Goal: Transaction & Acquisition: Complete application form

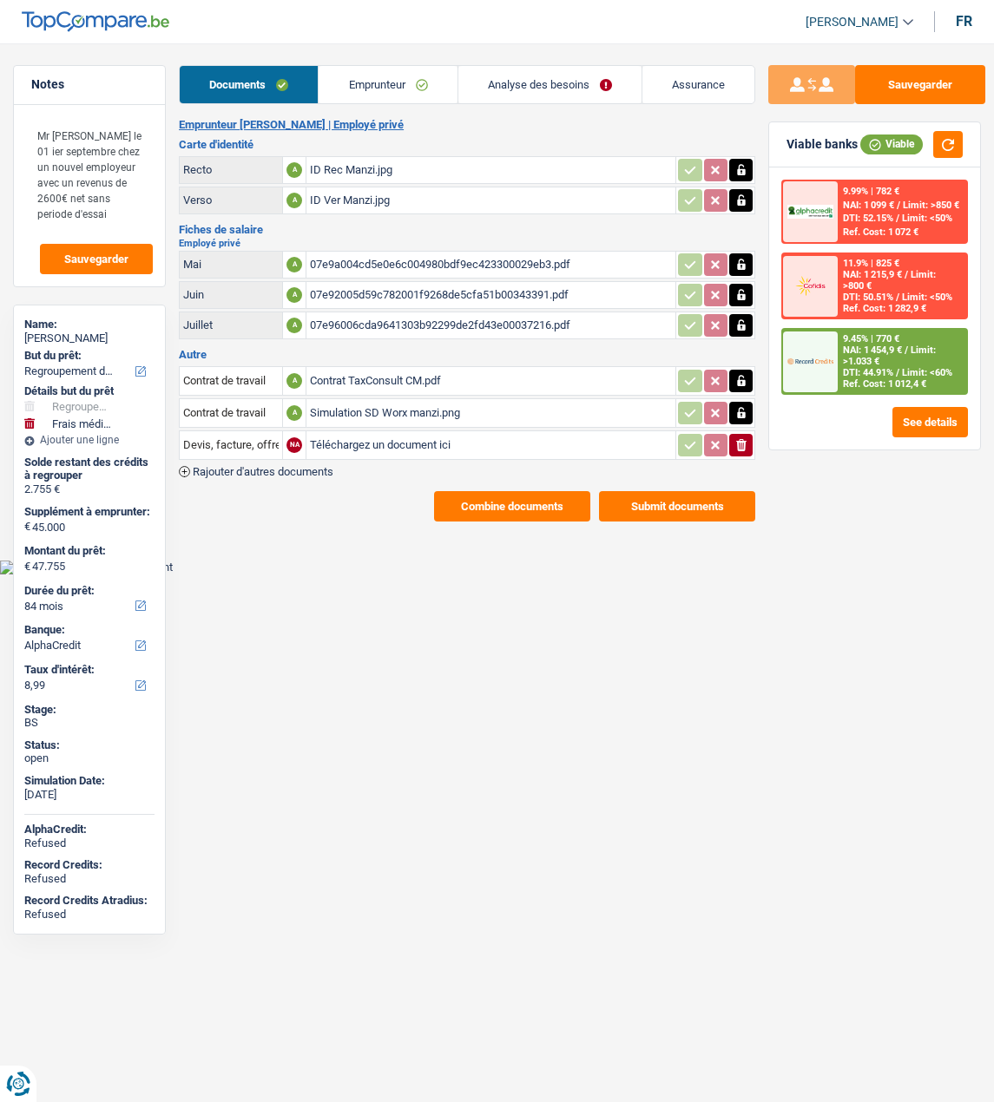
select select "refinancing"
select select "medical"
select select "84"
select select "alphacredit"
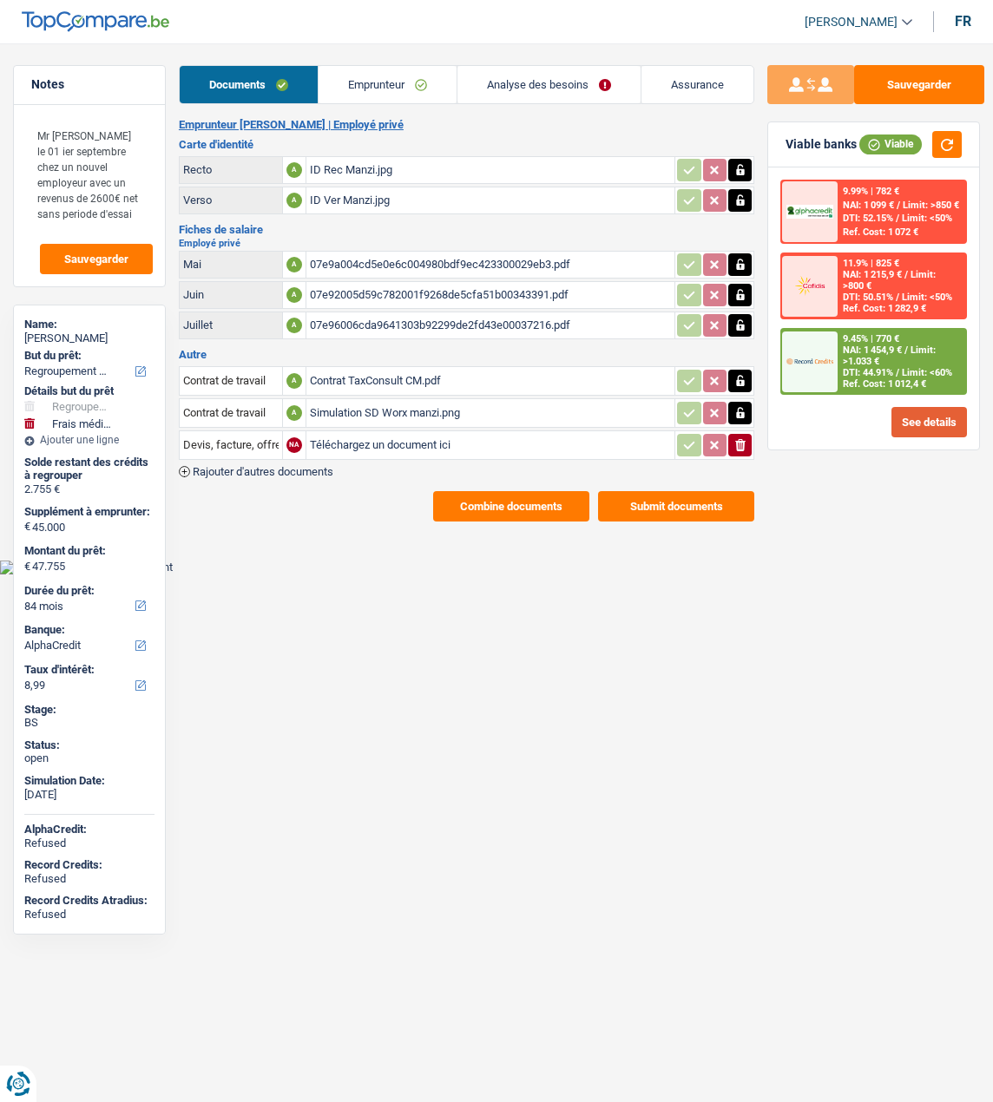
click at [923, 422] on button "See details" at bounding box center [928, 422] width 75 height 30
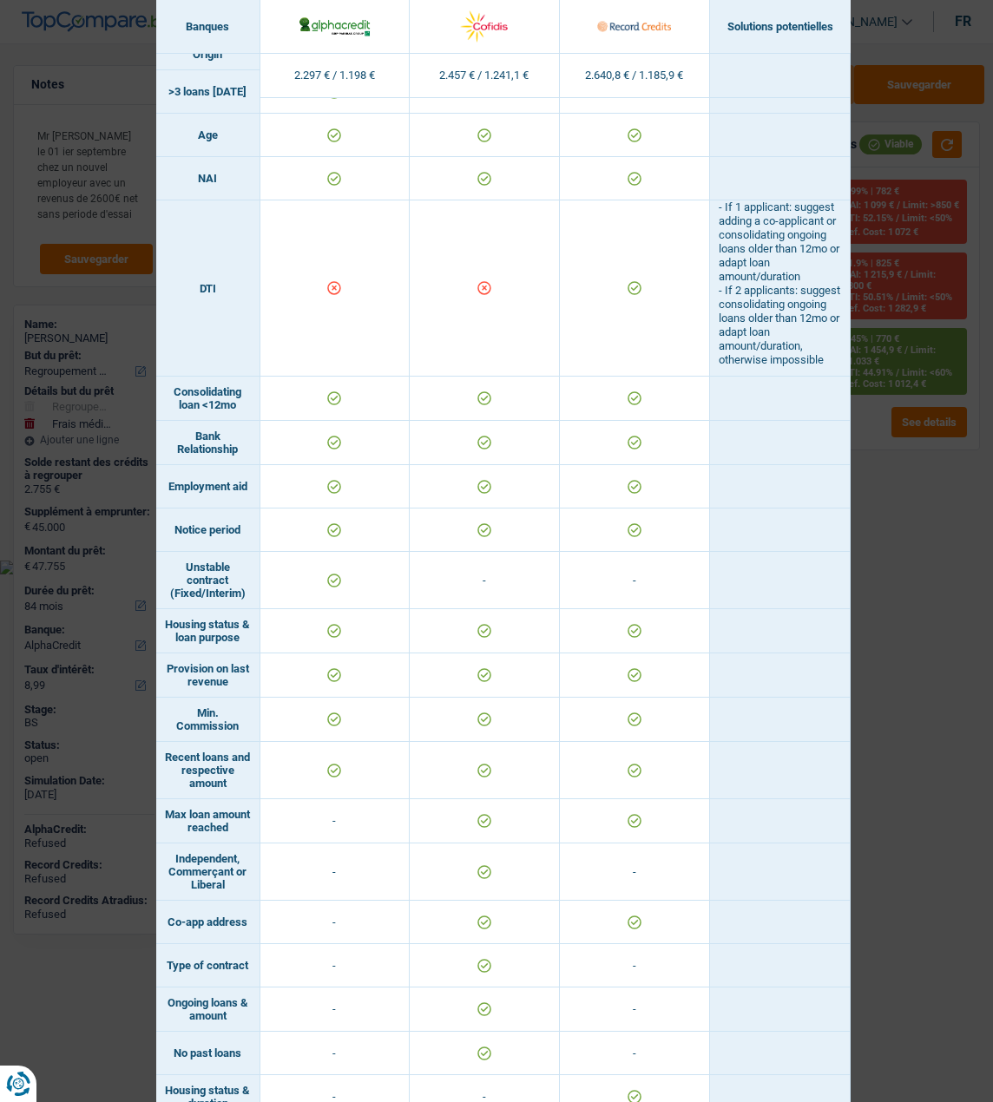
scroll to position [736, 0]
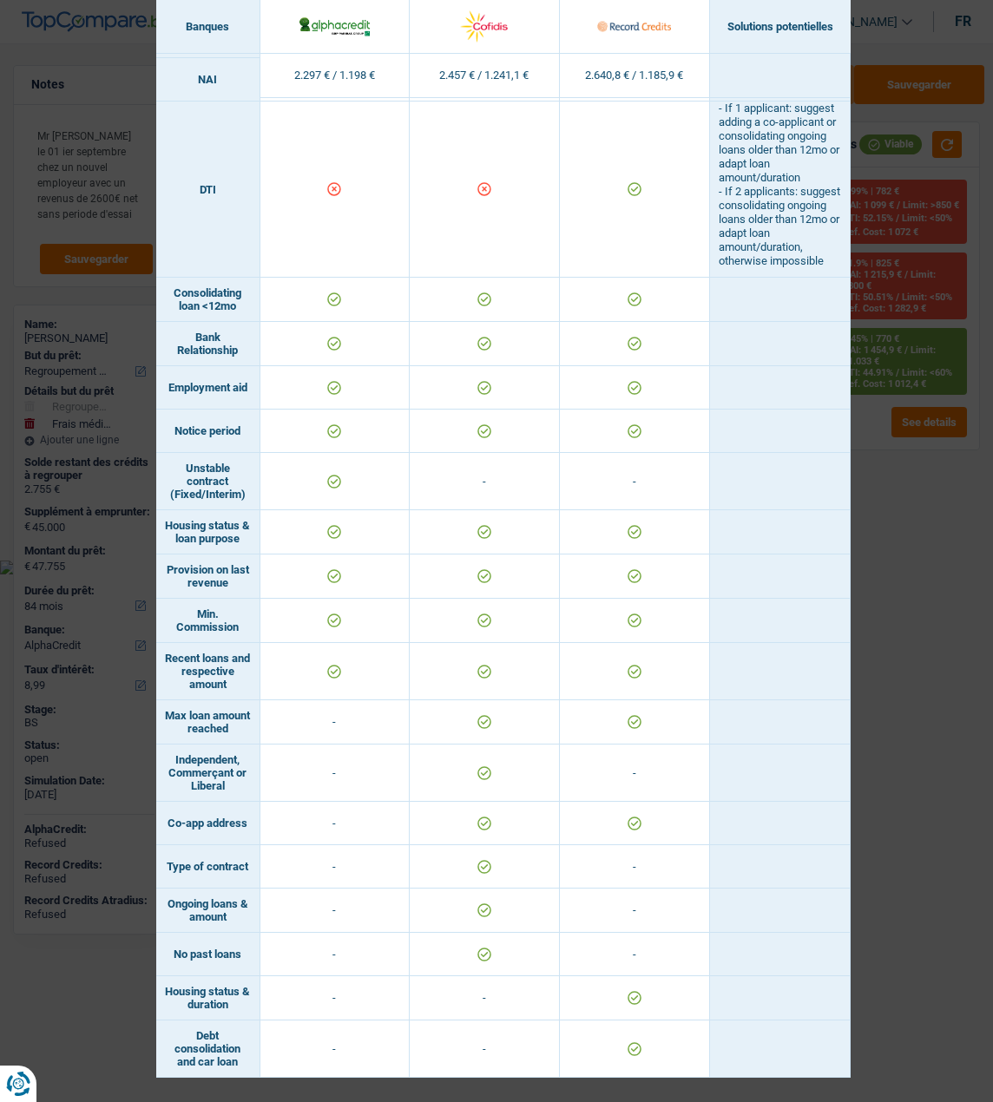
click at [82, 309] on div "Banks conditions × Banques Solutions potentielles Revenus / Charges 2.297 € / 1…" at bounding box center [496, 551] width 993 height 1102
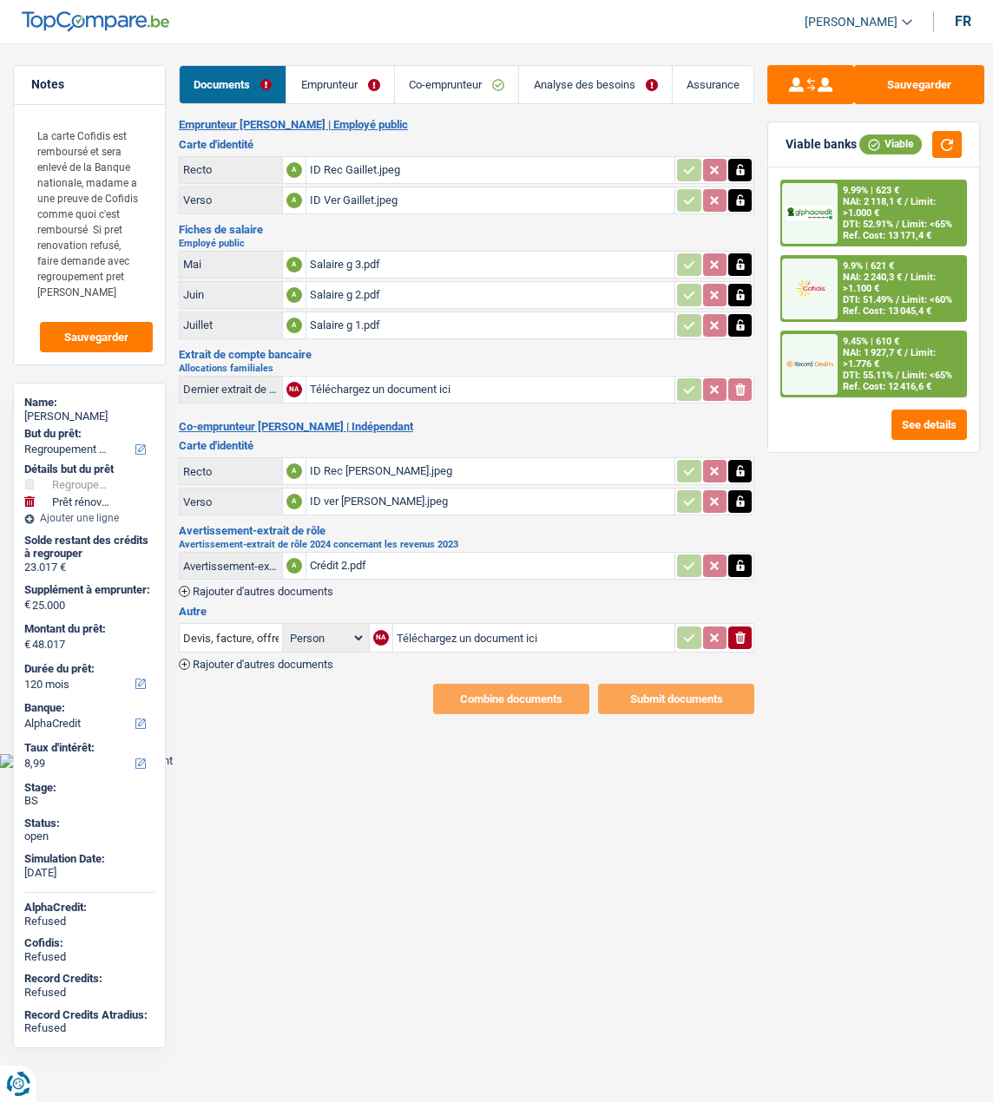
select select "refinancing"
select select "renovation"
select select "120"
select select "alphacredit"
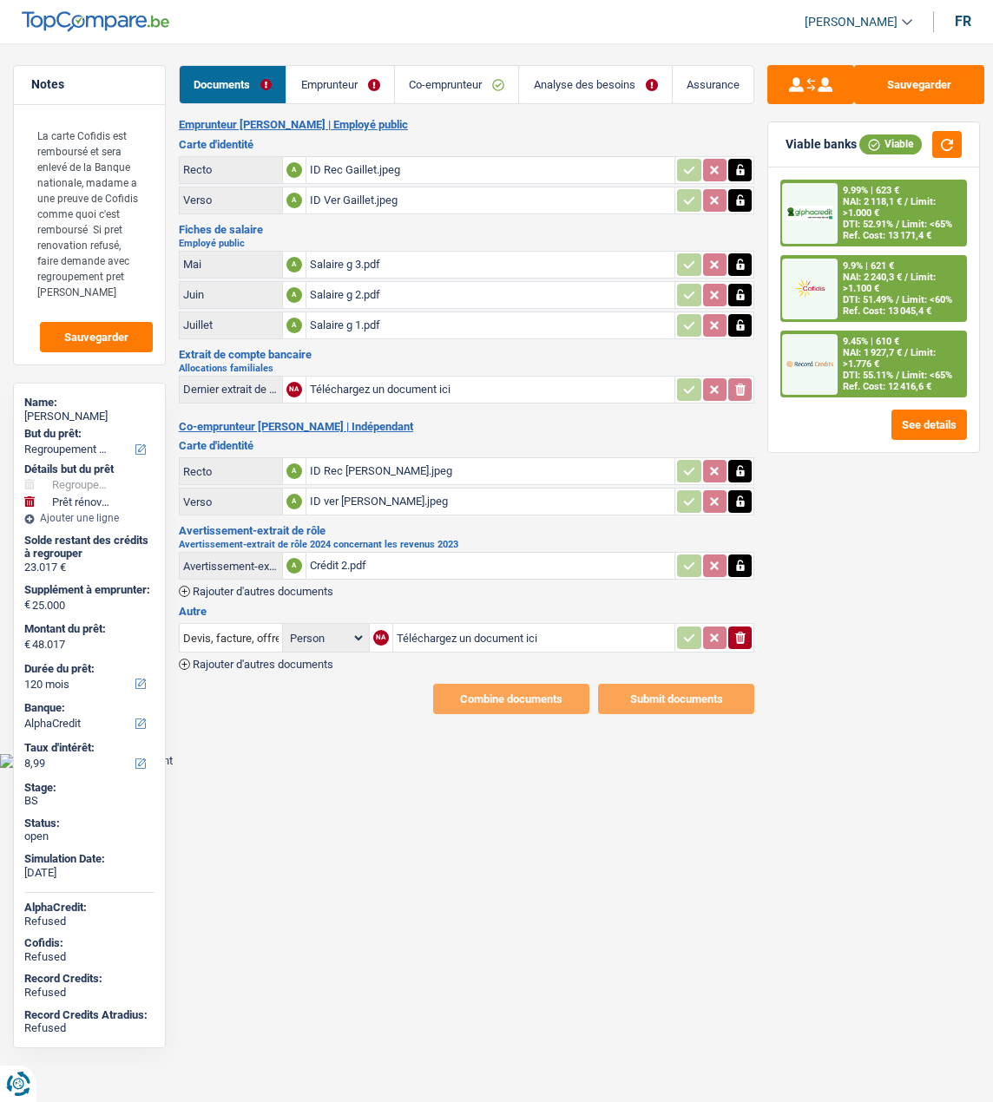
click at [415, 584] on div "Emprunteur Graziella Gaillet | Employé public Carte d'identité Recto A ID Rec G…" at bounding box center [467, 416] width 576 height 596
click at [607, 86] on link "Analyse des besoins" at bounding box center [595, 84] width 153 height 37
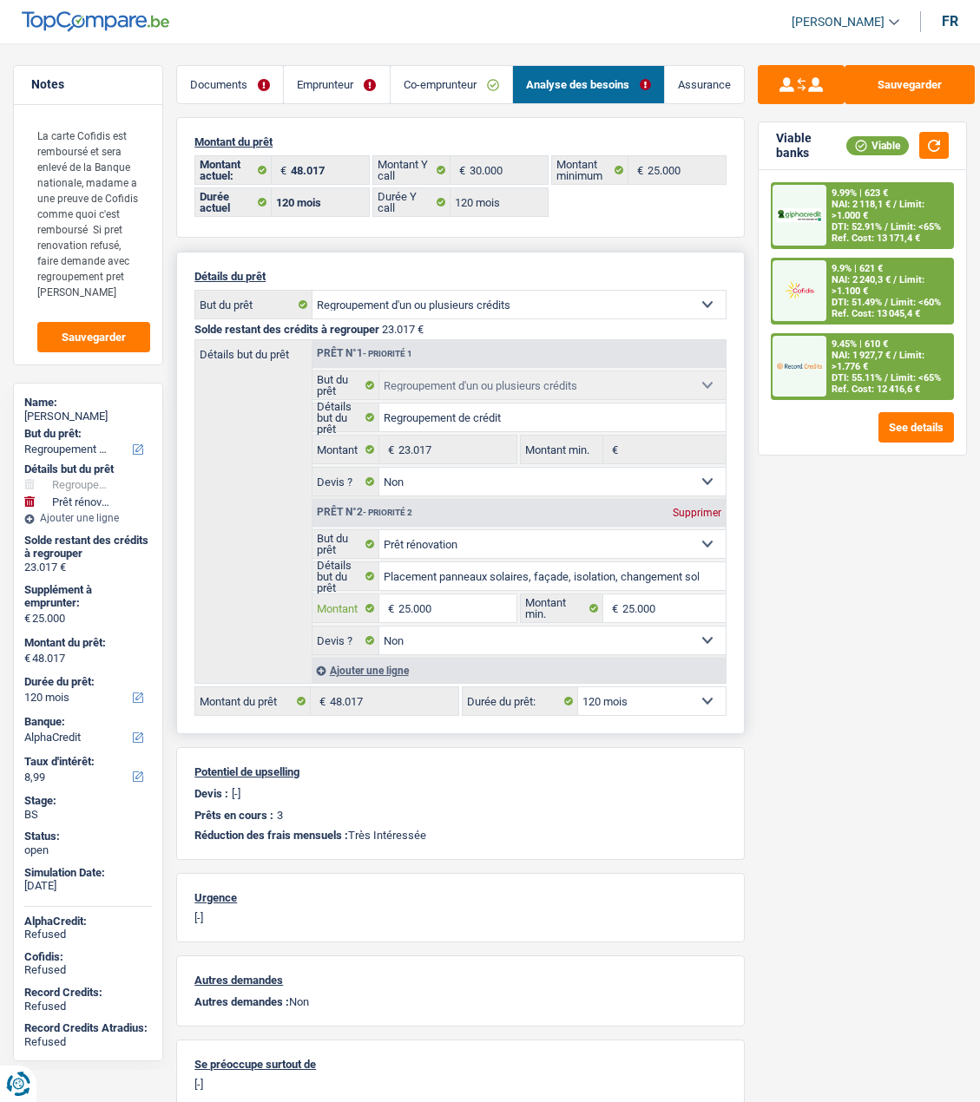
click at [451, 610] on input "25.000" at bounding box center [457, 608] width 118 height 28
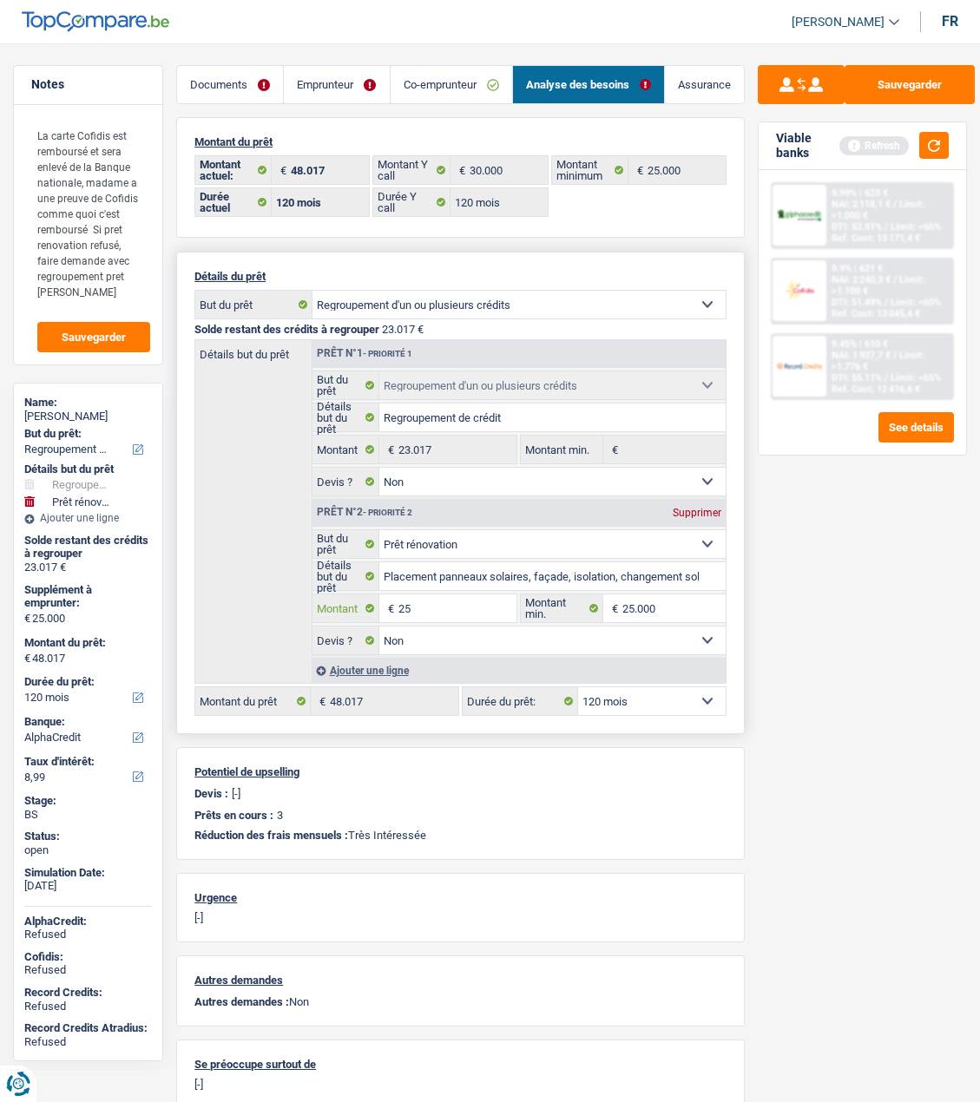
type input "2"
type input "15.000"
type input "38.017"
select select "144"
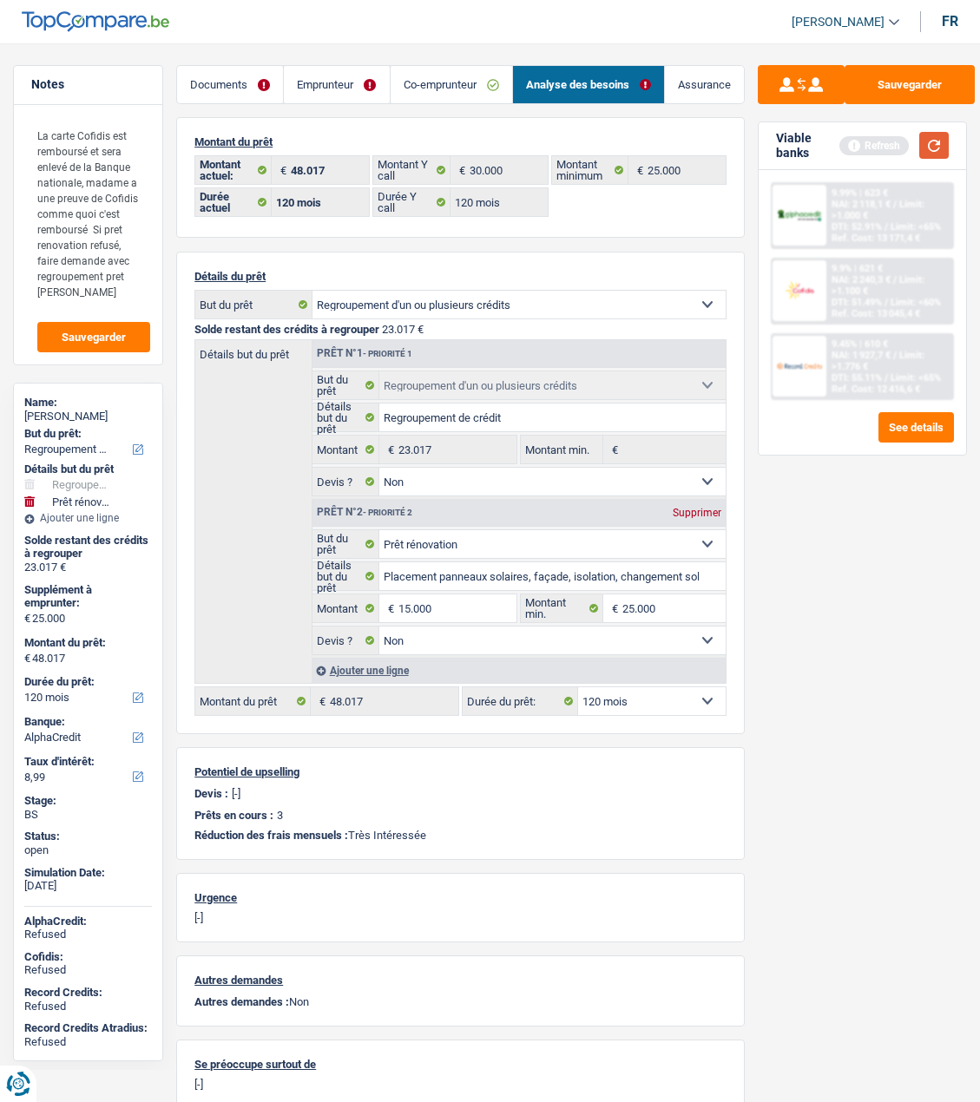
type input "38.017"
select select "144"
type input "38.017"
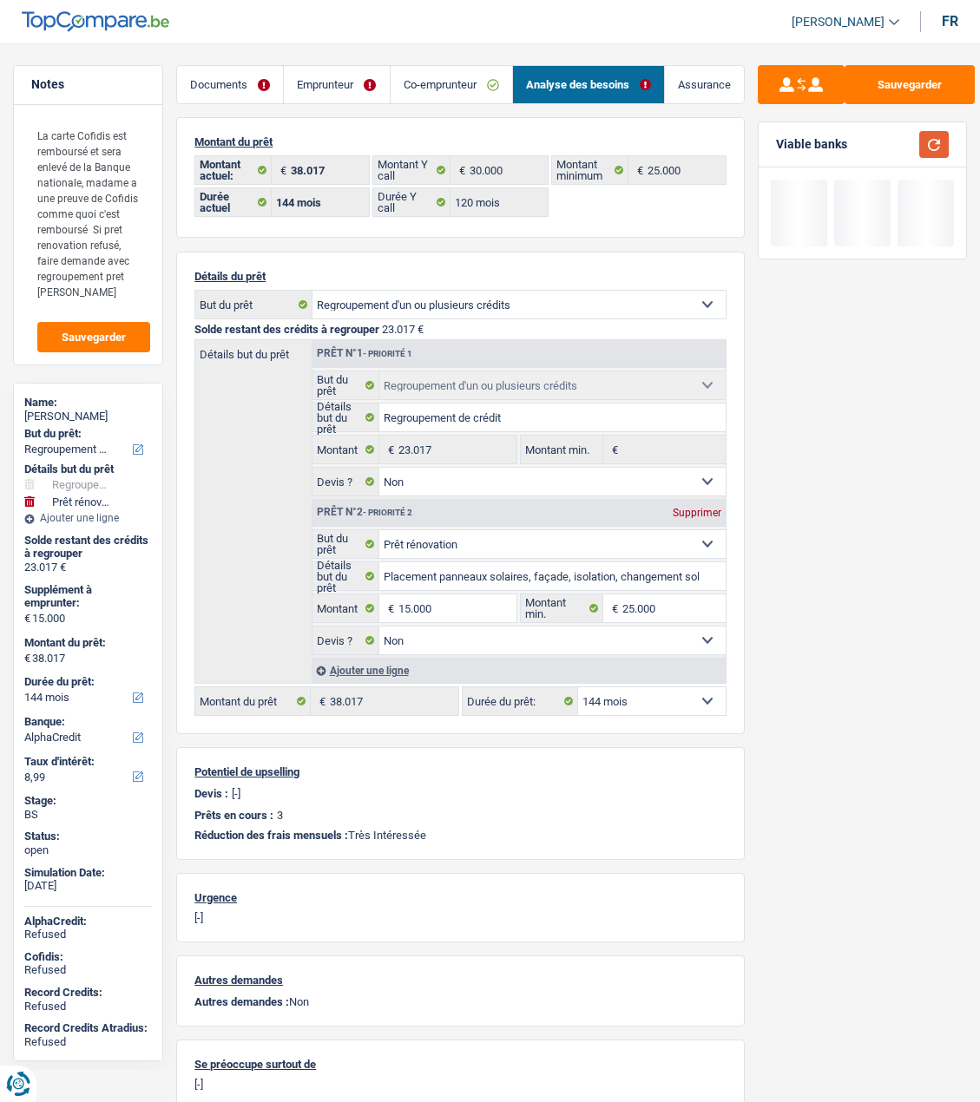
click at [934, 152] on button "button" at bounding box center [934, 144] width 30 height 27
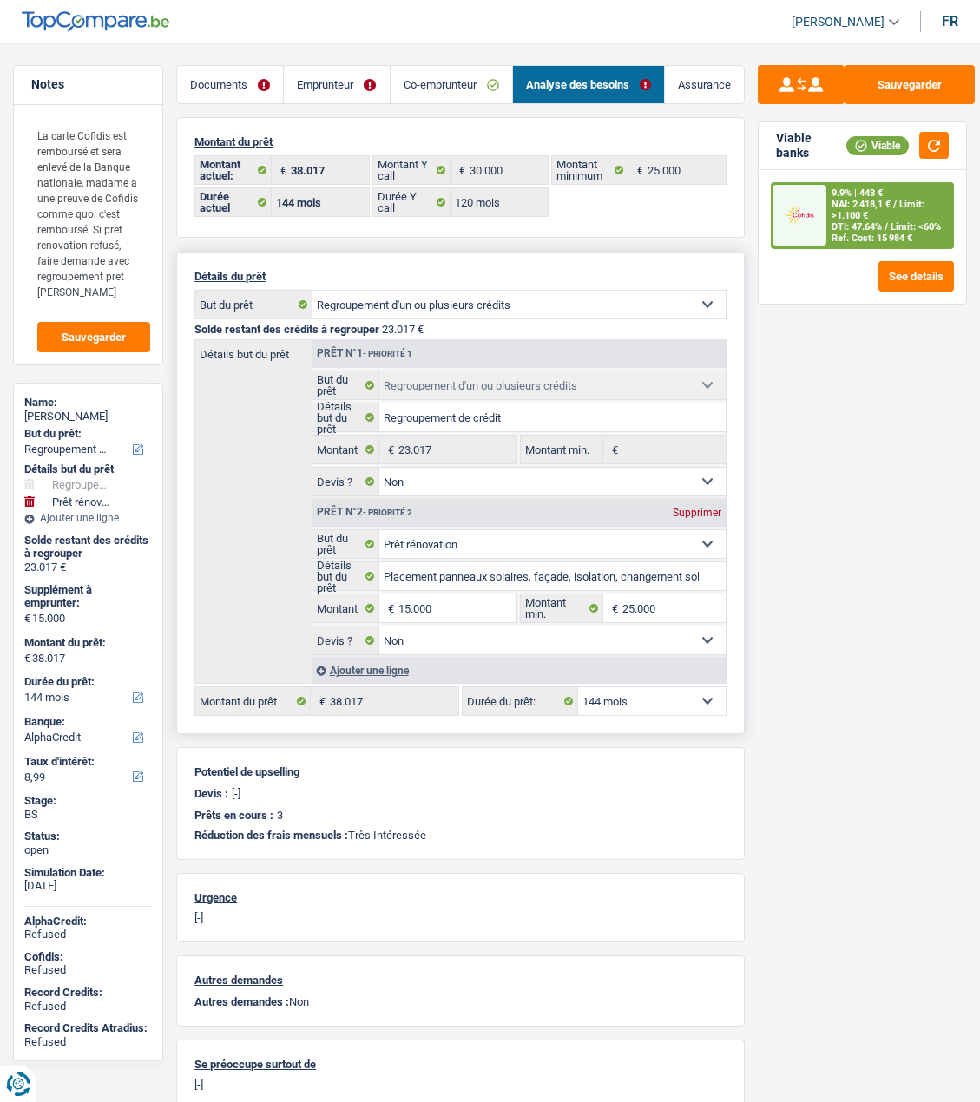
click at [634, 701] on select "12 mois 18 mois 24 mois 30 mois 36 mois 42 mois 48 mois 60 mois 72 mois 84 mois…" at bounding box center [652, 701] width 148 height 28
select select "120"
click at [578, 687] on select "12 mois 18 mois 24 mois 30 mois 36 mois 42 mois 48 mois 60 mois 72 mois 84 mois…" at bounding box center [652, 701] width 148 height 28
select select "120"
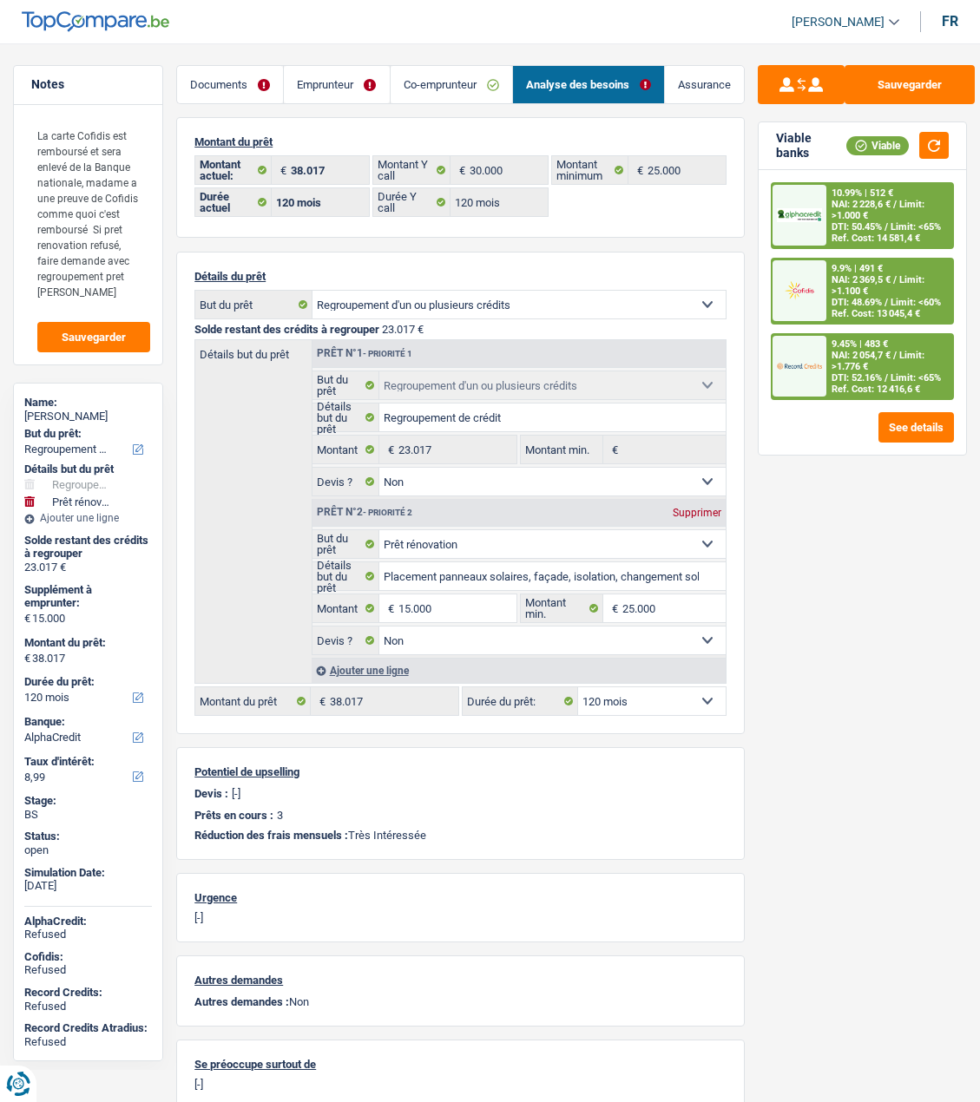
click at [866, 286] on div "9.9% | 491 € NAI: 2 369,5 € / Limit: >1.100 € DTI: 48.69% / Limit: <60% Ref. Co…" at bounding box center [889, 290] width 126 height 63
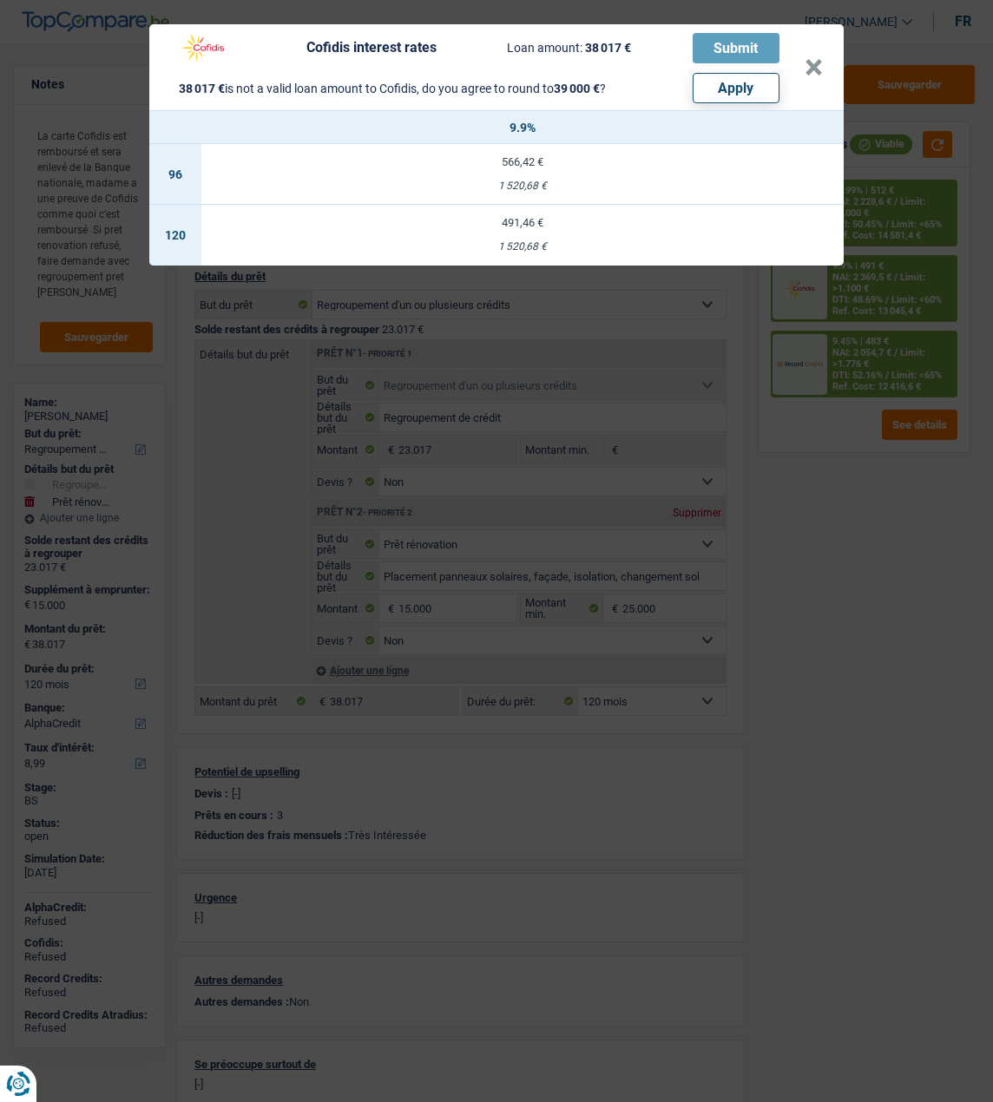
click at [758, 89] on button "Apply" at bounding box center [736, 88] width 87 height 30
type input "15.983"
type input "39.000"
select select "144"
type input "39.000"
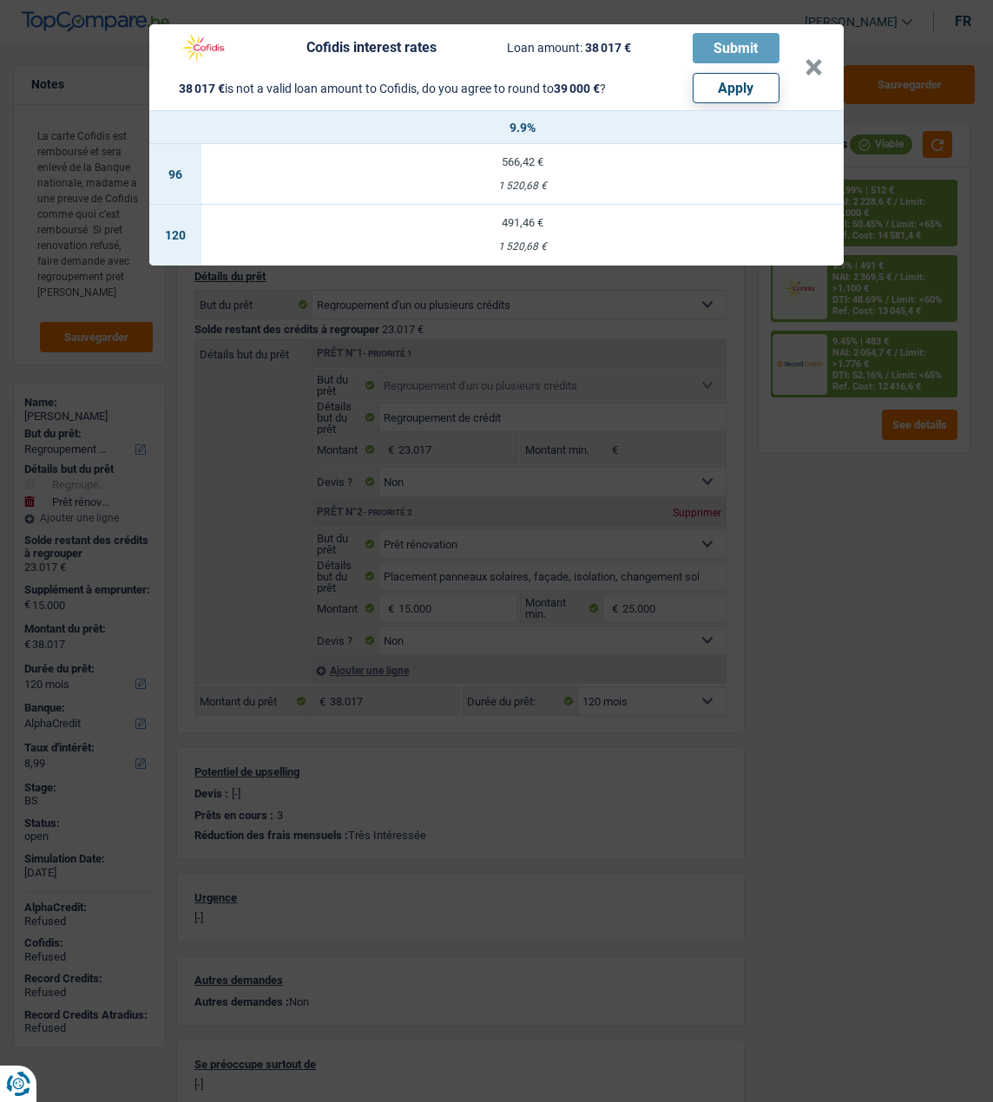
select select "144"
type input "39.000"
select select "144"
select select "other"
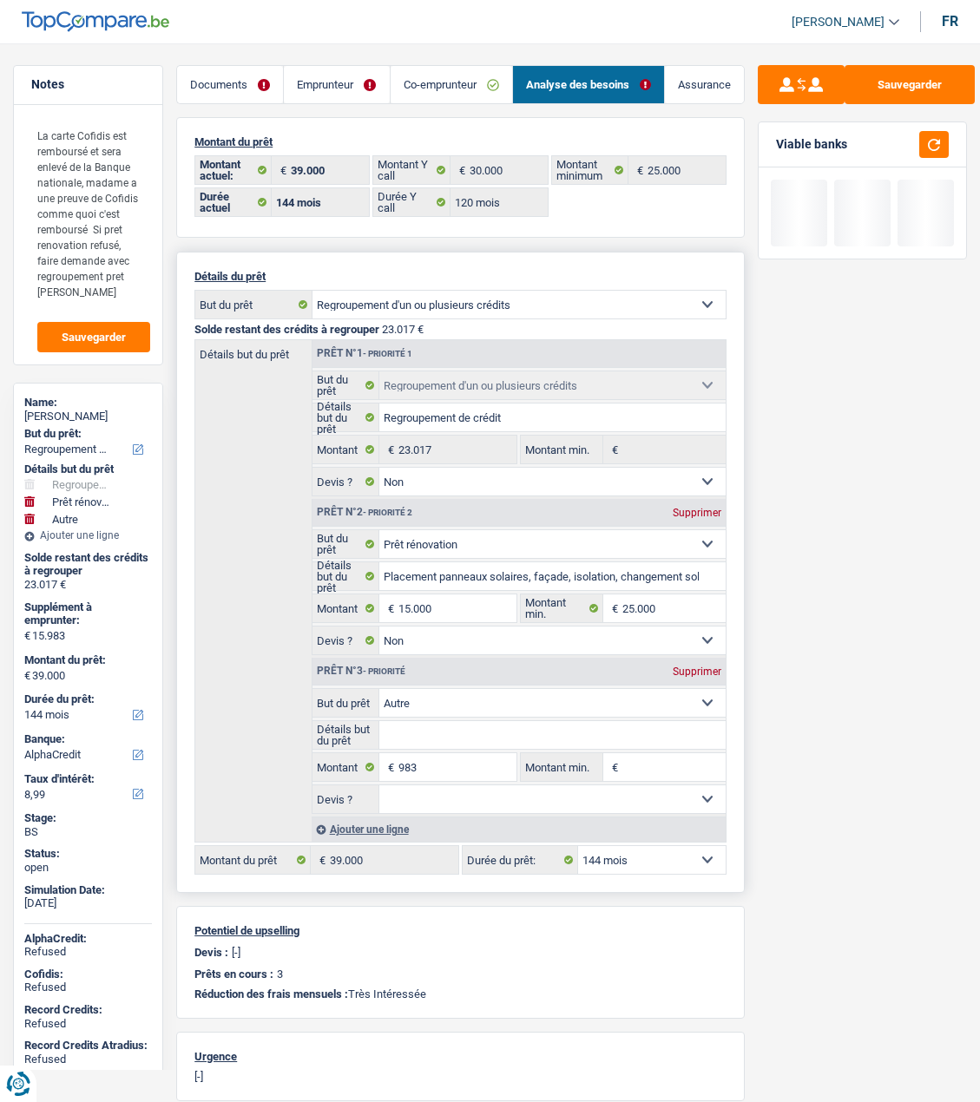
click at [662, 851] on select "12 mois 18 mois 24 mois 30 mois 36 mois 42 mois 48 mois 60 mois 72 mois 84 mois…" at bounding box center [652, 860] width 148 height 28
select select "120"
click at [578, 846] on select "12 mois 18 mois 24 mois 30 mois 36 mois 42 mois 48 mois 60 mois 72 mois 84 mois…" at bounding box center [652, 860] width 148 height 28
select select "120"
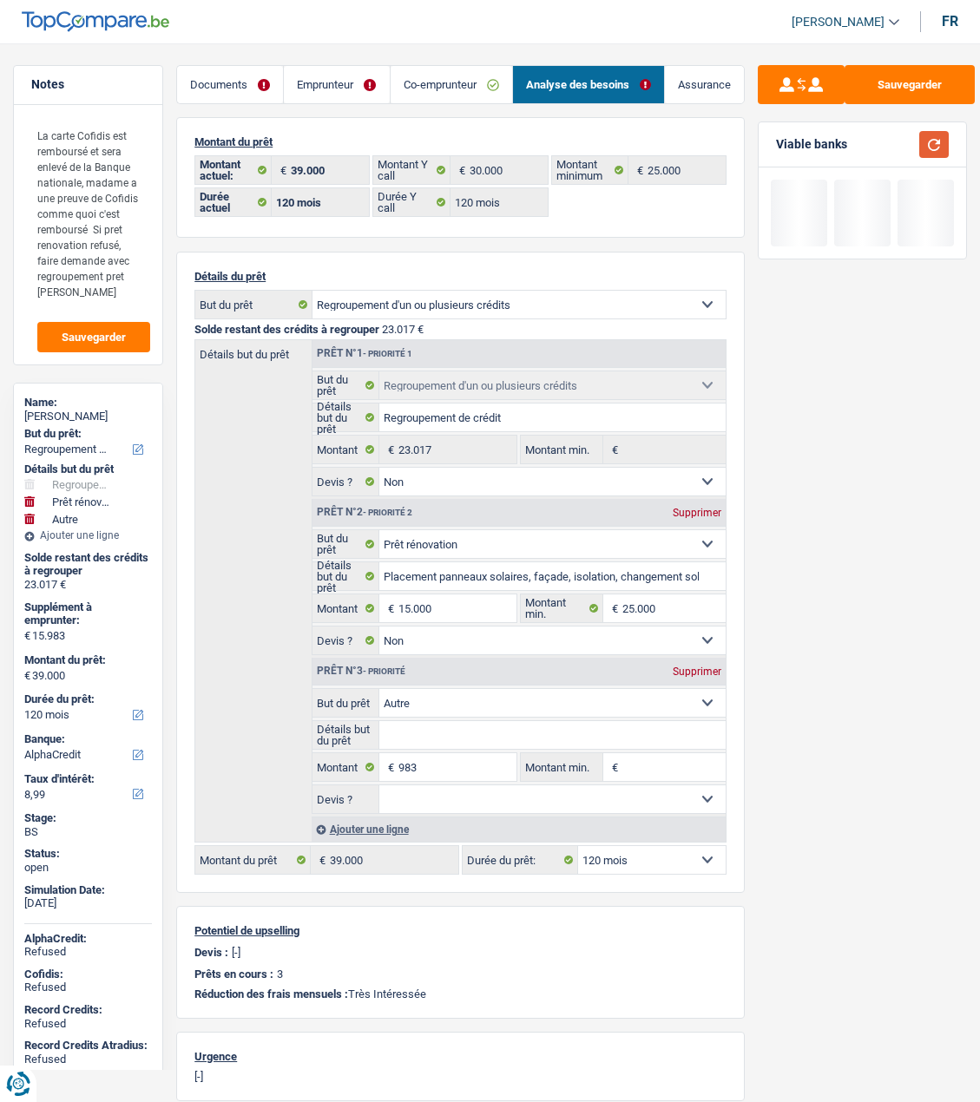
click at [932, 138] on button "button" at bounding box center [934, 144] width 30 height 27
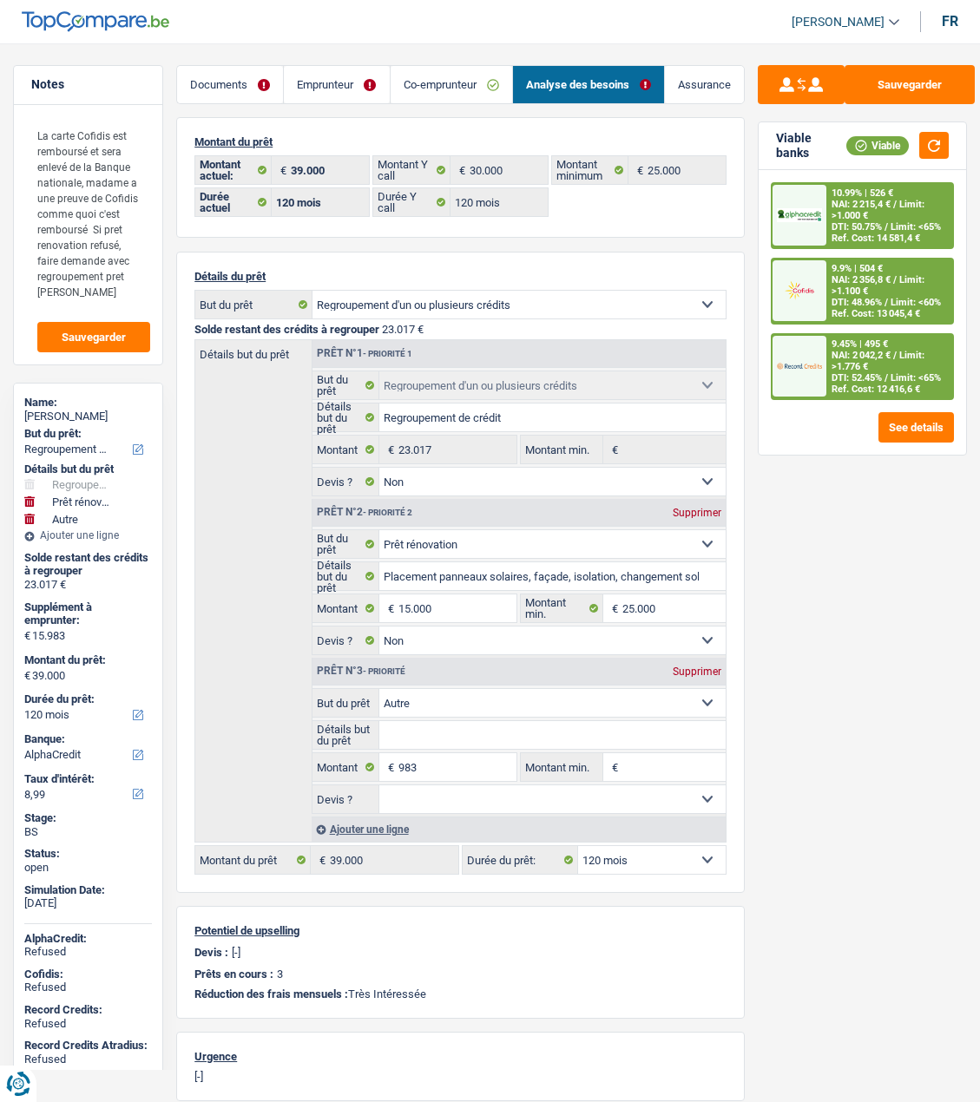
click at [890, 297] on span "Limit: <60%" at bounding box center [915, 302] width 50 height 11
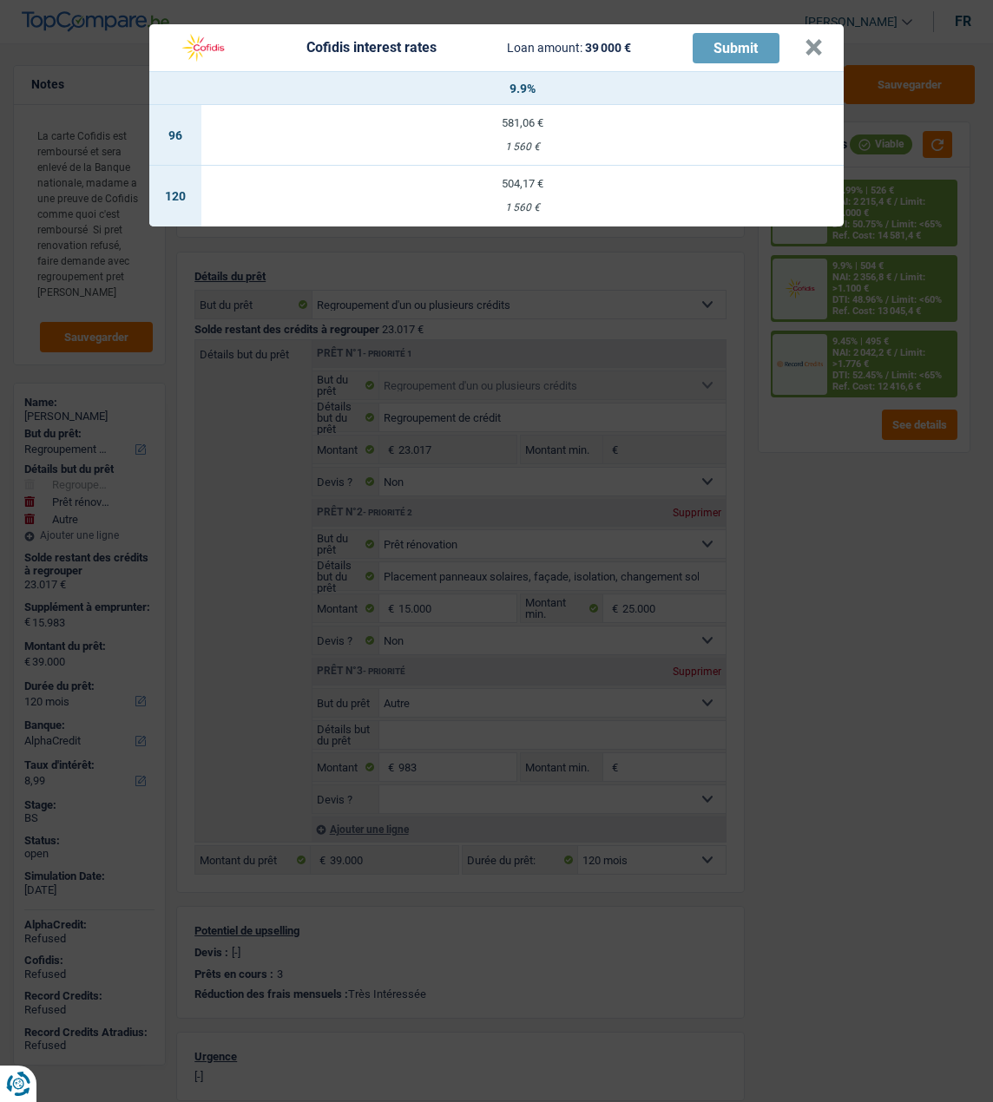
click at [516, 190] on td "504,17 € 1 560 €" at bounding box center [522, 196] width 642 height 61
select select "cofidis"
type input "9,90"
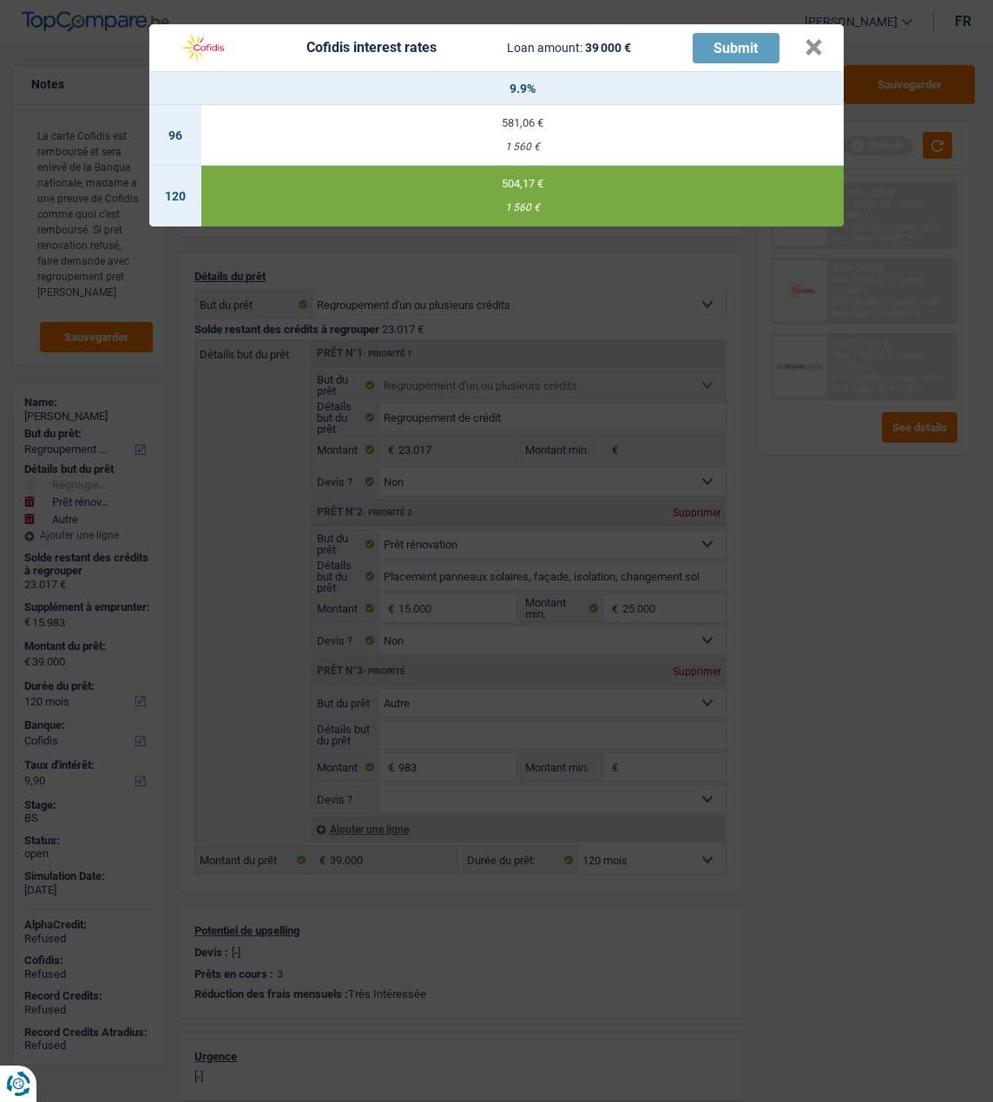
click at [829, 37] on header "Cofidis interest rates Loan amount: 39 000 € Submit ×" at bounding box center [496, 47] width 694 height 47
drag, startPoint x: 824, startPoint y: 37, endPoint x: 822, endPoint y: 72, distance: 34.8
click at [823, 39] on button "×" at bounding box center [813, 47] width 18 height 17
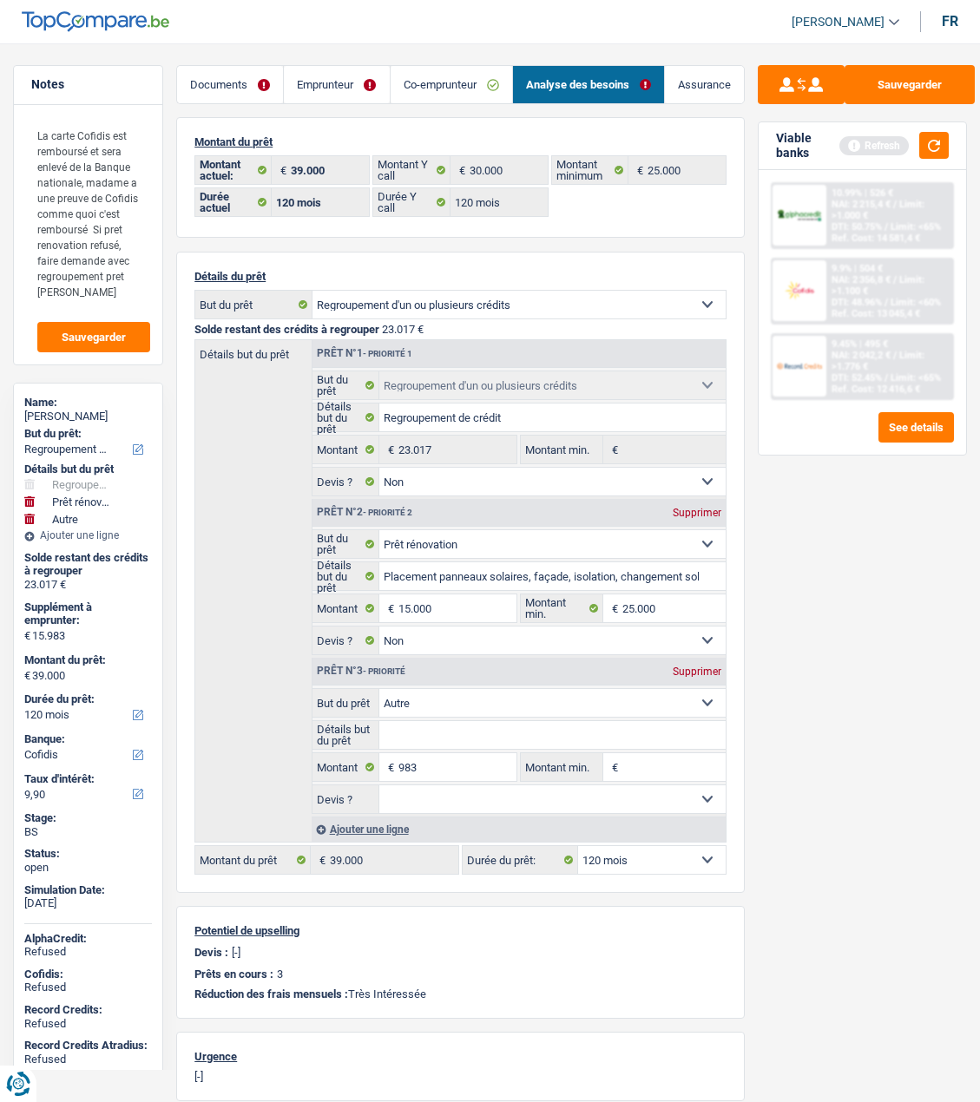
click at [363, 89] on link "Emprunteur" at bounding box center [336, 84] width 105 height 37
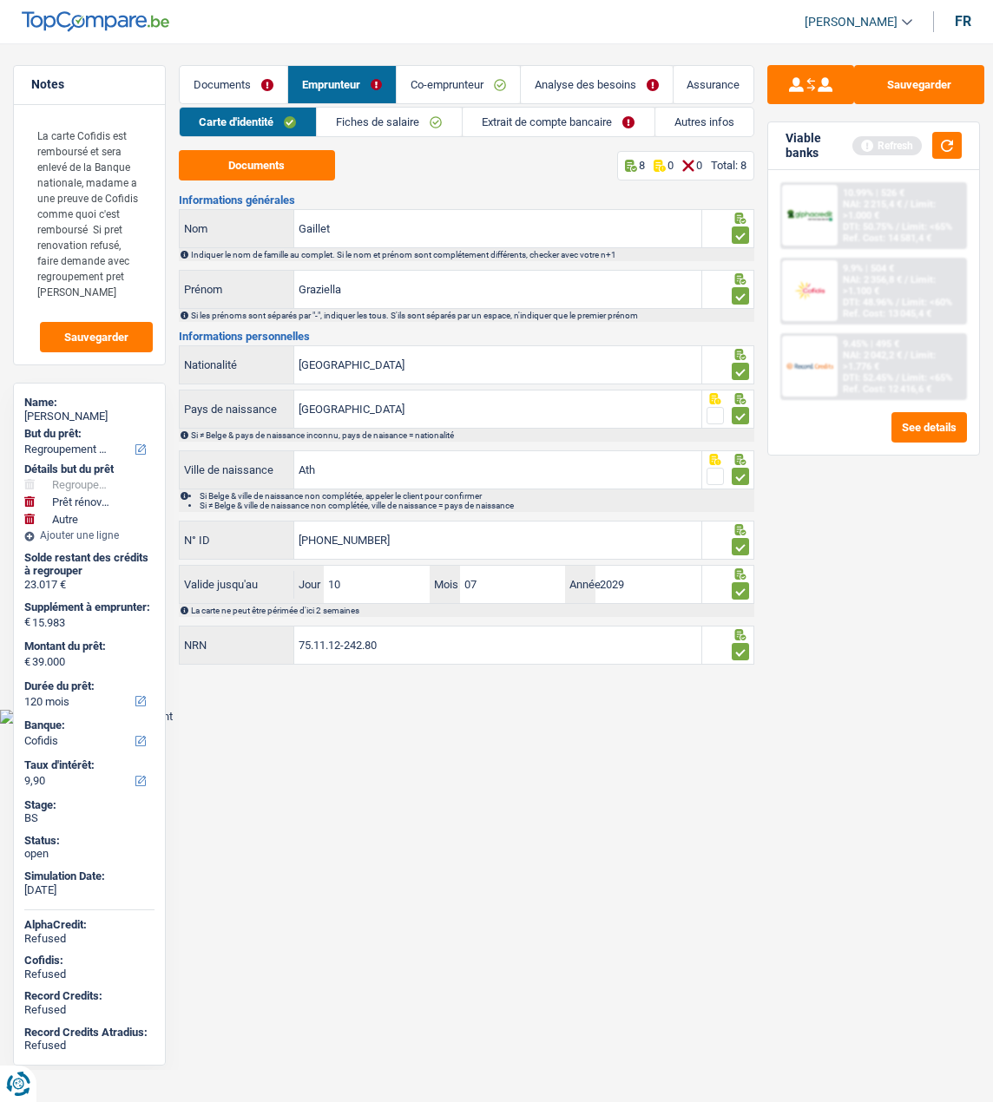
click at [536, 119] on link "Extrait de compte bancaire" at bounding box center [559, 122] width 192 height 29
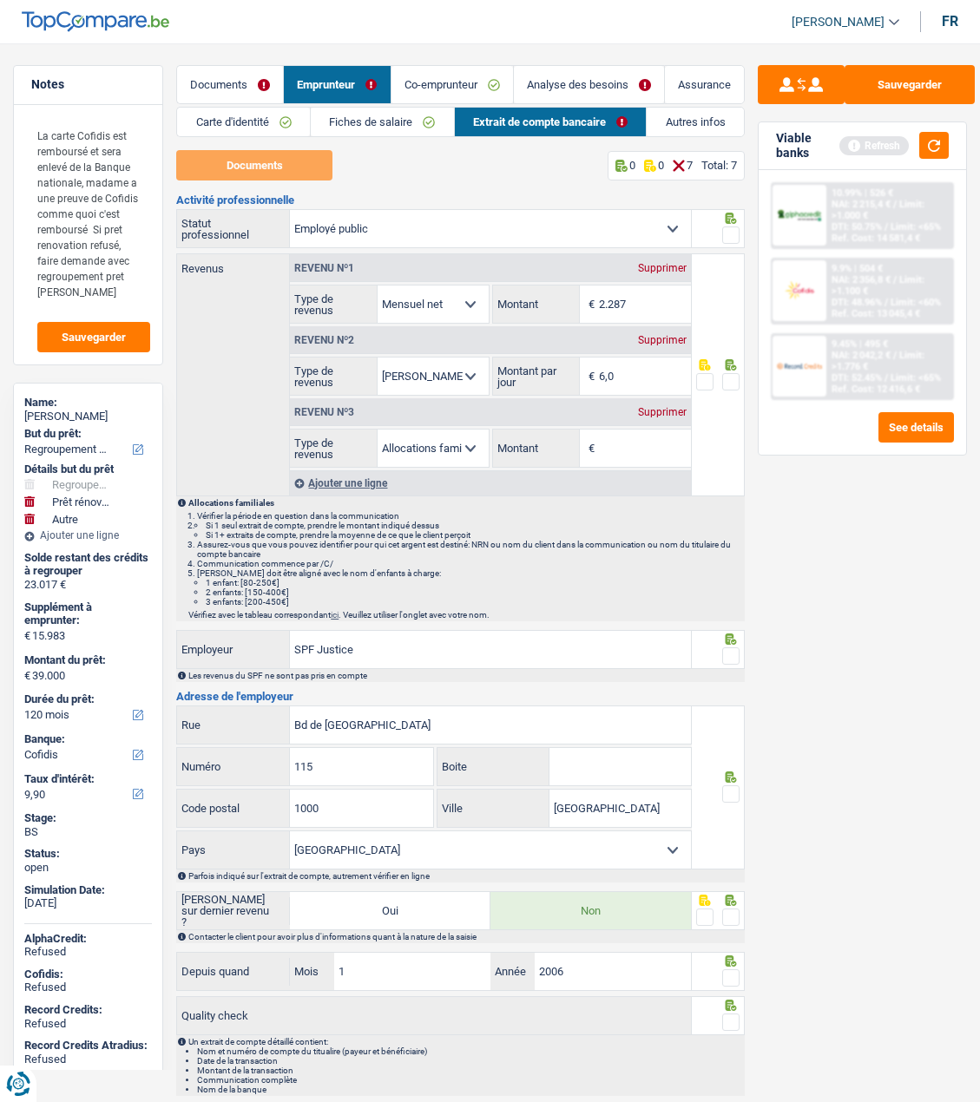
click at [666, 407] on div "Supprimer" at bounding box center [661, 412] width 57 height 10
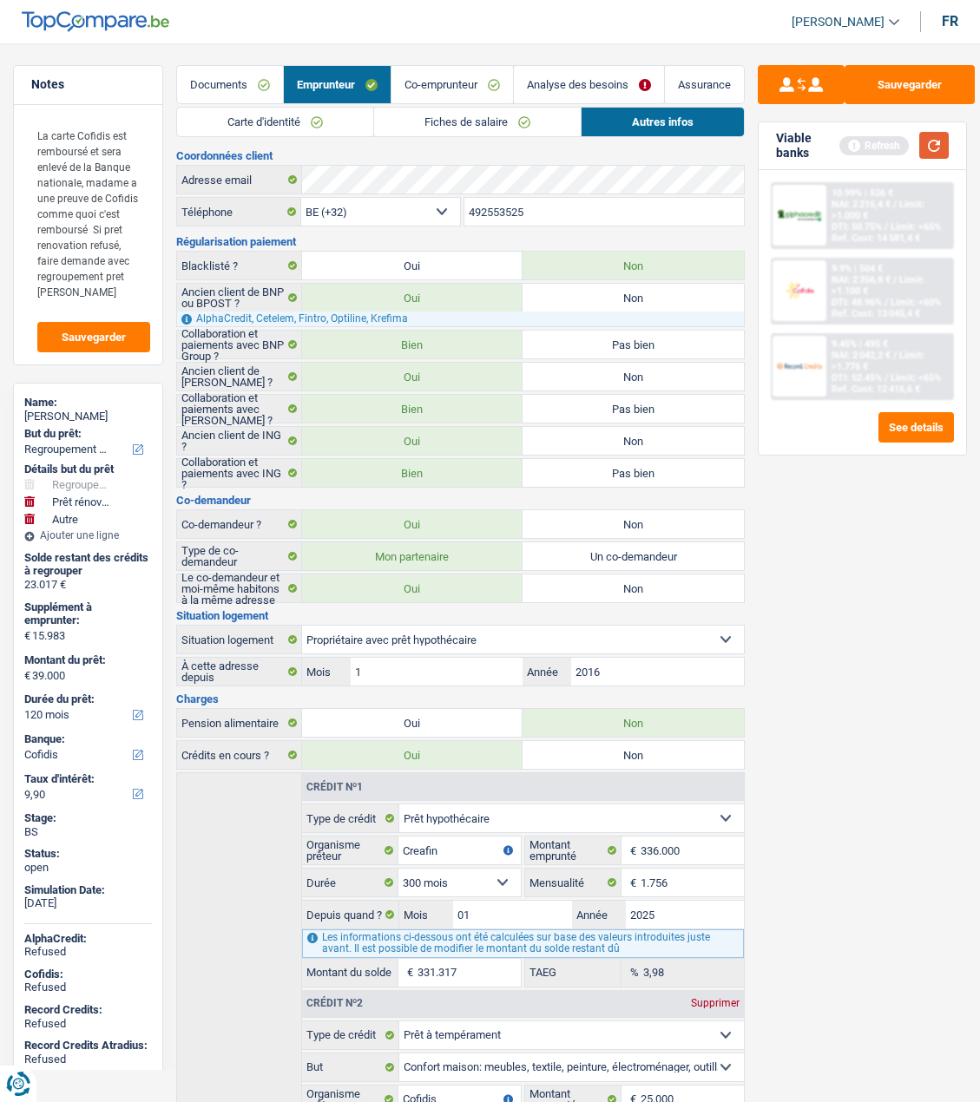
click at [935, 140] on button "button" at bounding box center [934, 145] width 30 height 27
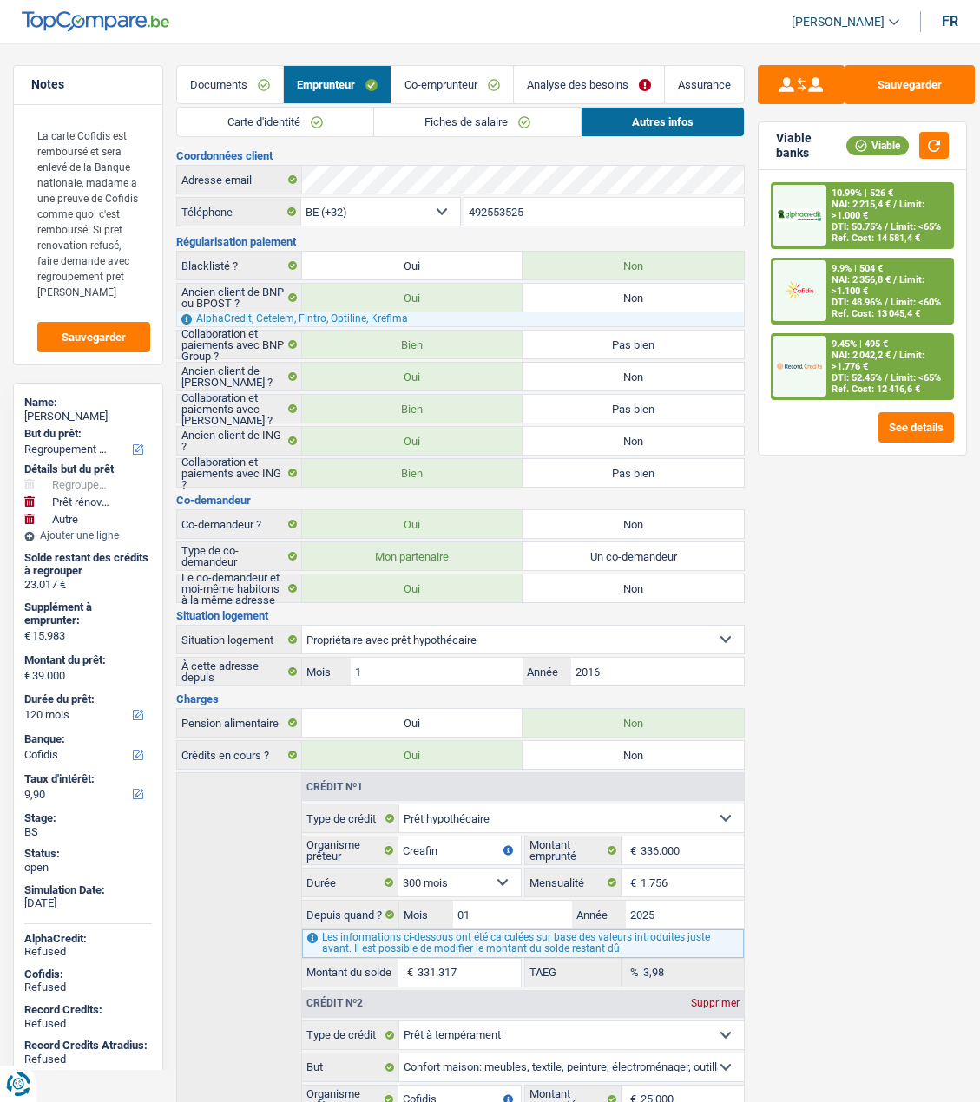
click at [893, 277] on span "/" at bounding box center [894, 279] width 3 height 11
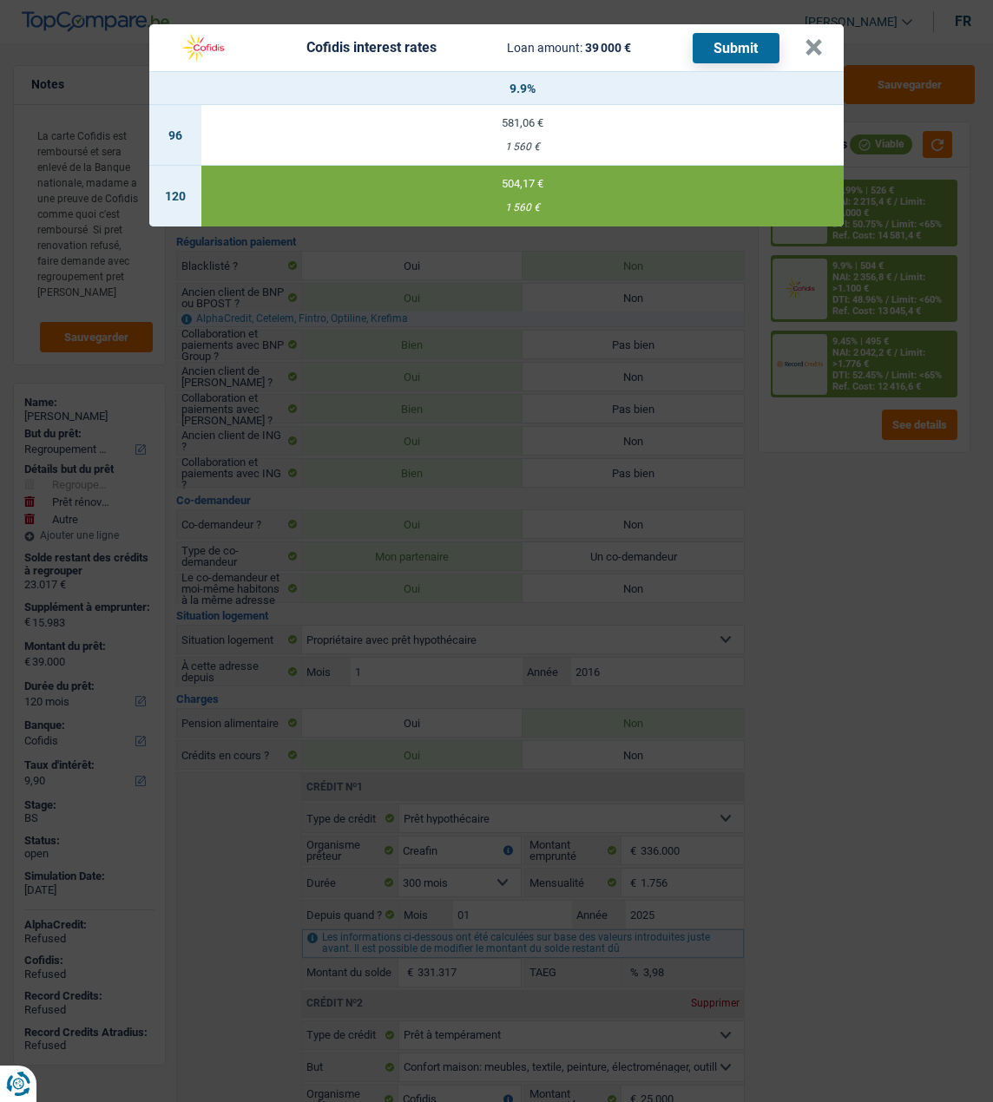
click at [749, 33] on button "Submit" at bounding box center [736, 48] width 87 height 30
click at [823, 39] on button "×" at bounding box center [813, 47] width 18 height 17
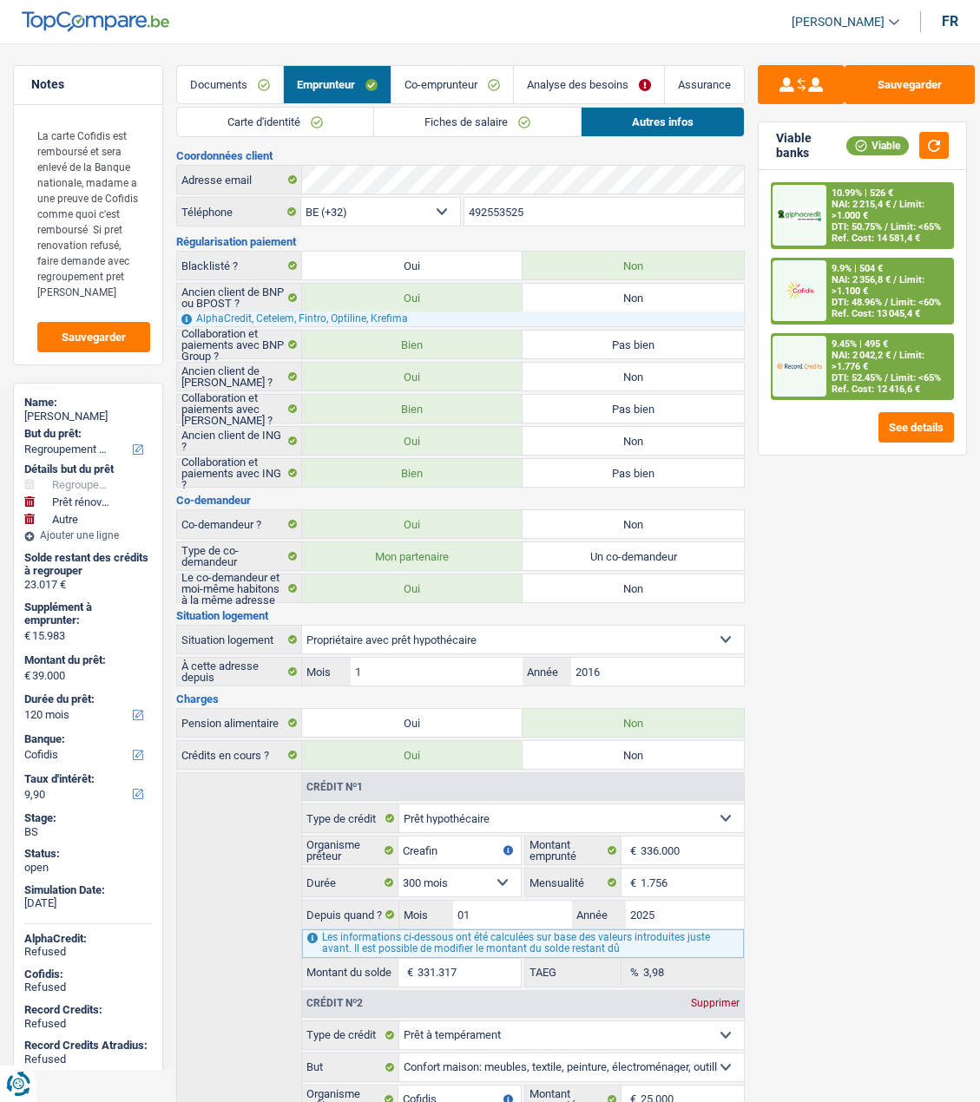
click at [252, 87] on link "Documents" at bounding box center [230, 84] width 106 height 37
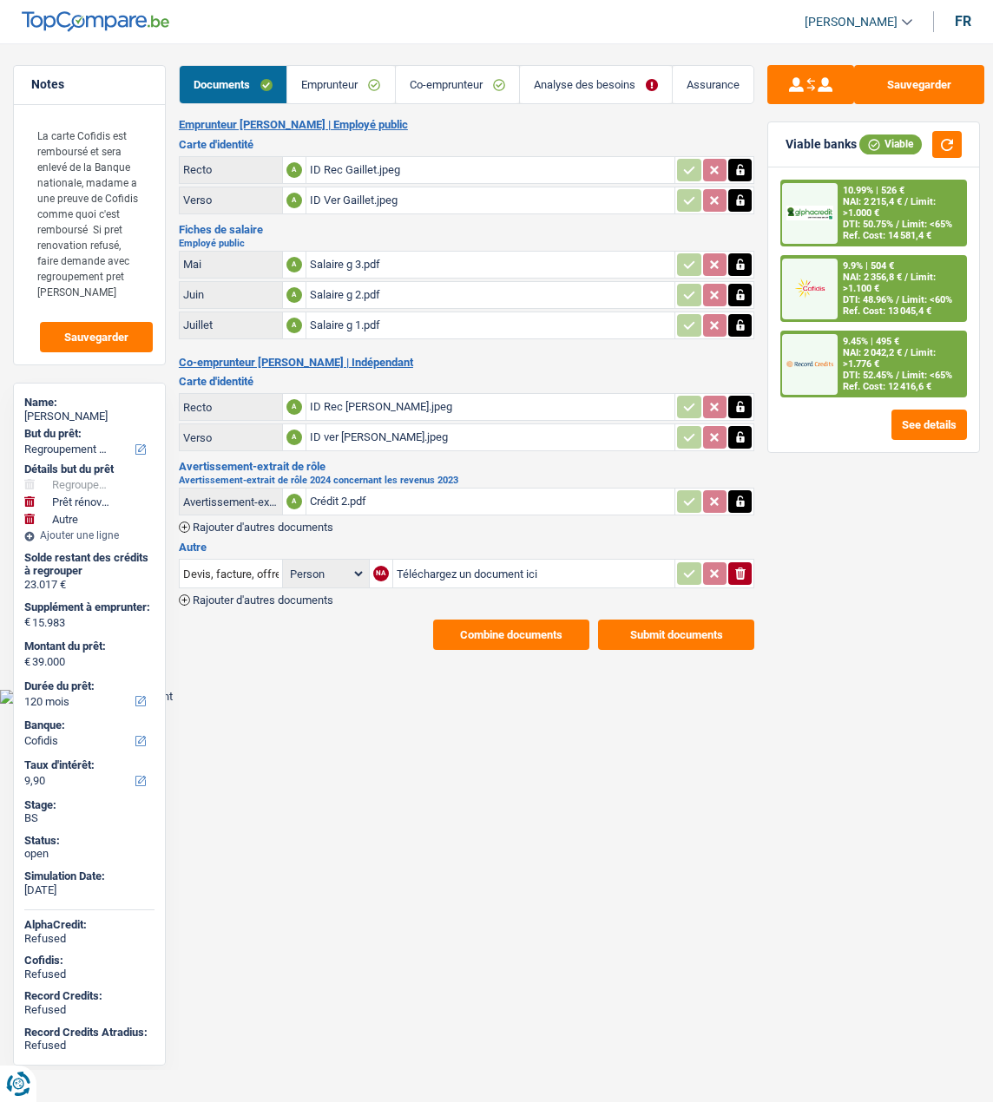
click at [655, 620] on button "Submit documents" at bounding box center [676, 635] width 156 height 30
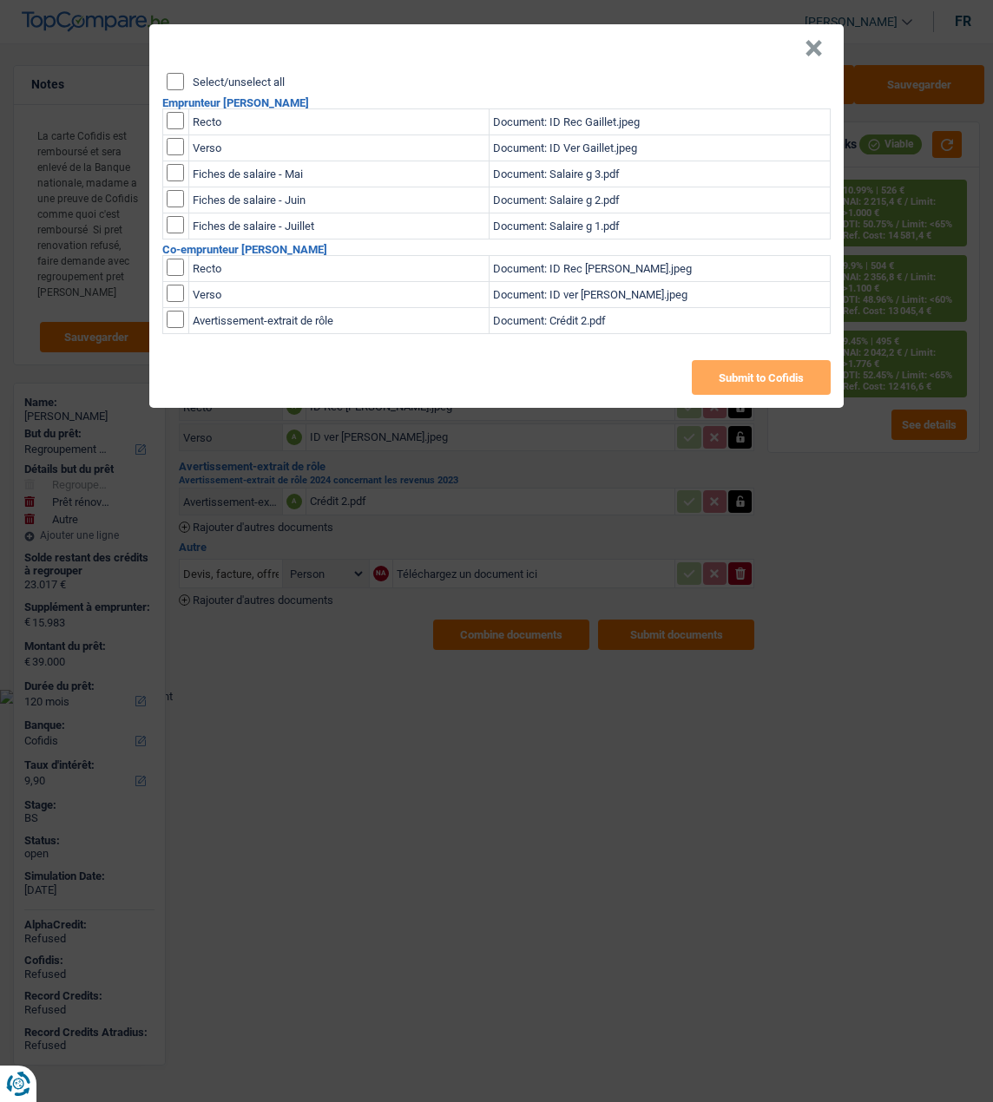
click at [166, 73] on div "Select/unselect all Emprunteur Graziella Gaillet Recto Document: ID Rec Gaillet…" at bounding box center [496, 240] width 694 height 335
click at [175, 73] on input "Select/unselect all" at bounding box center [175, 81] width 17 height 17
checkbox input "true"
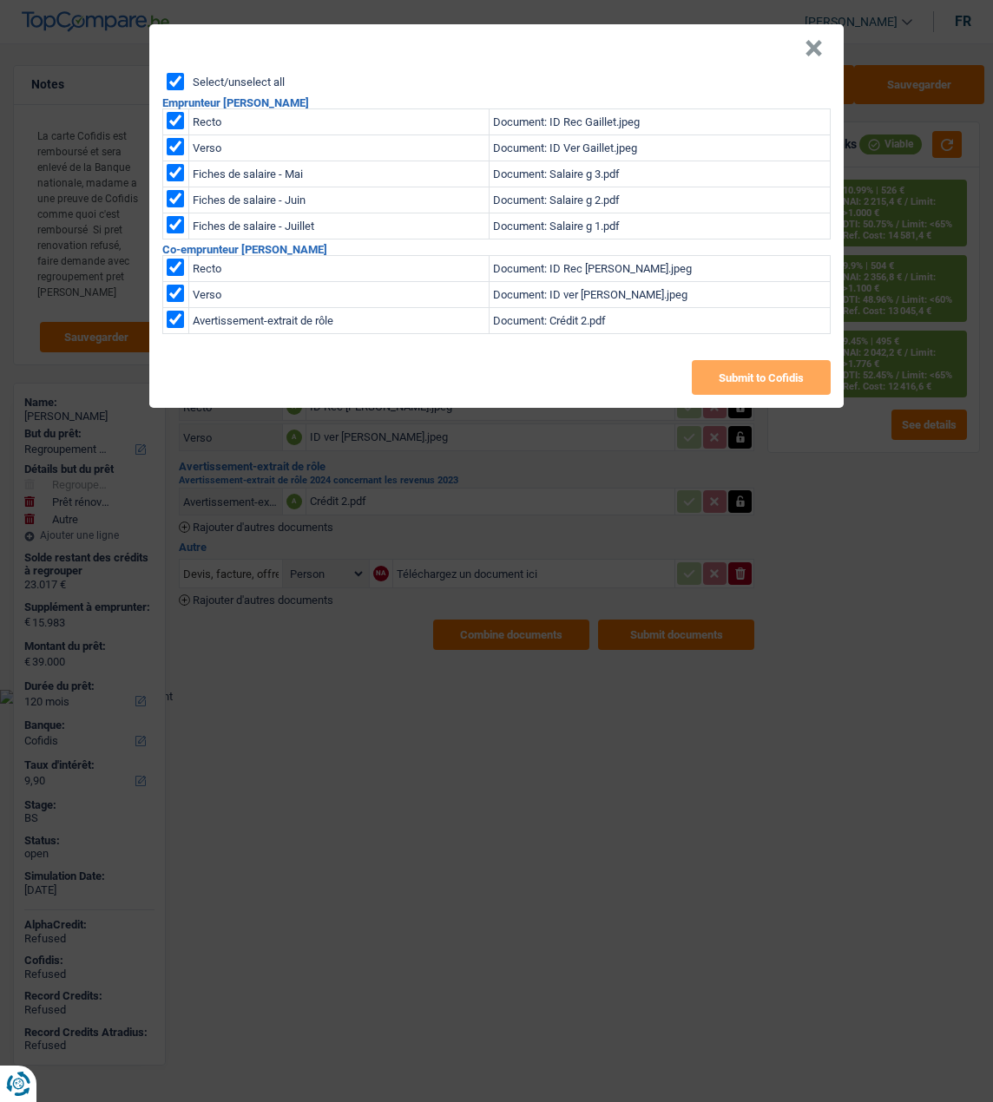
checkbox input "true"
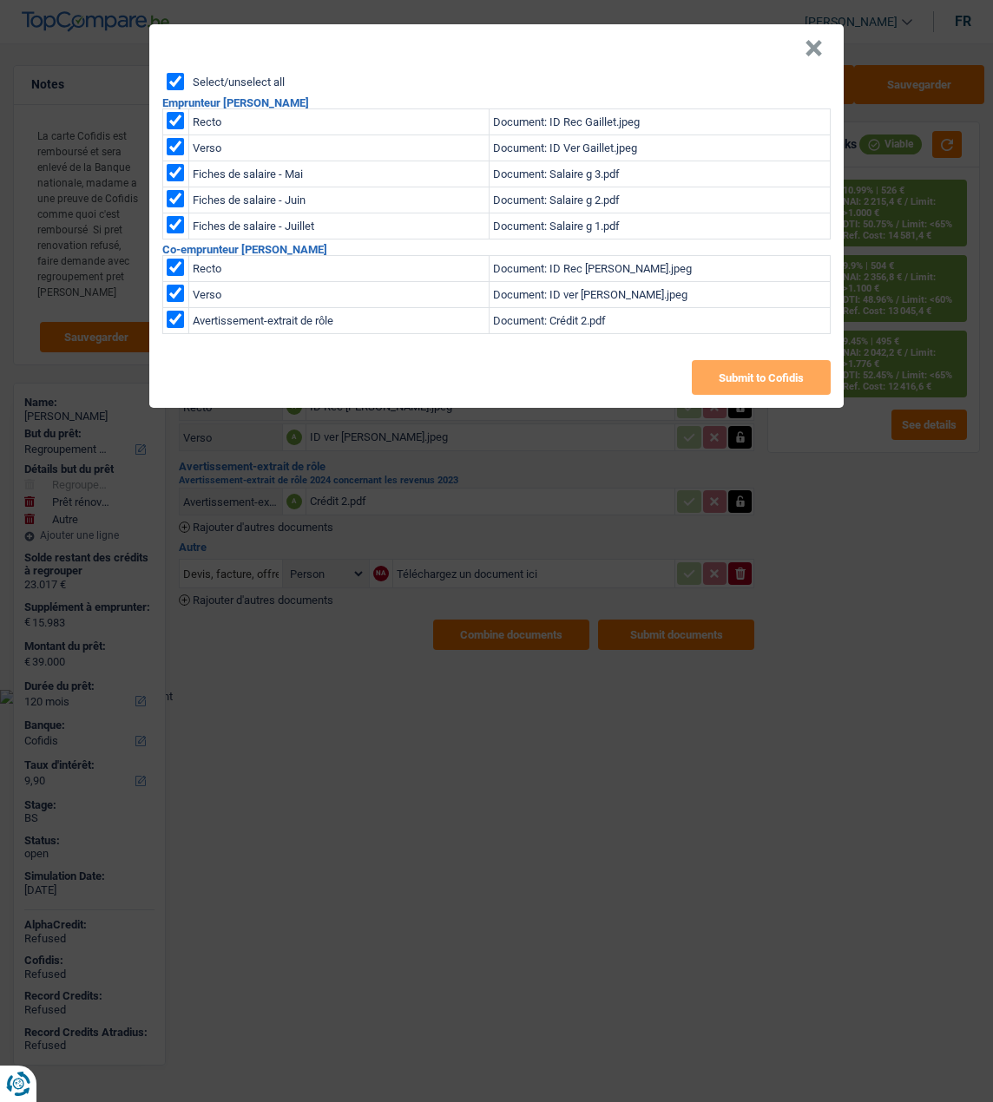
checkbox input "true"
click at [715, 379] on button "Submit to Cofidis" at bounding box center [761, 377] width 139 height 35
click at [815, 40] on button "×" at bounding box center [813, 48] width 18 height 17
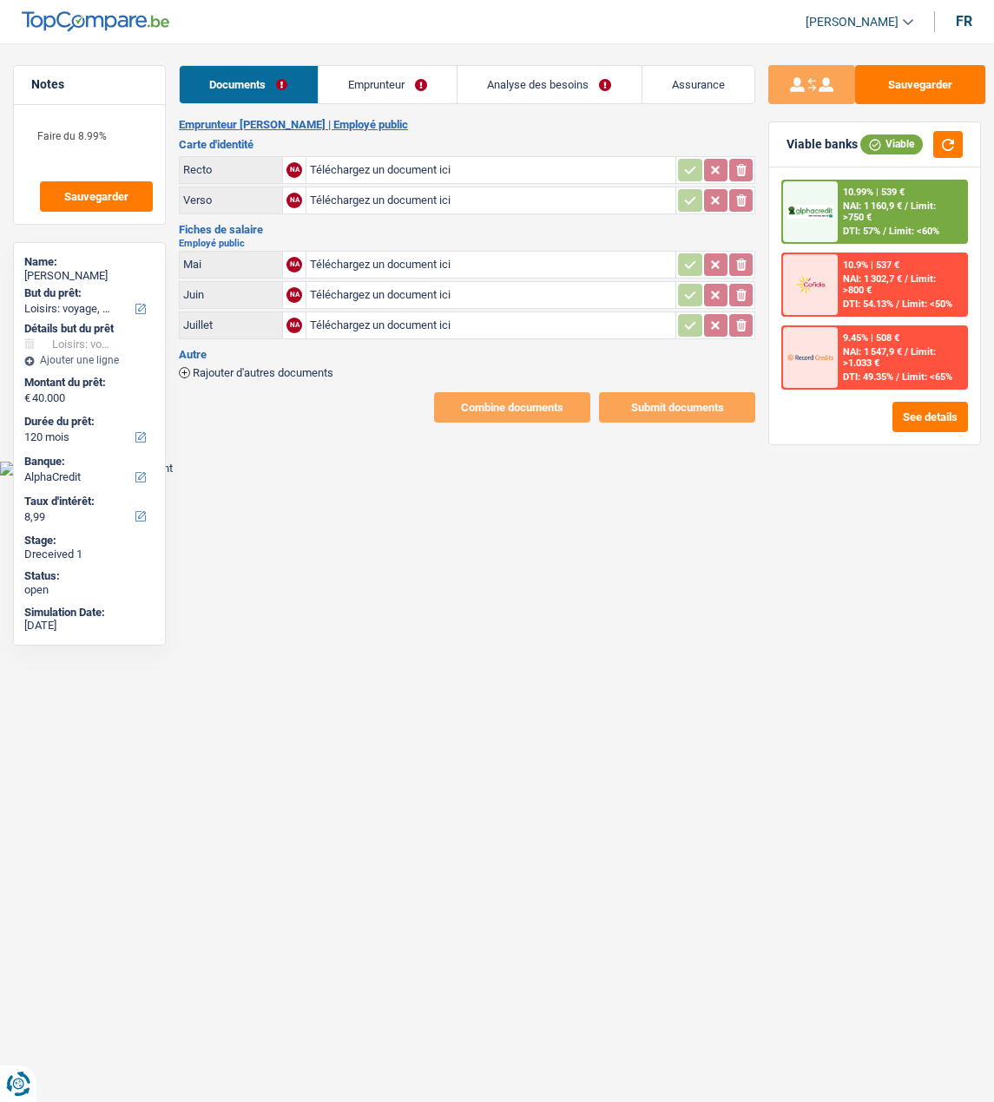
select select "hobbies"
select select "120"
select select "alphacredit"
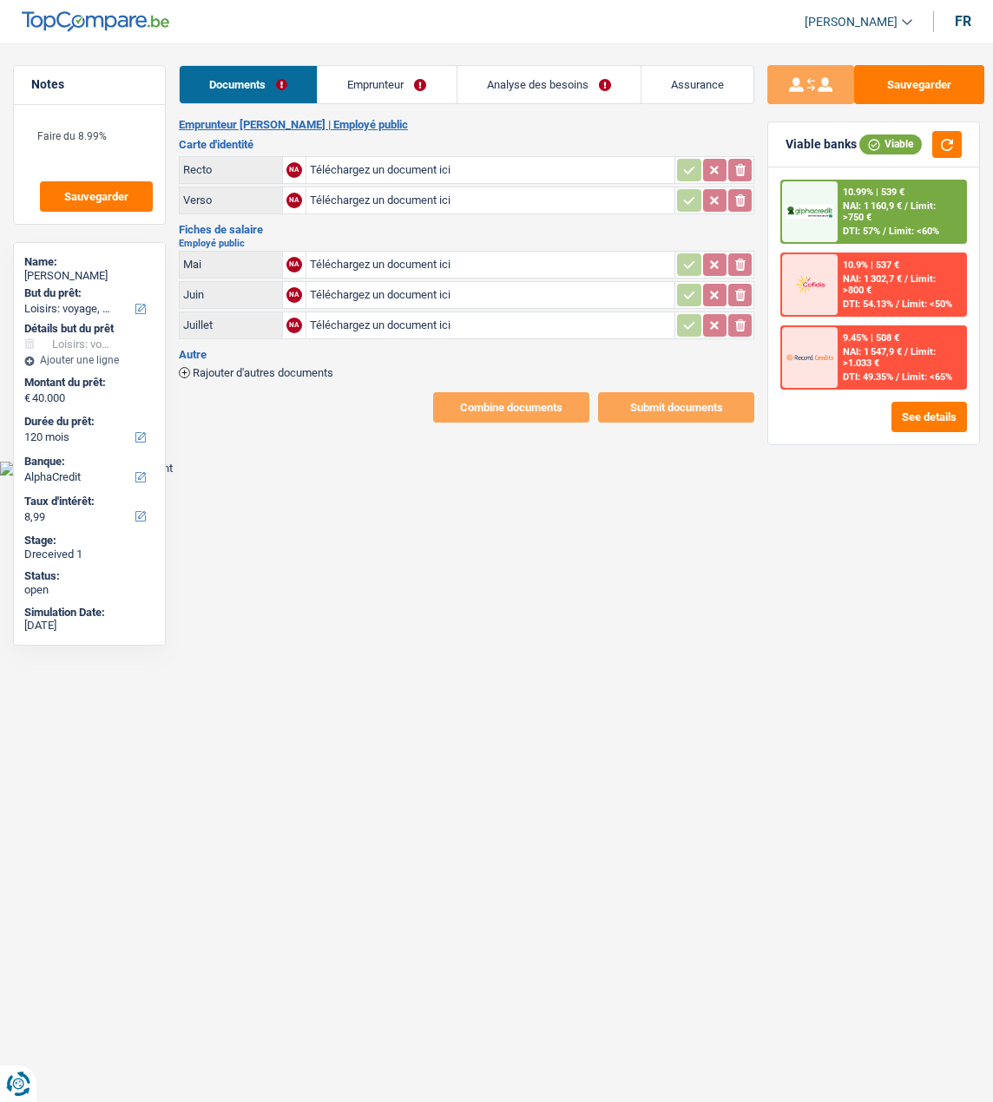
type input "C:\fakepath\ID Rec Nicolas.jpg"
type input "C:\fakepath\ID Ver Nicolas.jpg"
type input "C:\fakepath\FP Mai.jpg"
type input "C:\fakepath\FP Juin.jpg"
type input "C:\fakepath\FP Juillet.jpg"
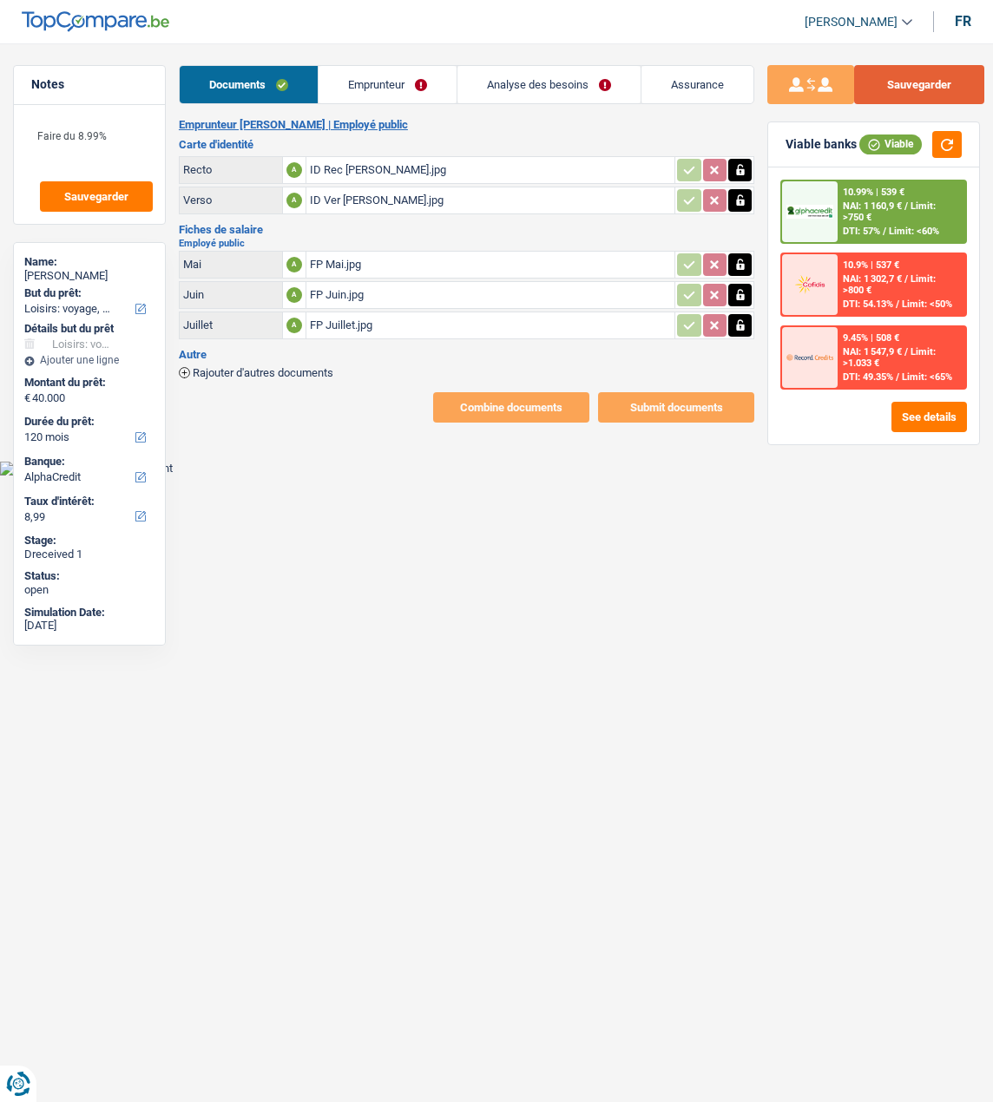
click at [943, 84] on button "Sauvegarder" at bounding box center [919, 84] width 130 height 39
click at [381, 89] on link "Emprunteur" at bounding box center [387, 84] width 138 height 37
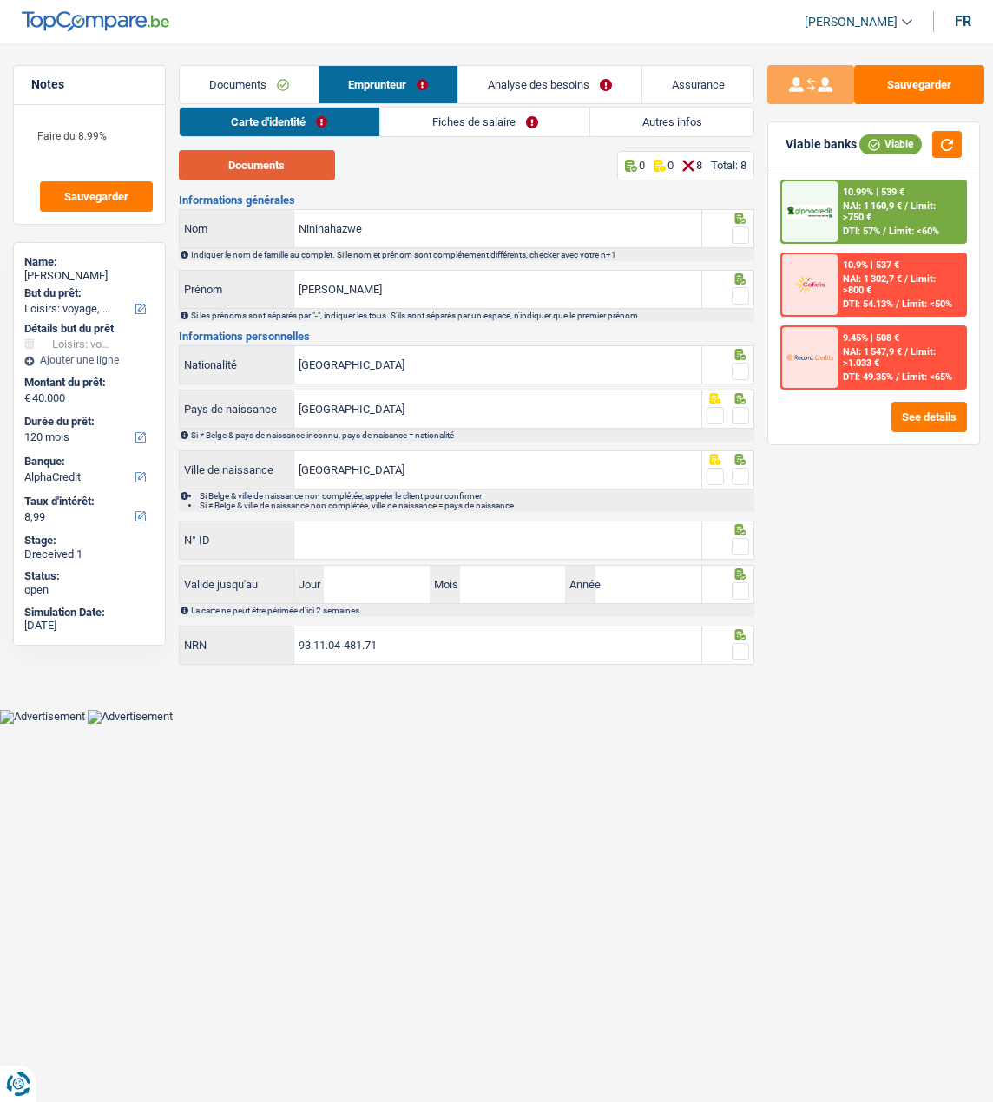
click at [294, 170] on button "Documents" at bounding box center [257, 165] width 156 height 30
click at [749, 232] on span at bounding box center [740, 234] width 17 height 17
click at [0, 0] on input "radio" at bounding box center [0, 0] width 0 height 0
click at [741, 289] on span at bounding box center [740, 295] width 17 height 17
click at [0, 0] on input "radio" at bounding box center [0, 0] width 0 height 0
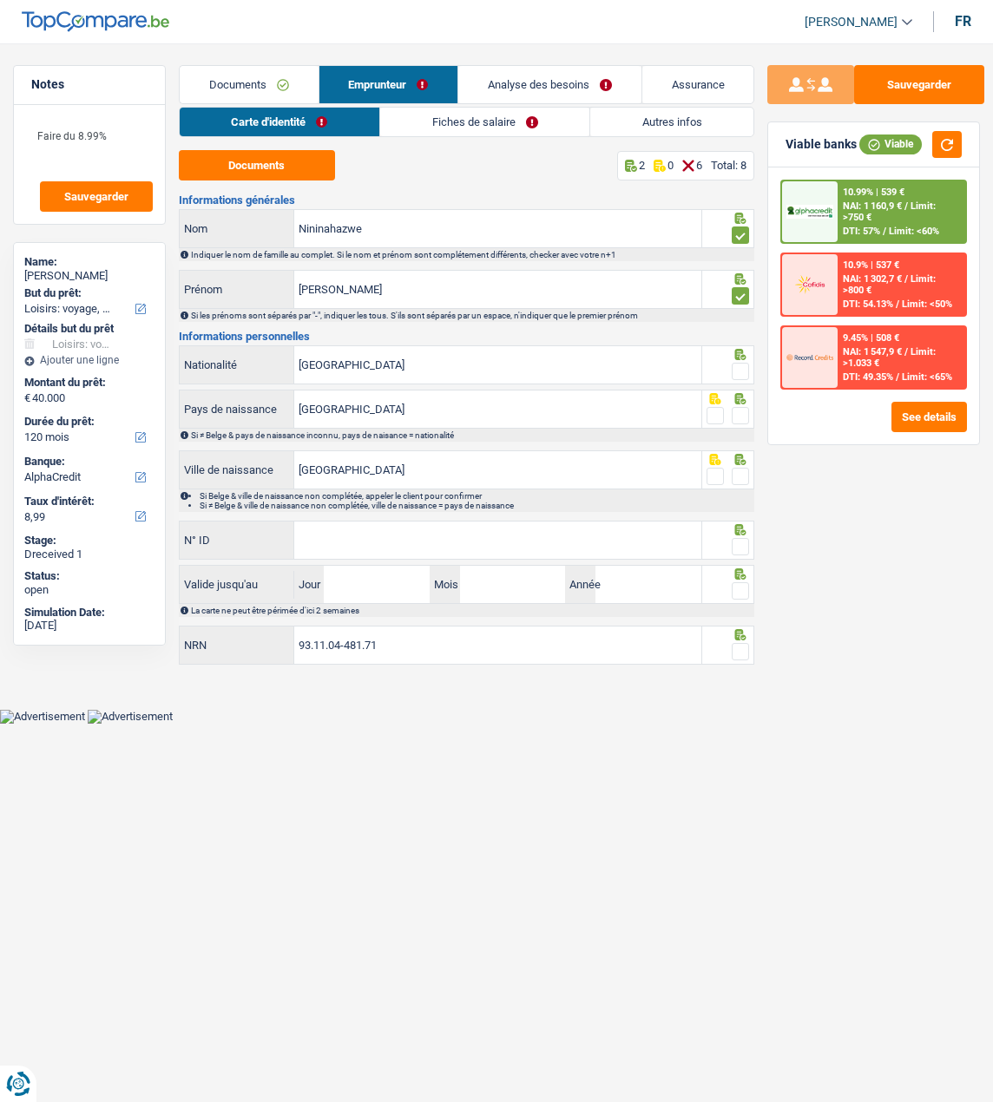
click at [738, 367] on span at bounding box center [740, 371] width 17 height 17
click at [0, 0] on input "radio" at bounding box center [0, 0] width 0 height 0
click at [736, 409] on span at bounding box center [740, 415] width 17 height 17
click at [0, 0] on input "radio" at bounding box center [0, 0] width 0 height 0
drag, startPoint x: 542, startPoint y: 473, endPoint x: 163, endPoint y: 493, distance: 378.9
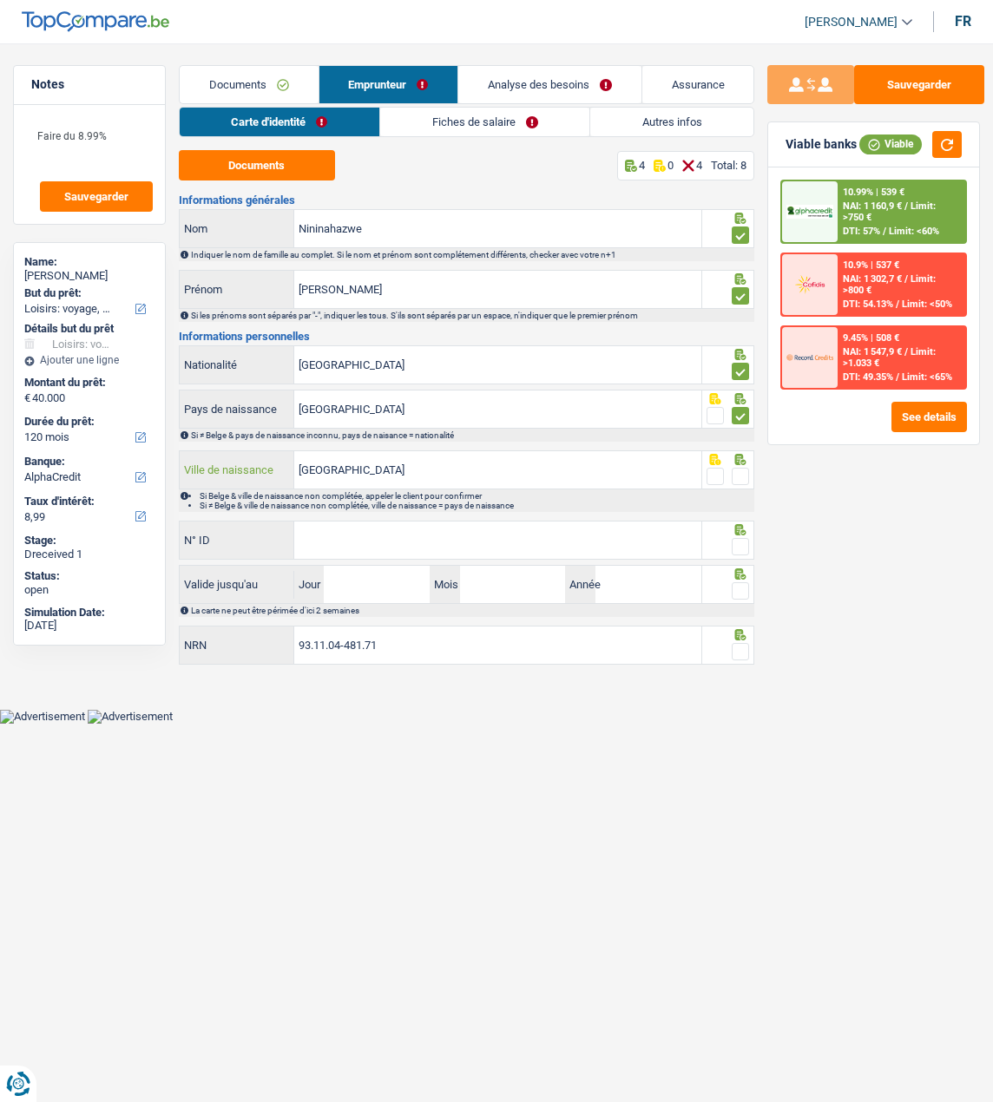
click at [163, 493] on div "Notes Faire du 8.99% Sauvegarder Name: Nicolas Nininahazwe But du prêt: Confort…" at bounding box center [496, 367] width 993 height 605
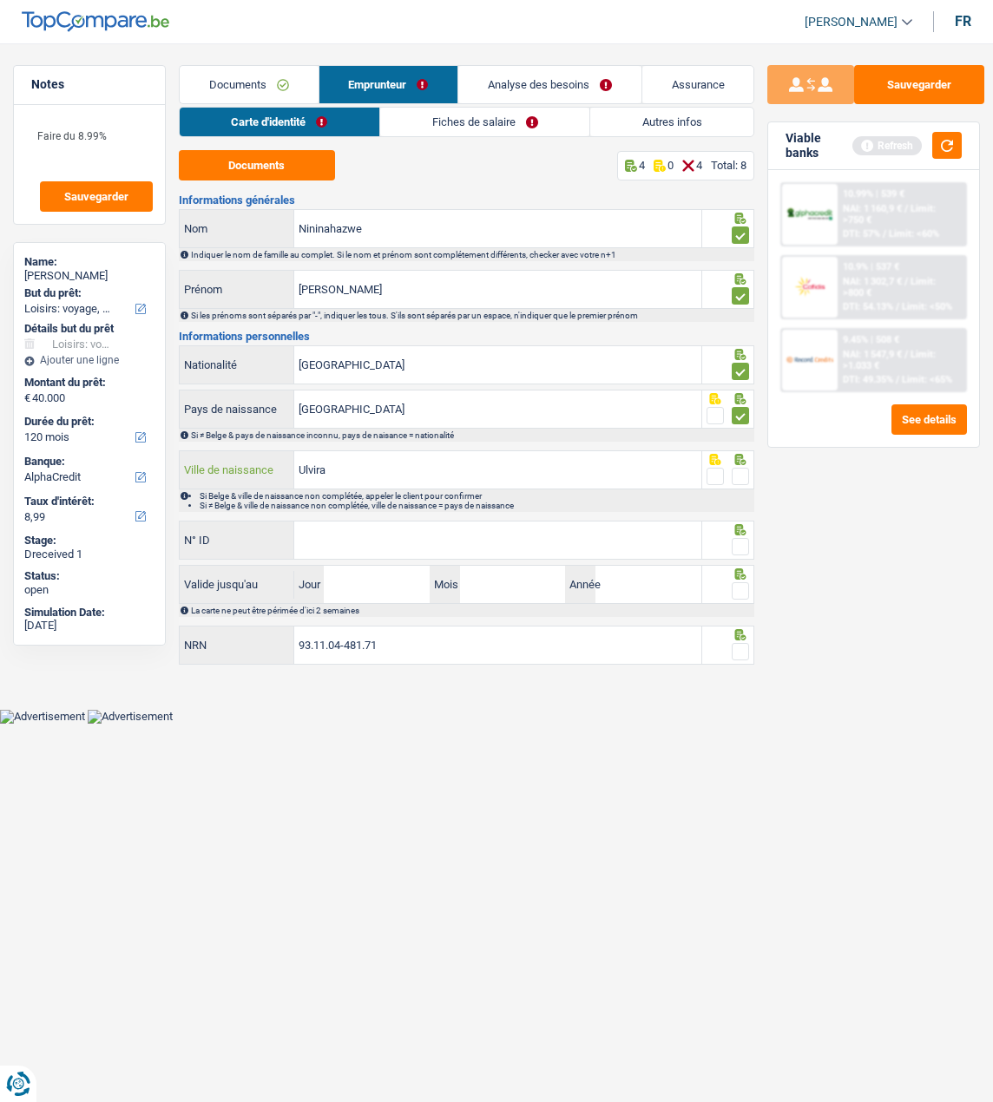
type input "Ulvira"
click at [742, 468] on span at bounding box center [740, 476] width 17 height 17
click at [0, 0] on input "radio" at bounding box center [0, 0] width 0 height 0
click at [396, 546] on input "N° ID" at bounding box center [497, 540] width 407 height 37
type input "592-8180323-06"
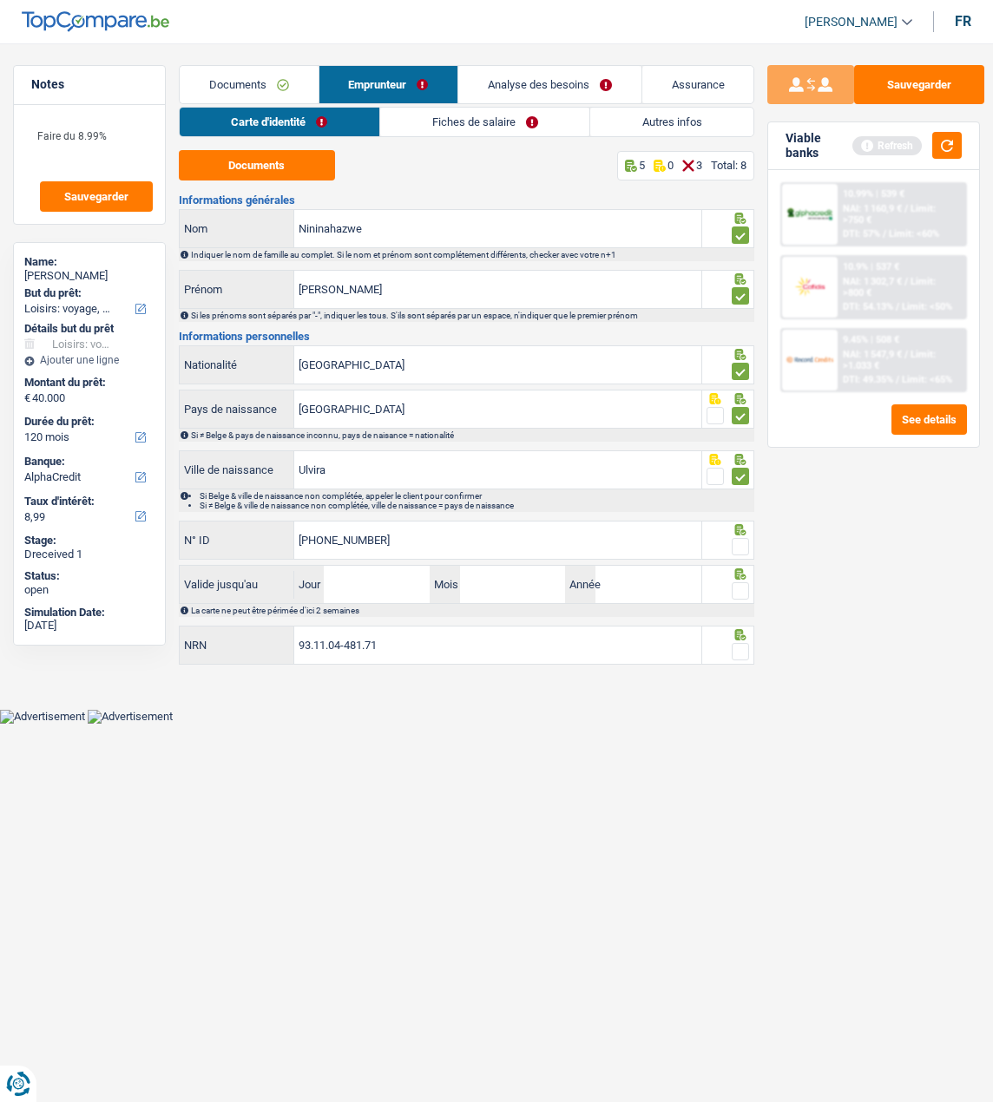
click at [745, 541] on span at bounding box center [740, 546] width 17 height 17
click at [0, 0] on input "radio" at bounding box center [0, 0] width 0 height 0
click at [393, 581] on input "Jour" at bounding box center [377, 584] width 106 height 37
type input "07"
type input "06"
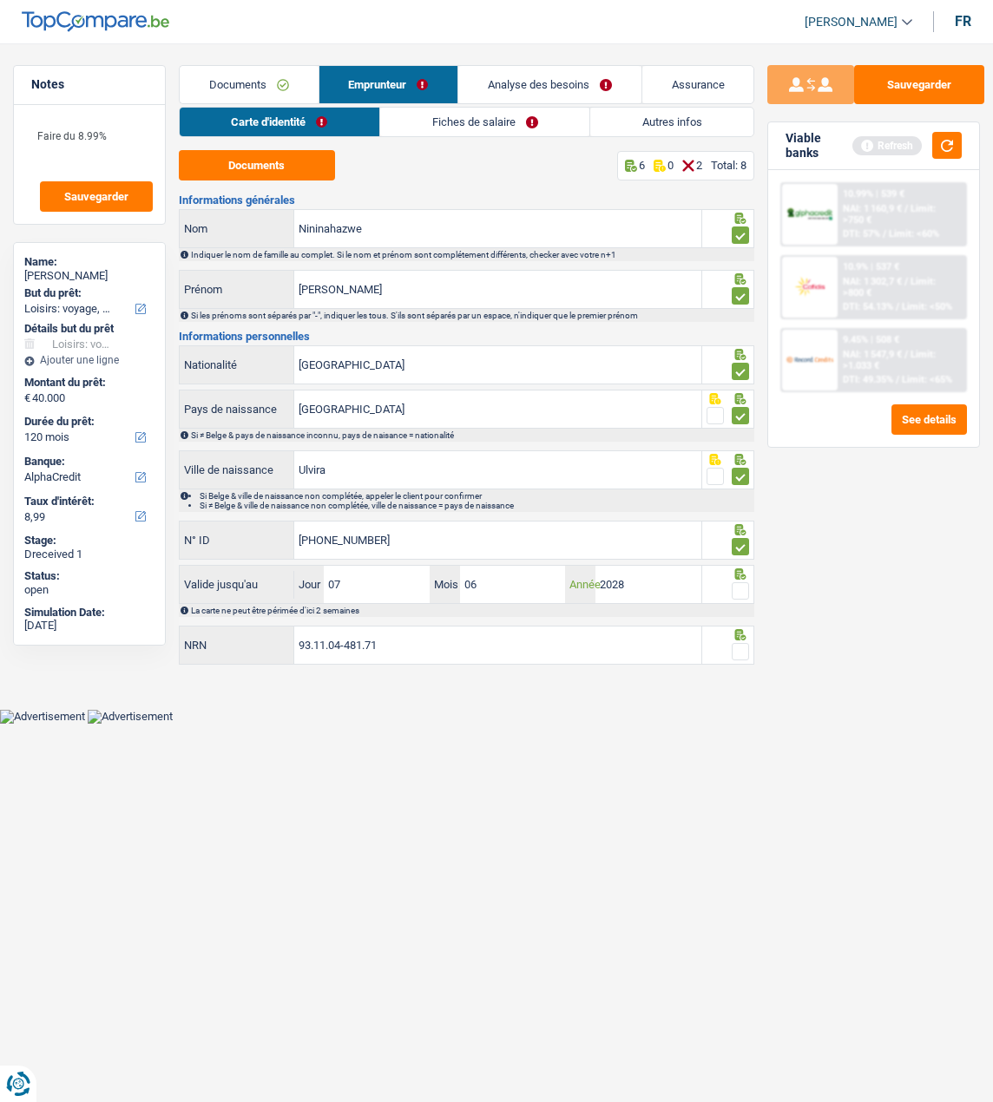
type input "2028"
click at [743, 584] on span at bounding box center [740, 590] width 17 height 17
click at [0, 0] on input "radio" at bounding box center [0, 0] width 0 height 0
click at [746, 646] on span at bounding box center [740, 651] width 17 height 17
click at [0, 0] on input "radio" at bounding box center [0, 0] width 0 height 0
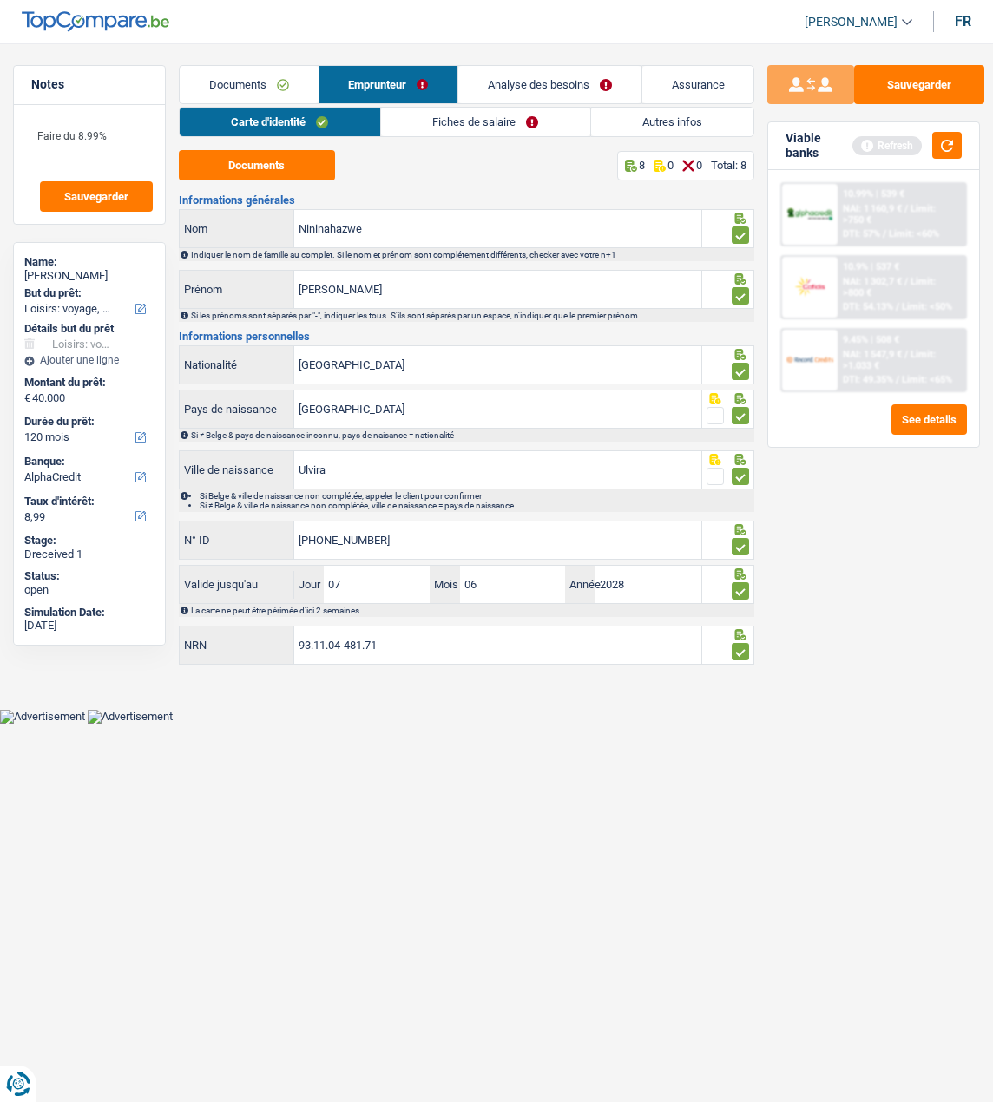
click at [505, 124] on link "Fiches de salaire" at bounding box center [485, 122] width 209 height 29
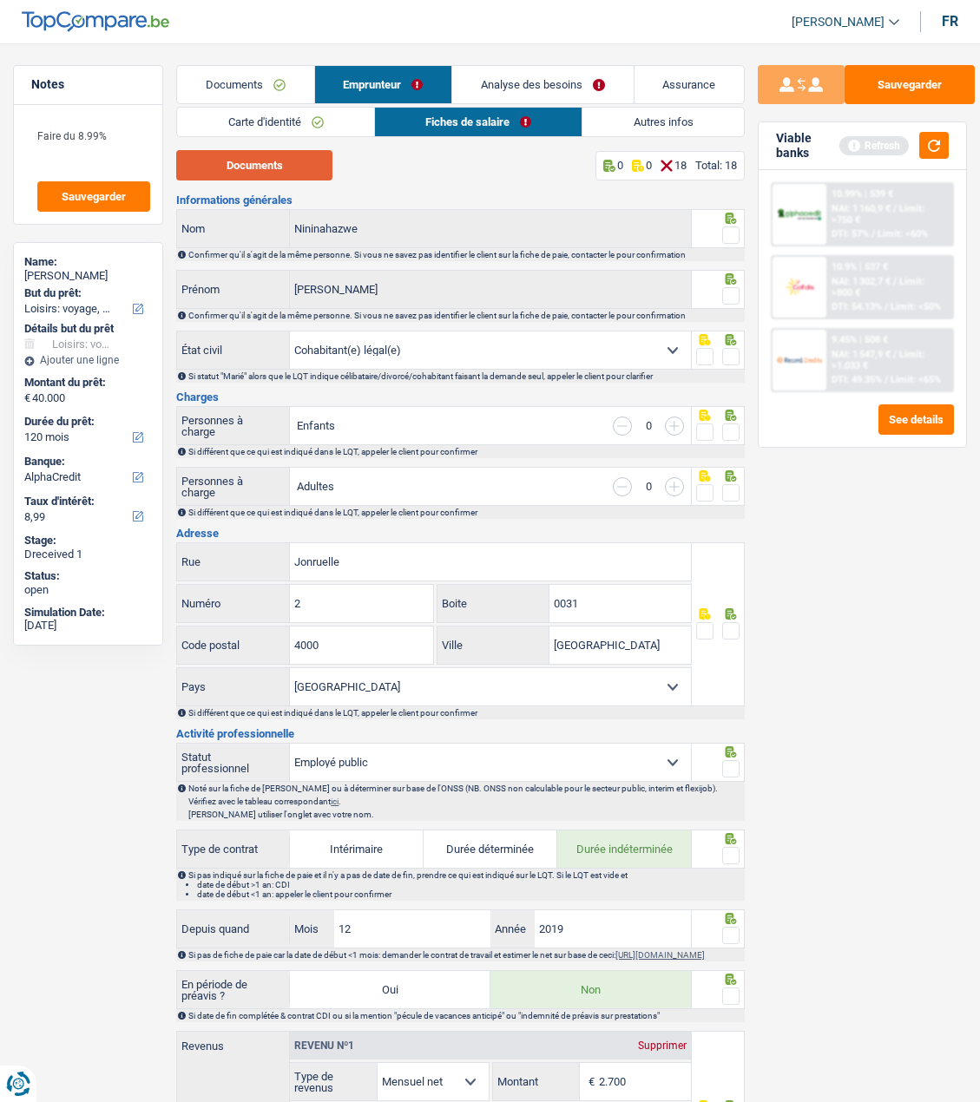
click at [259, 161] on button "Documents" at bounding box center [254, 165] width 156 height 30
click at [733, 232] on span at bounding box center [730, 234] width 17 height 17
click at [0, 0] on input "radio" at bounding box center [0, 0] width 0 height 0
click at [734, 289] on span at bounding box center [730, 295] width 17 height 17
click at [0, 0] on input "radio" at bounding box center [0, 0] width 0 height 0
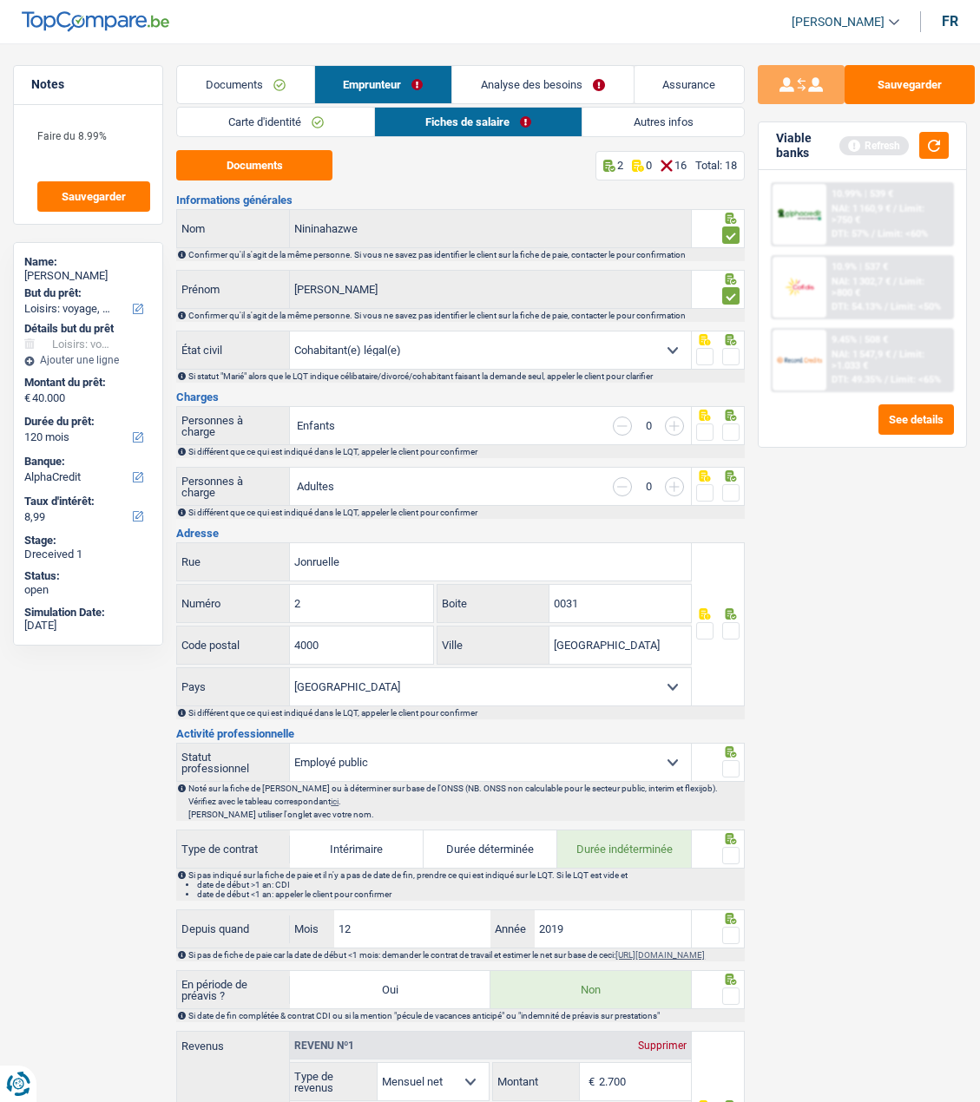
click at [729, 356] on span at bounding box center [730, 356] width 17 height 17
click at [0, 0] on input "radio" at bounding box center [0, 0] width 0 height 0
click at [735, 430] on span at bounding box center [730, 431] width 17 height 17
click at [0, 0] on input "radio" at bounding box center [0, 0] width 0 height 0
click at [727, 486] on span at bounding box center [730, 492] width 17 height 17
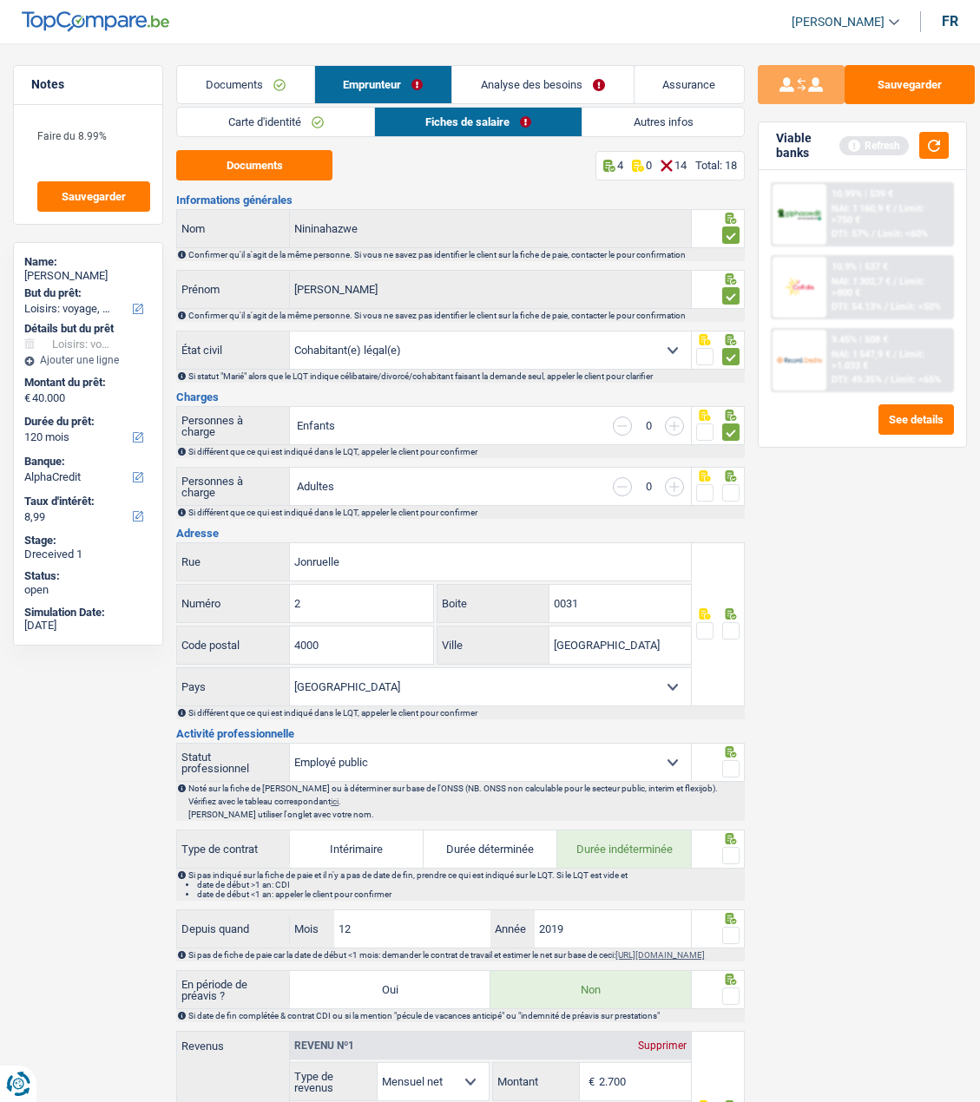
click at [0, 0] on input "radio" at bounding box center [0, 0] width 0 height 0
click at [726, 627] on span at bounding box center [730, 630] width 17 height 17
click at [0, 0] on input "radio" at bounding box center [0, 0] width 0 height 0
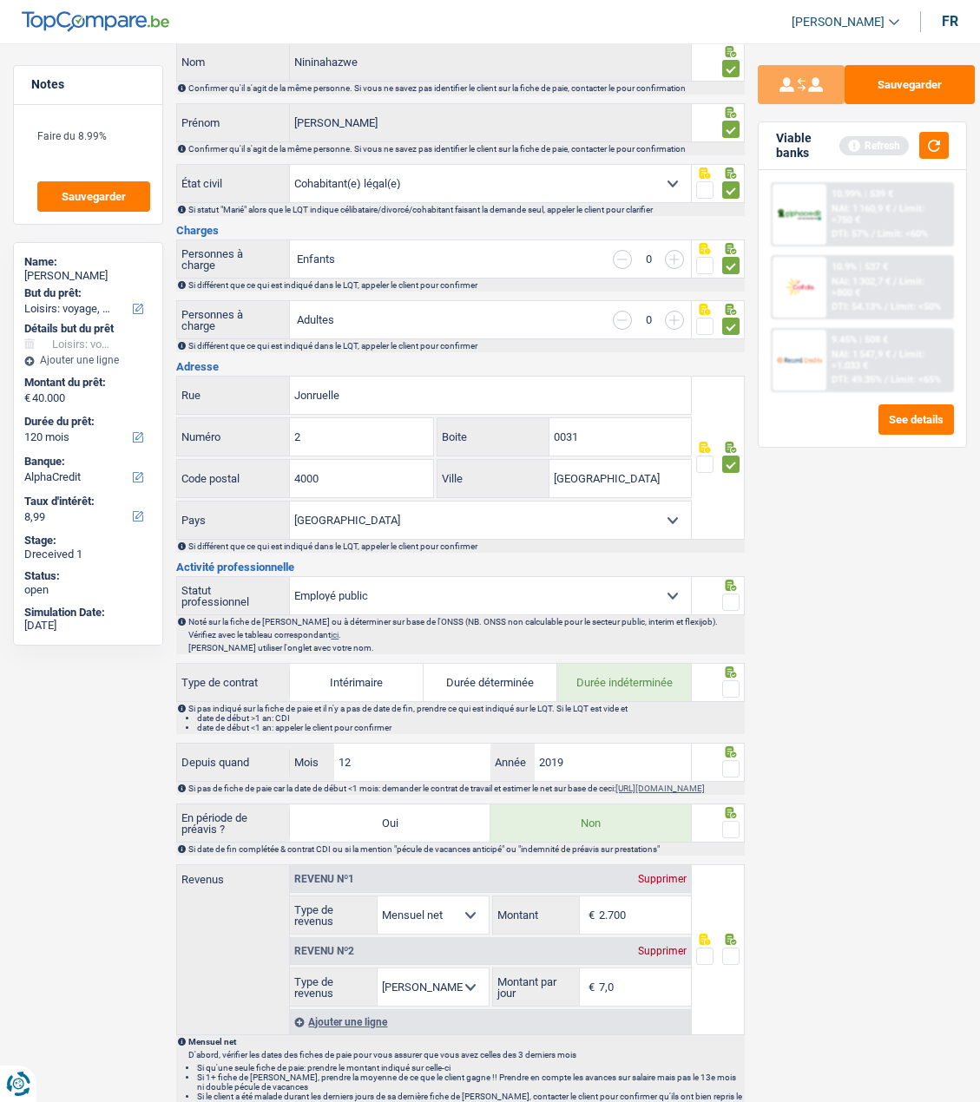
scroll to position [174, 0]
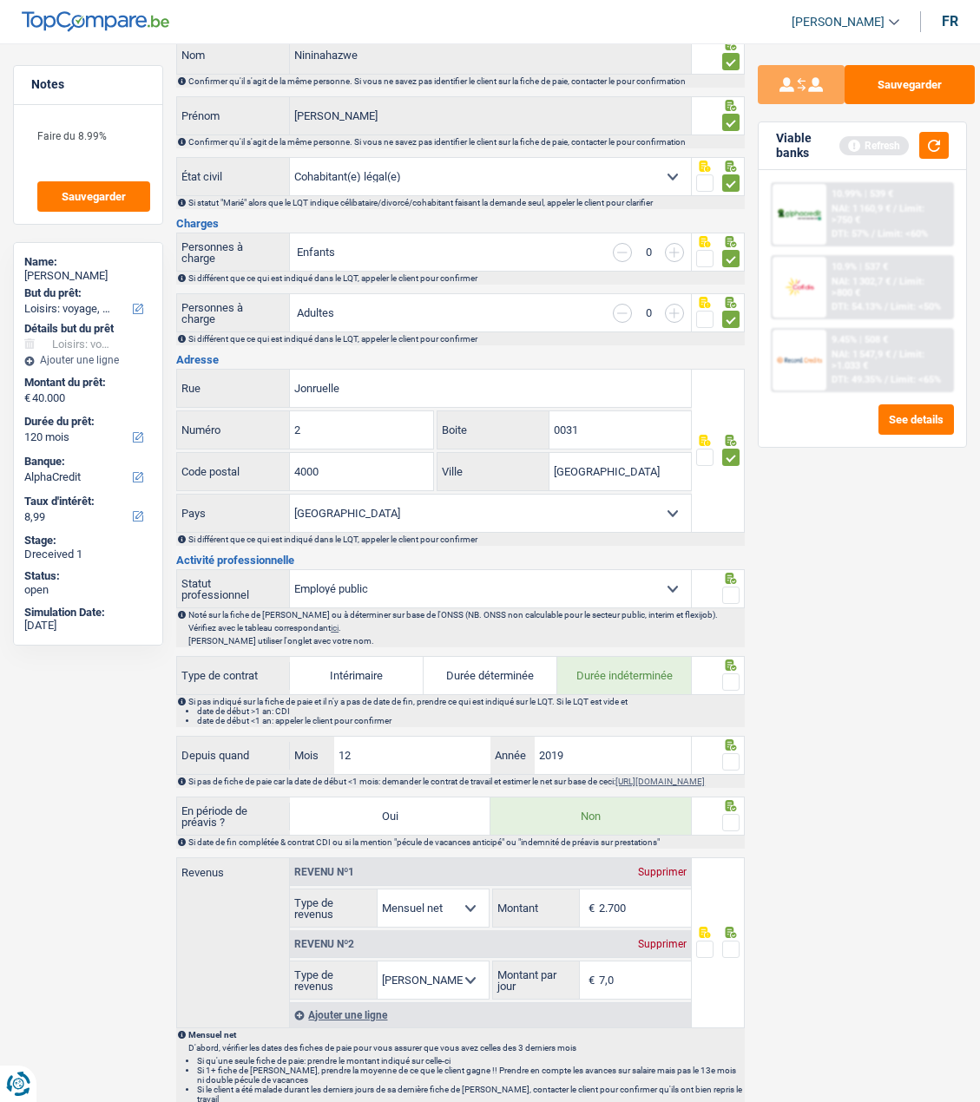
click at [736, 587] on span at bounding box center [730, 595] width 17 height 17
click at [0, 0] on input "radio" at bounding box center [0, 0] width 0 height 0
click at [734, 675] on span at bounding box center [730, 681] width 17 height 17
click at [0, 0] on input "radio" at bounding box center [0, 0] width 0 height 0
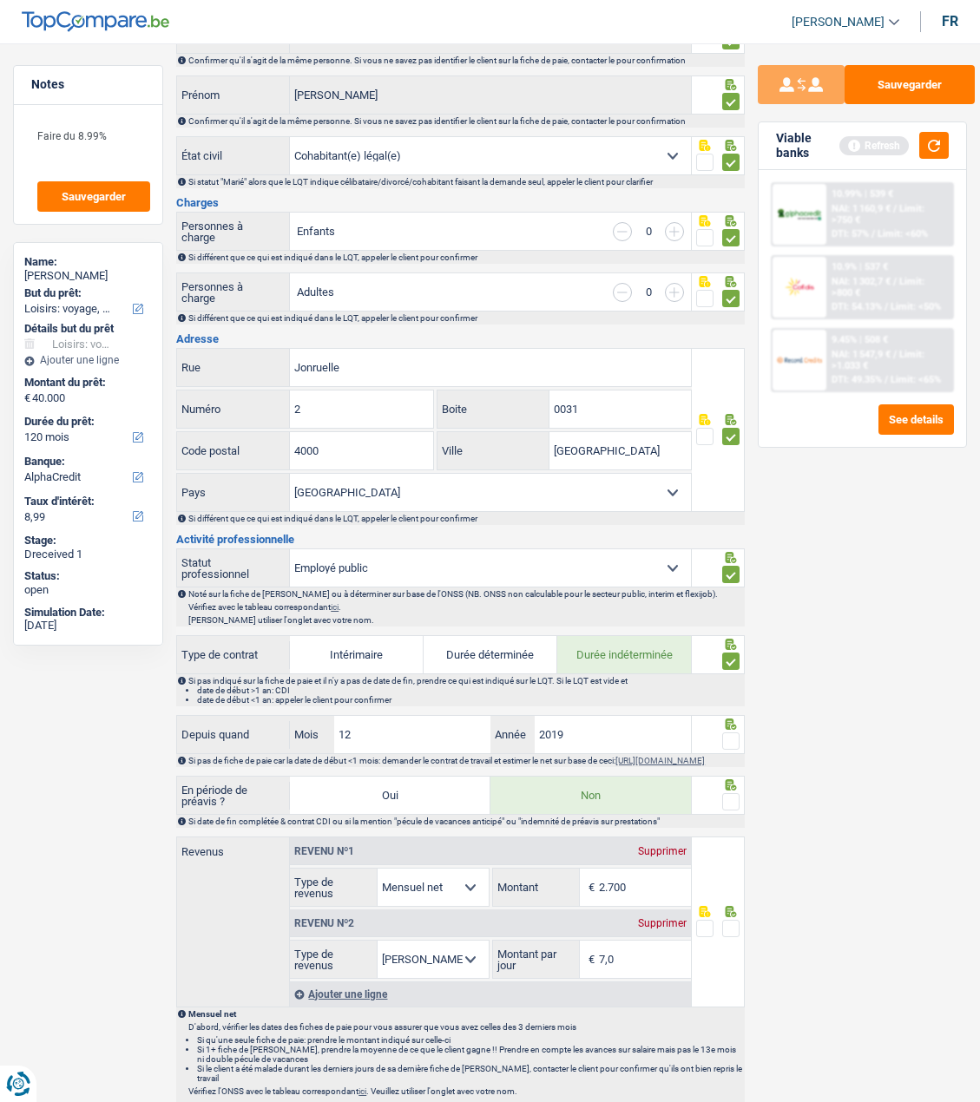
scroll to position [434, 0]
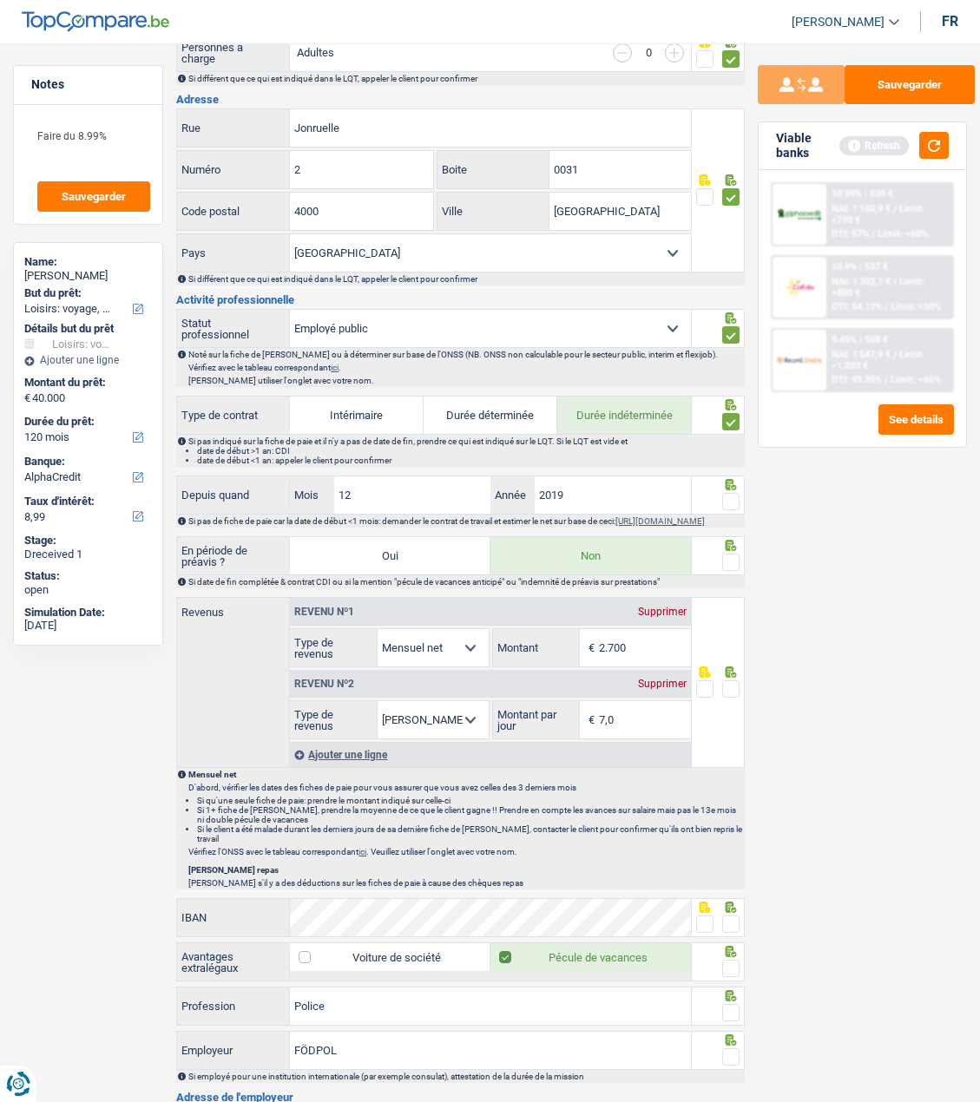
click at [733, 497] on span at bounding box center [730, 501] width 17 height 17
click at [0, 0] on input "radio" at bounding box center [0, 0] width 0 height 0
click at [466, 493] on input "12" at bounding box center [412, 494] width 156 height 37
type input "1"
type input "02"
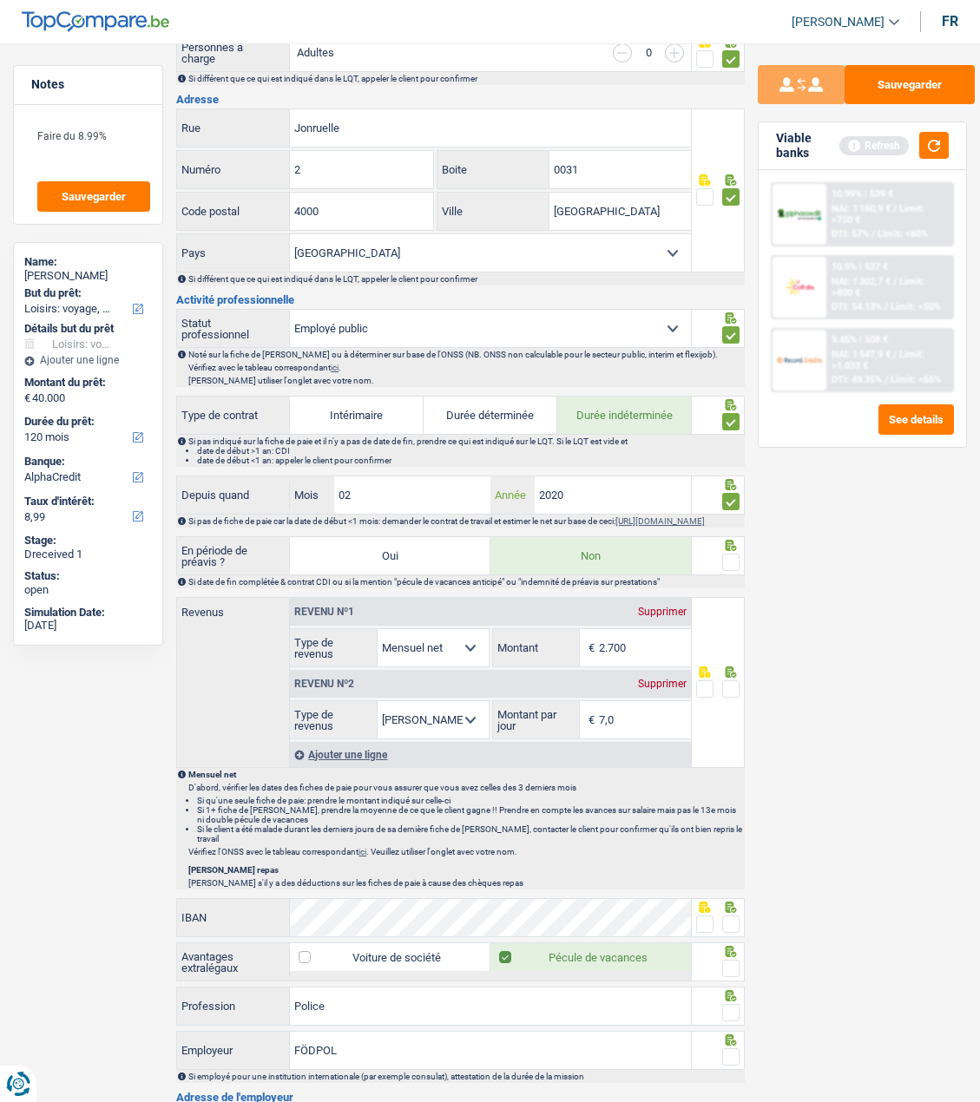
type input "2020"
click at [734, 565] on span at bounding box center [730, 562] width 17 height 17
click at [0, 0] on input "radio" at bounding box center [0, 0] width 0 height 0
click at [666, 660] on input "2.700" at bounding box center [645, 647] width 92 height 37
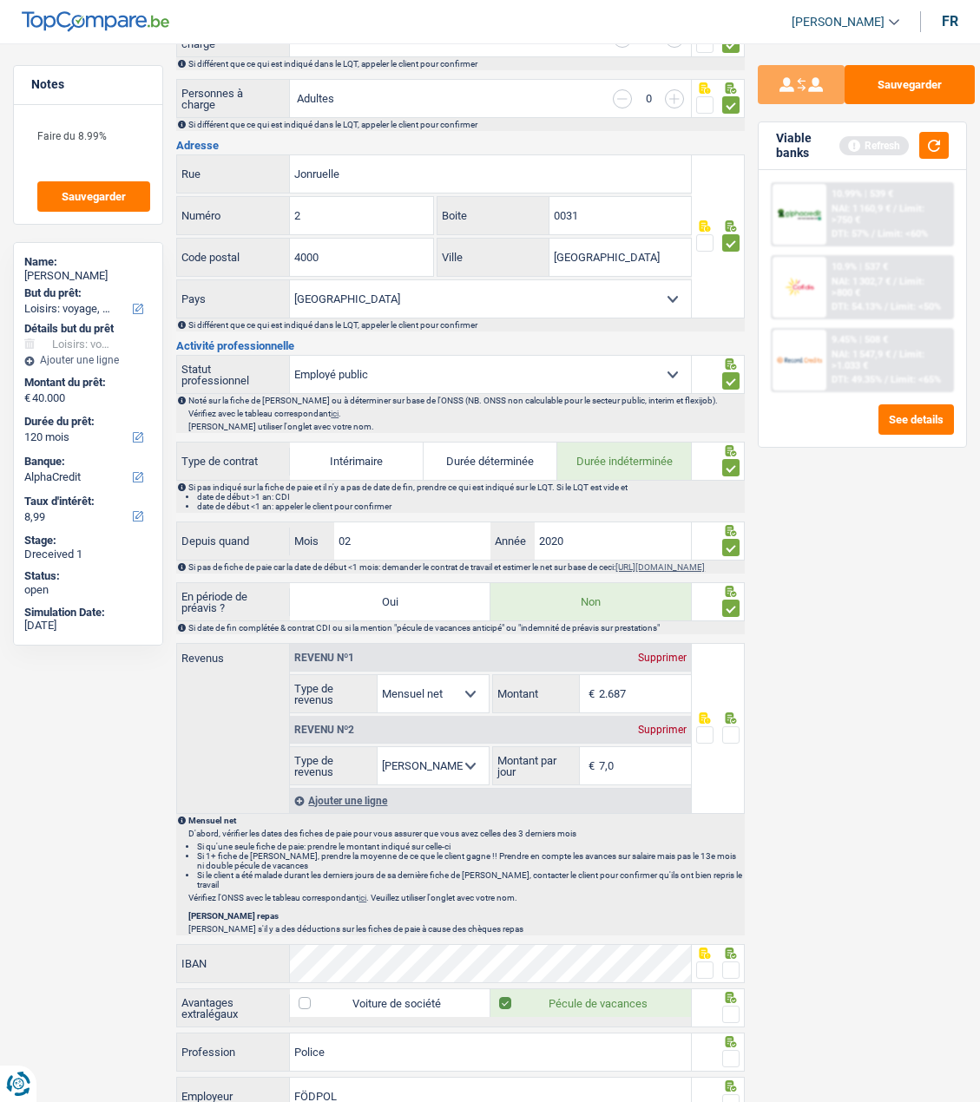
scroll to position [347, 0]
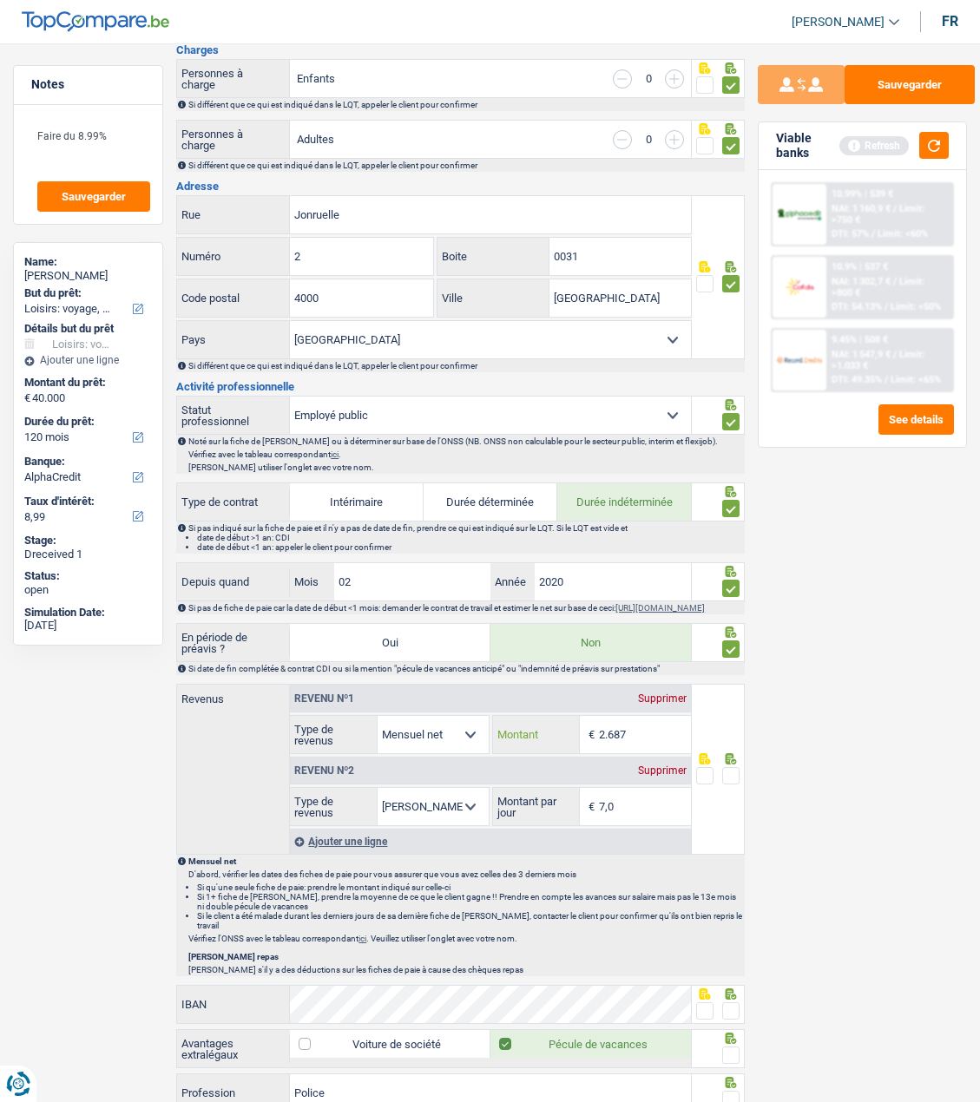
type input "2.687"
click at [731, 784] on span at bounding box center [730, 775] width 17 height 17
click at [0, 0] on input "radio" at bounding box center [0, 0] width 0 height 0
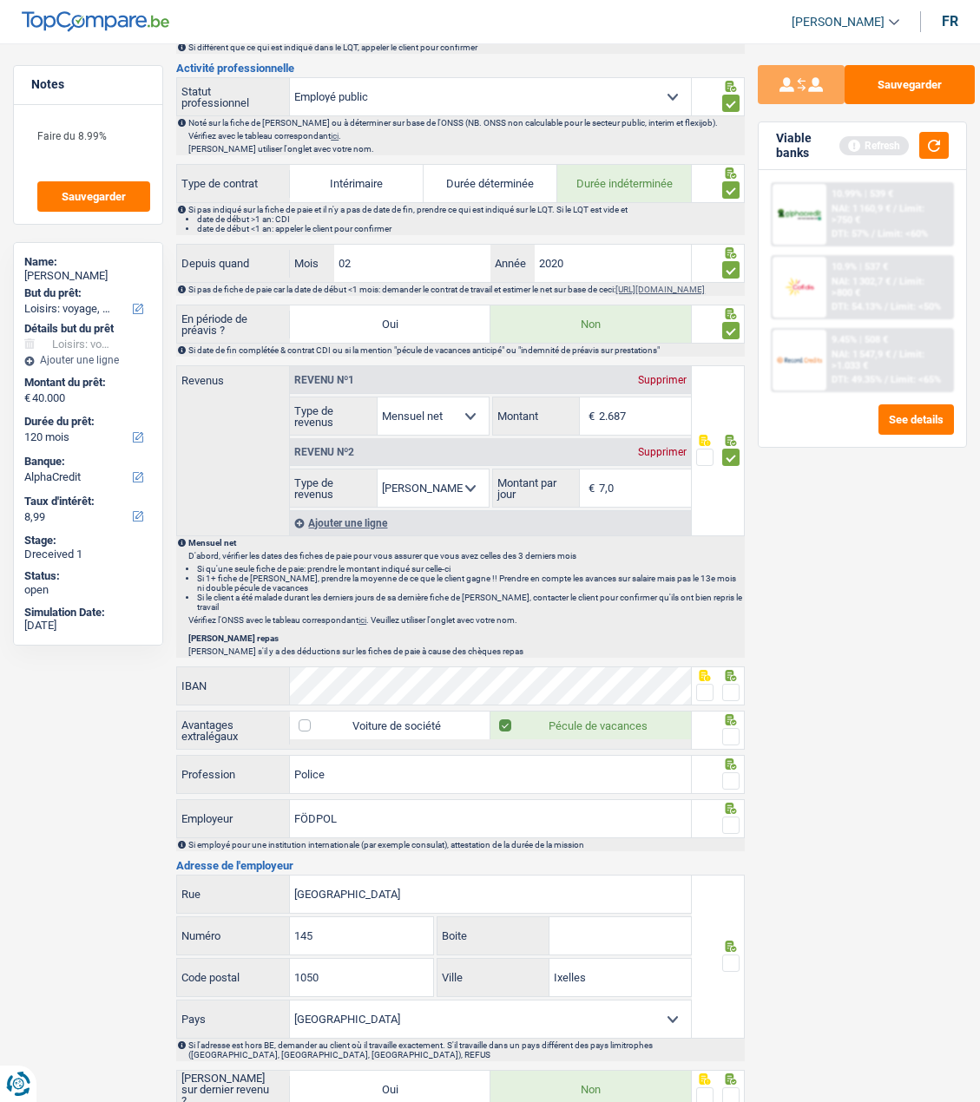
scroll to position [694, 0]
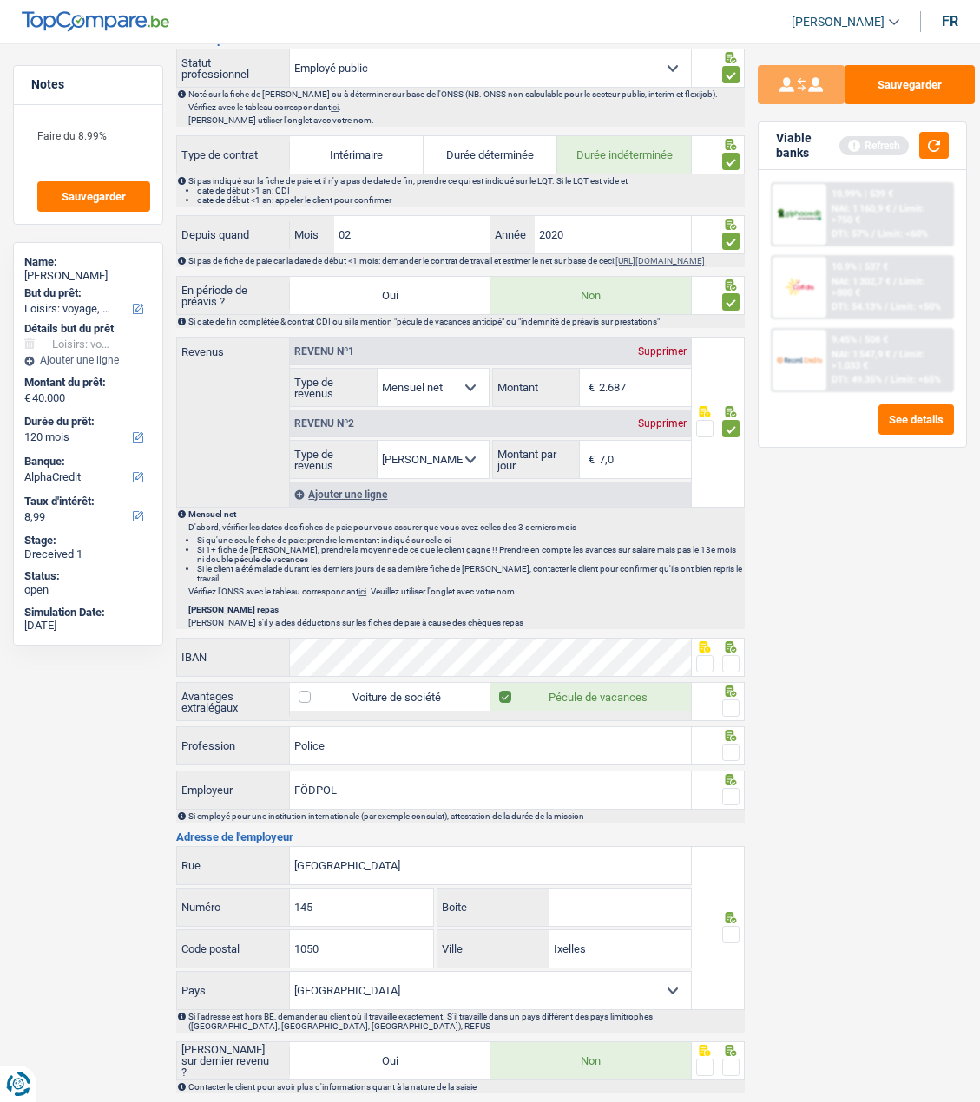
click at [736, 657] on span at bounding box center [730, 663] width 17 height 17
click at [0, 0] on input "radio" at bounding box center [0, 0] width 0 height 0
click at [729, 701] on span at bounding box center [730, 707] width 17 height 17
click at [0, 0] on input "radio" at bounding box center [0, 0] width 0 height 0
click at [722, 746] on span at bounding box center [730, 752] width 17 height 17
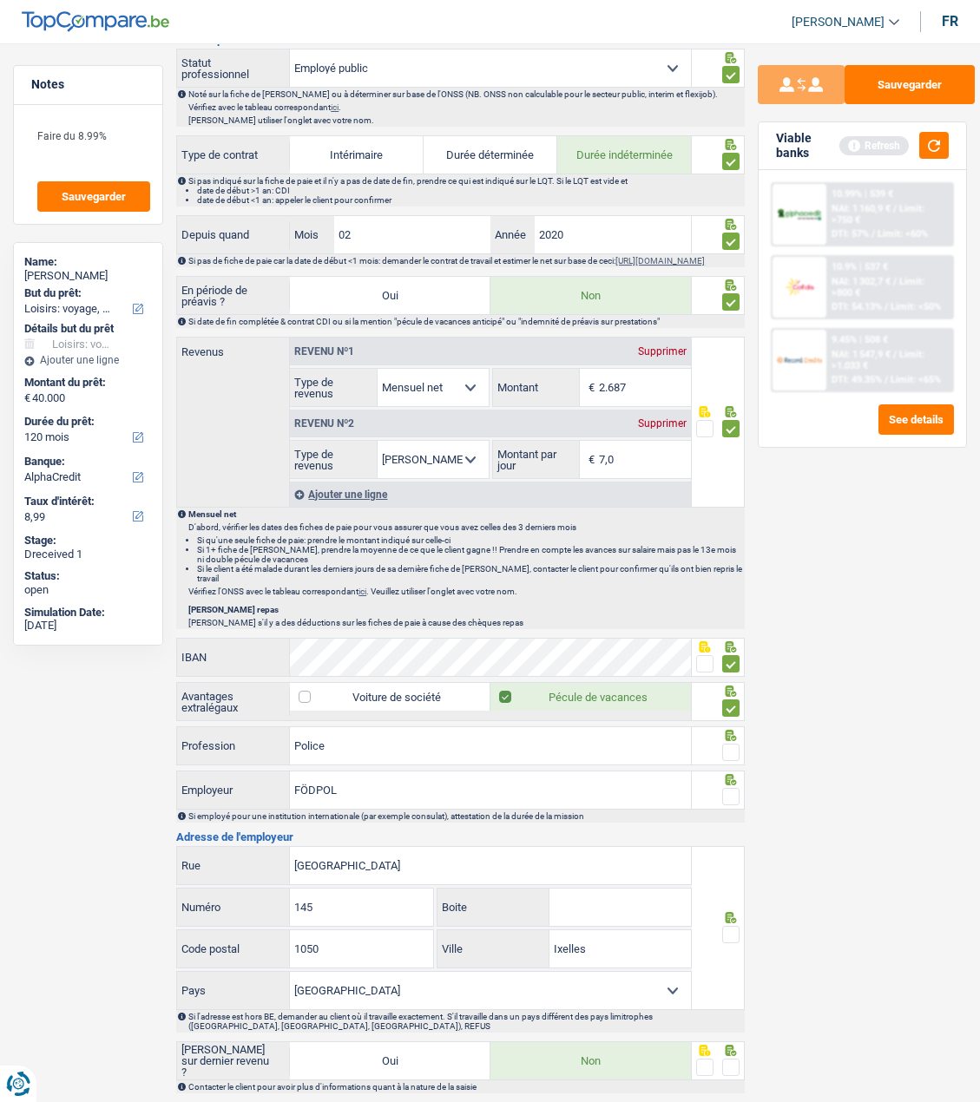
click at [0, 0] on input "radio" at bounding box center [0, 0] width 0 height 0
click at [738, 791] on span at bounding box center [730, 796] width 17 height 17
click at [0, 0] on input "radio" at bounding box center [0, 0] width 0 height 0
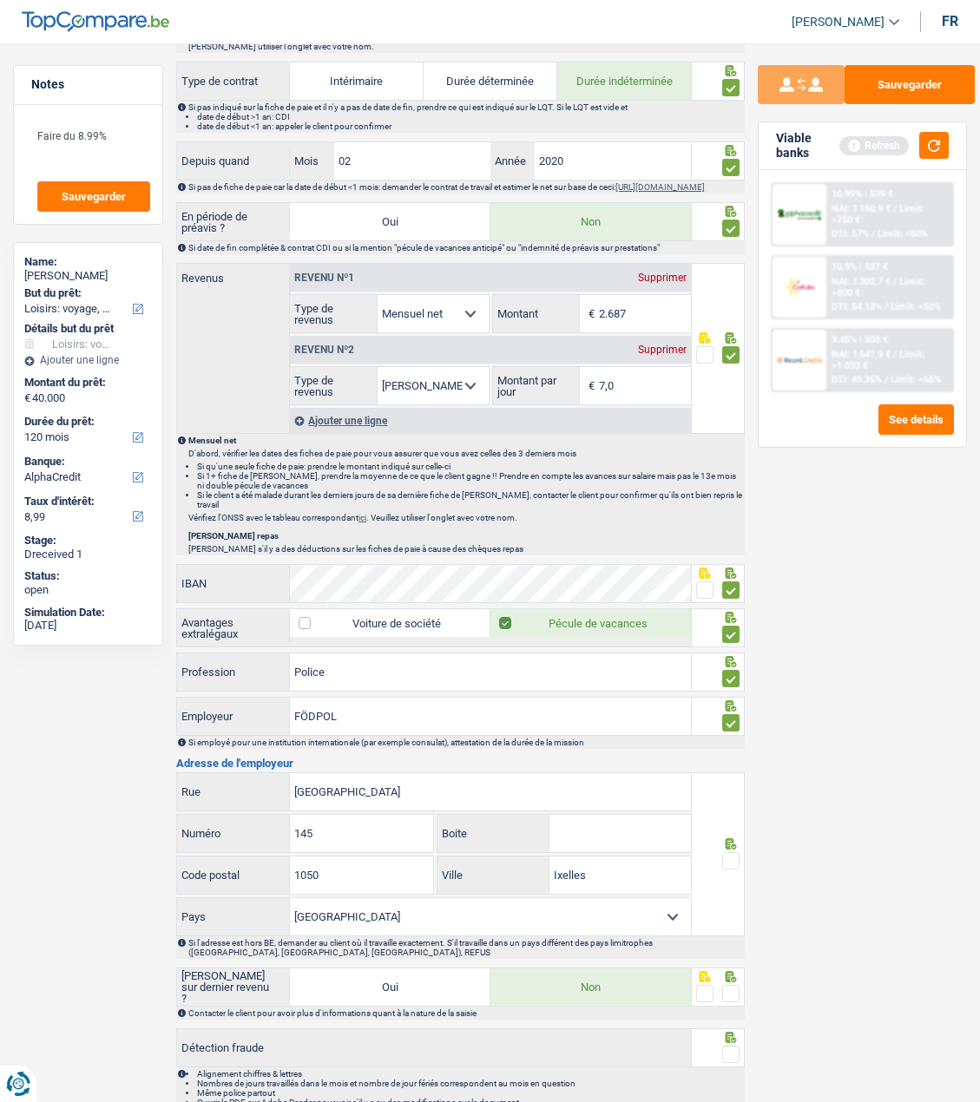
scroll to position [842, 0]
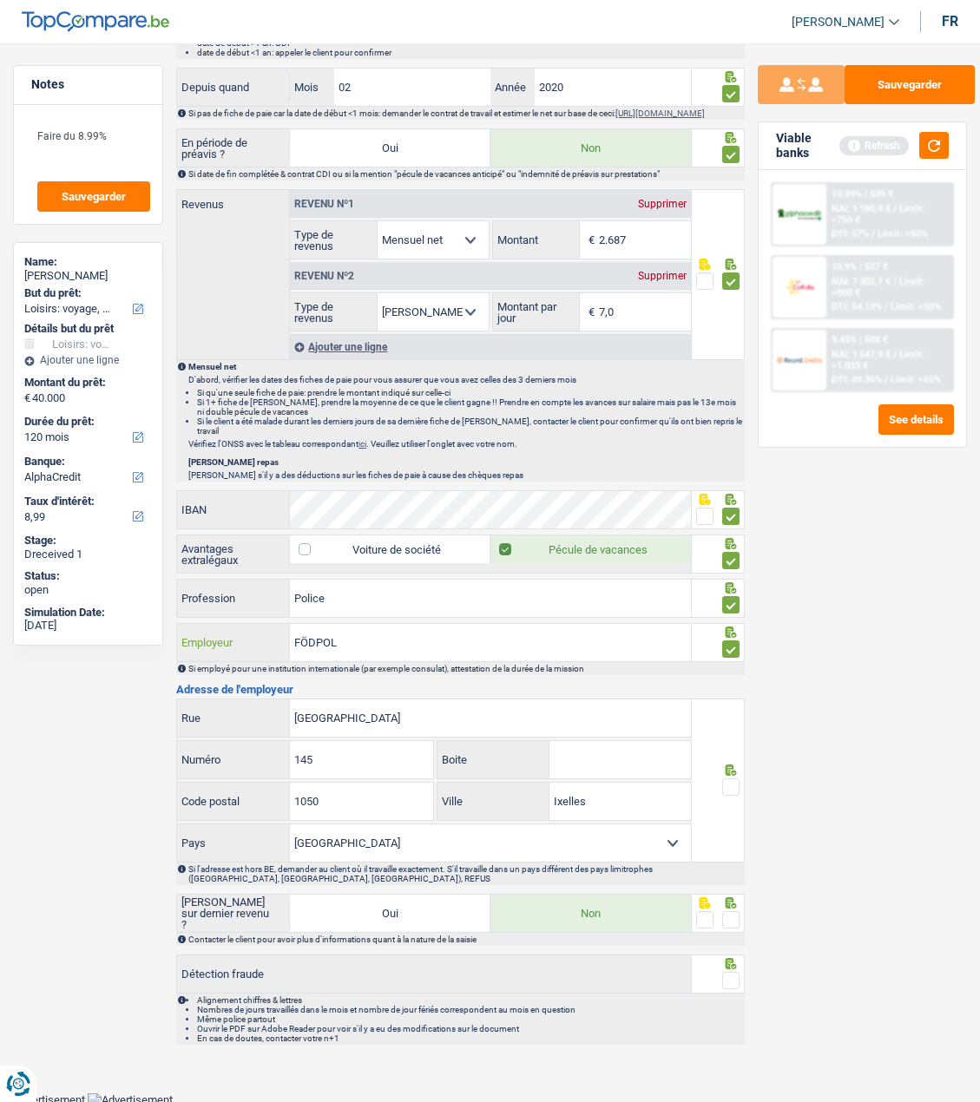
drag, startPoint x: 373, startPoint y: 645, endPoint x: 243, endPoint y: 646, distance: 130.2
click at [243, 646] on div "FÖDPOL Employeur" at bounding box center [434, 642] width 514 height 37
type input "Police"
click at [567, 754] on input "Boite" at bounding box center [620, 759] width 142 height 37
type input "A"
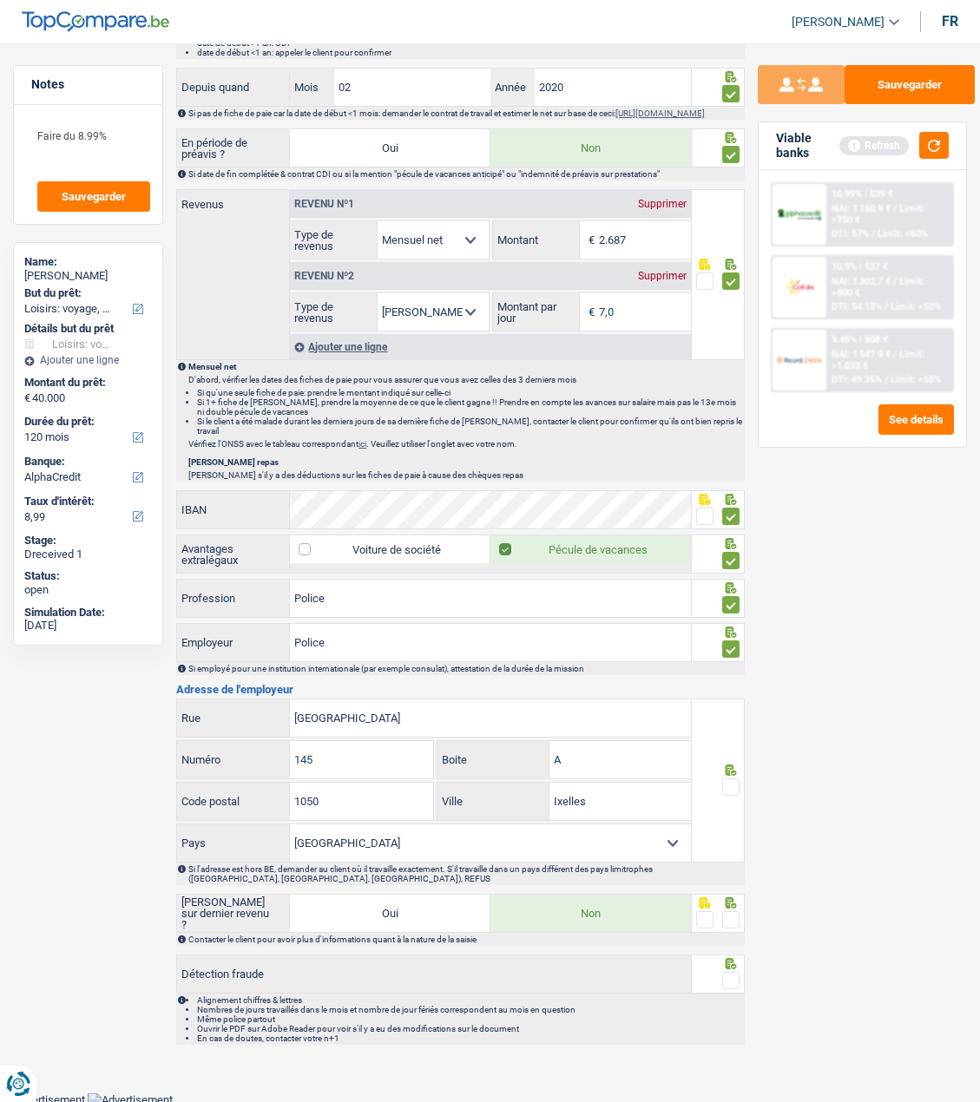
click at [734, 785] on span at bounding box center [730, 786] width 17 height 17
click at [0, 0] on input "radio" at bounding box center [0, 0] width 0 height 0
click at [729, 914] on span at bounding box center [730, 919] width 17 height 17
click at [0, 0] on input "radio" at bounding box center [0, 0] width 0 height 0
click at [738, 973] on span at bounding box center [730, 980] width 17 height 17
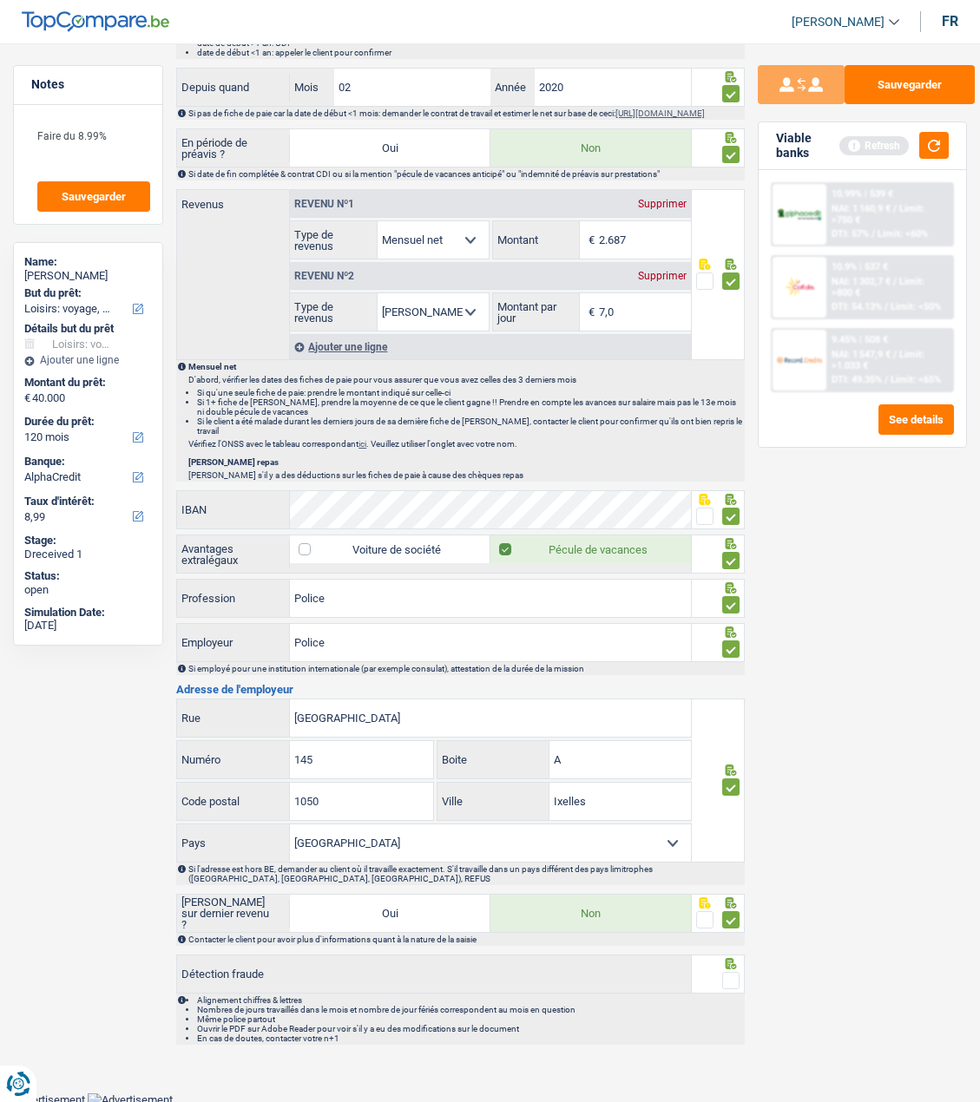
click at [0, 0] on input "radio" at bounding box center [0, 0] width 0 height 0
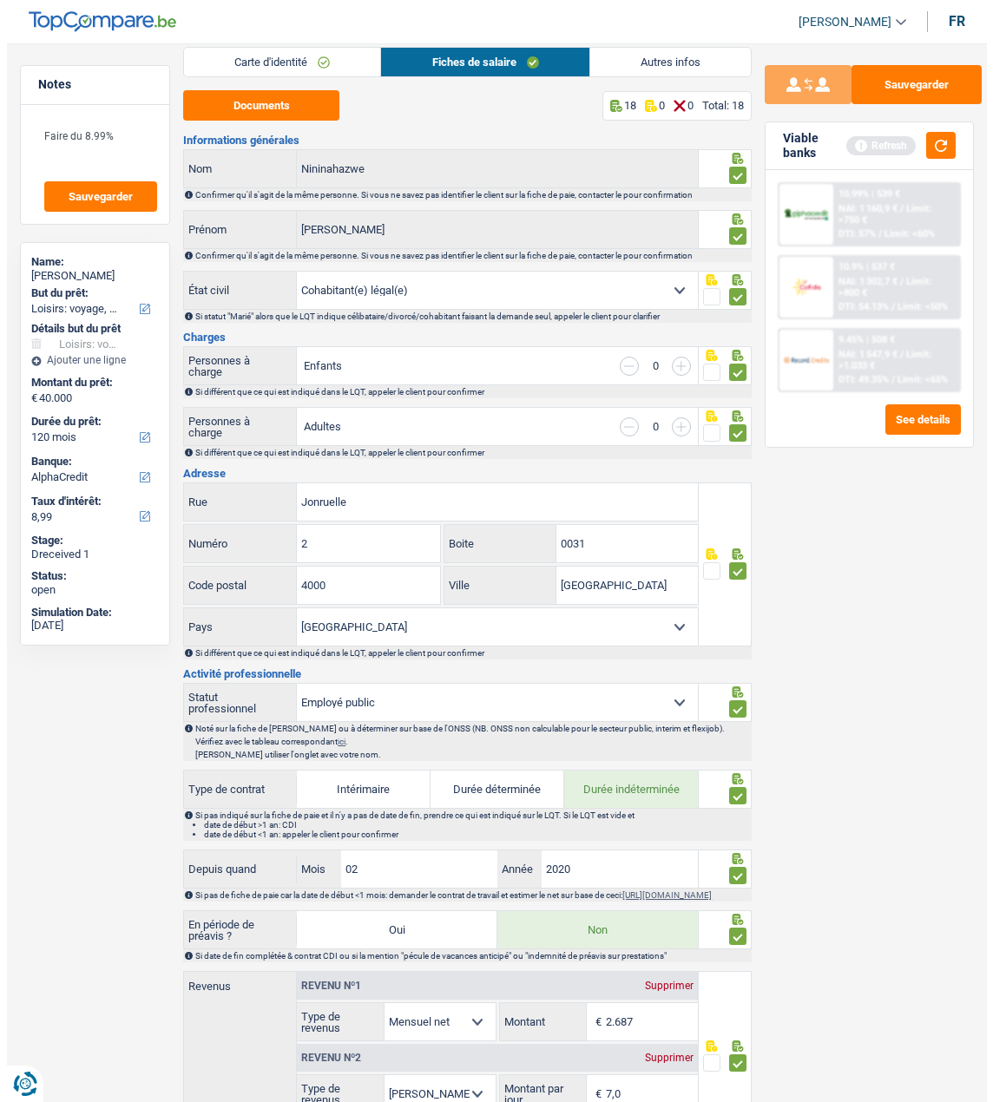
scroll to position [0, 0]
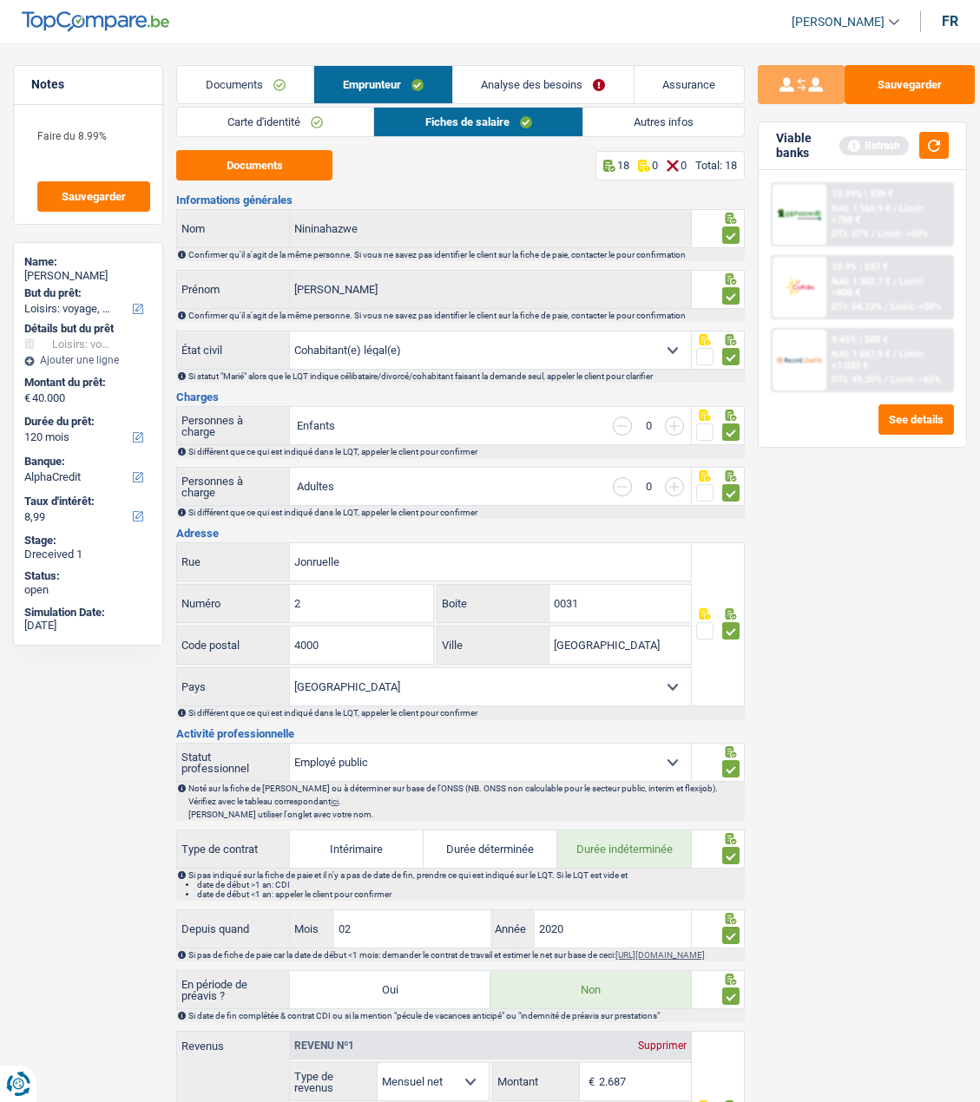
click at [640, 121] on link "Autres infos" at bounding box center [663, 122] width 161 height 29
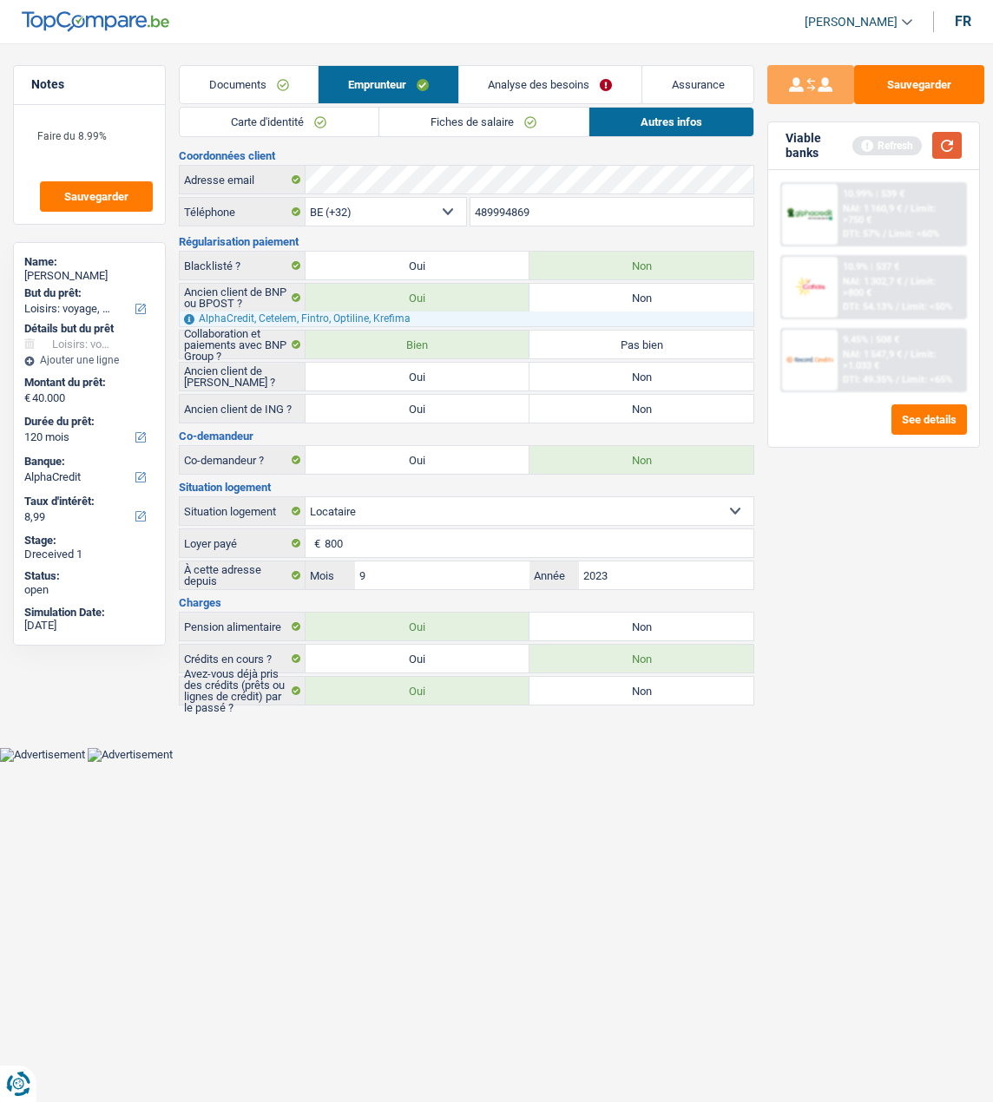
click at [941, 144] on button "button" at bounding box center [947, 145] width 30 height 27
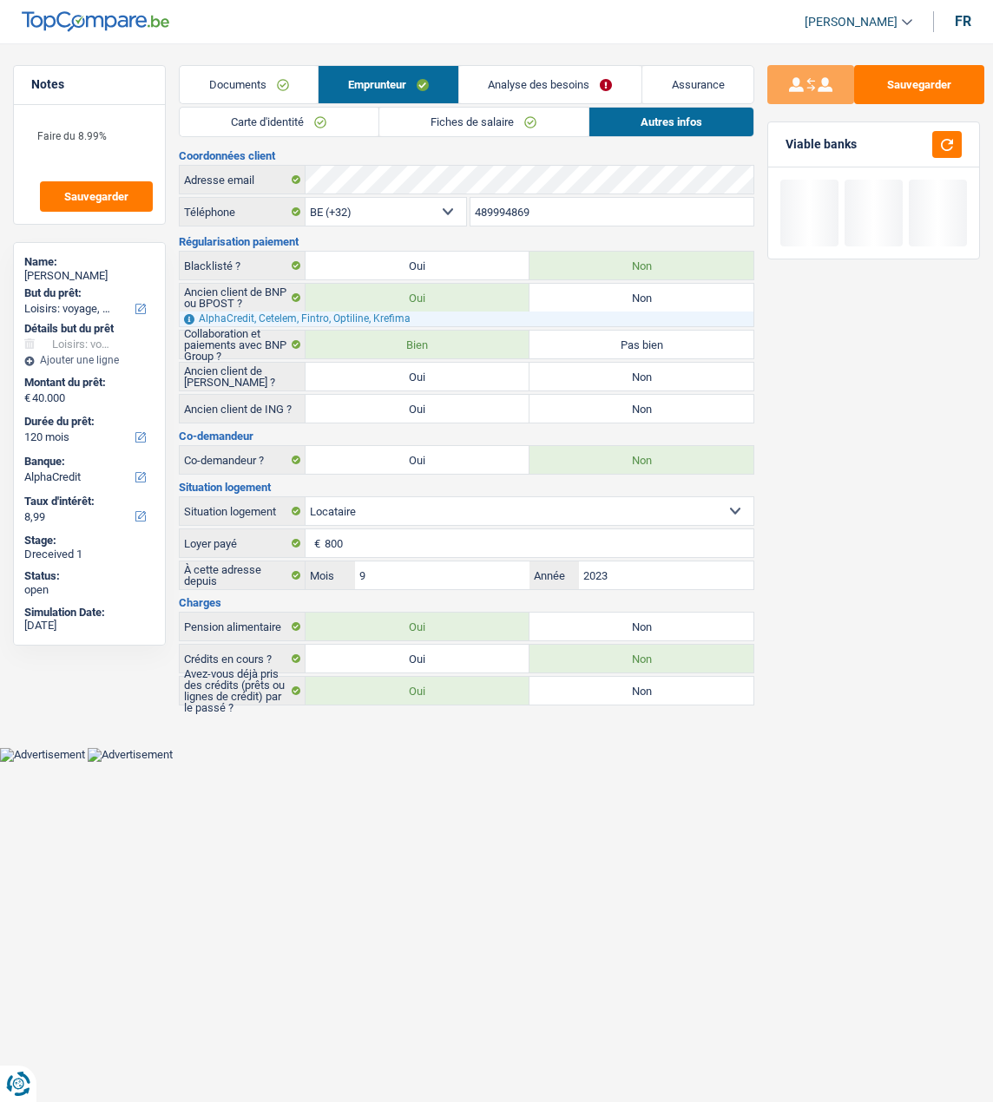
click at [604, 82] on link "Analyse des besoins" at bounding box center [550, 84] width 182 height 37
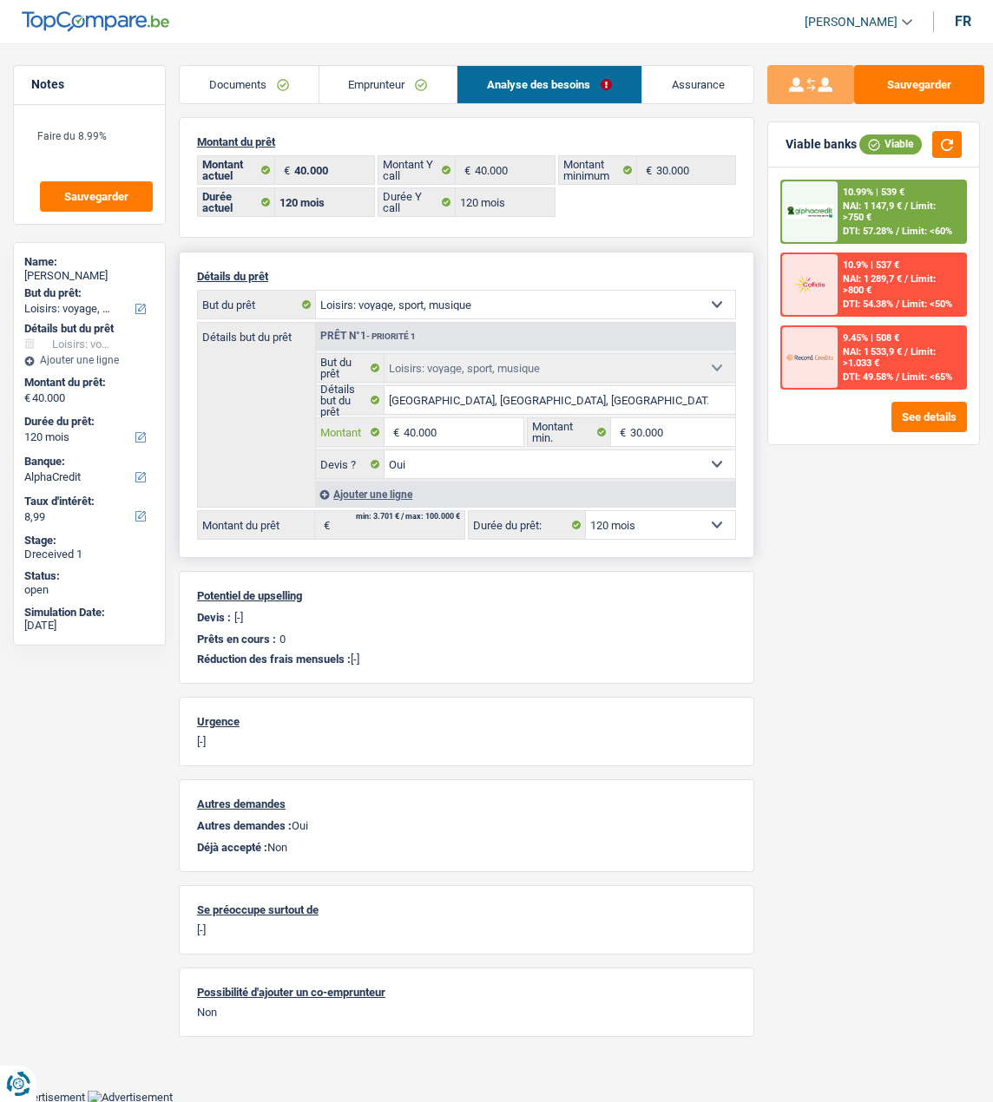
click at [461, 423] on input "40.000" at bounding box center [464, 432] width 120 height 28
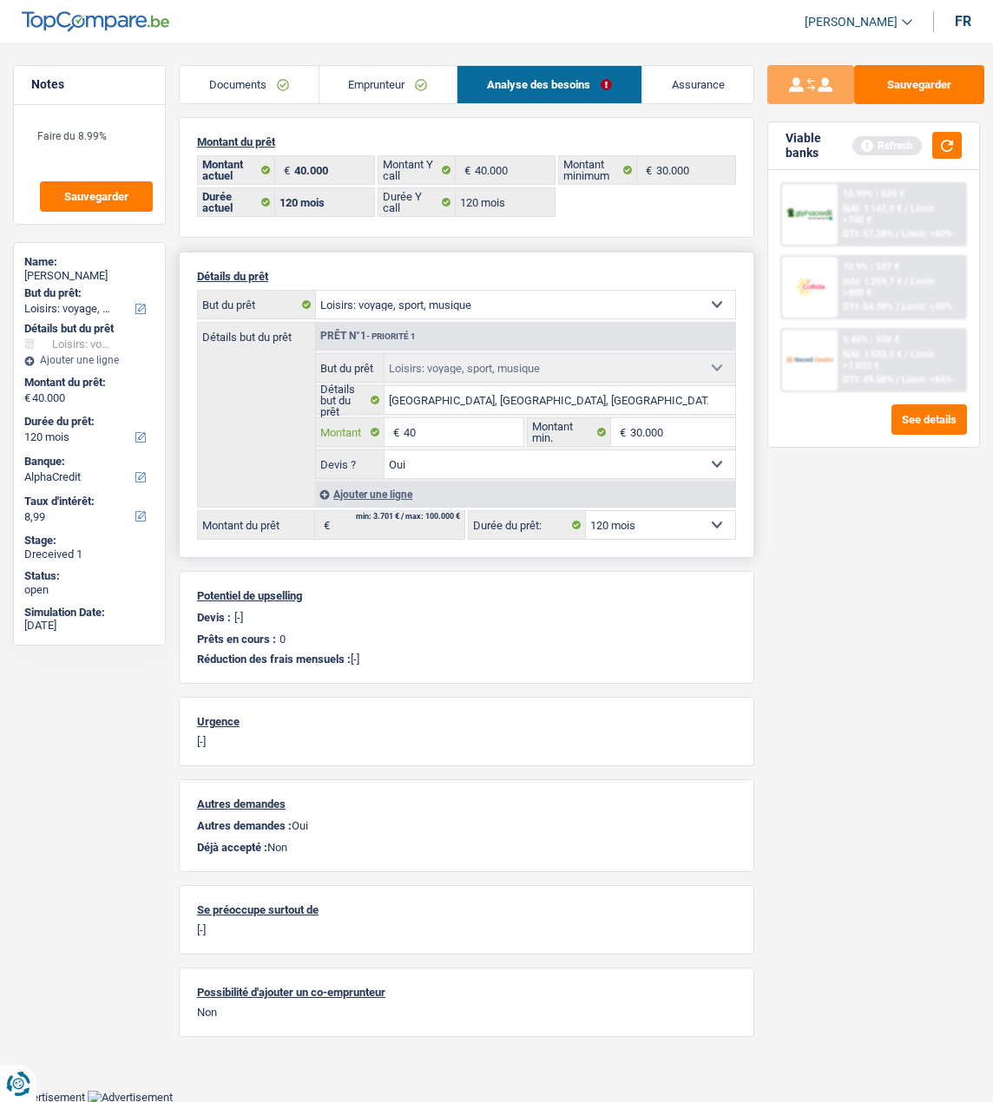
type input "4"
type input "25.000"
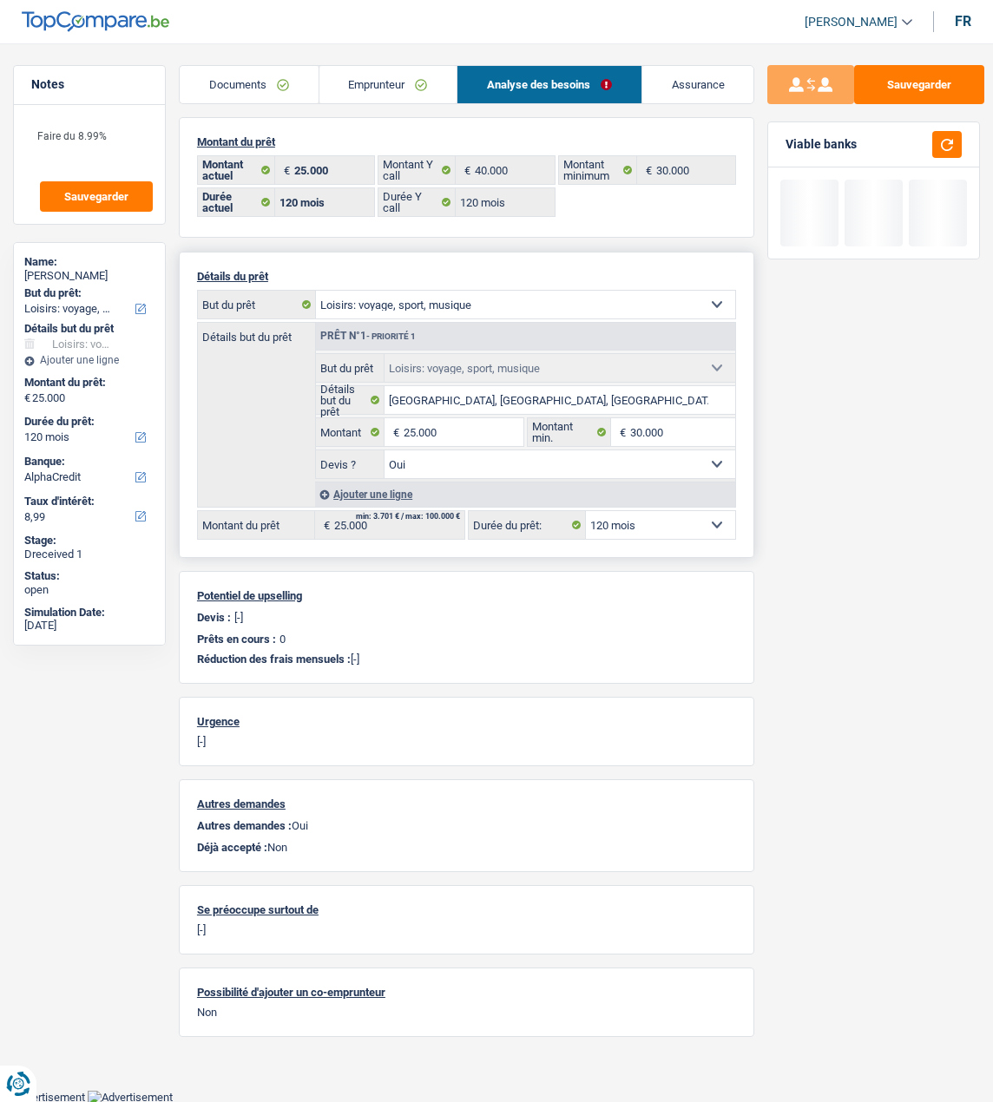
click at [657, 528] on select "12 mois 18 mois 24 mois 30 mois 36 mois 42 mois 48 mois 60 mois 72 mois 84 mois…" at bounding box center [660, 525] width 149 height 28
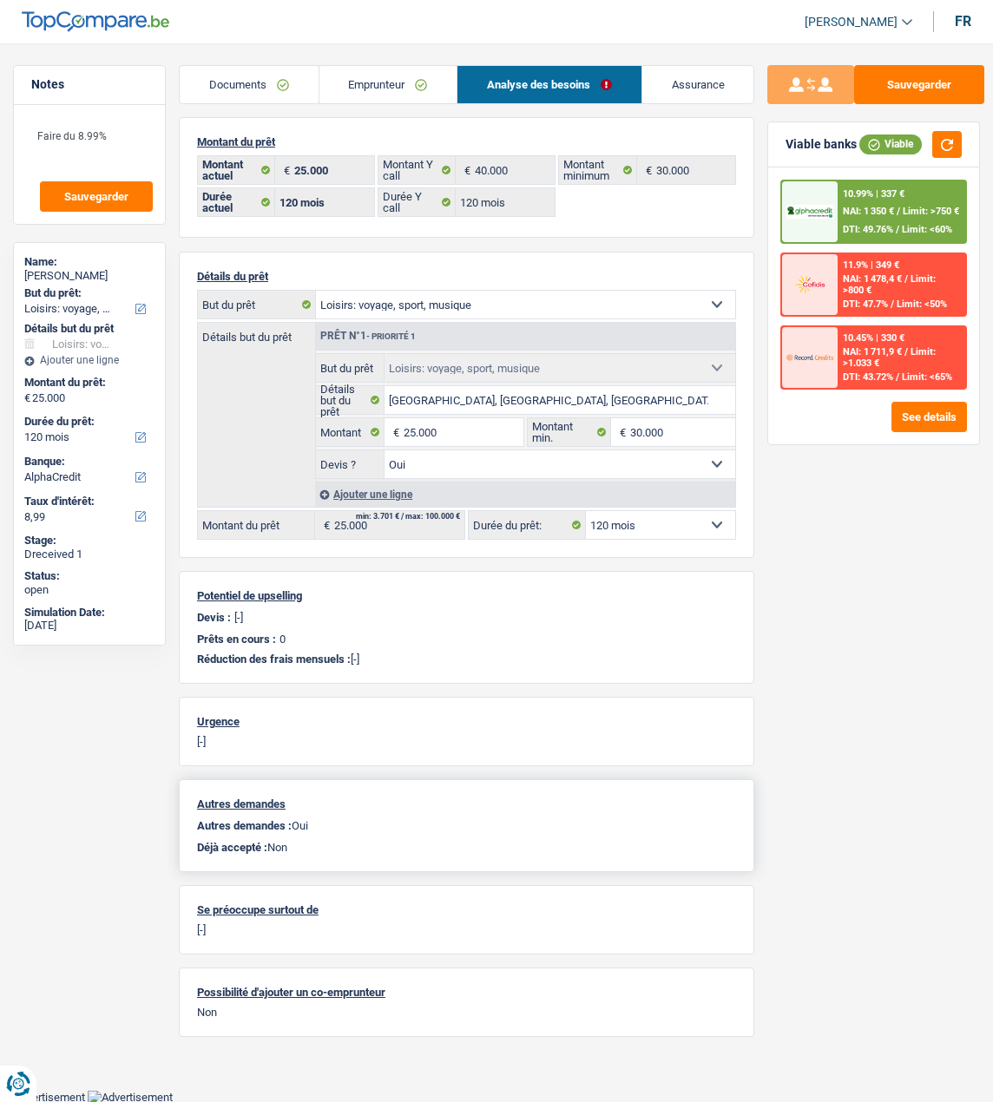
select select "84"
click at [586, 511] on select "12 mois 18 mois 24 mois 30 mois 36 mois 42 mois 48 mois 60 mois 72 mois 84 mois…" at bounding box center [660, 525] width 149 height 28
select select "84"
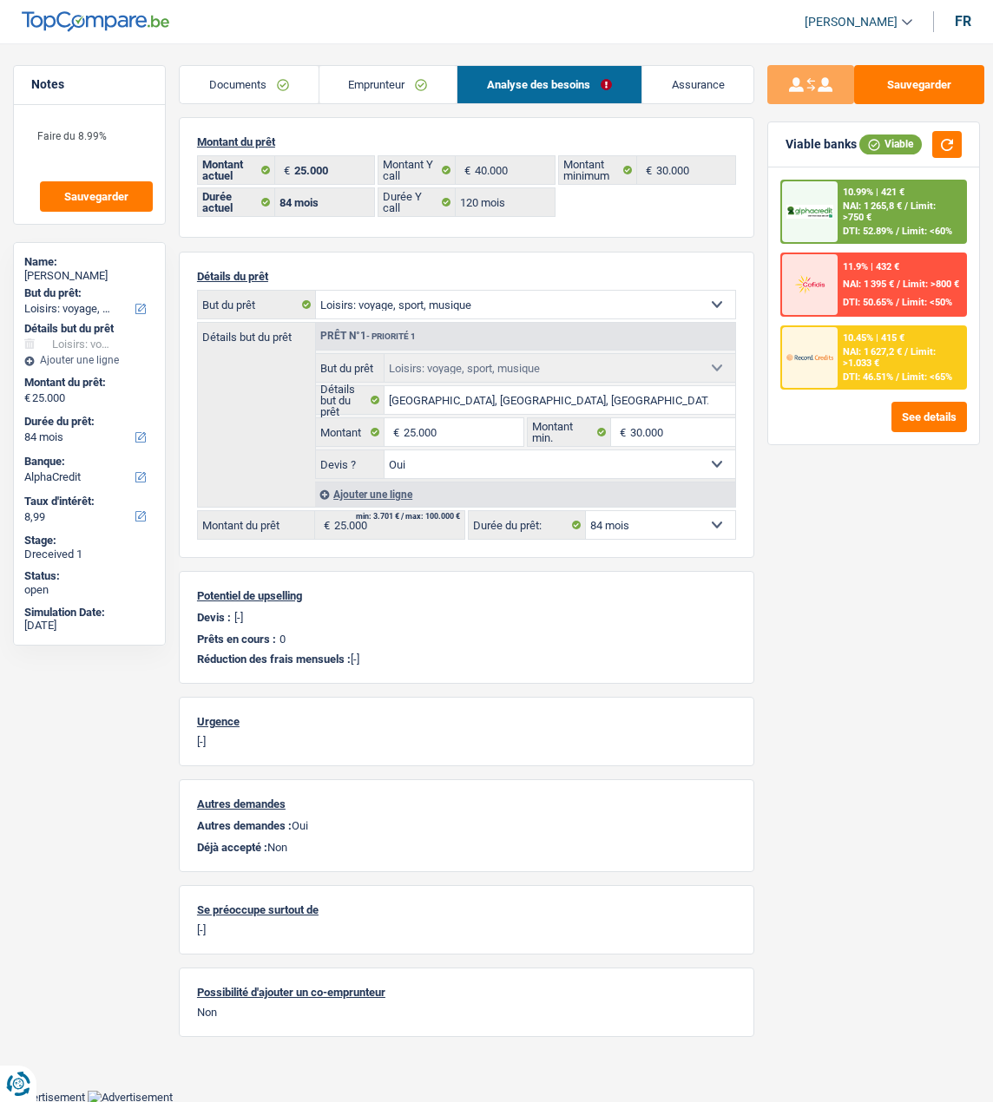
click at [894, 350] on div "10.45% | 415 € NAI: 1 627,2 € / Limit: >1.033 € DTI: 46.51% / Limit: <65%" at bounding box center [901, 357] width 128 height 61
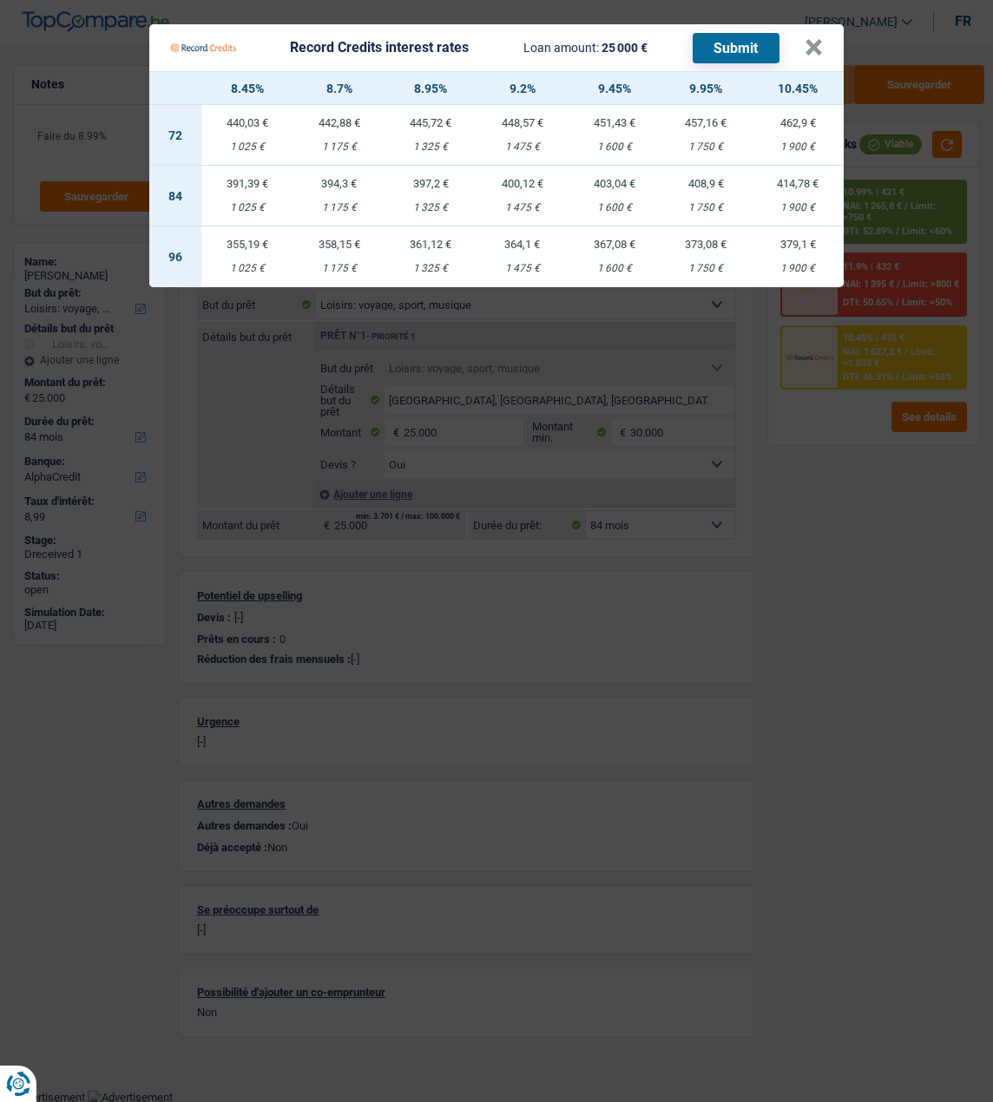
click at [433, 187] on td "397,2 € 1 325 €" at bounding box center [430, 196] width 92 height 61
select select "record credits"
type input "8,95"
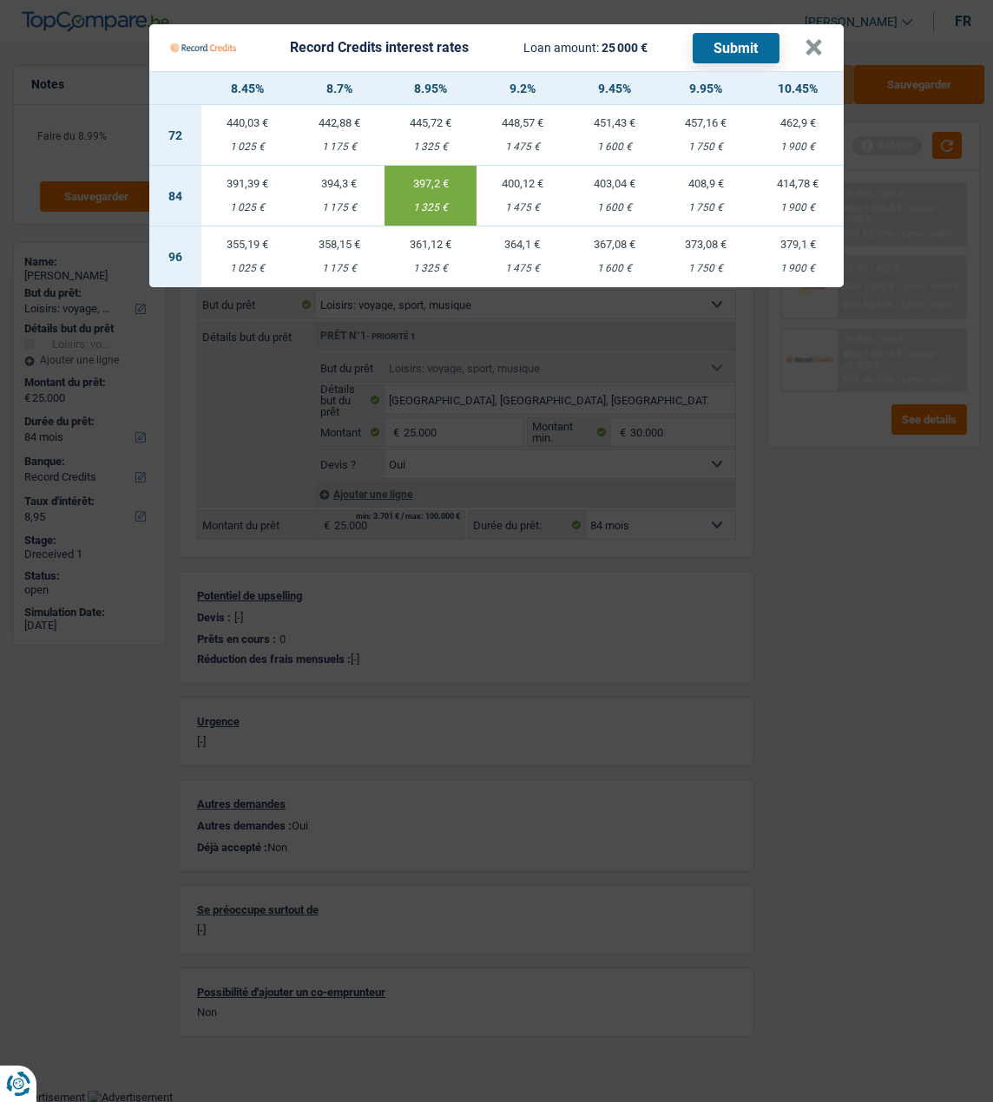
click at [725, 33] on button "Submit" at bounding box center [736, 48] width 87 height 30
click at [811, 44] on button "×" at bounding box center [813, 47] width 18 height 17
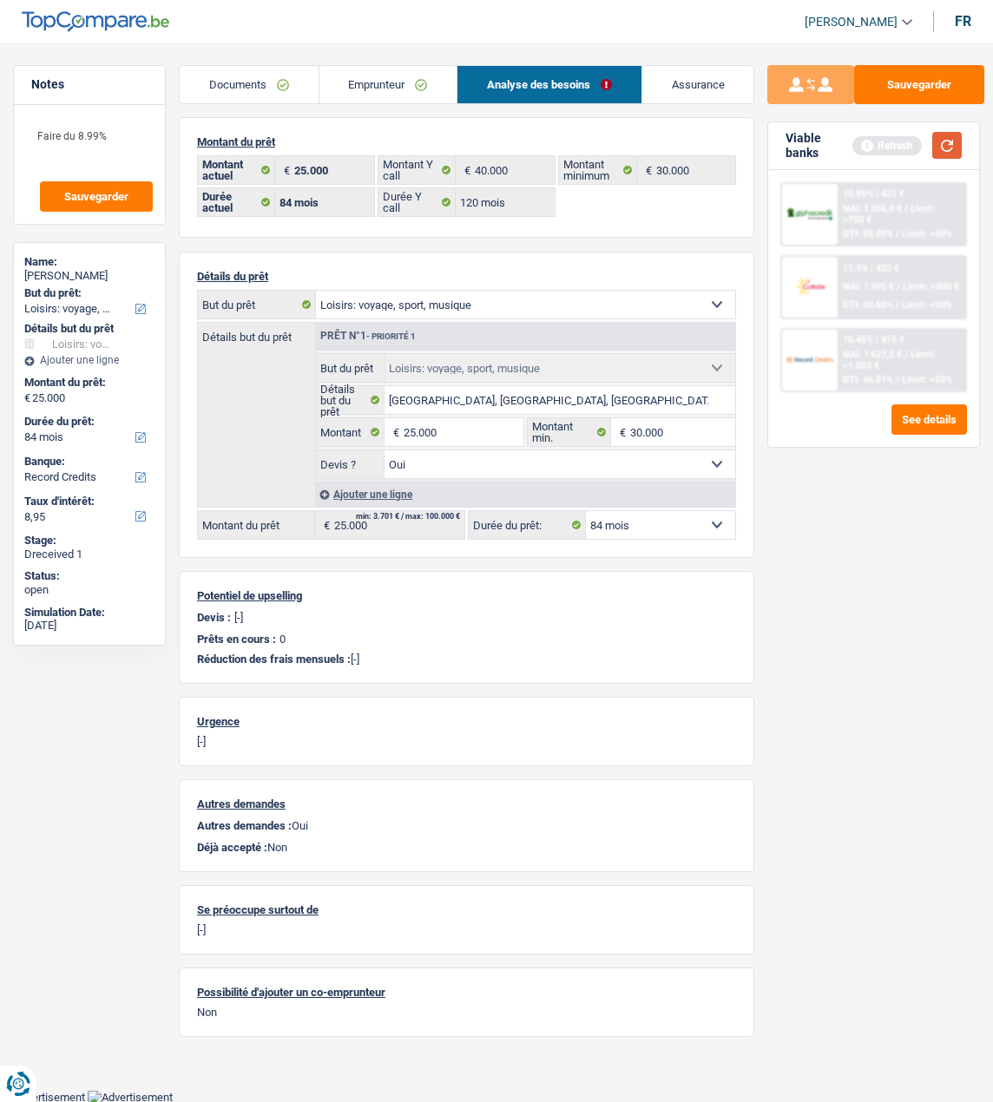
click at [937, 149] on button "button" at bounding box center [947, 145] width 30 height 27
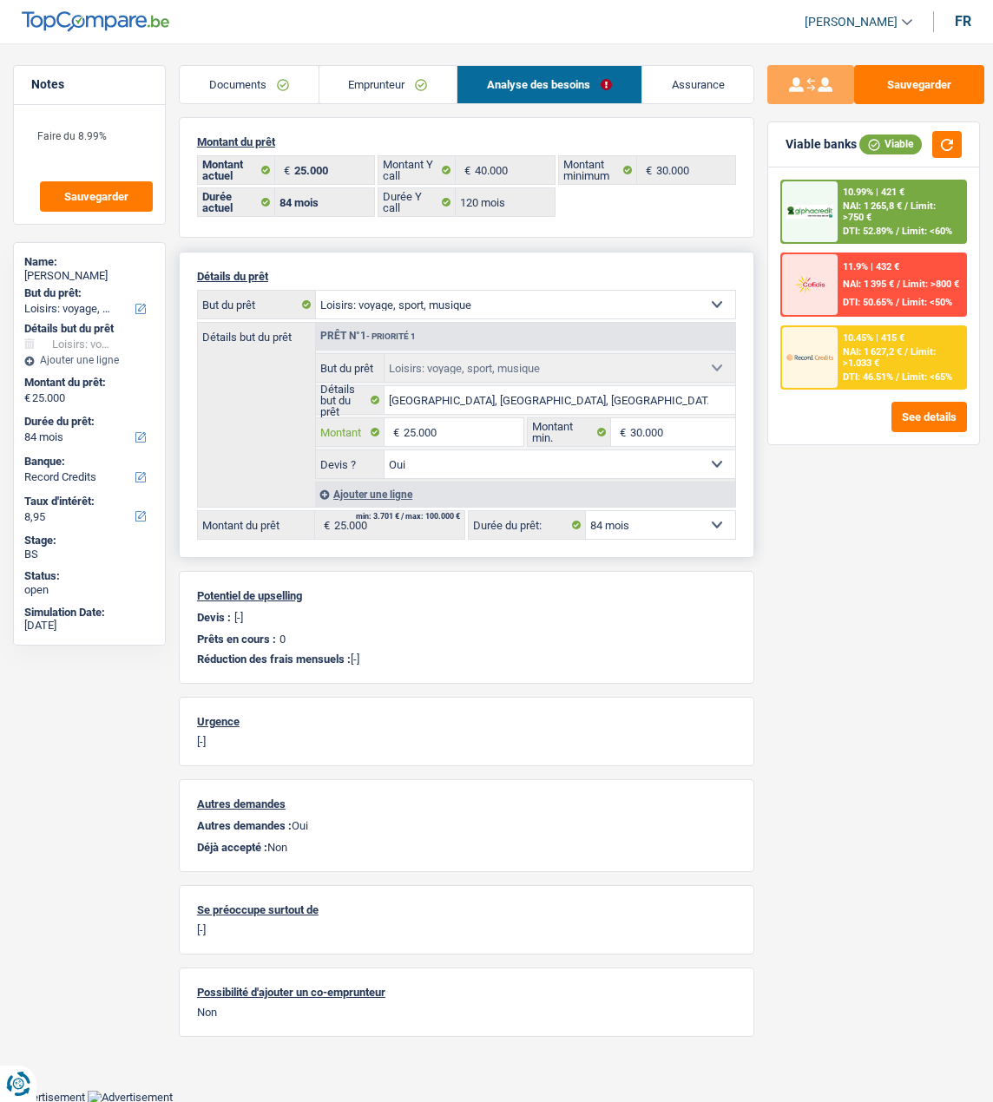
click at [478, 430] on input "25.000" at bounding box center [464, 432] width 120 height 28
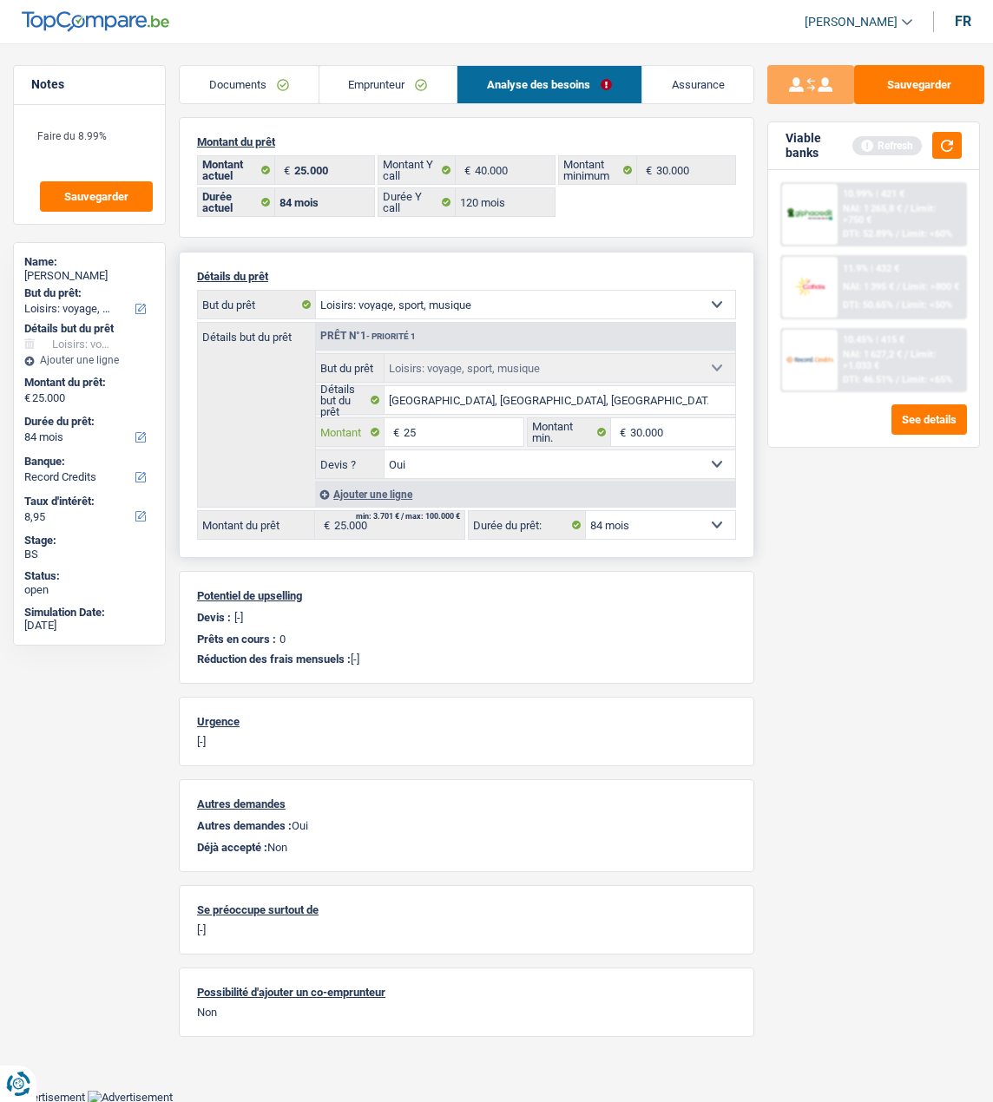
type input "2"
type input "30.000"
select select "120"
type input "30.000"
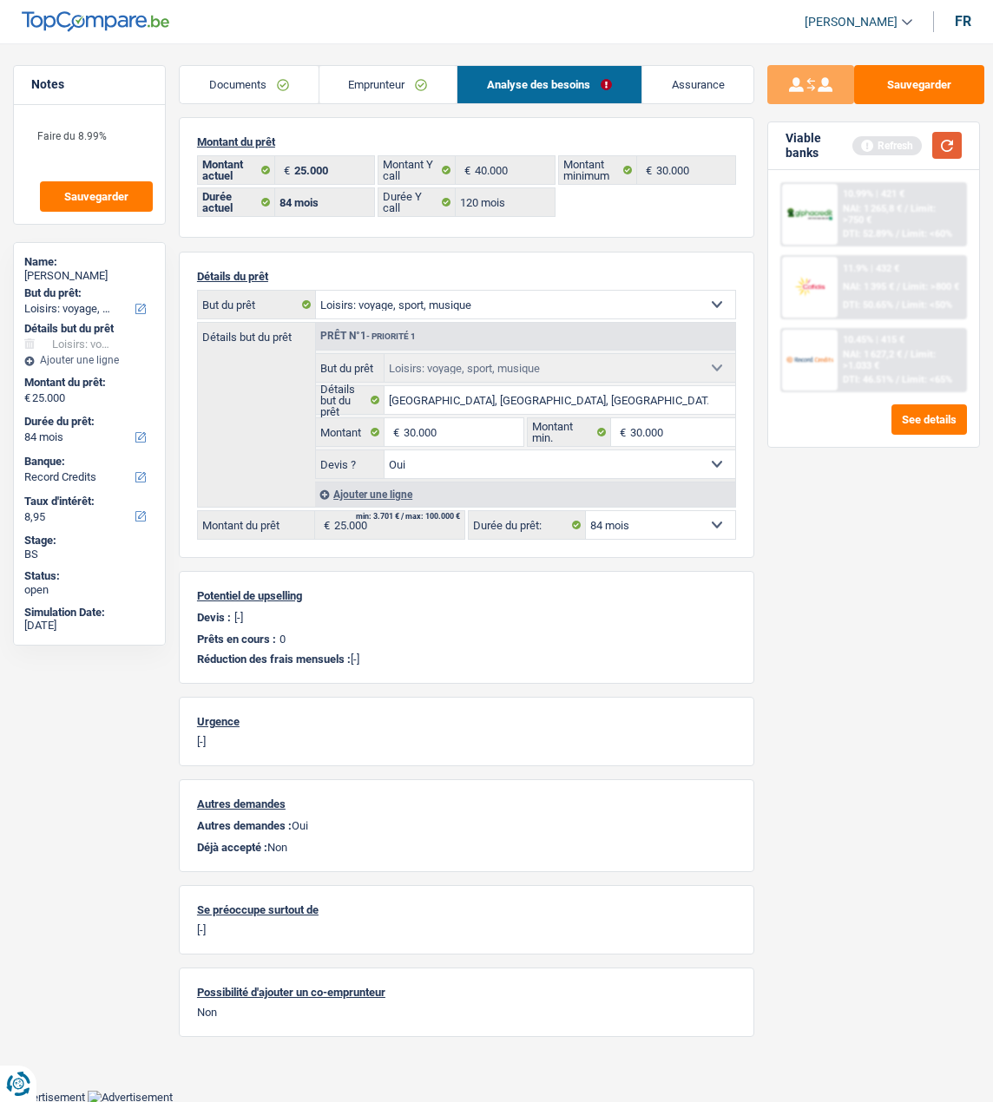
select select "120"
type input "30.000"
select select "120"
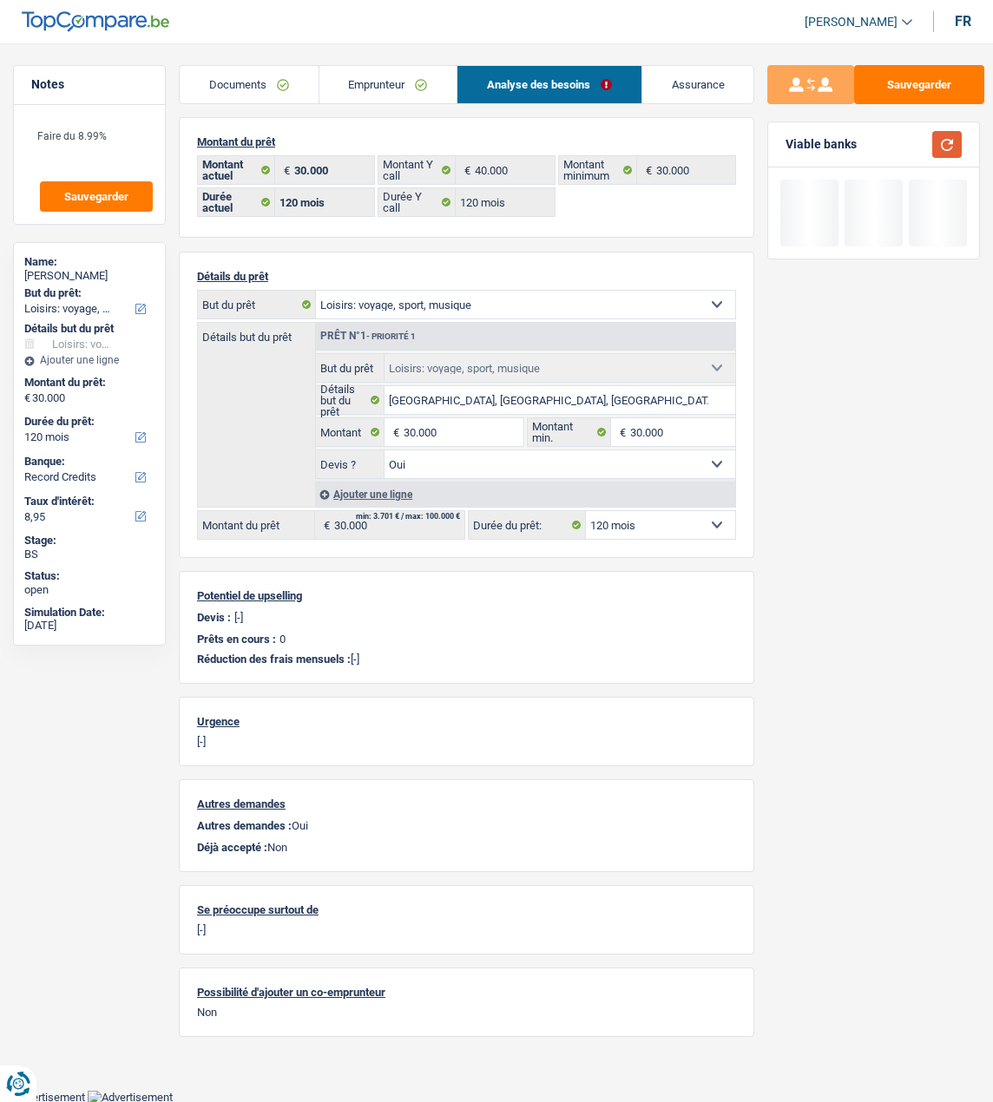
click at [949, 141] on button "button" at bounding box center [947, 144] width 30 height 27
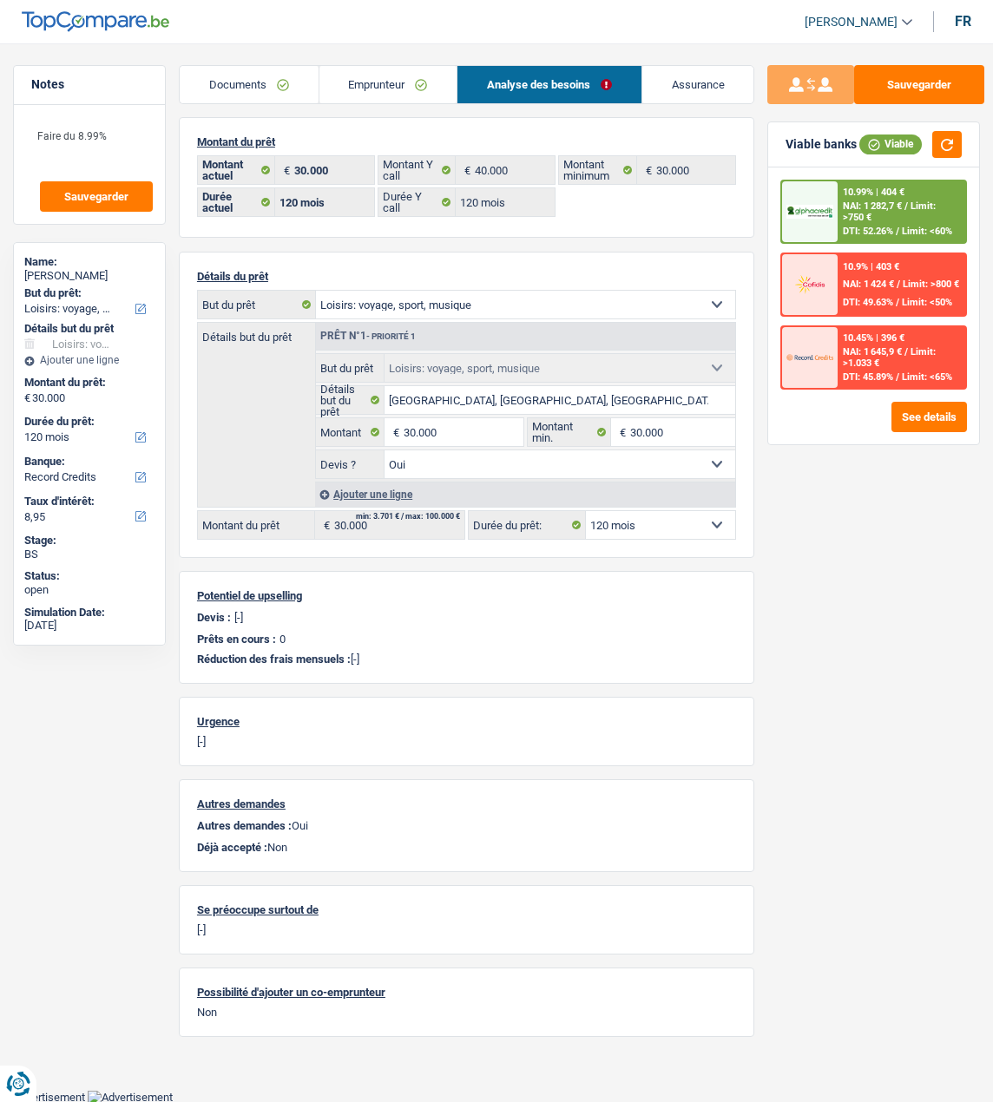
click at [865, 220] on div "10.99% | 404 € NAI: 1 282,7 € / Limit: >750 € DTI: 52.26% / Limit: <60%" at bounding box center [901, 211] width 128 height 61
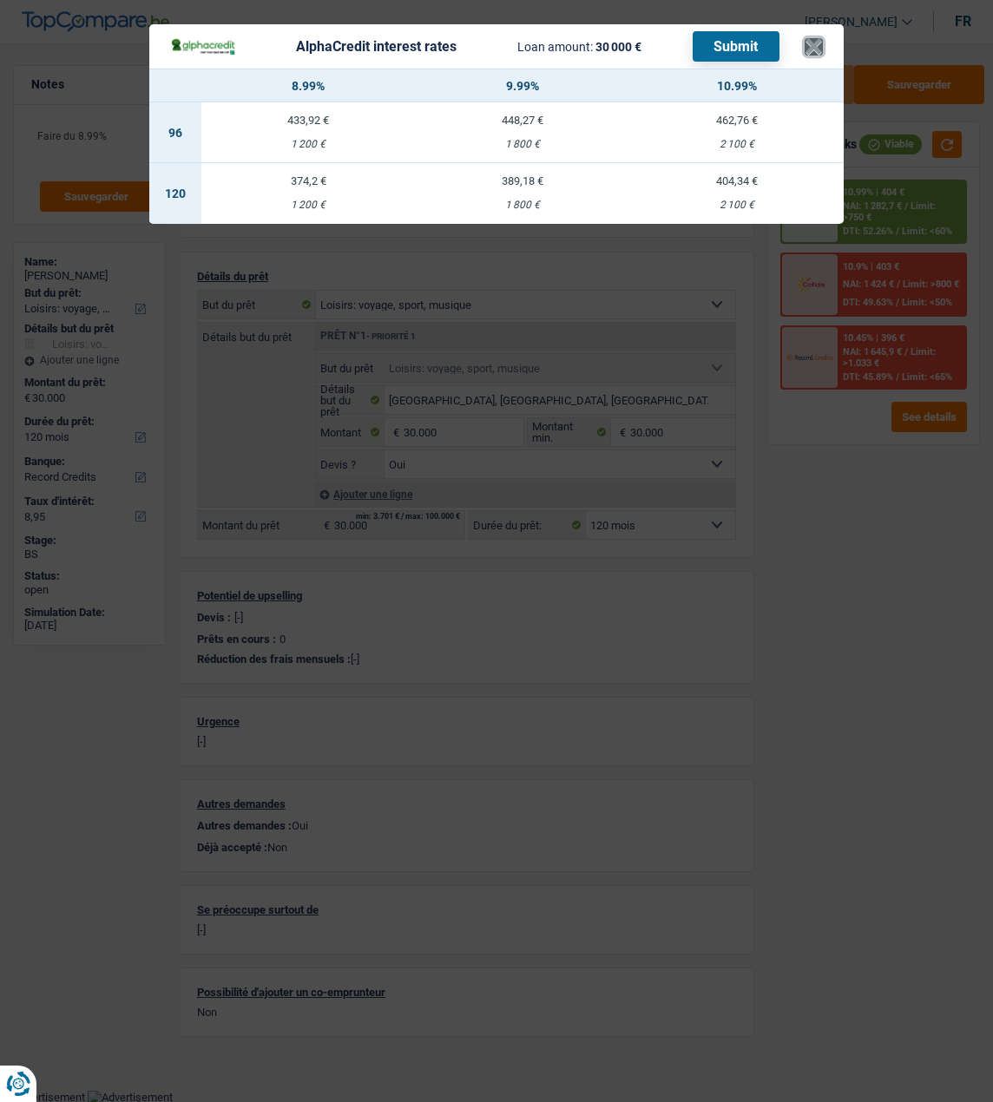
click at [823, 41] on button "×" at bounding box center [813, 46] width 18 height 17
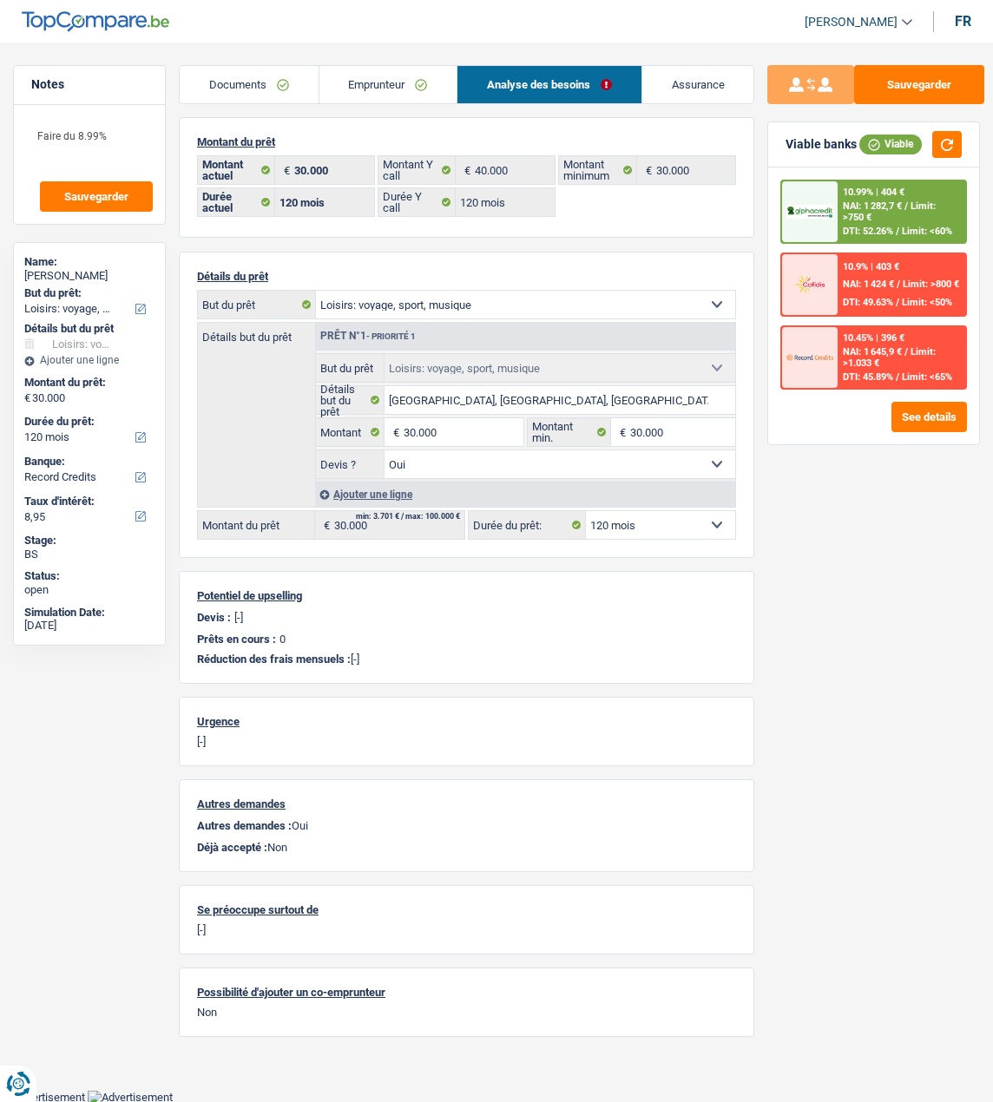
click at [882, 212] on span "NAI: 1 282,7 €" at bounding box center [872, 205] width 59 height 11
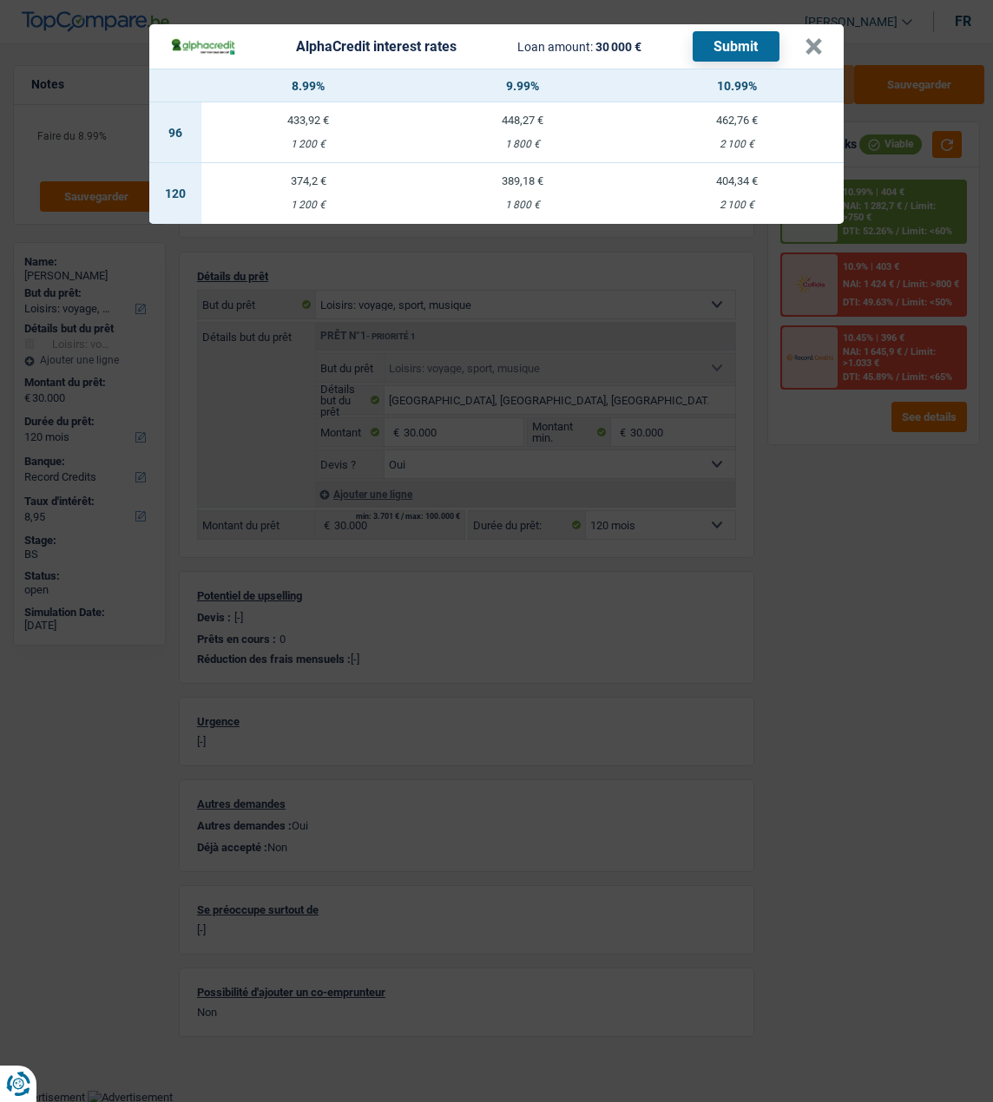
click at [308, 187] on td "374,2 € 1 200 €" at bounding box center [308, 193] width 214 height 61
select select "alphacredit"
type input "8,99"
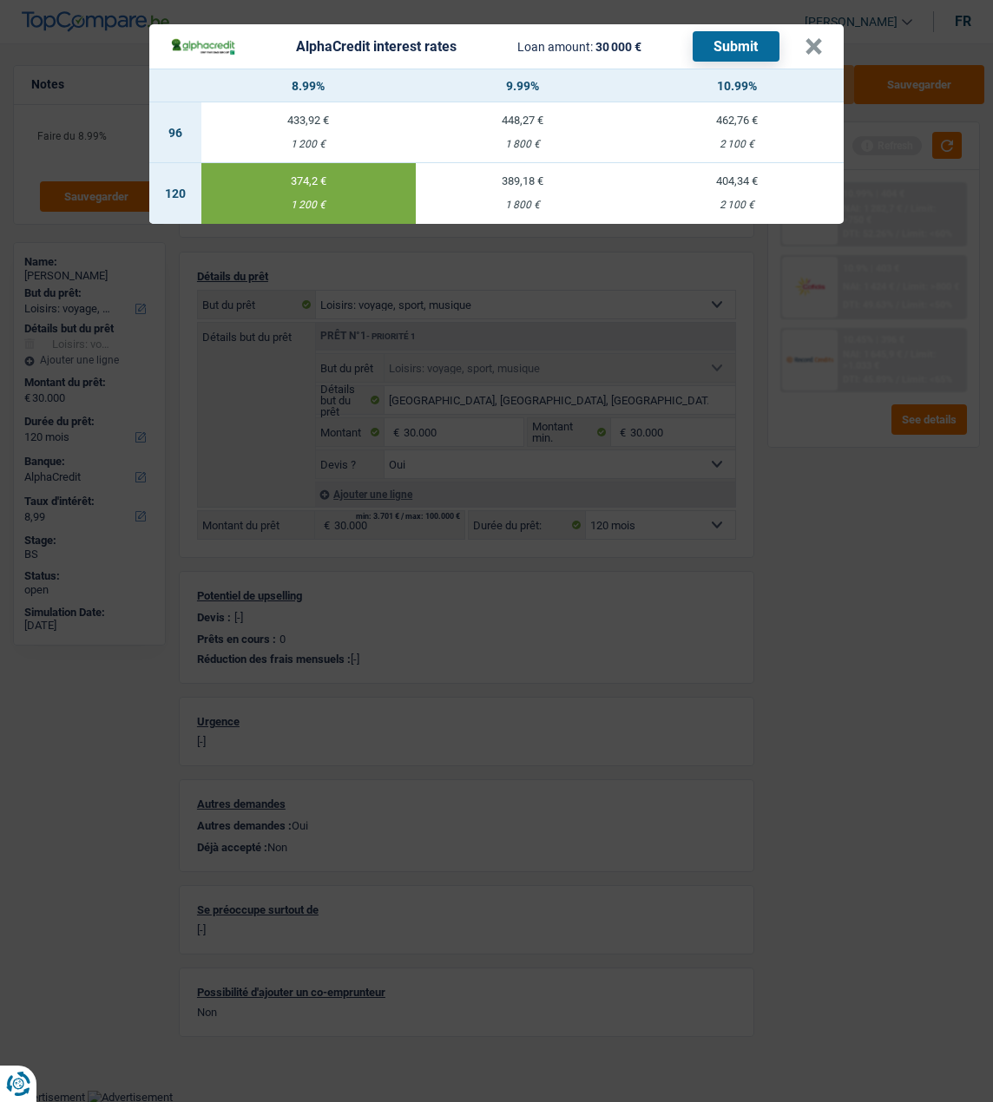
click at [737, 33] on button "Submit" at bounding box center [736, 46] width 87 height 30
click at [817, 38] on button "×" at bounding box center [813, 46] width 18 height 17
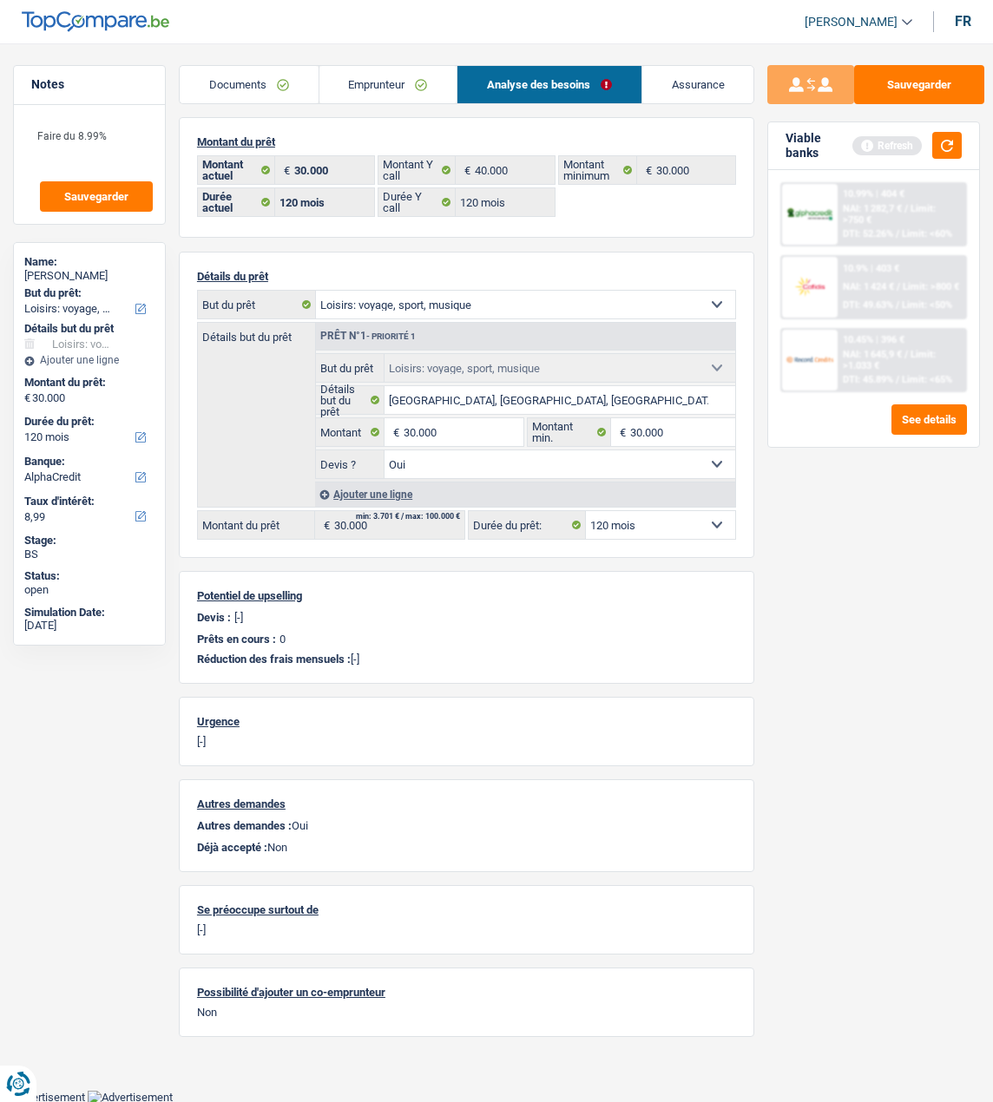
click at [277, 88] on link "Documents" at bounding box center [249, 84] width 139 height 37
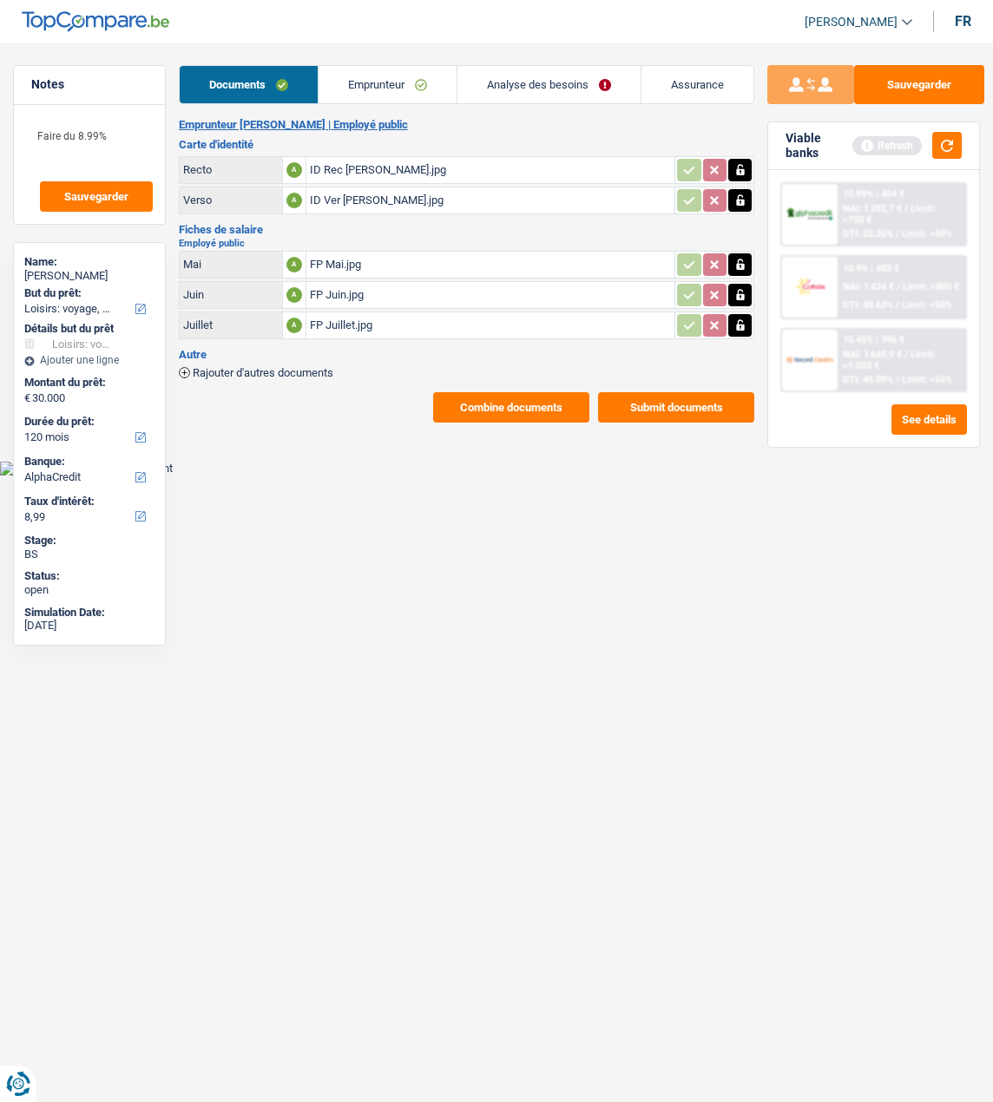
click at [533, 397] on button "Combine documents" at bounding box center [511, 407] width 156 height 30
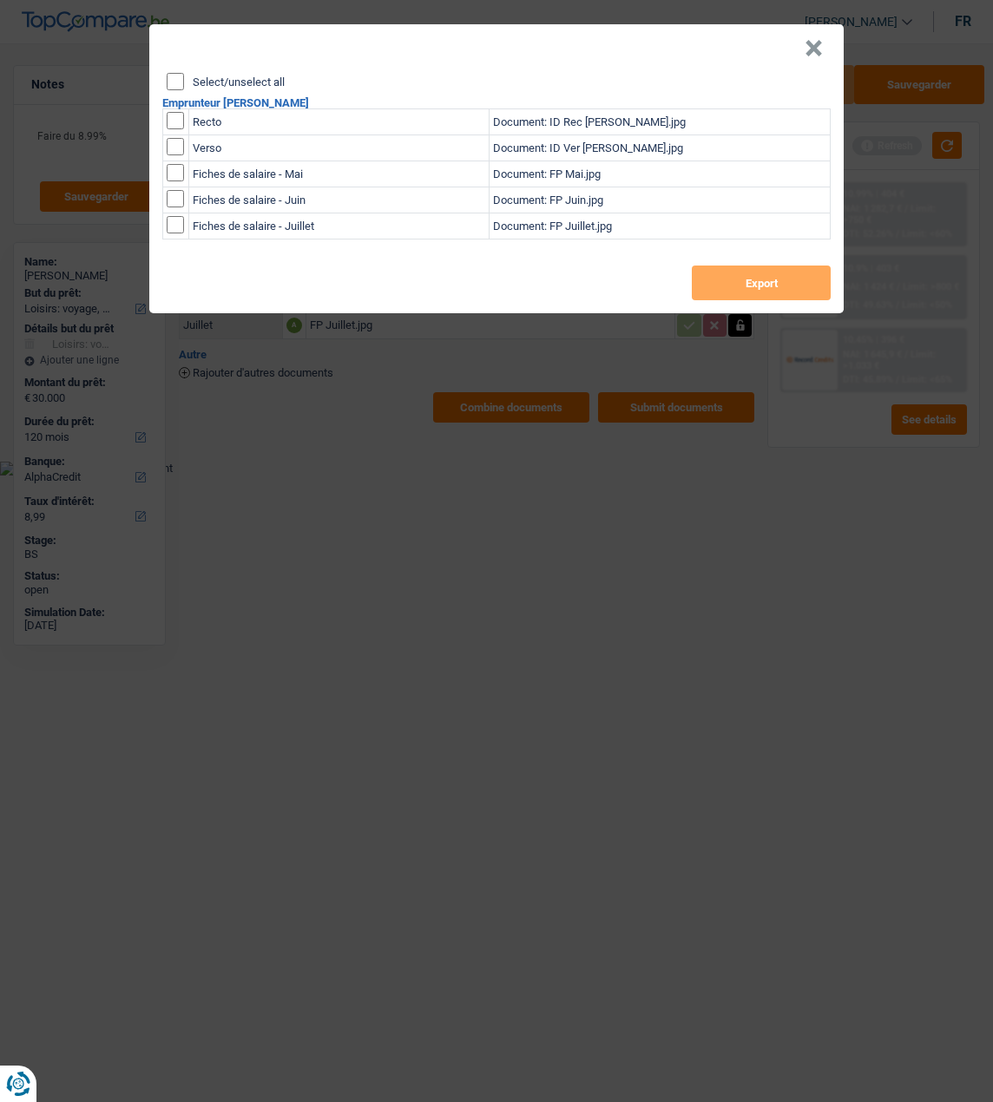
click at [182, 75] on input "Select/unselect all" at bounding box center [175, 81] width 17 height 17
checkbox input "true"
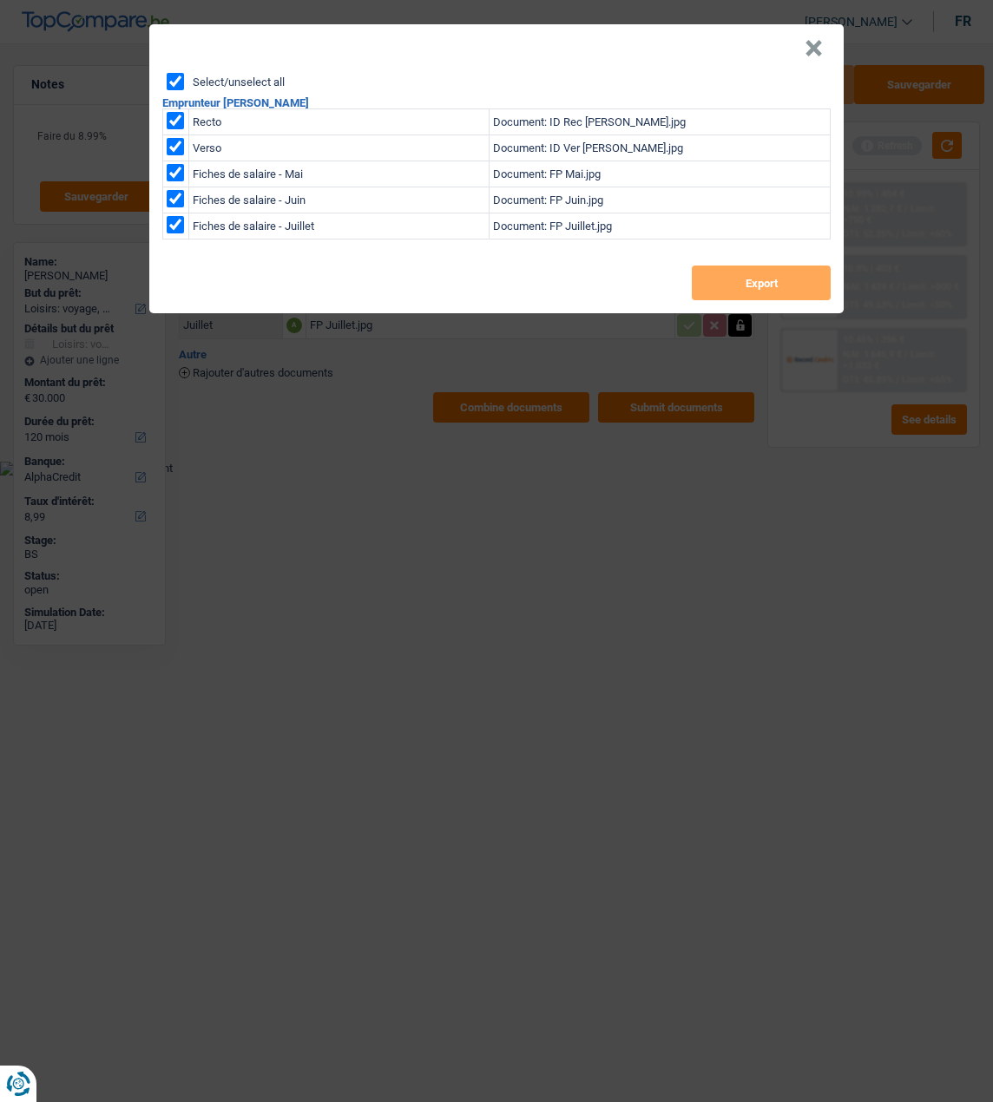
checkbox input "true"
click at [743, 276] on button "Export" at bounding box center [761, 283] width 139 height 35
click at [817, 43] on button "×" at bounding box center [813, 48] width 18 height 17
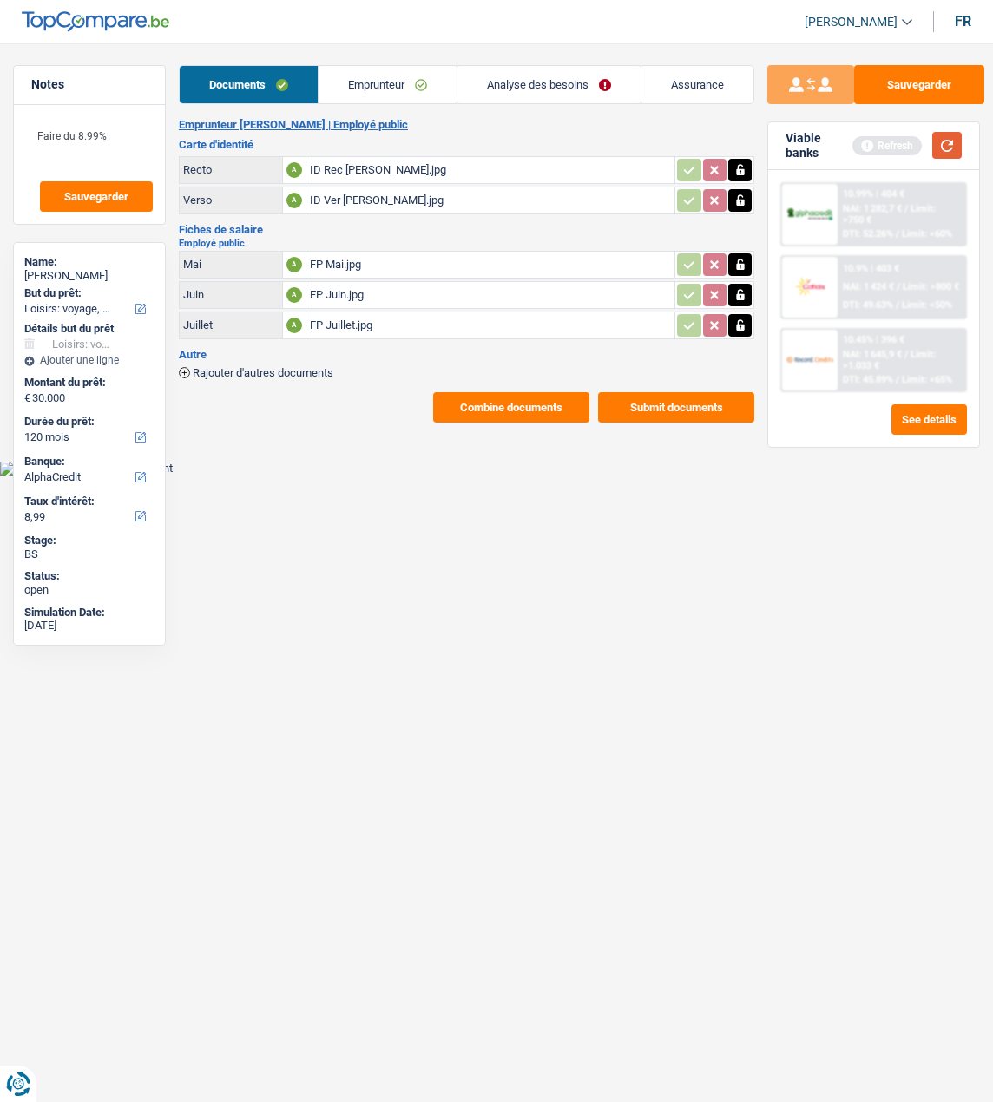
click at [953, 143] on button "button" at bounding box center [947, 145] width 30 height 27
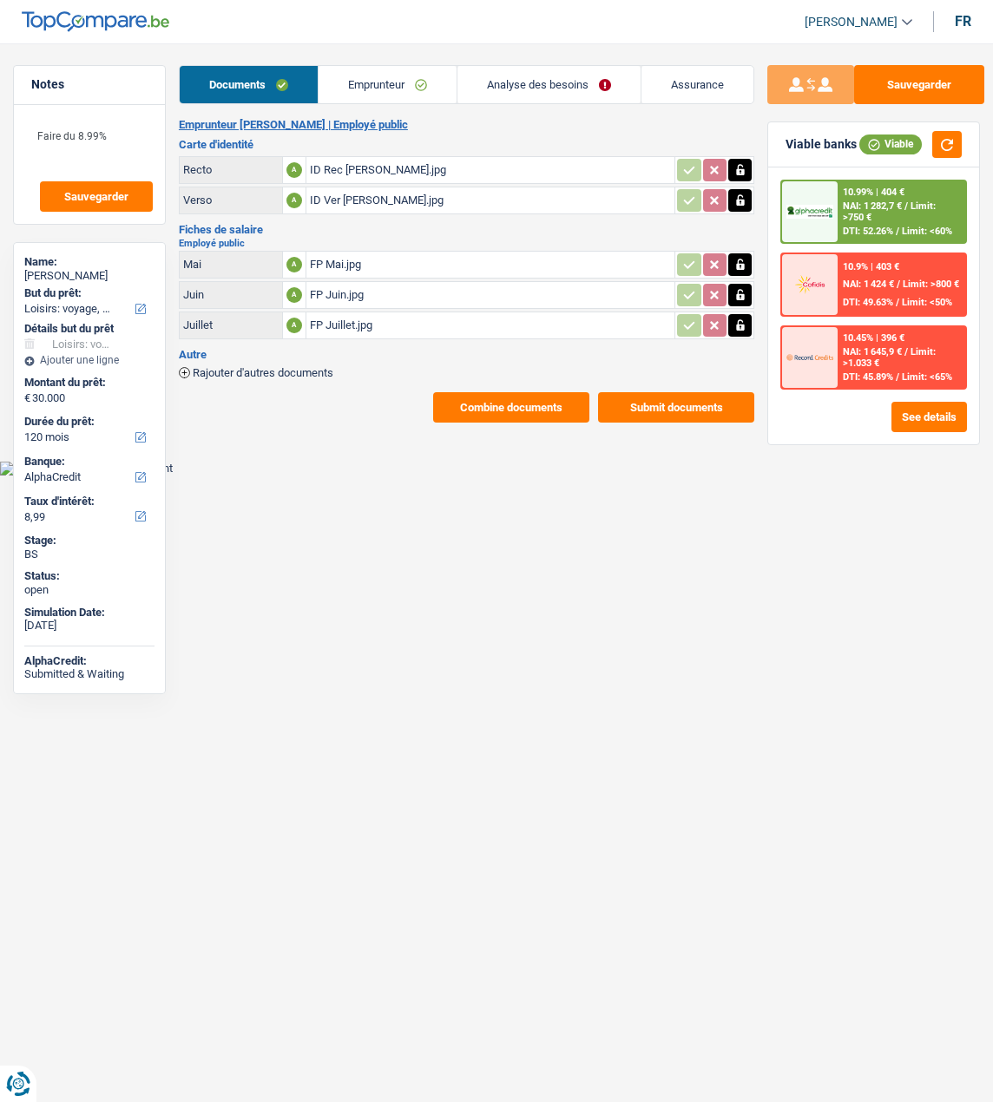
click at [589, 89] on link "Analyse des besoins" at bounding box center [548, 84] width 183 height 37
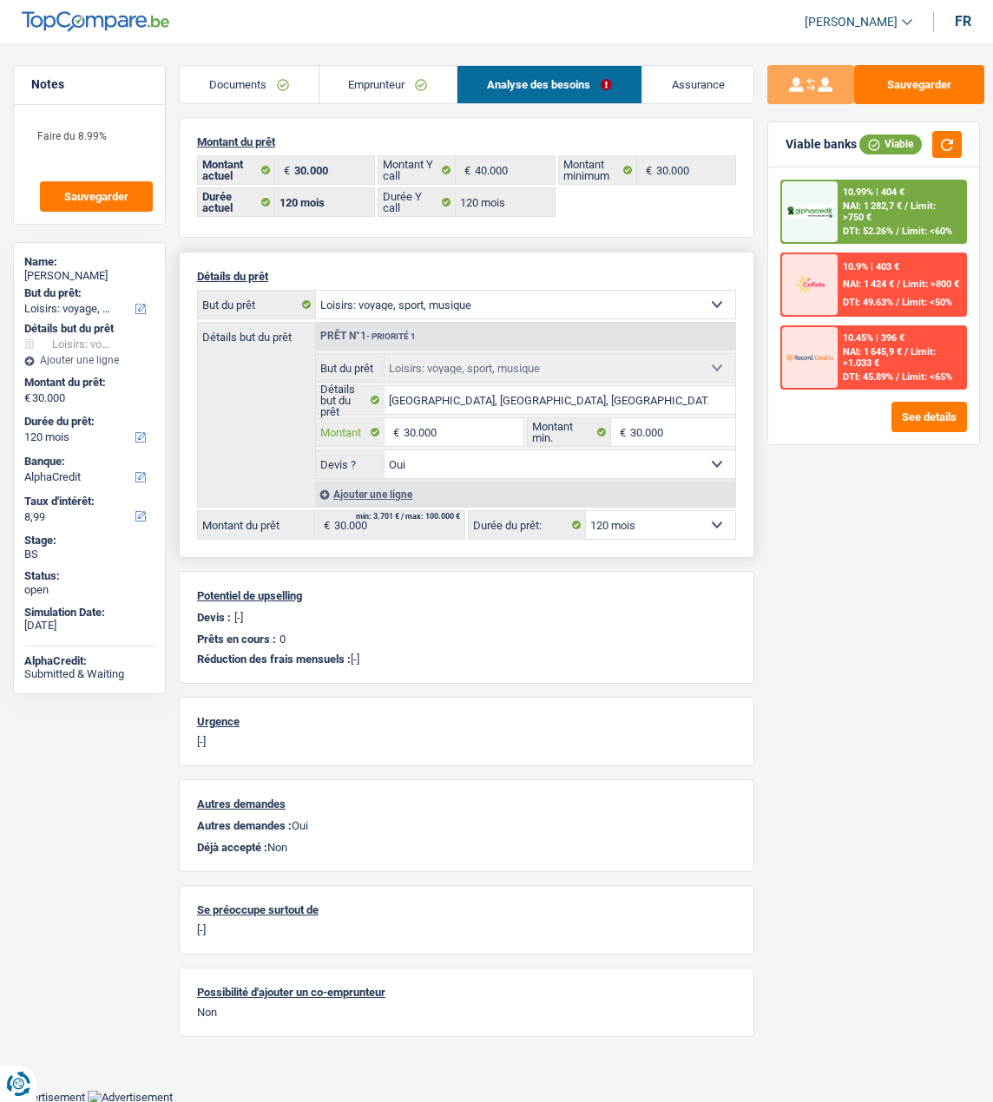
click at [476, 426] on input "30.000" at bounding box center [464, 432] width 120 height 28
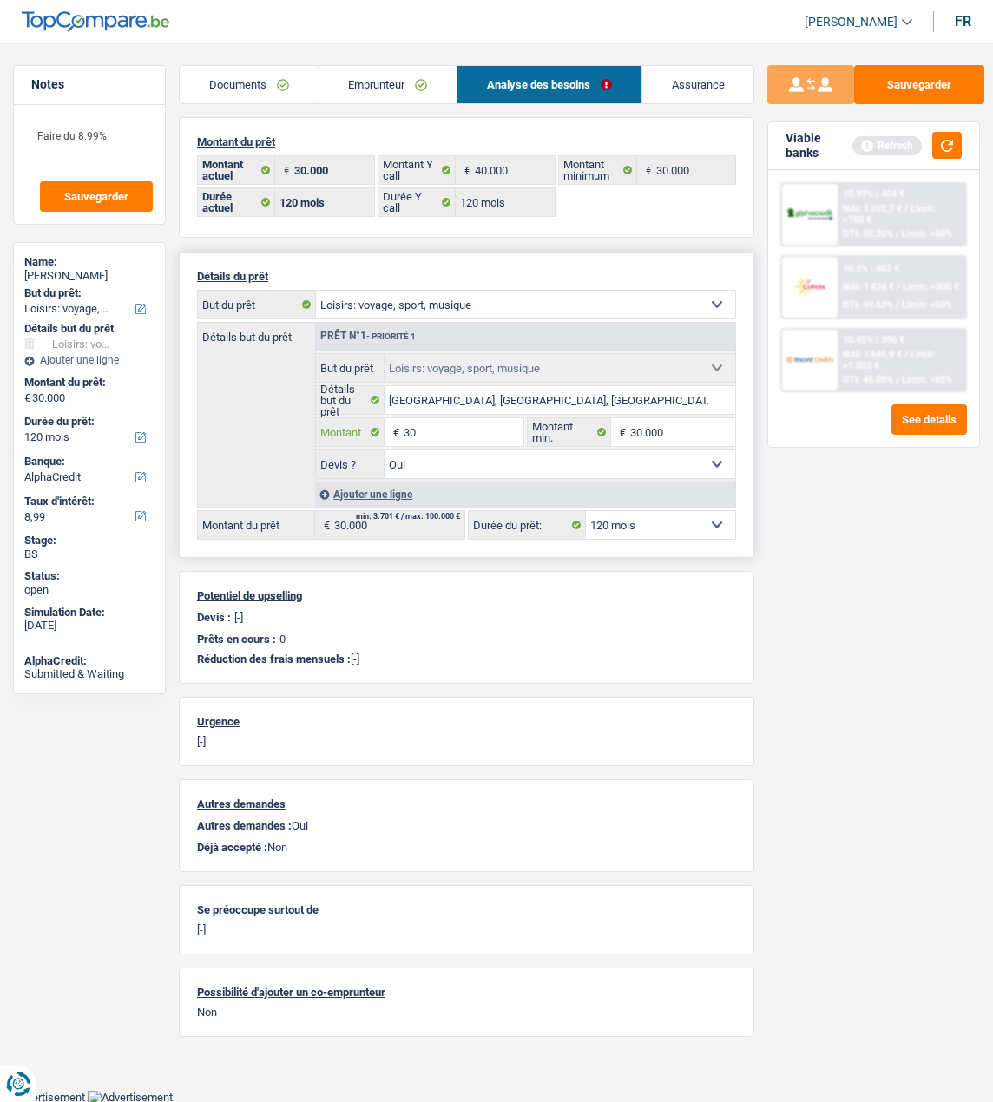
type input "3"
type input "25.000"
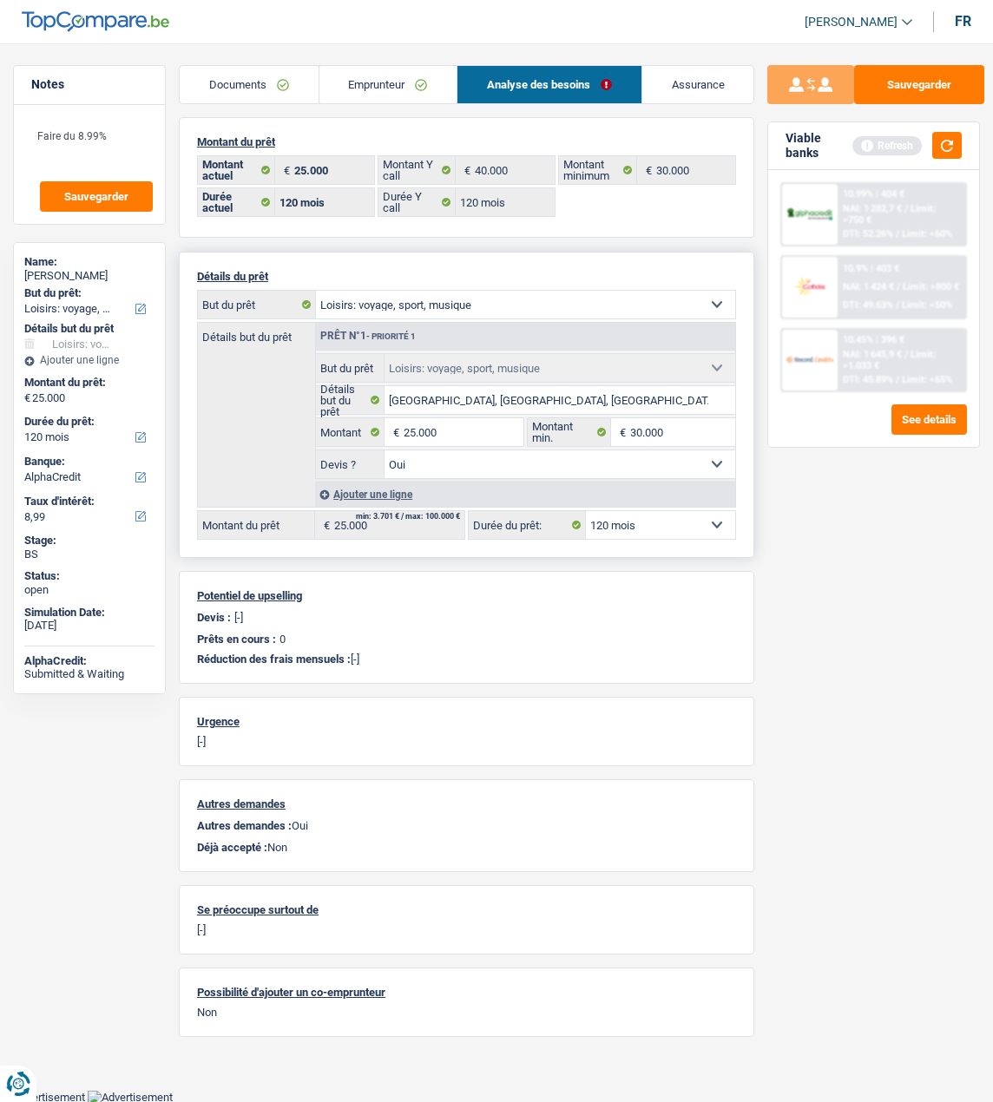
click at [635, 522] on select "12 mois 18 mois 24 mois 30 mois 36 mois 42 mois 48 mois 60 mois 72 mois 84 mois…" at bounding box center [660, 525] width 149 height 28
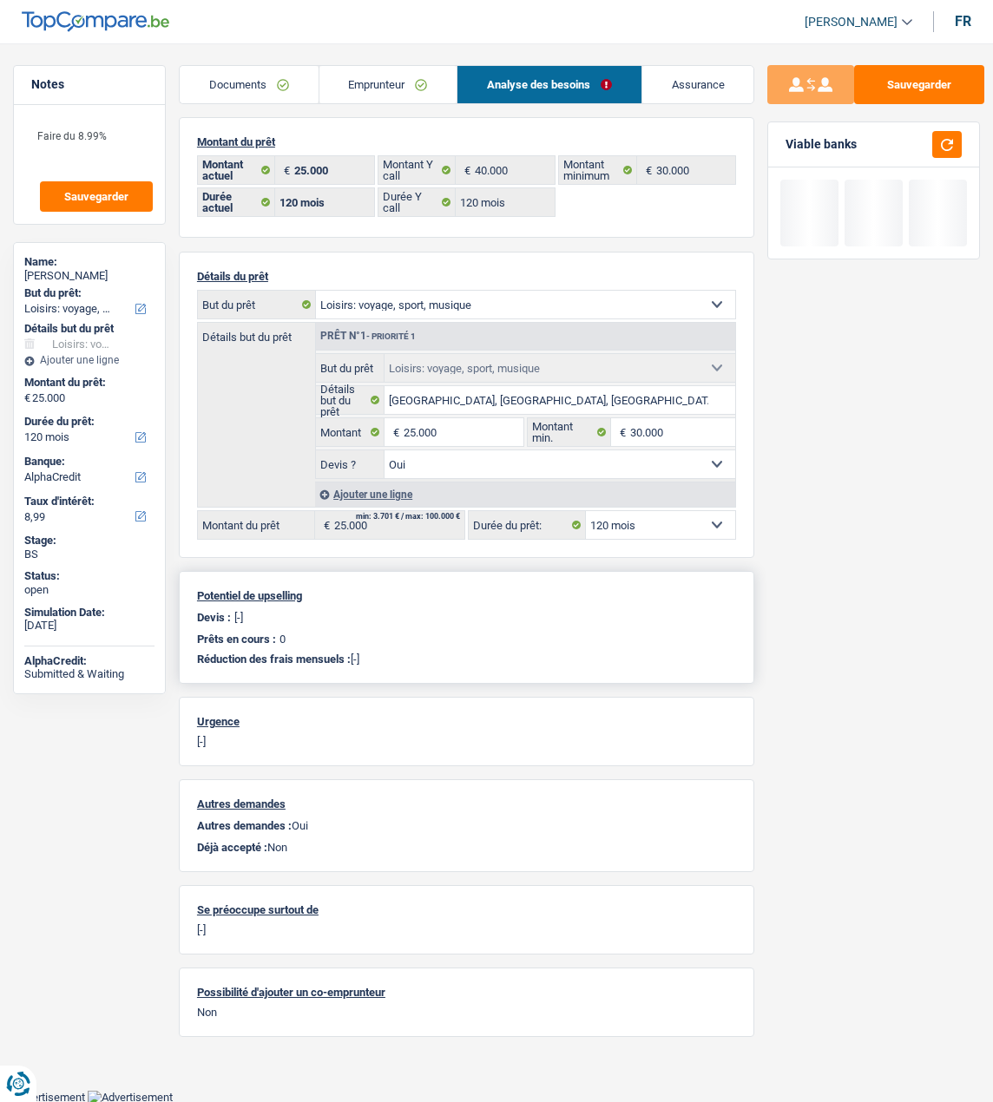
select select "84"
click at [586, 511] on select "12 mois 18 mois 24 mois 30 mois 36 mois 42 mois 48 mois 60 mois 72 mois 84 mois…" at bounding box center [660, 525] width 149 height 28
select select "84"
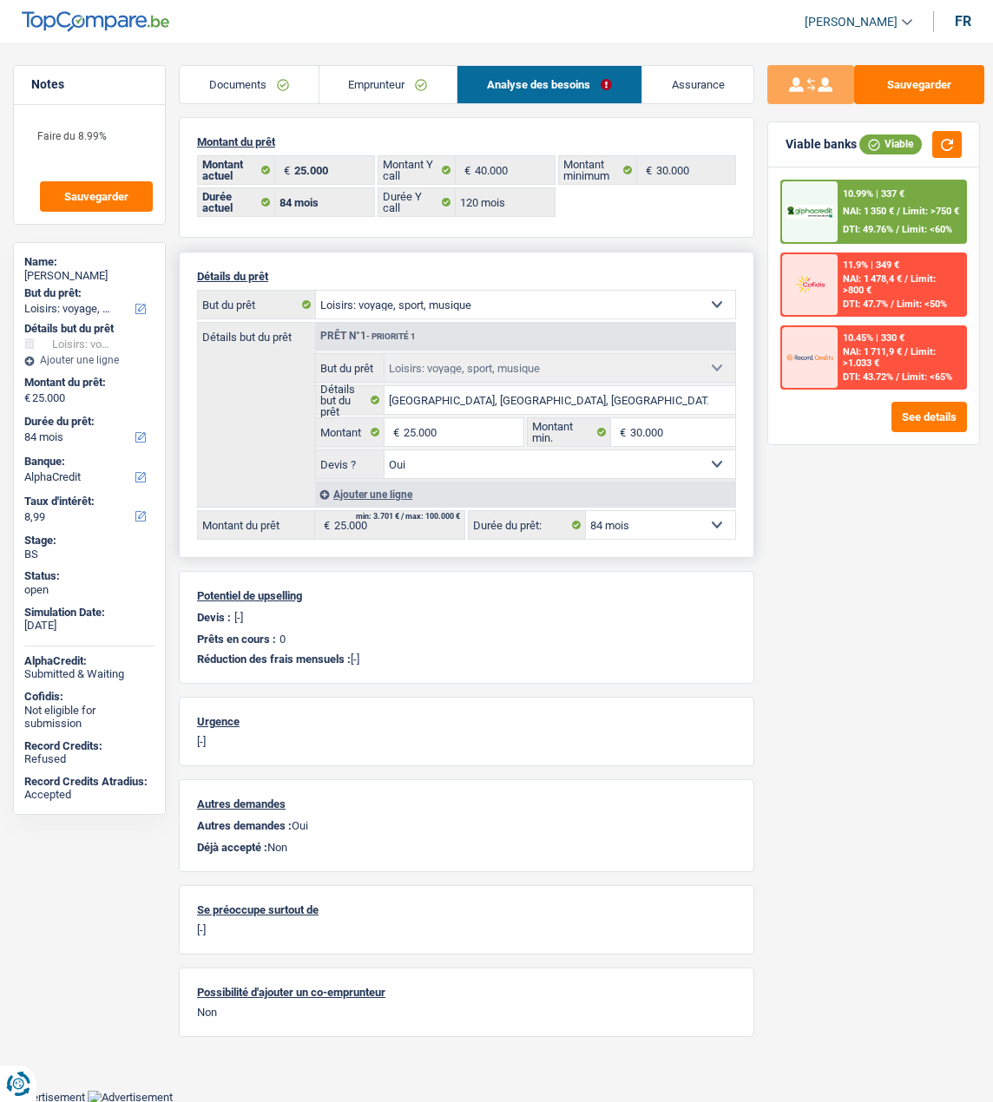
click at [655, 514] on select "12 mois 18 mois 24 mois 30 mois 36 mois 42 mois 48 mois 60 mois 72 mois 84 mois…" at bounding box center [660, 525] width 149 height 28
click at [586, 511] on select "12 mois 18 mois 24 mois 30 mois 36 mois 42 mois 48 mois 60 mois 72 mois 84 mois…" at bounding box center [660, 525] width 149 height 28
click at [928, 414] on button "See details" at bounding box center [928, 417] width 75 height 30
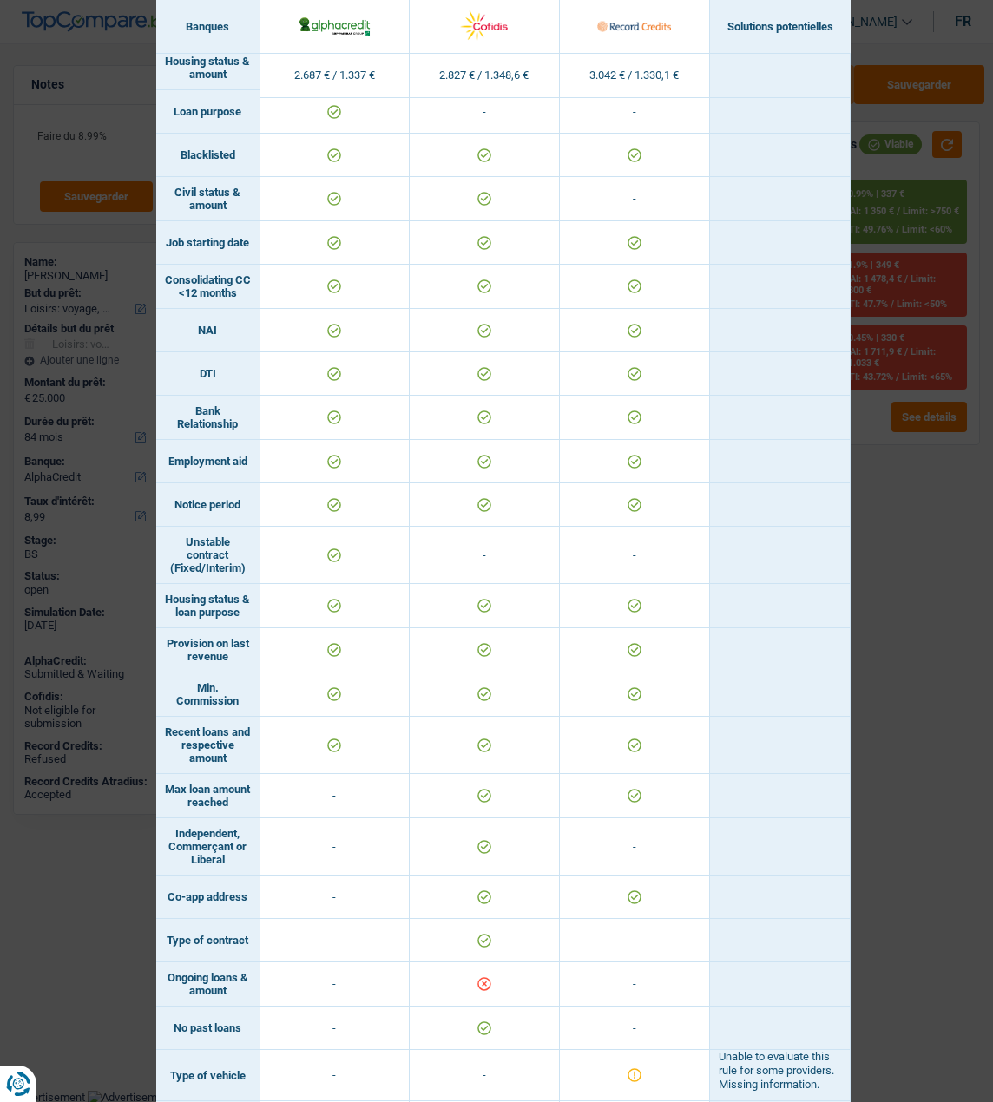
scroll to position [592, 0]
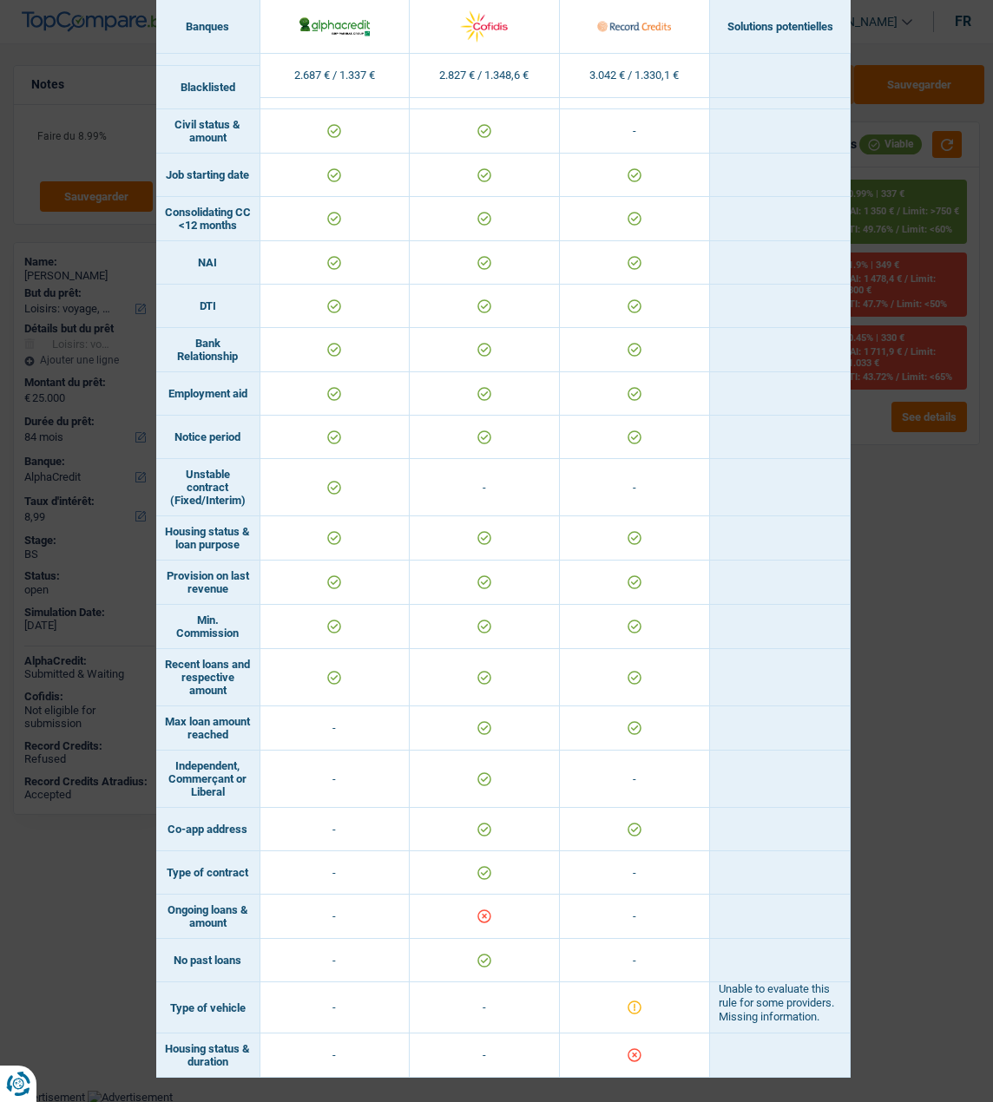
click at [929, 686] on div "Banks conditions × Banques Solutions potentielles Revenus / Charges 2.687 € / 1…" at bounding box center [496, 551] width 993 height 1102
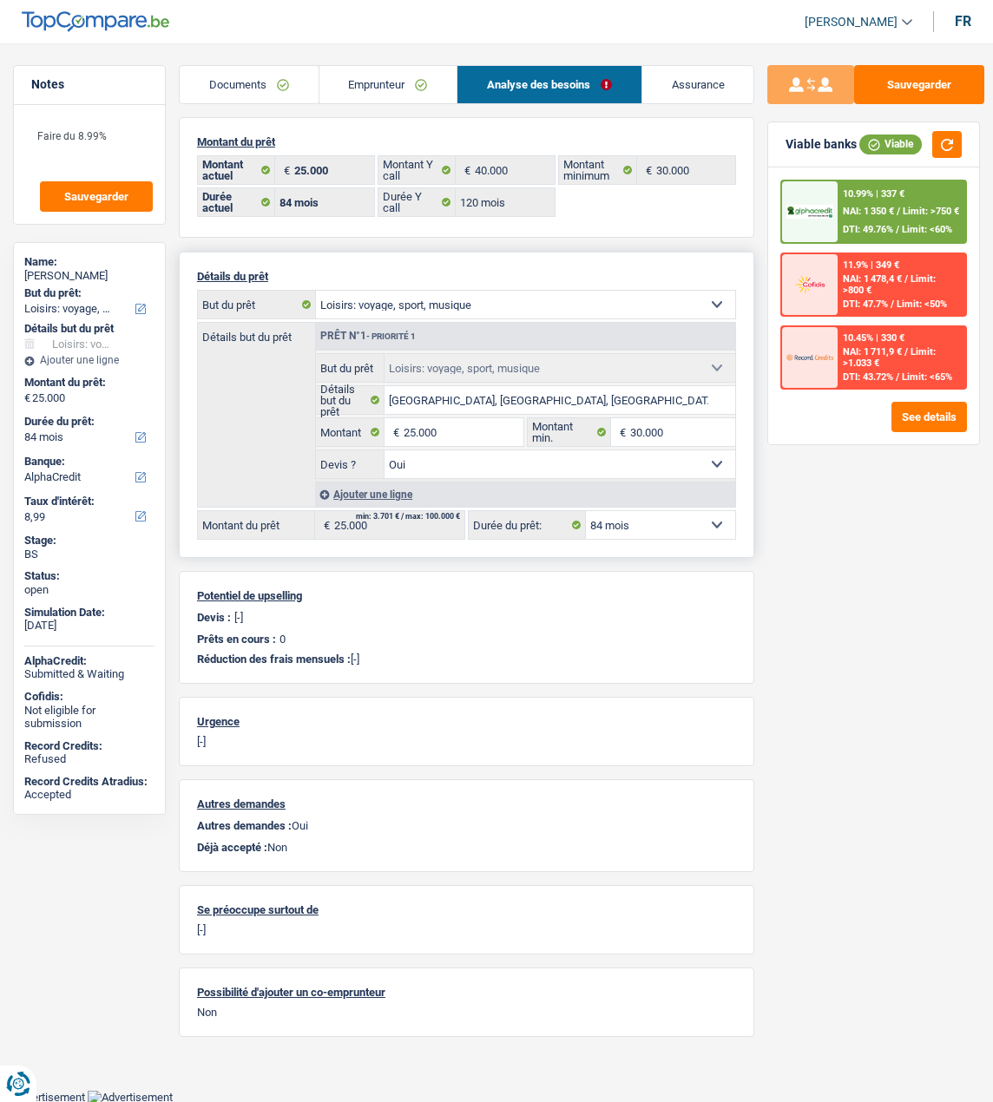
click at [712, 522] on select "12 mois 18 mois 24 mois 30 mois 36 mois 42 mois 48 mois 60 mois 72 mois 84 mois…" at bounding box center [660, 525] width 149 height 28
click at [781, 806] on div "Sauvegarder Viable banks Viable 10.99% | 337 € NAI: 1 350 € / Limit: >750 € DTI…" at bounding box center [873, 567] width 239 height 1005
click at [945, 144] on button "button" at bounding box center [947, 144] width 30 height 27
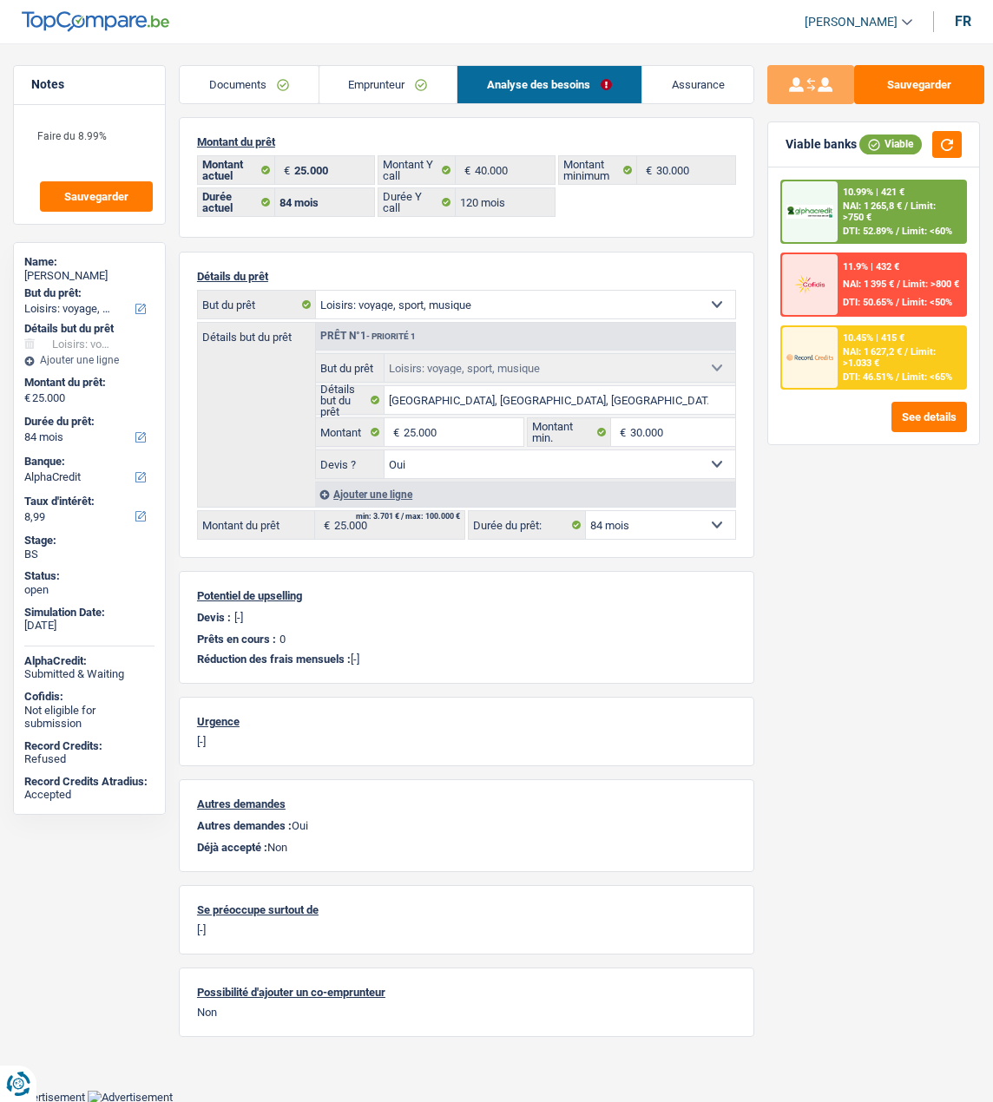
click at [883, 367] on div "10.45% | 415 € NAI: 1 627,2 € / Limit: >1.033 € DTI: 46.51% / Limit: <65%" at bounding box center [901, 357] width 128 height 61
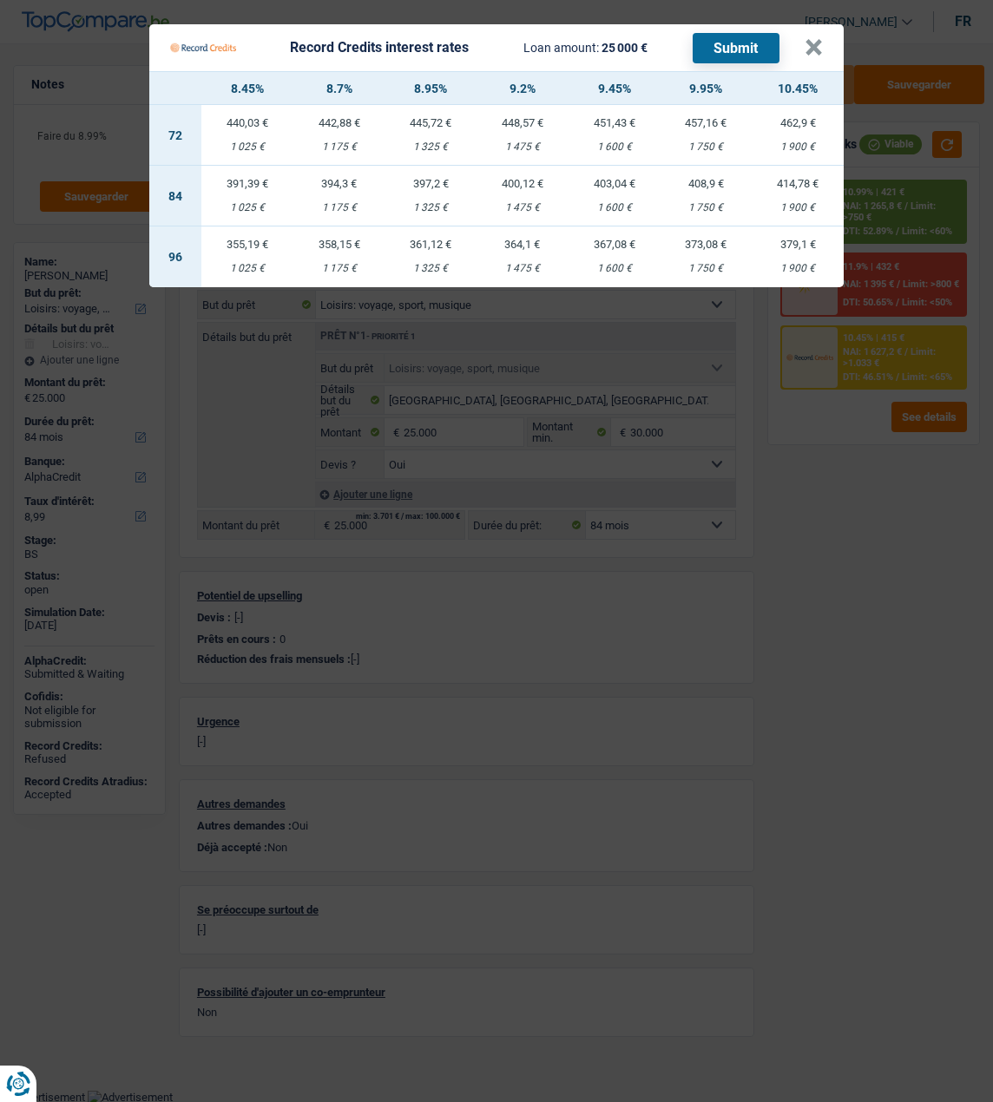
click at [436, 178] on div "397,2 €" at bounding box center [430, 183] width 92 height 11
select select "record credits"
type input "8,95"
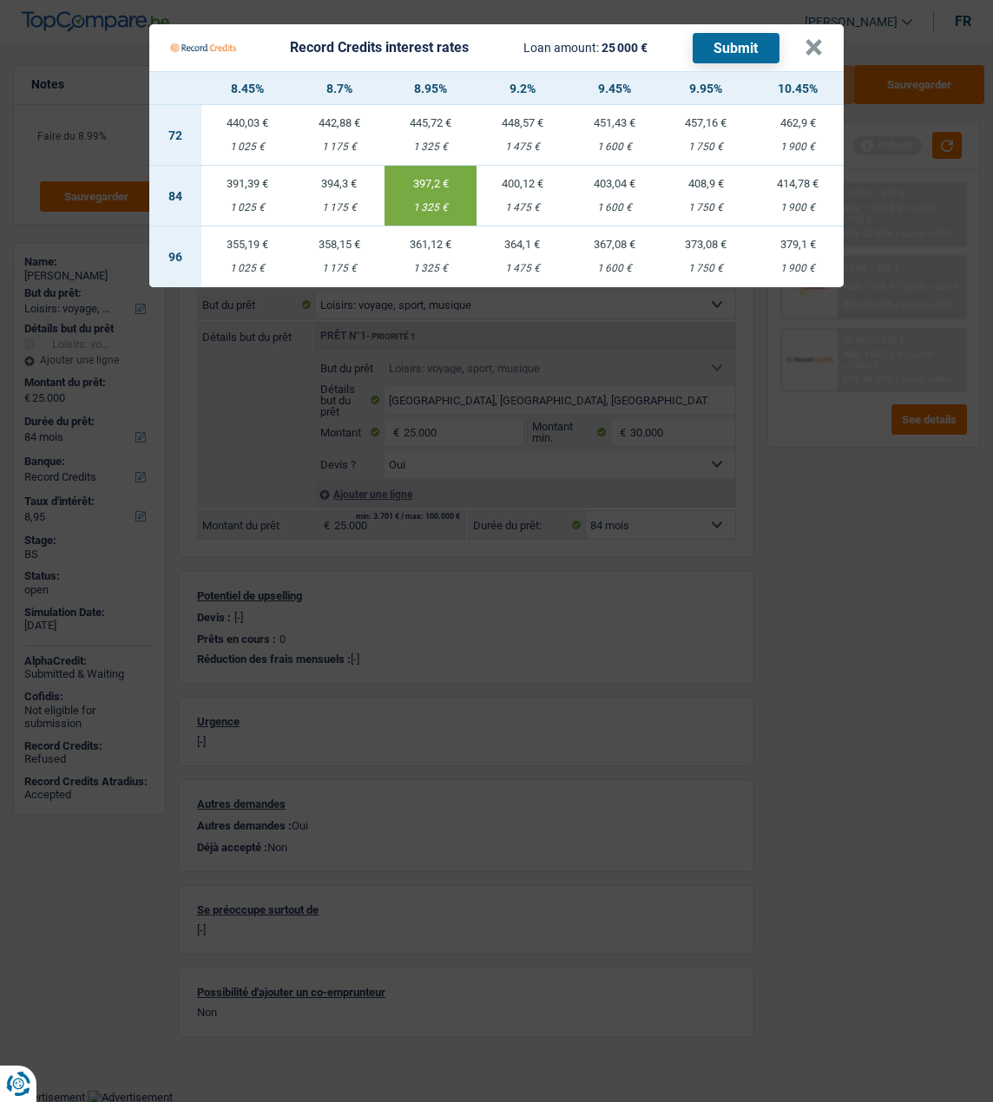
click at [891, 683] on Credits "Record Credits interest rates Loan amount: 25 000 € Submit × 8.45% 8.7% 8.95% 9…" at bounding box center [496, 551] width 993 height 1102
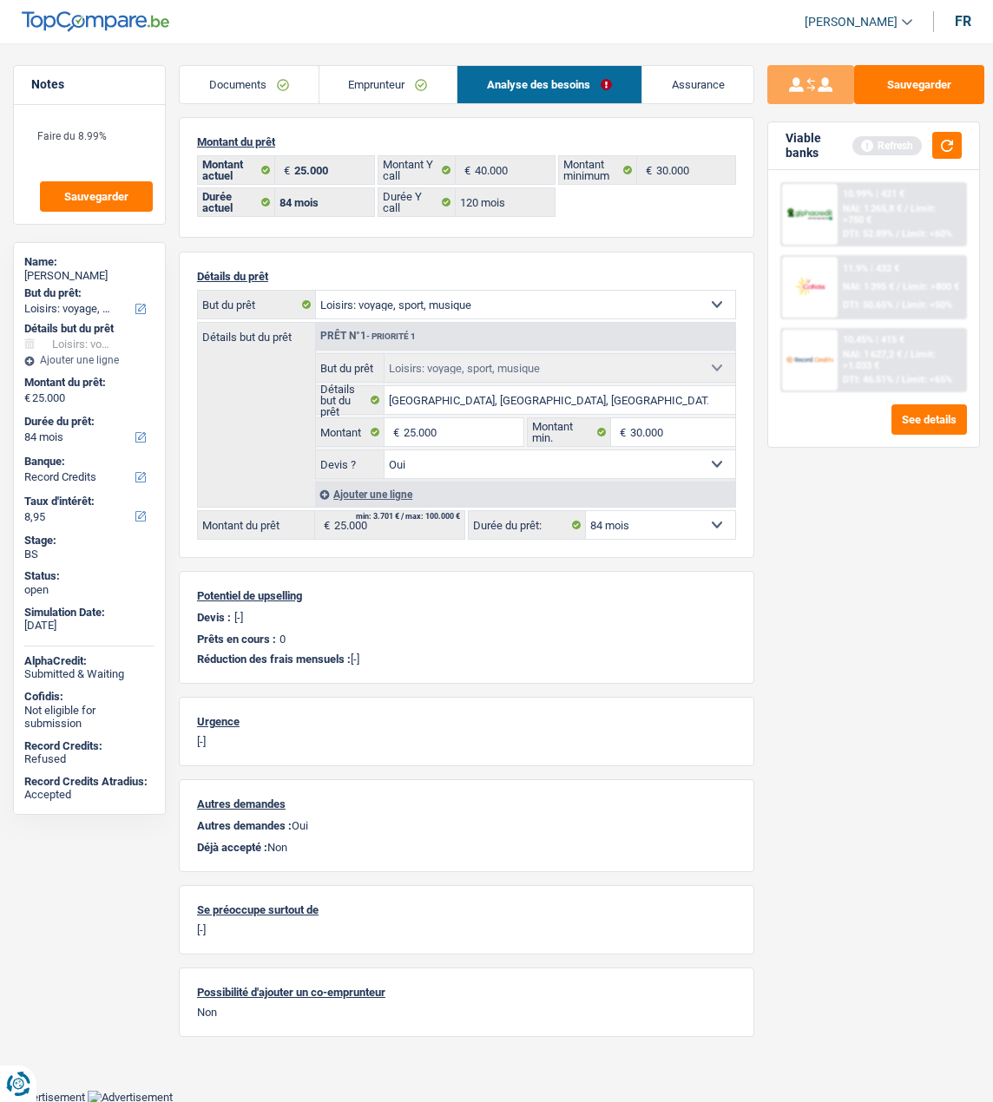
click at [396, 88] on link "Emprunteur" at bounding box center [388, 84] width 138 height 37
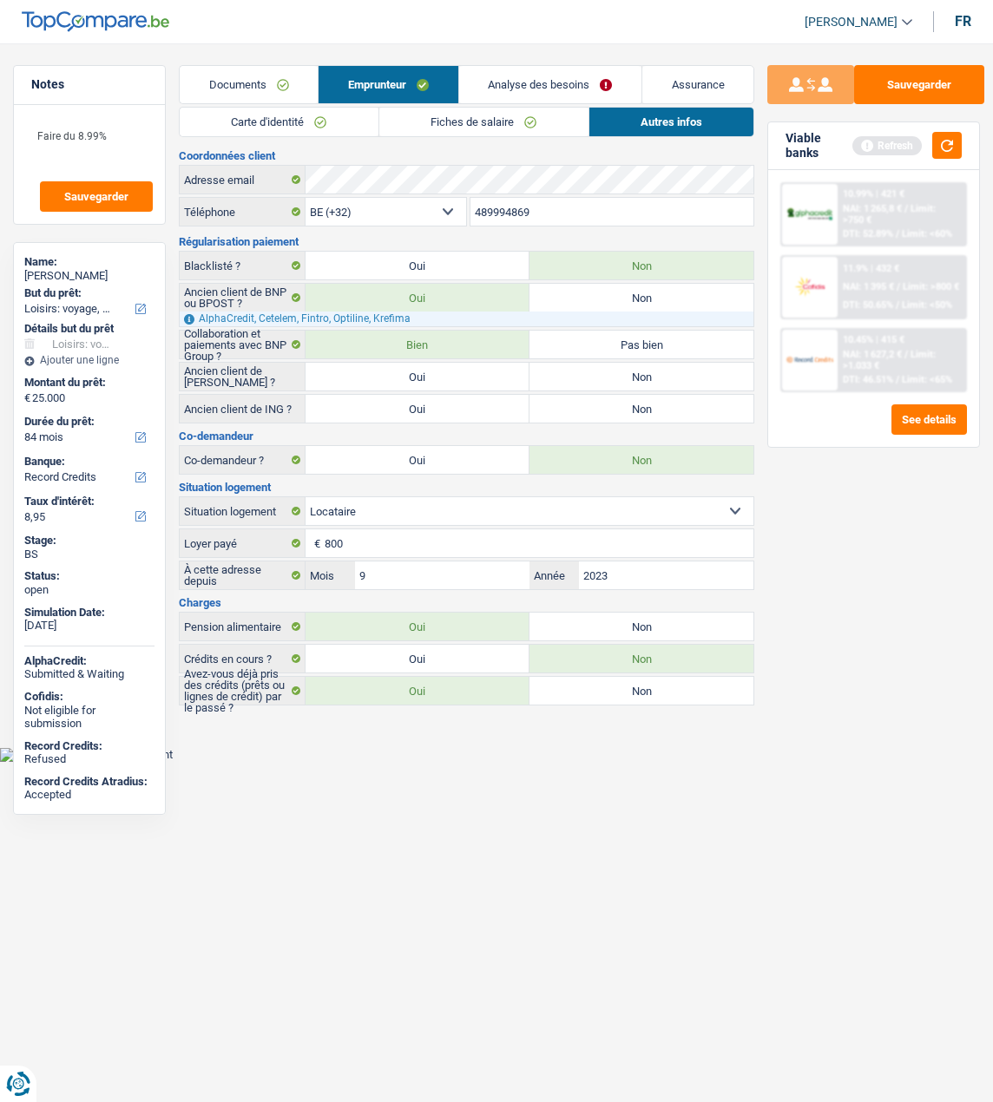
click at [290, 123] on link "Carte d'identité" at bounding box center [279, 122] width 199 height 29
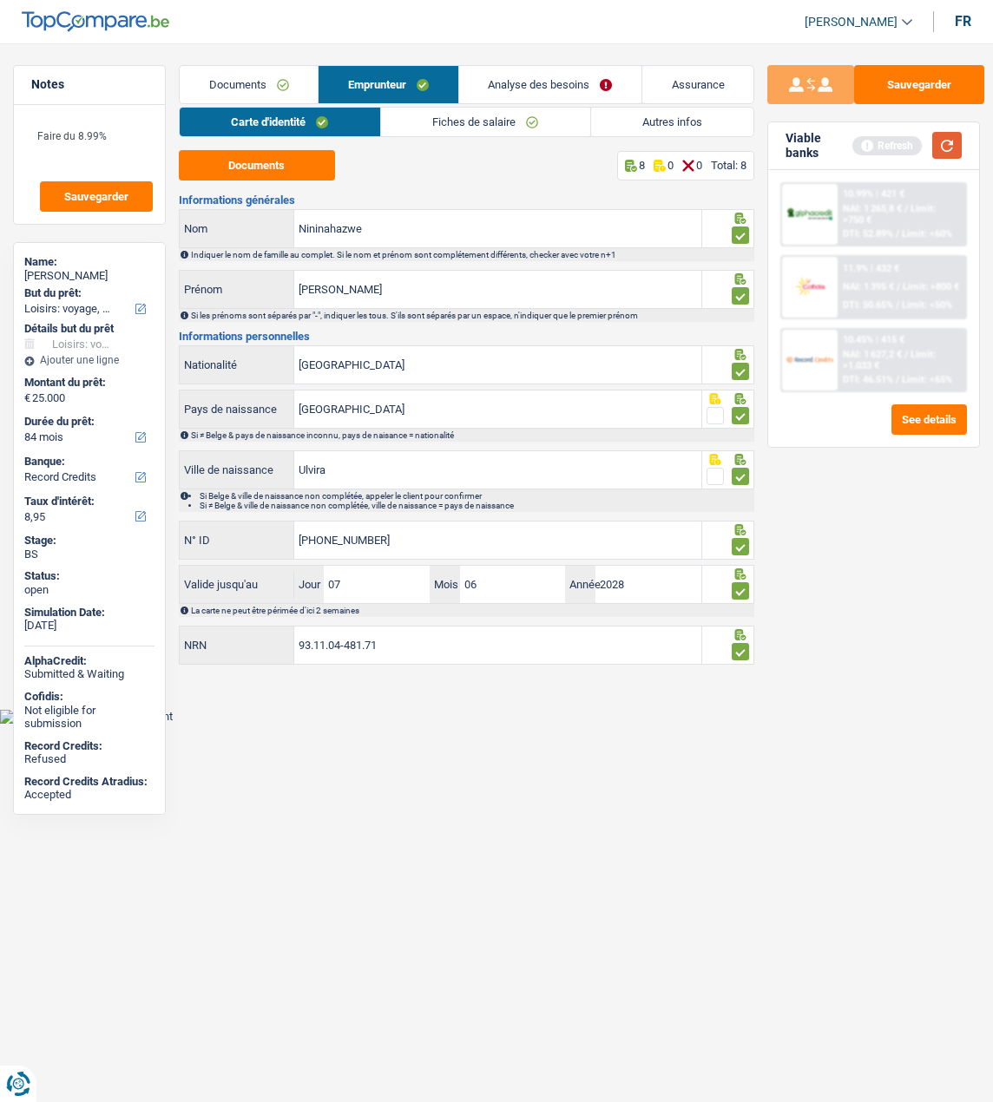
click at [942, 147] on button "button" at bounding box center [947, 145] width 30 height 27
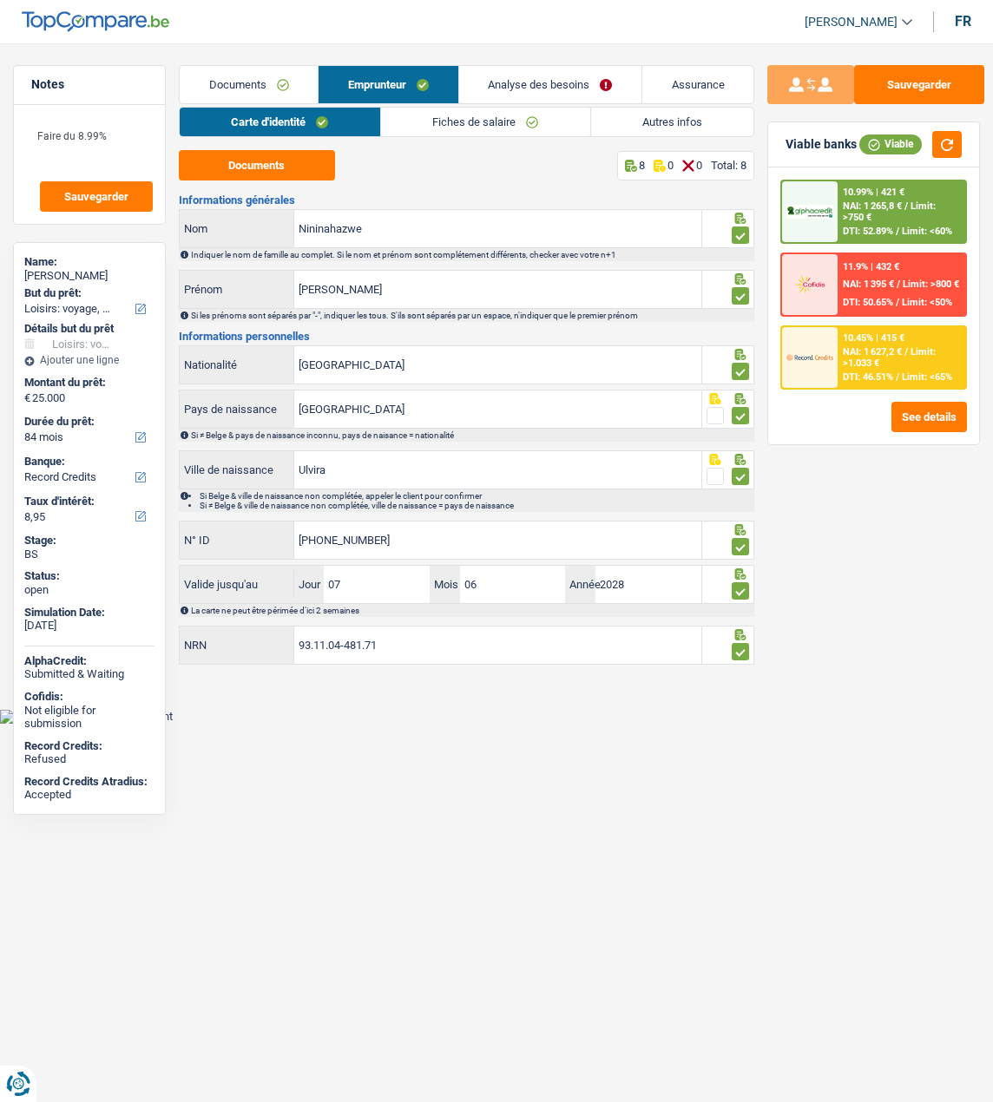
click at [888, 342] on div "10.45% | 415 €" at bounding box center [874, 337] width 62 height 11
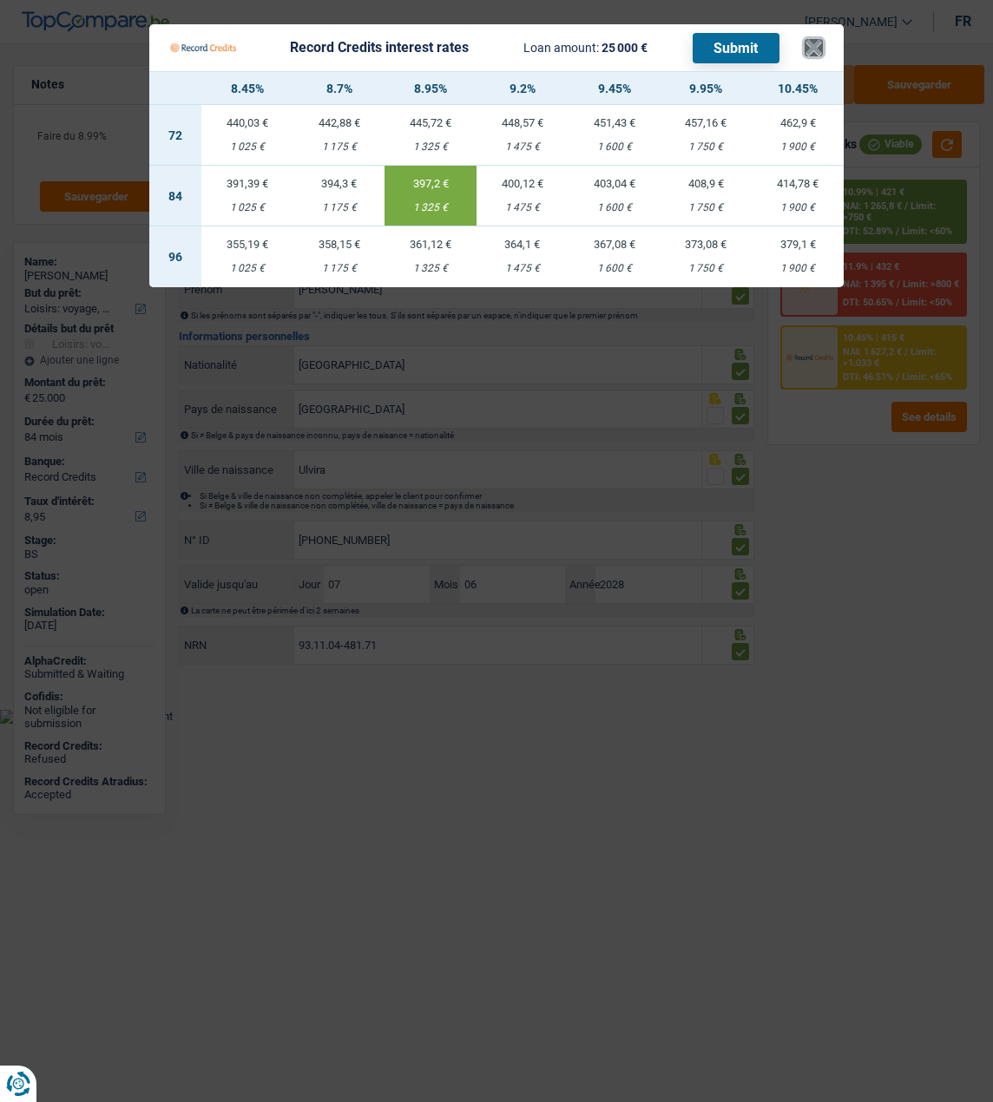
click at [821, 39] on button "×" at bounding box center [813, 47] width 18 height 17
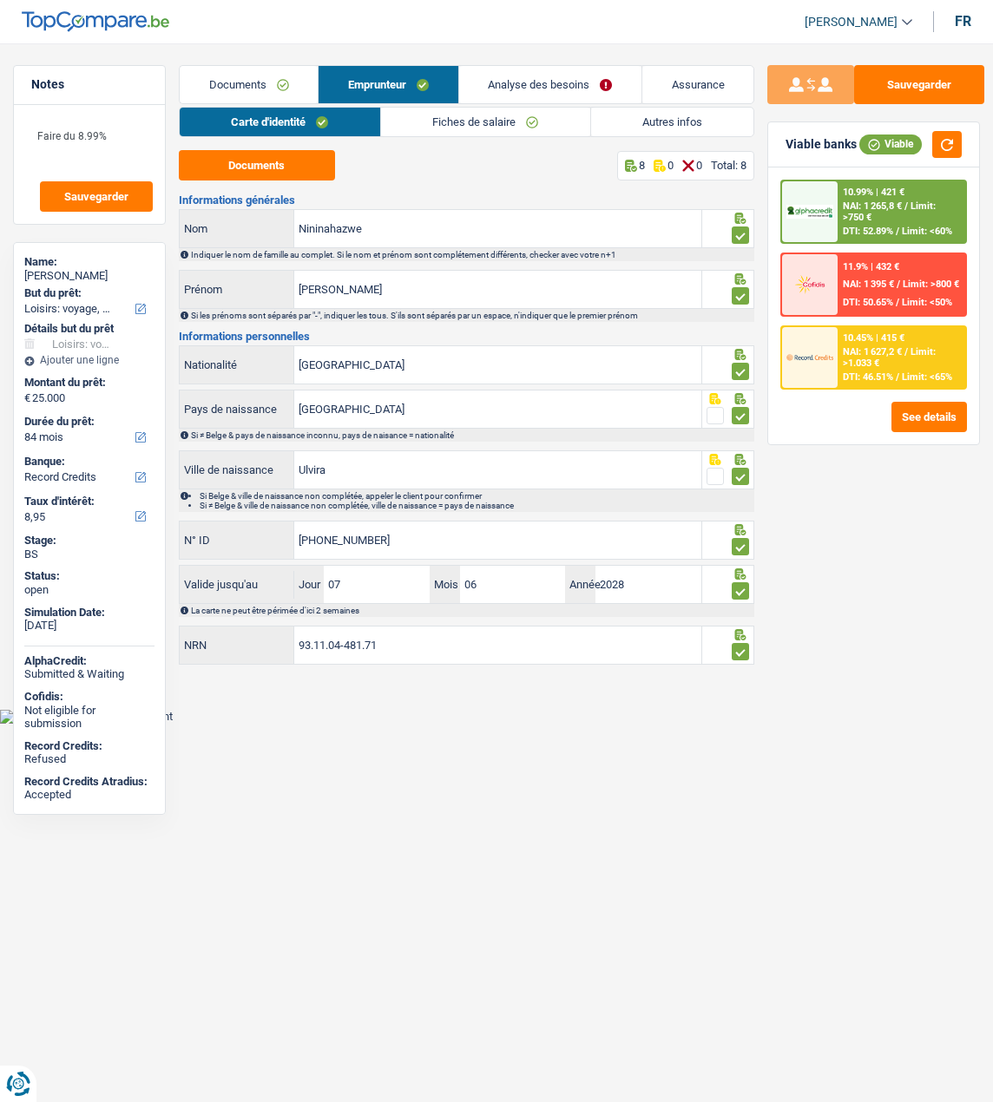
click at [846, 657] on div "Sauvegarder Viable banks Viable 10.99% | 421 € NAI: 1 265,8 € / Limit: >750 € D…" at bounding box center [873, 567] width 239 height 1005
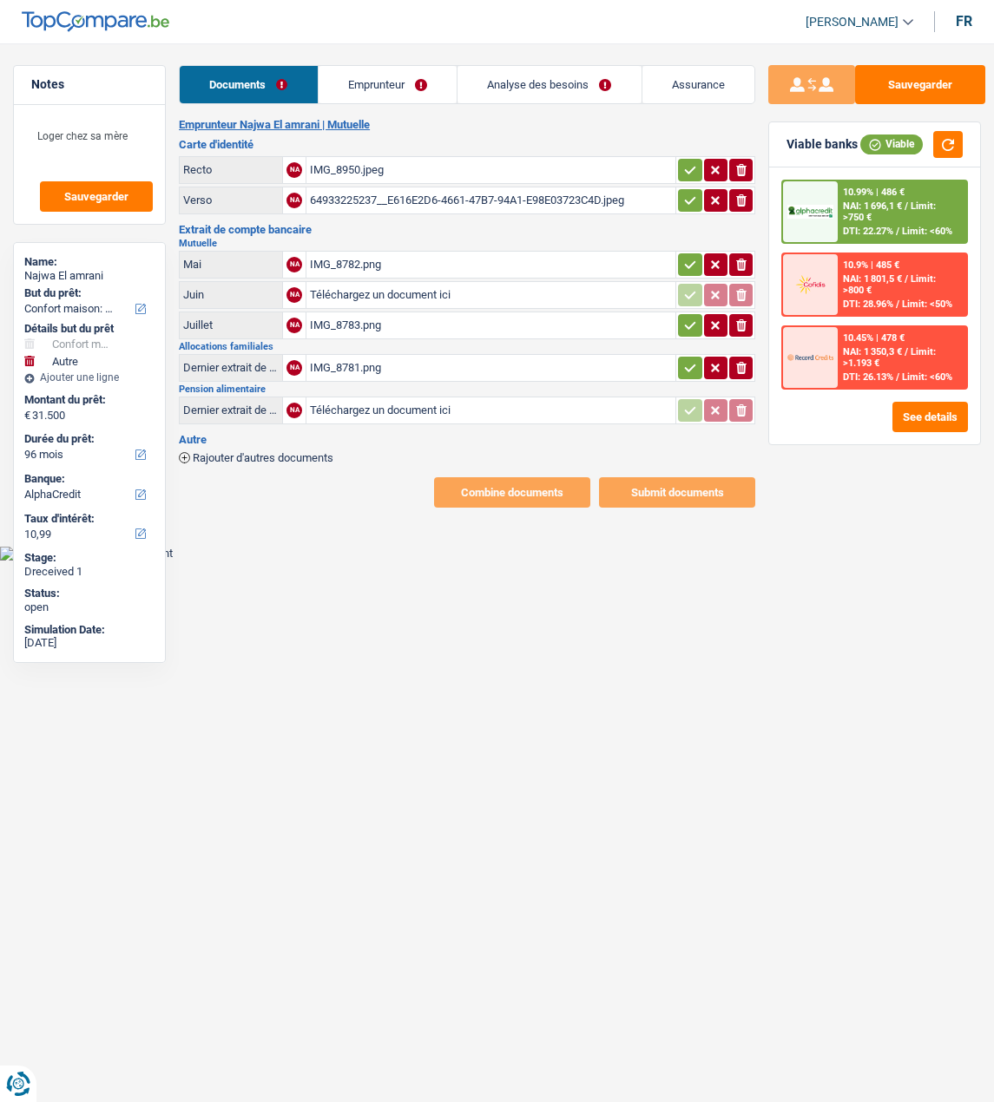
select select "household"
select select "other"
select select "96"
select select "alphacredit"
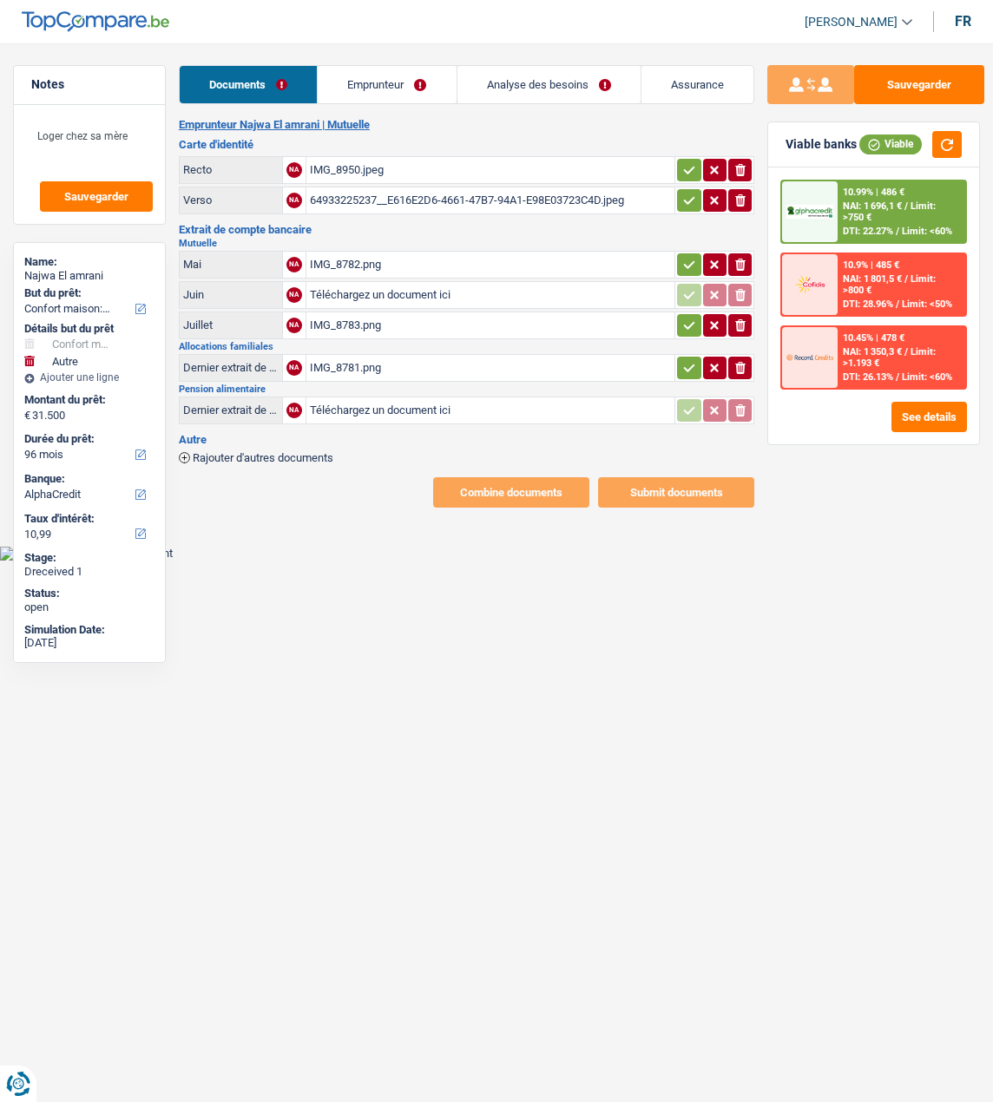
click at [410, 85] on link "Emprunteur" at bounding box center [387, 84] width 138 height 37
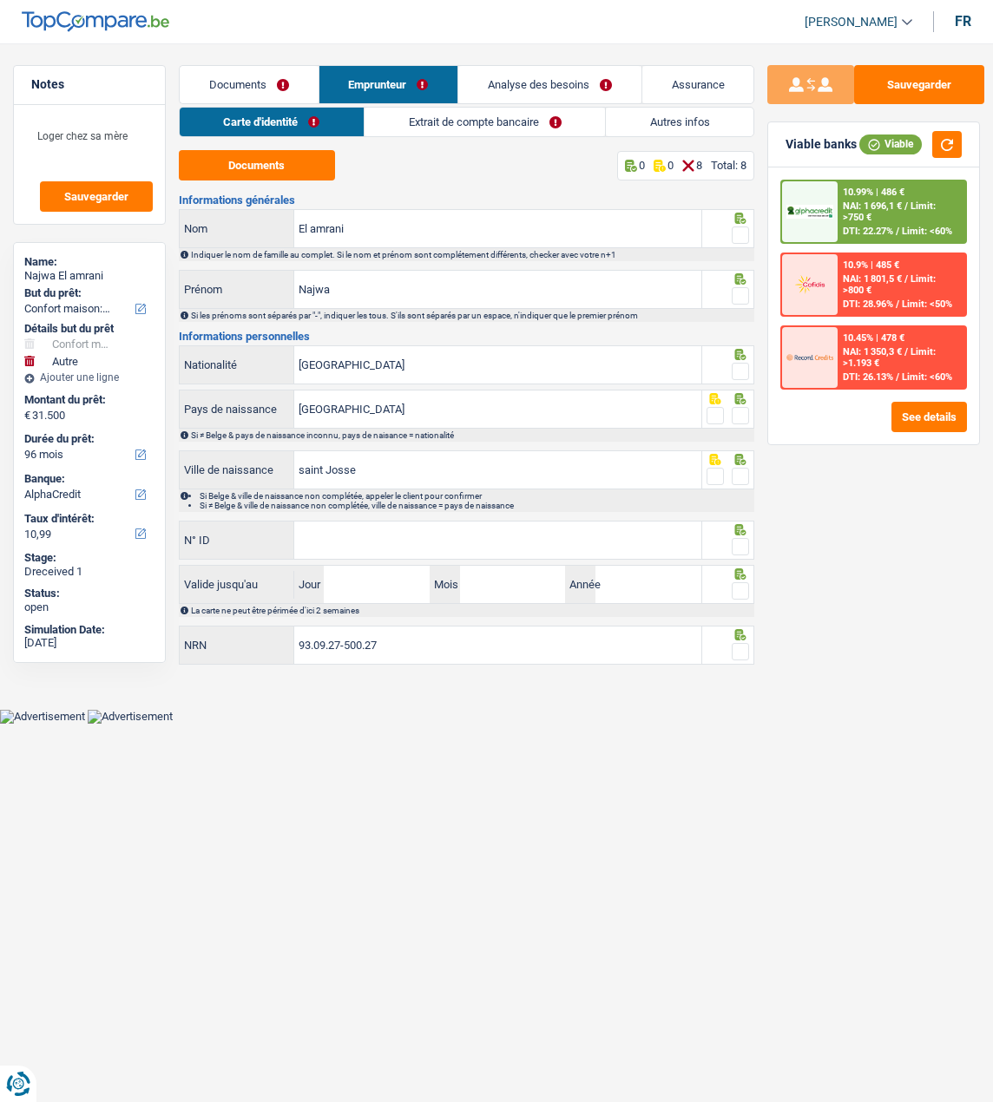
click at [433, 129] on link "Extrait de compte bancaire" at bounding box center [484, 122] width 240 height 29
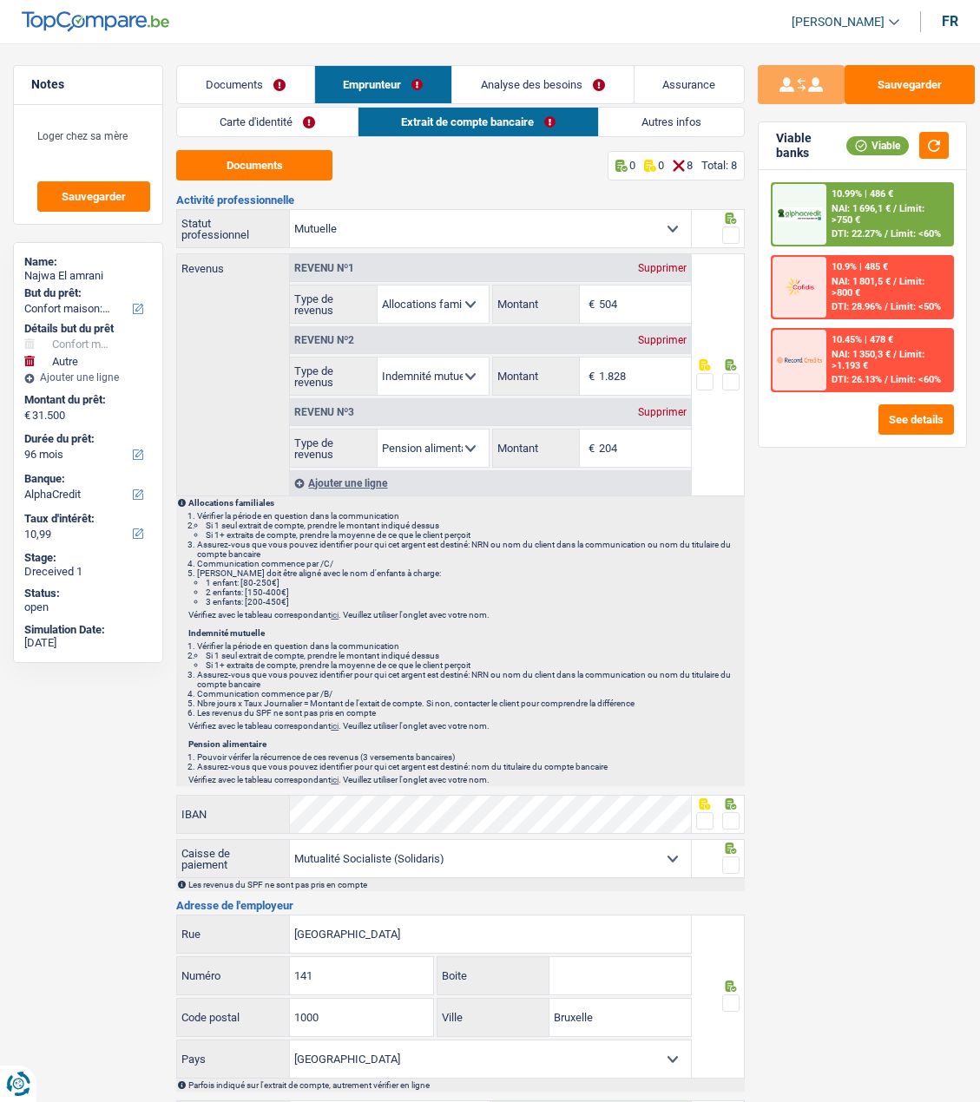
click at [645, 128] on link "Autres infos" at bounding box center [671, 122] width 145 height 29
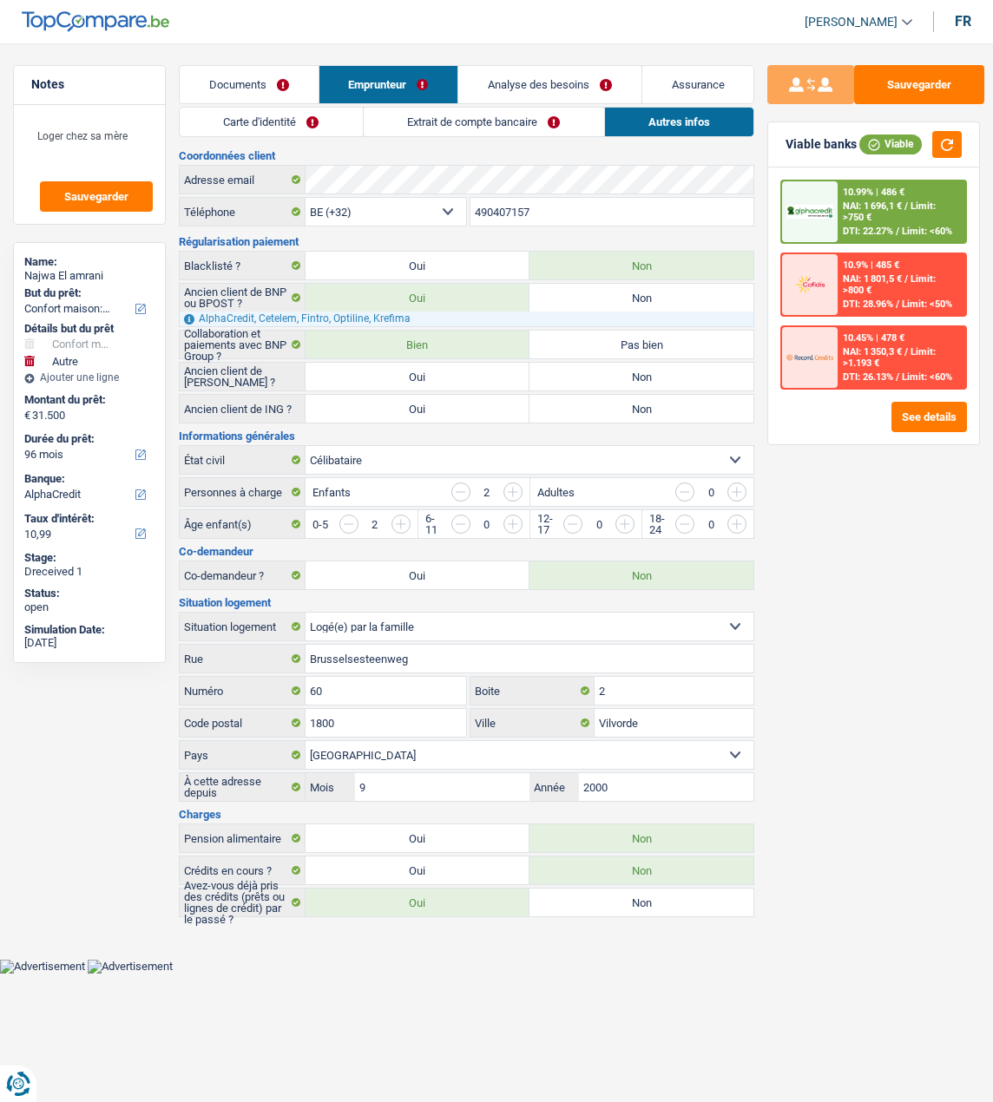
click at [467, 122] on link "Extrait de compte bancaire" at bounding box center [484, 122] width 240 height 29
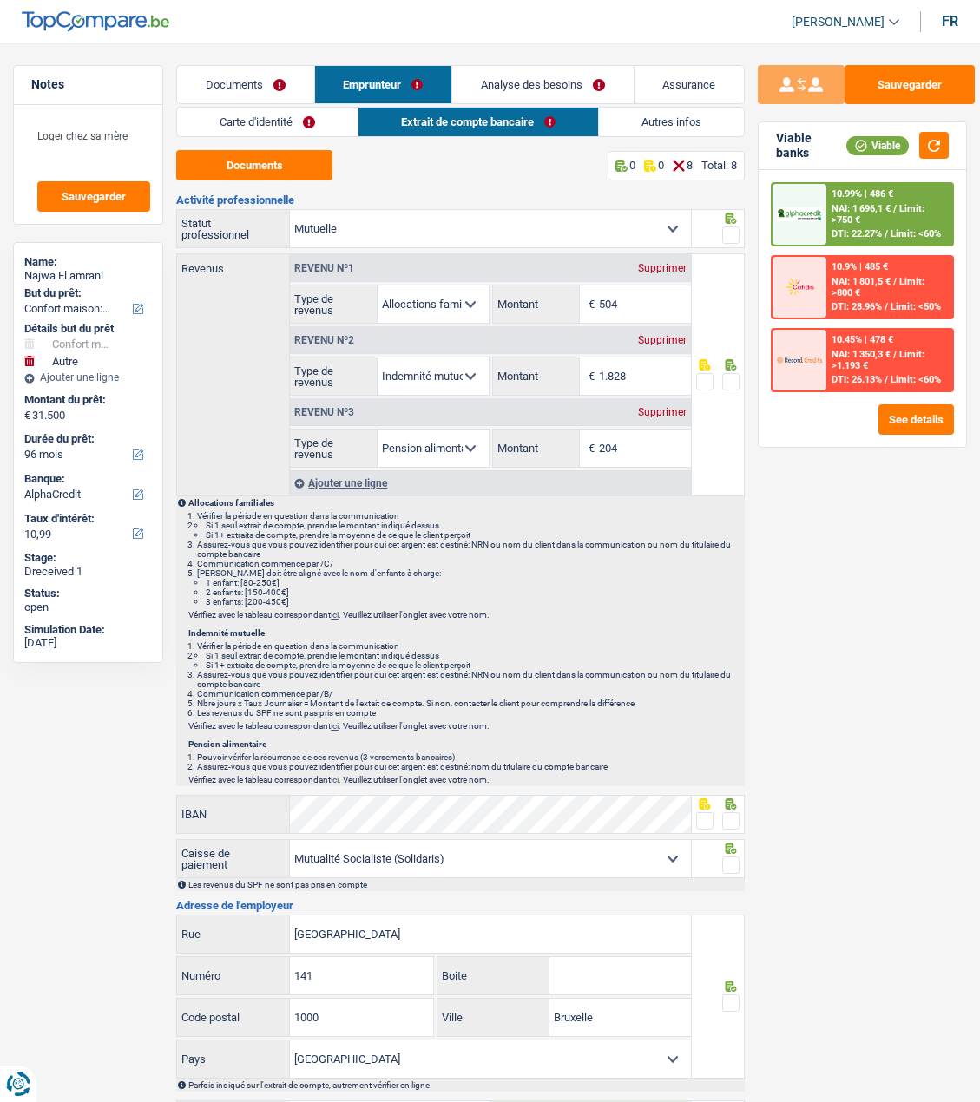
click at [251, 120] on link "Carte d'identité" at bounding box center [267, 122] width 181 height 29
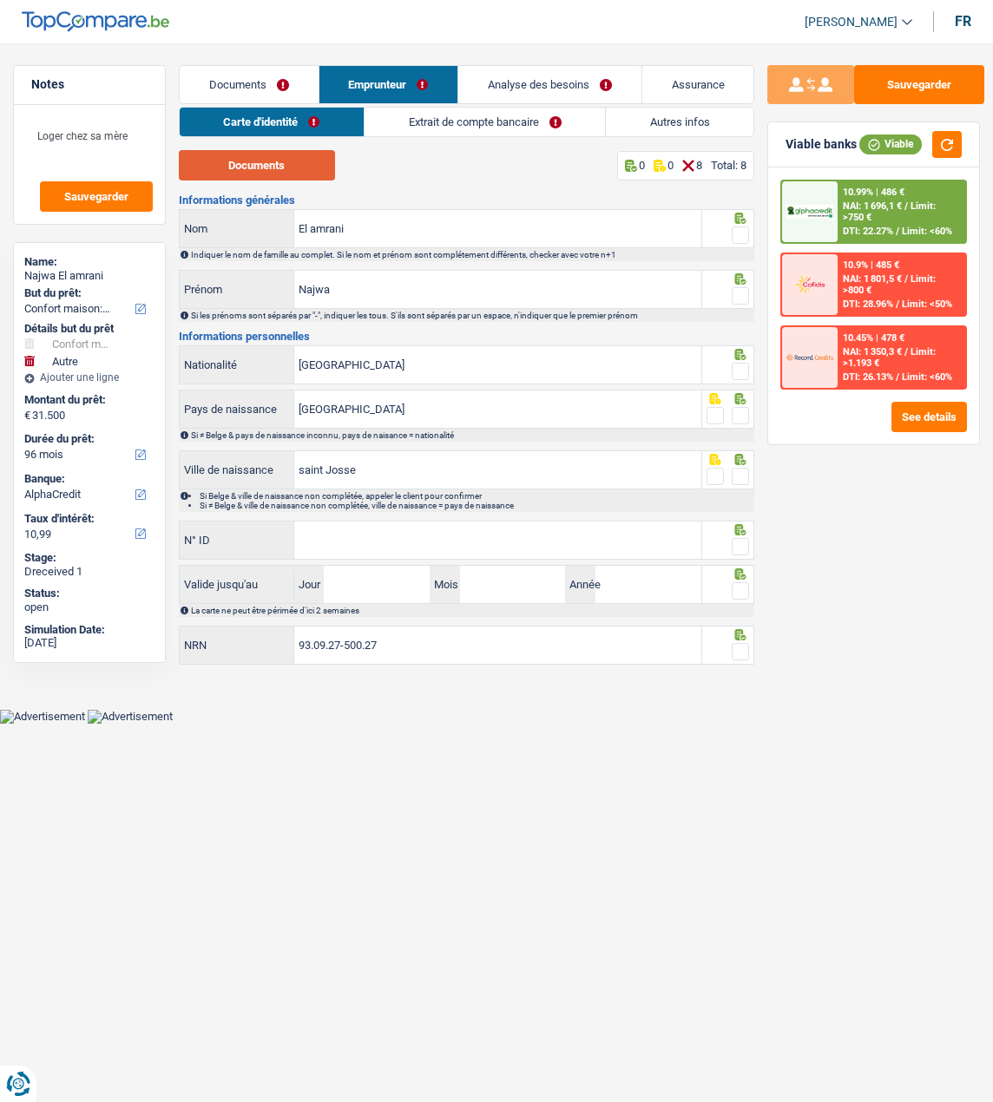
click at [273, 160] on button "Documents" at bounding box center [257, 165] width 156 height 30
click at [736, 227] on span at bounding box center [740, 234] width 17 height 17
click at [0, 0] on input "radio" at bounding box center [0, 0] width 0 height 0
click at [737, 296] on span at bounding box center [740, 295] width 17 height 17
click at [0, 0] on input "radio" at bounding box center [0, 0] width 0 height 0
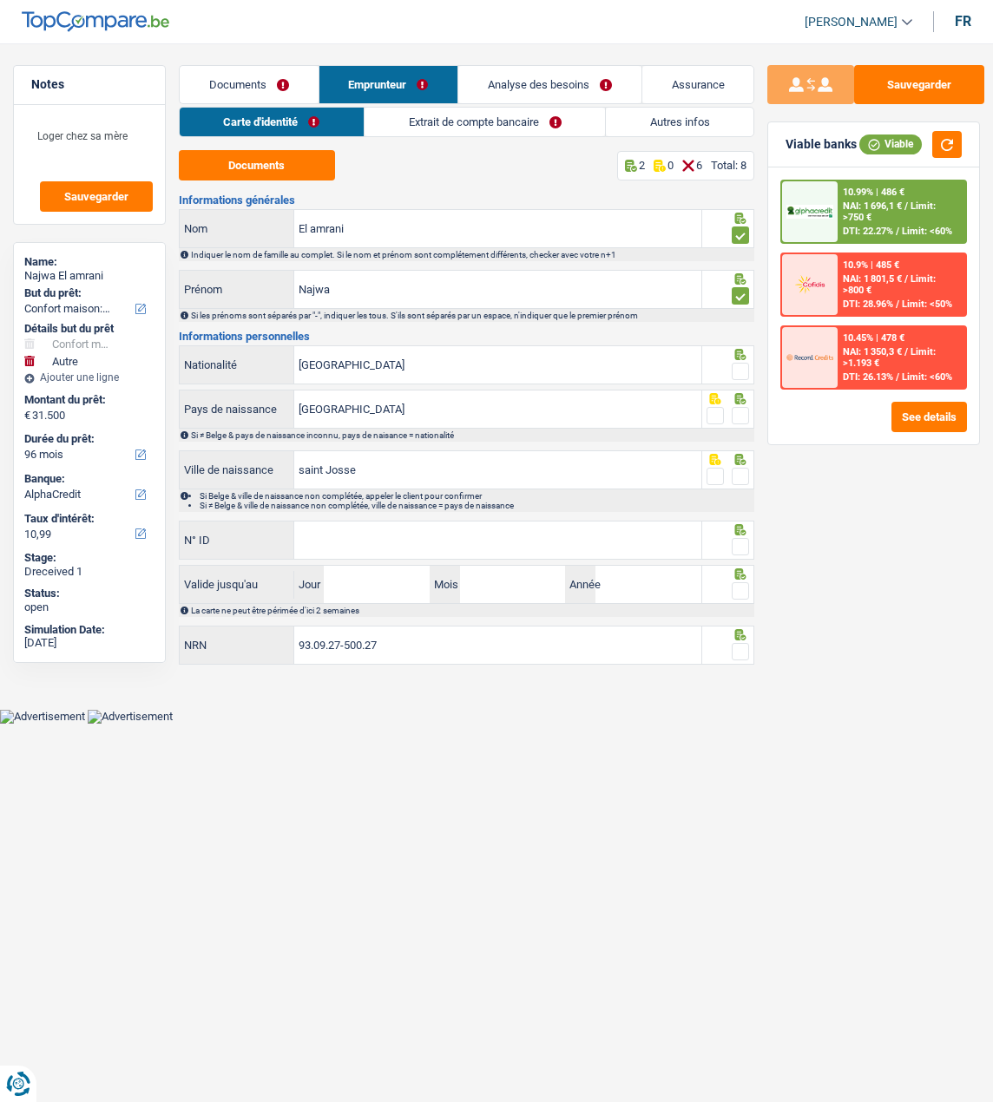
click at [744, 361] on div at bounding box center [740, 372] width 17 height 22
click at [744, 407] on span at bounding box center [740, 415] width 17 height 17
click at [0, 0] on input "radio" at bounding box center [0, 0] width 0 height 0
click at [741, 368] on span at bounding box center [740, 371] width 17 height 17
click at [0, 0] on input "radio" at bounding box center [0, 0] width 0 height 0
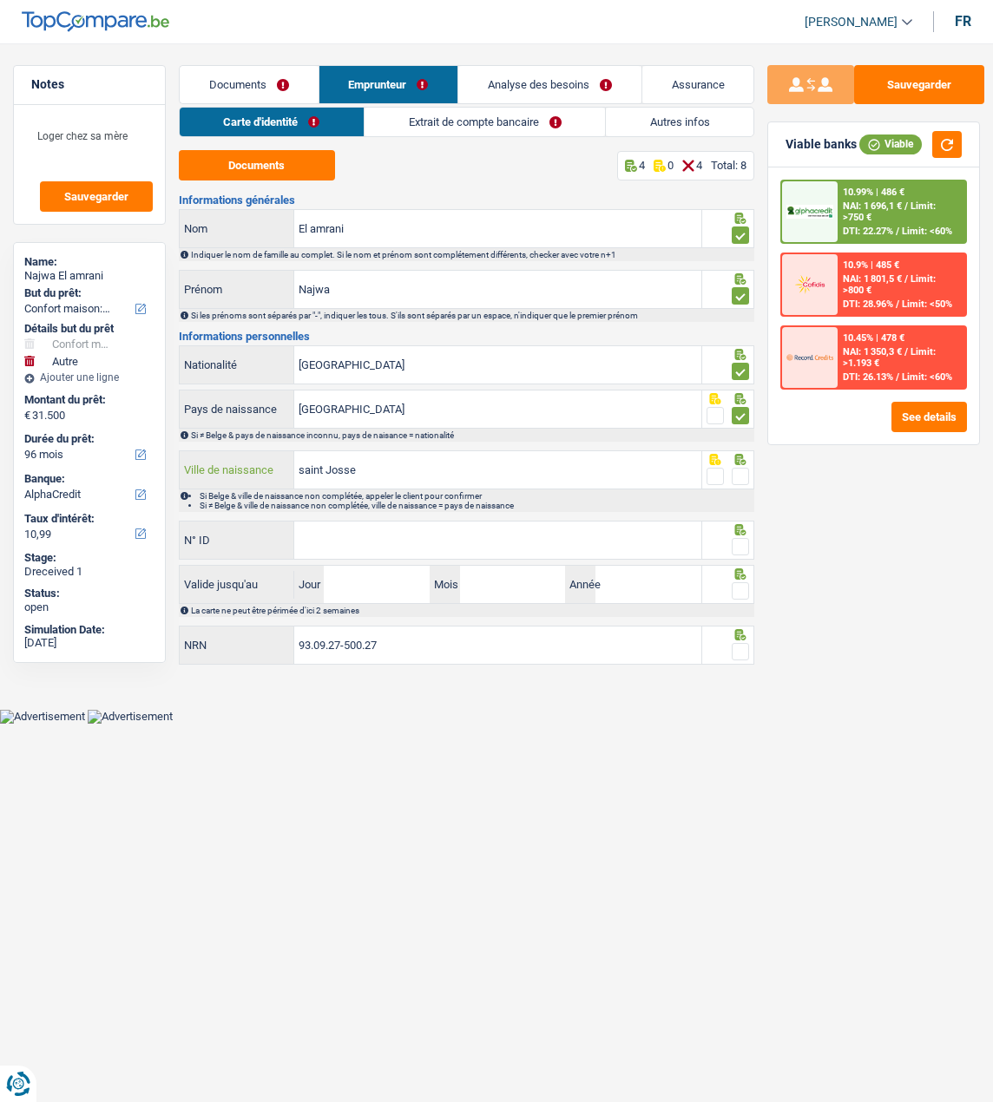
drag, startPoint x: 479, startPoint y: 479, endPoint x: 226, endPoint y: 481, distance: 252.5
click at [226, 481] on div "saint Josse Ville de naissance" at bounding box center [441, 469] width 522 height 37
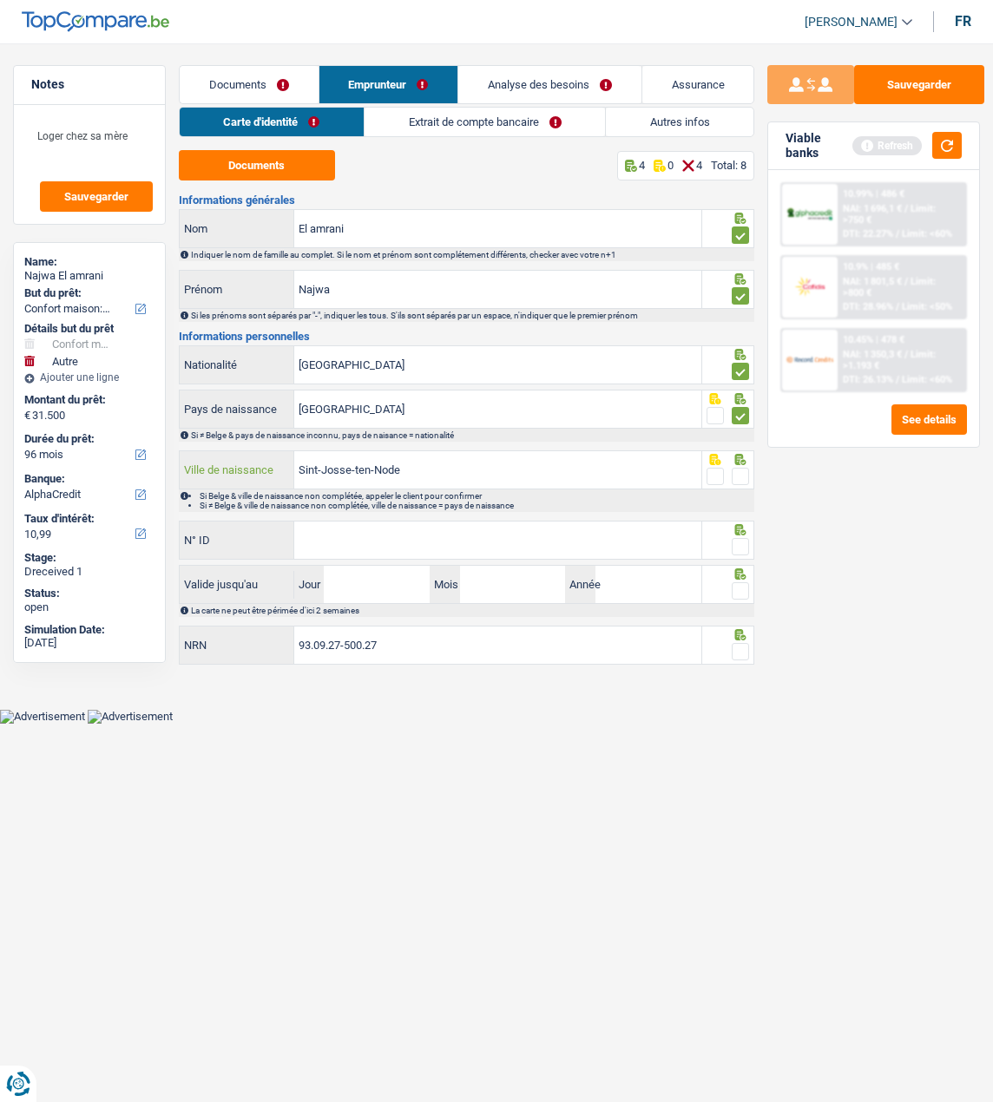
type input "Sint-Josse-ten-Node"
click at [734, 474] on span at bounding box center [740, 476] width 17 height 17
click at [0, 0] on input "radio" at bounding box center [0, 0] width 0 height 0
click at [736, 538] on span at bounding box center [740, 546] width 17 height 17
click at [0, 0] on input "radio" at bounding box center [0, 0] width 0 height 0
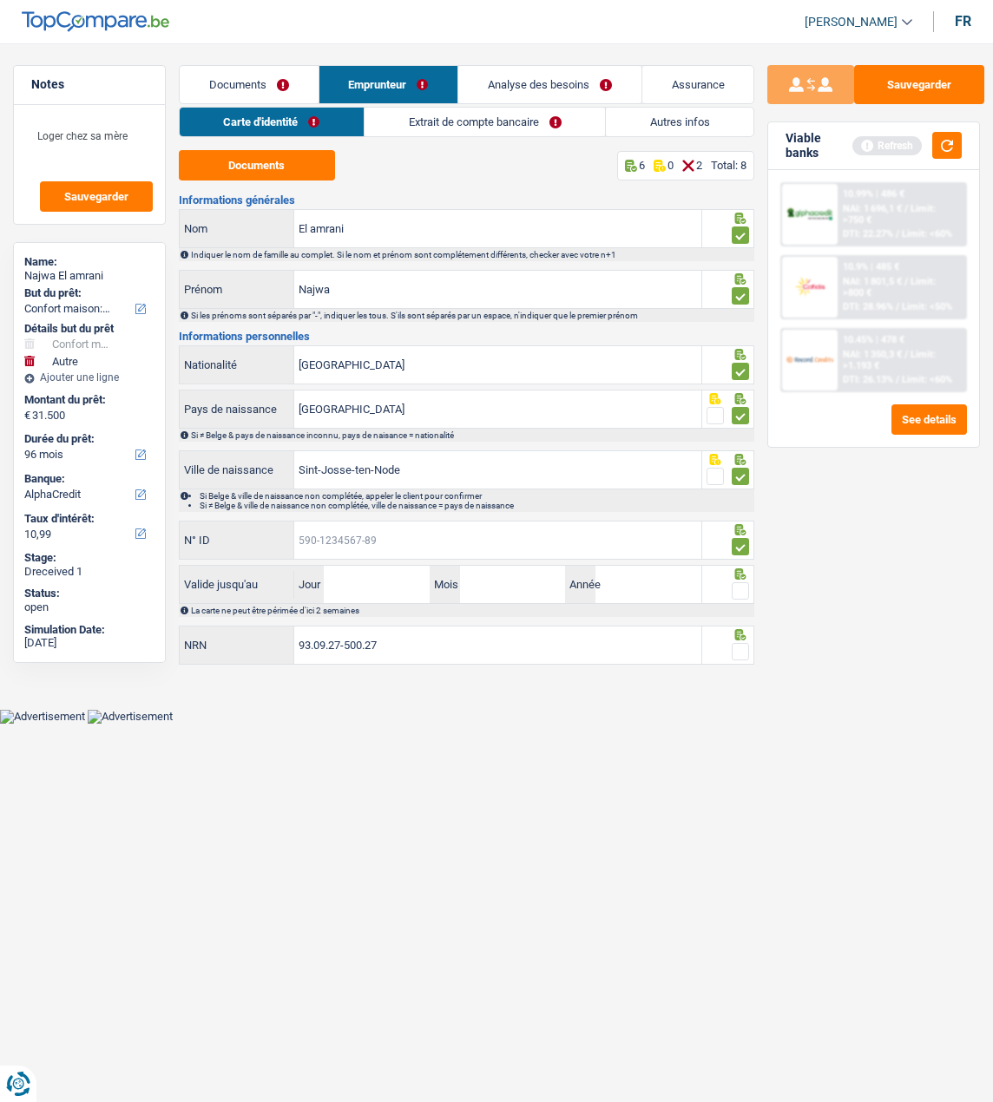
click at [589, 548] on input "N° ID" at bounding box center [497, 540] width 407 height 37
type input "592-0121799-48"
click at [373, 587] on input "Jour" at bounding box center [377, 584] width 106 height 37
type input "04"
type input "11"
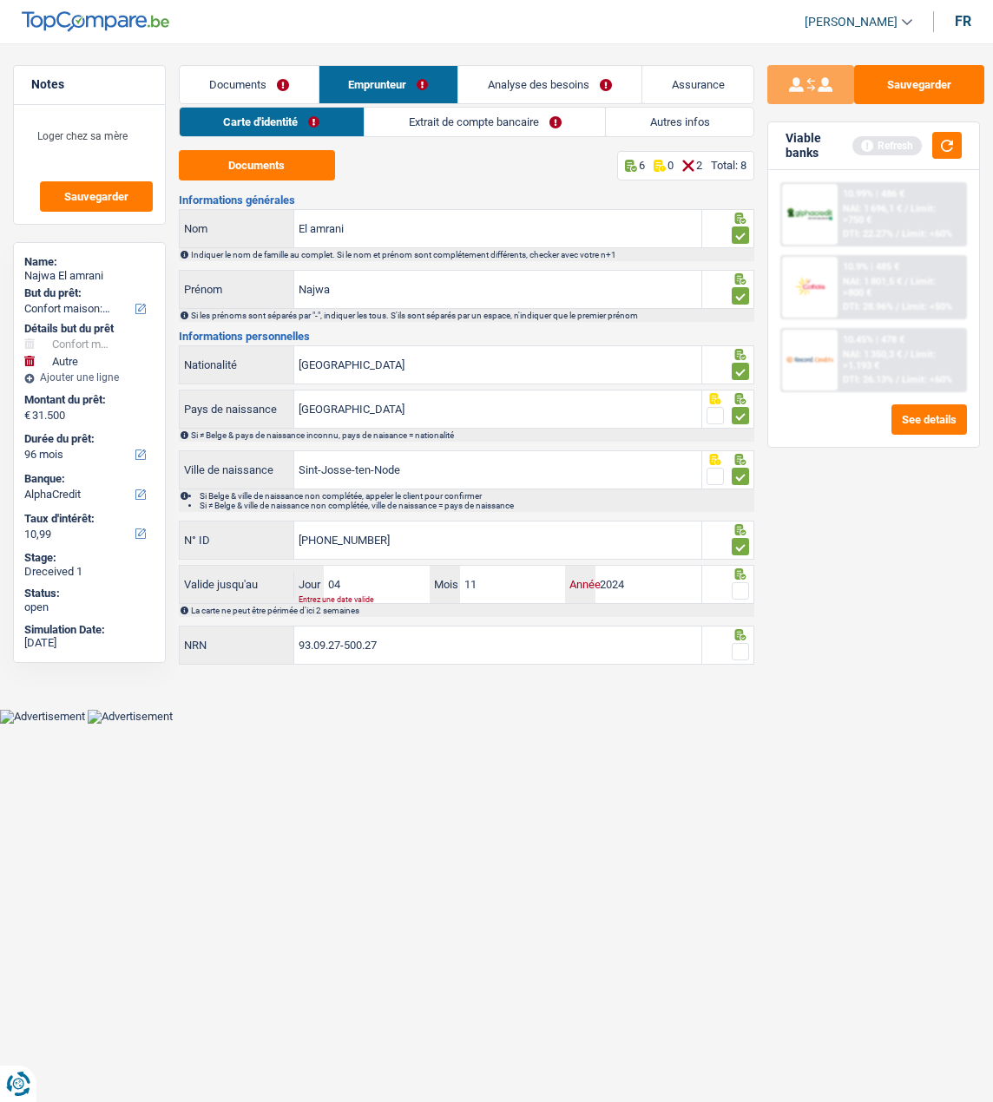
type input "2024"
click at [740, 584] on span at bounding box center [740, 590] width 17 height 17
click at [0, 0] on input "radio" at bounding box center [0, 0] width 0 height 0
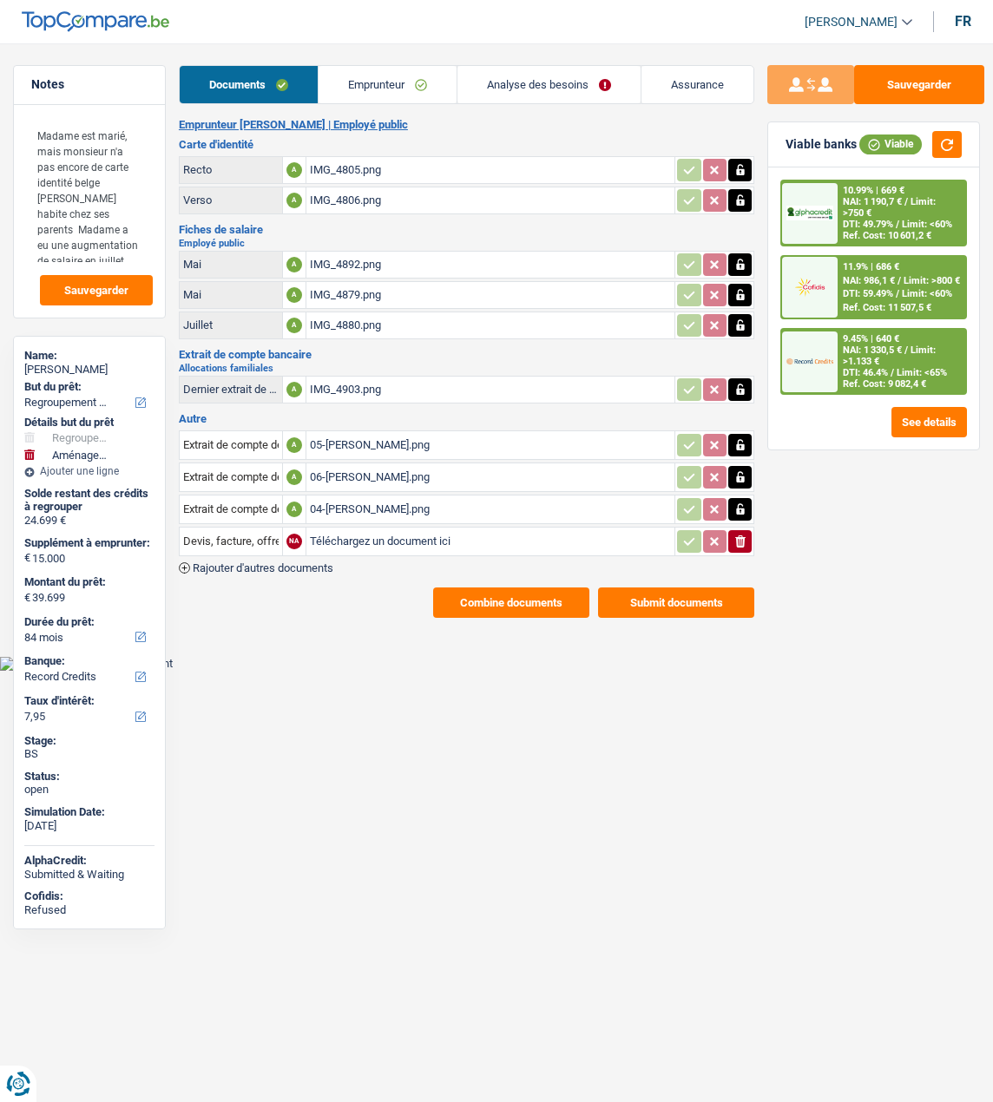
select select "refinancing"
select select "movingOrInstallation"
select select "84"
select select "record credits"
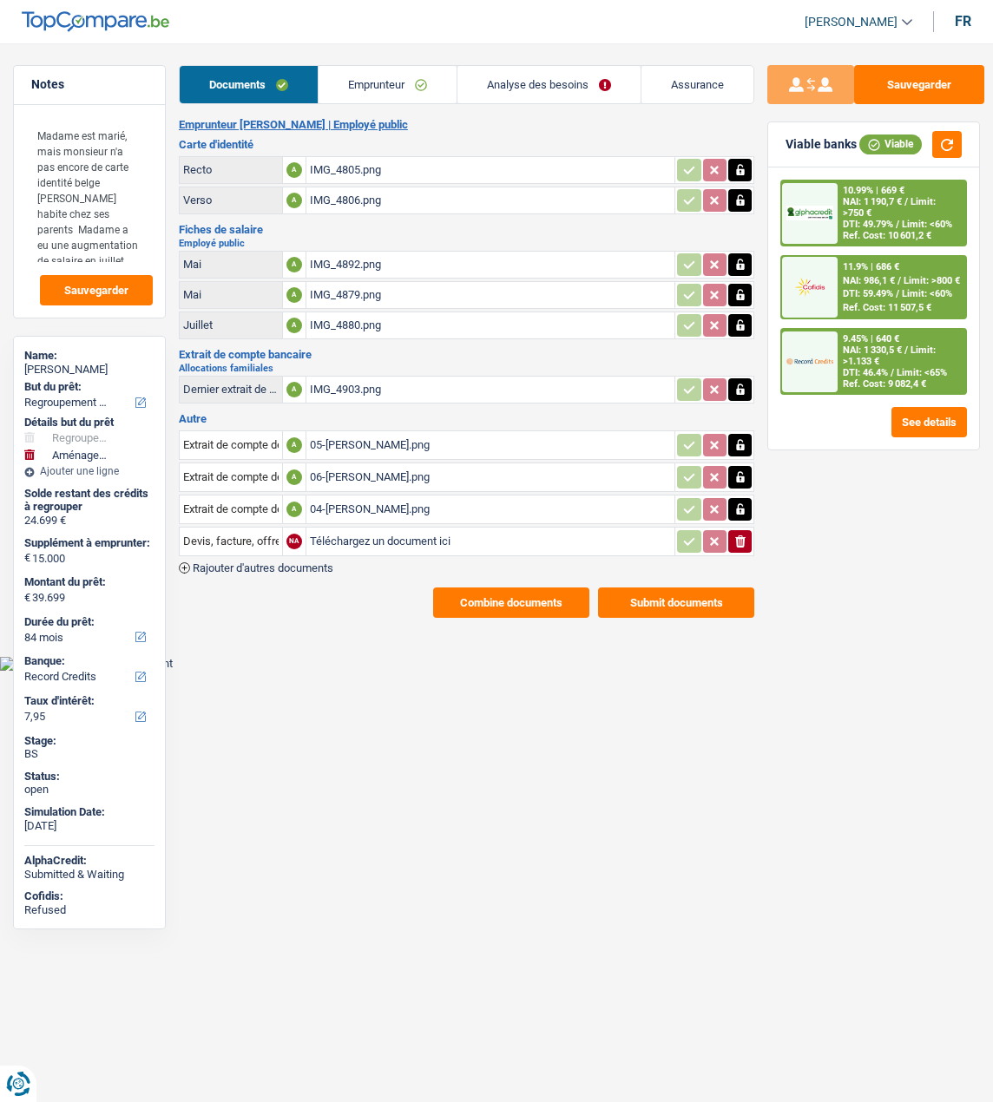
select select "married"
select select "BE"
select select "publicEmployee"
select select "familyAllowances"
select select "netSalary"
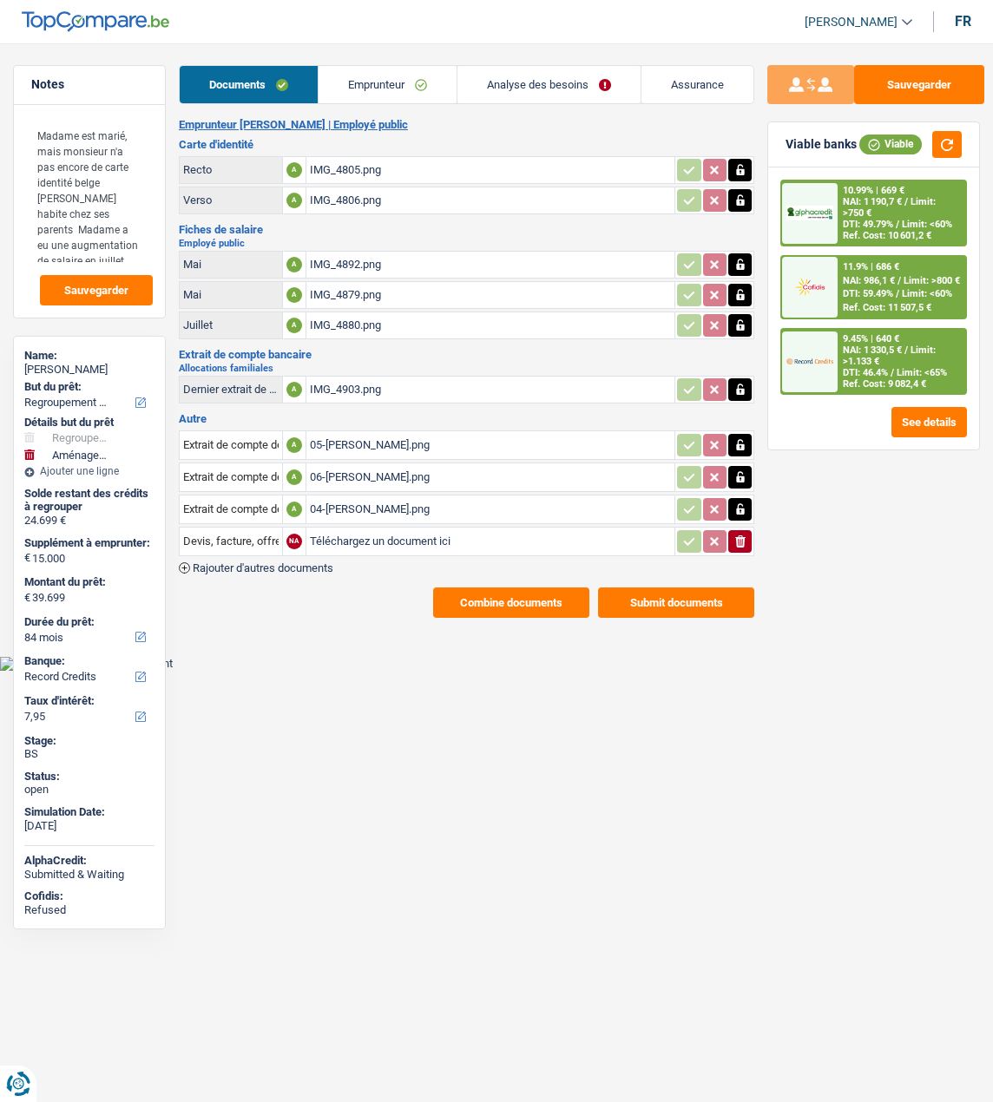
select select "other"
select select "mealVouchers"
select select "BE"
click at [399, 90] on link "Emprunteur" at bounding box center [387, 84] width 138 height 37
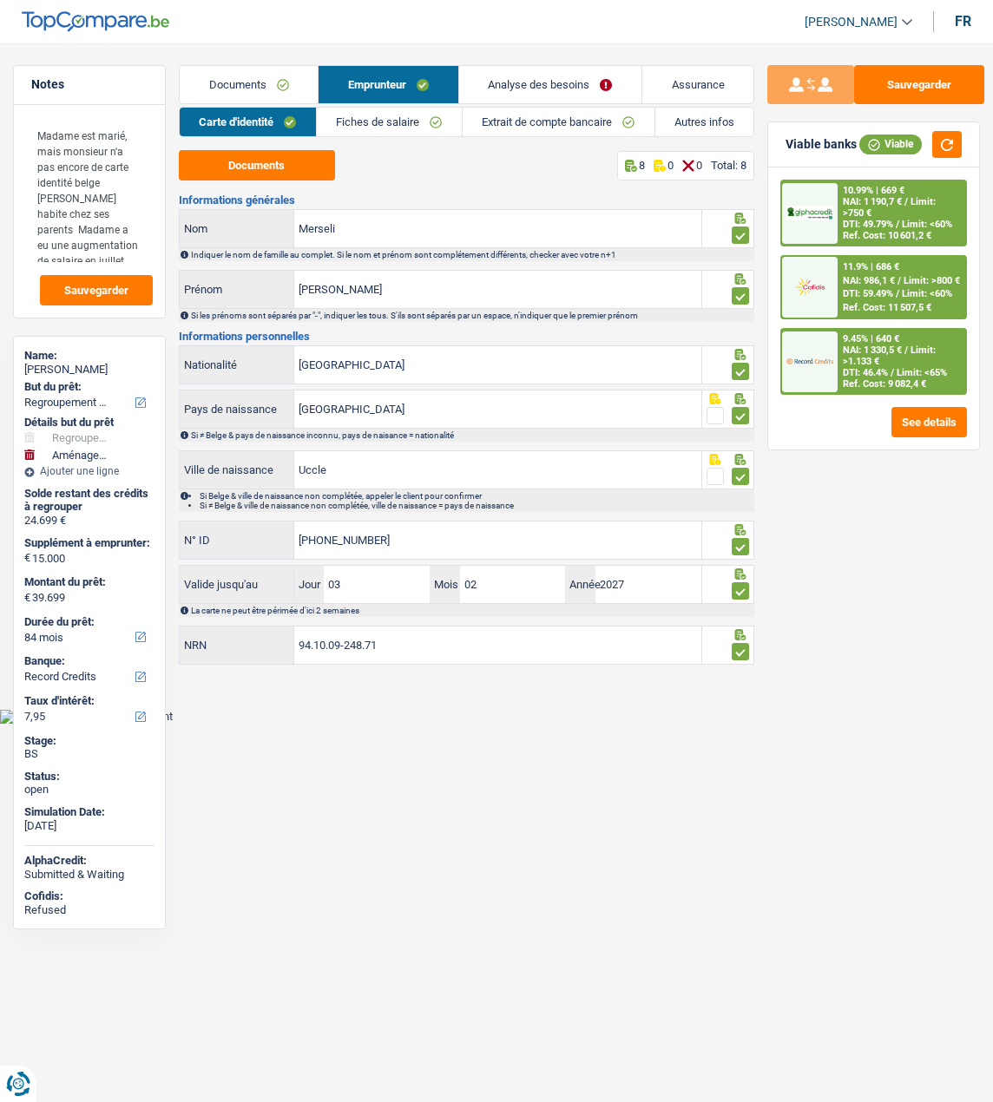
click at [428, 117] on link "Fiches de salaire" at bounding box center [389, 122] width 145 height 29
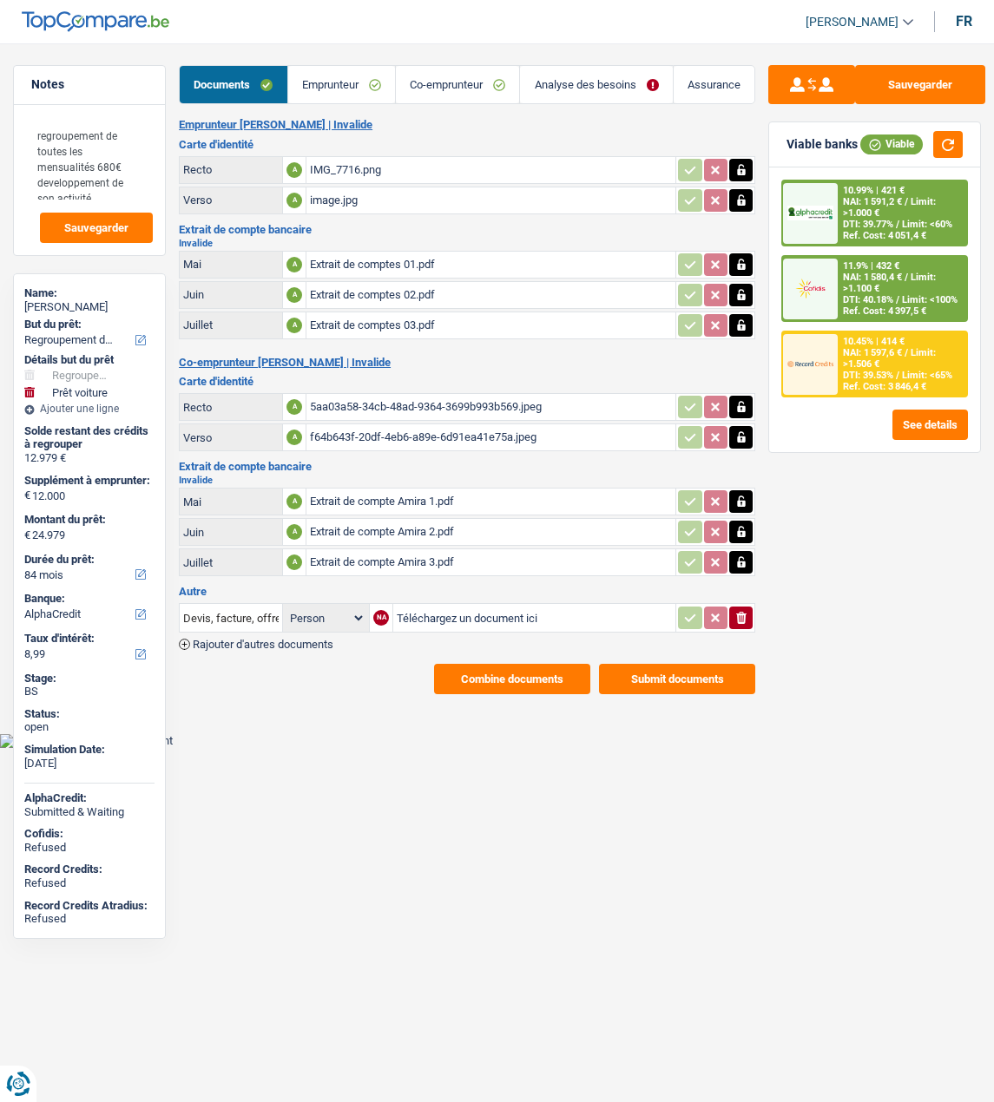
select select "refinancing"
select select "car"
select select "84"
select select "alphacredit"
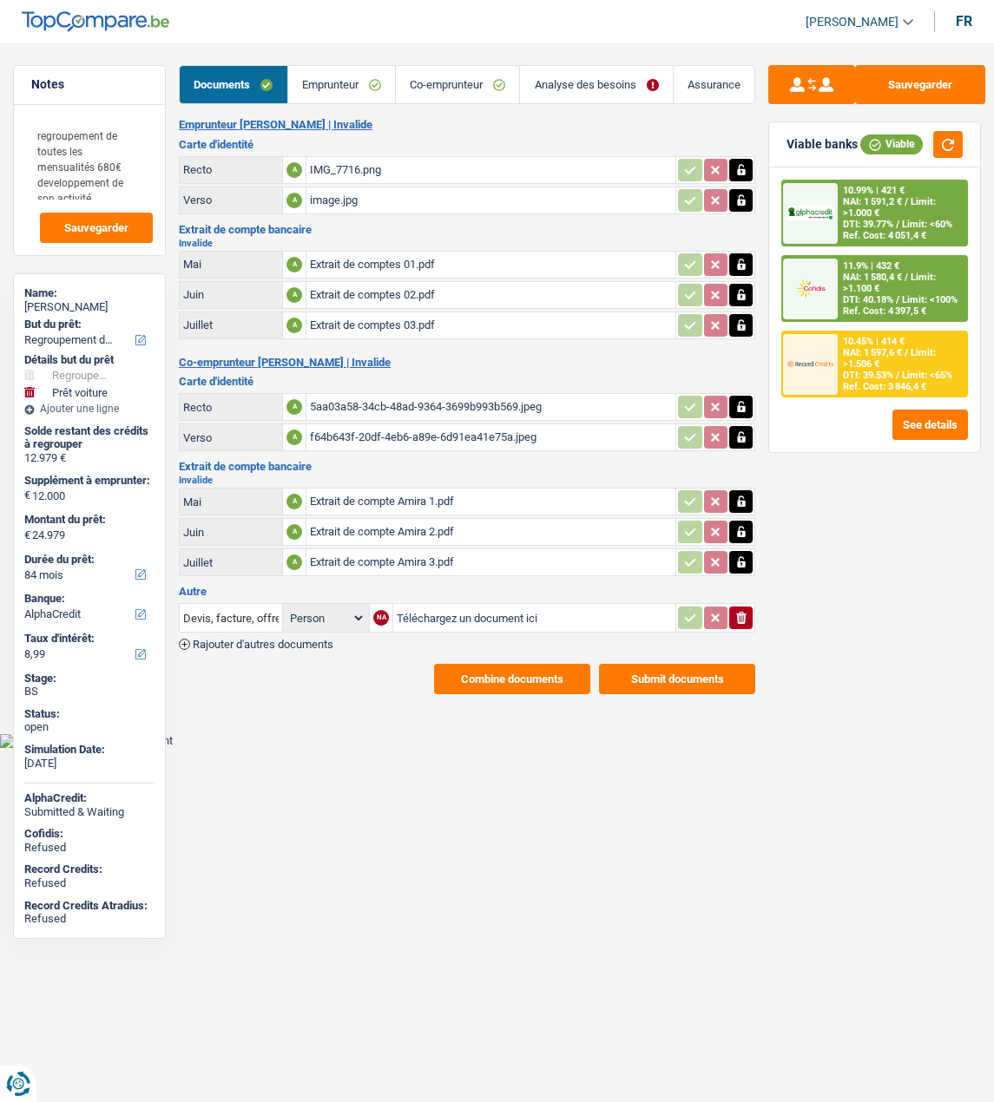
select select "84"
select select "120"
select select "refinancing"
select select "yes"
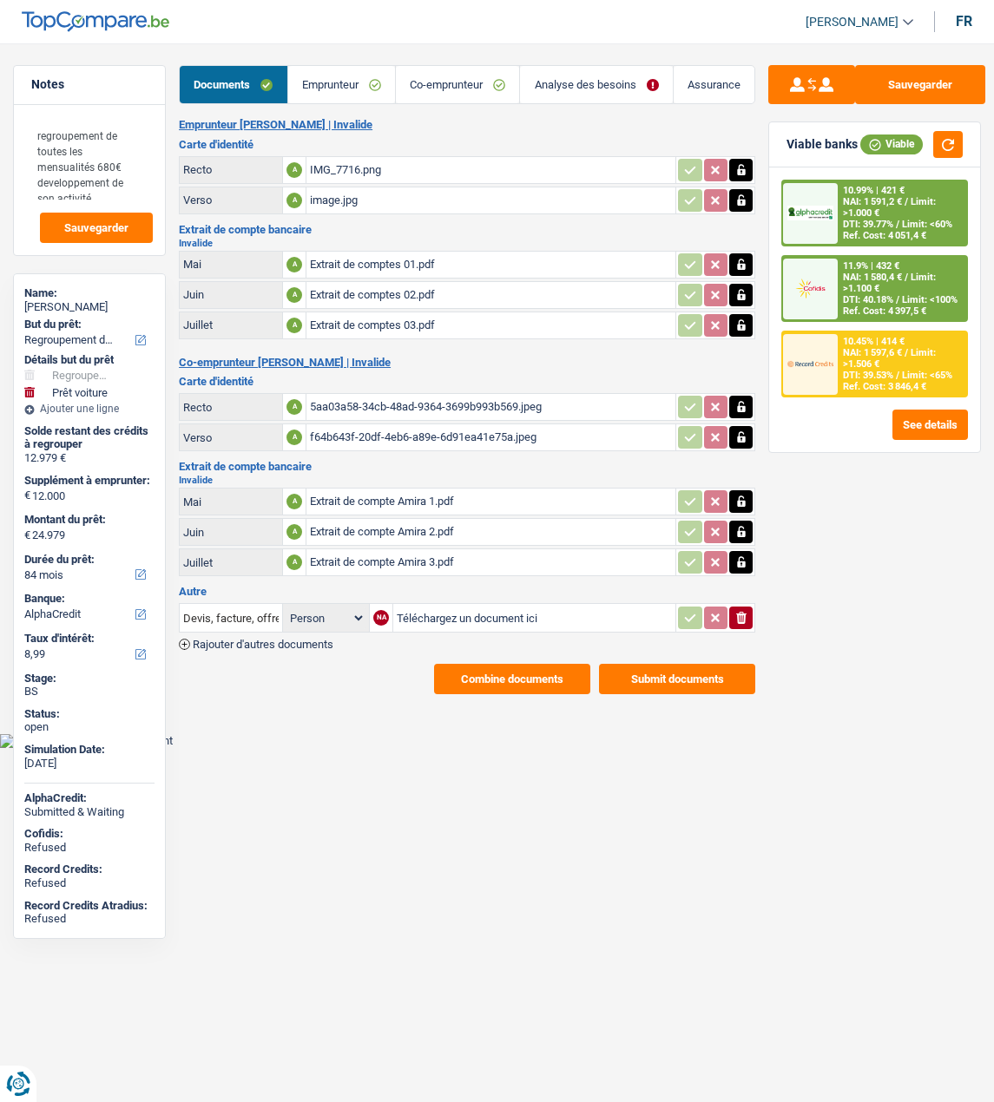
select select "car"
select select "yes"
select select "84"
click at [606, 75] on link "Analyse des besoins" at bounding box center [596, 84] width 152 height 37
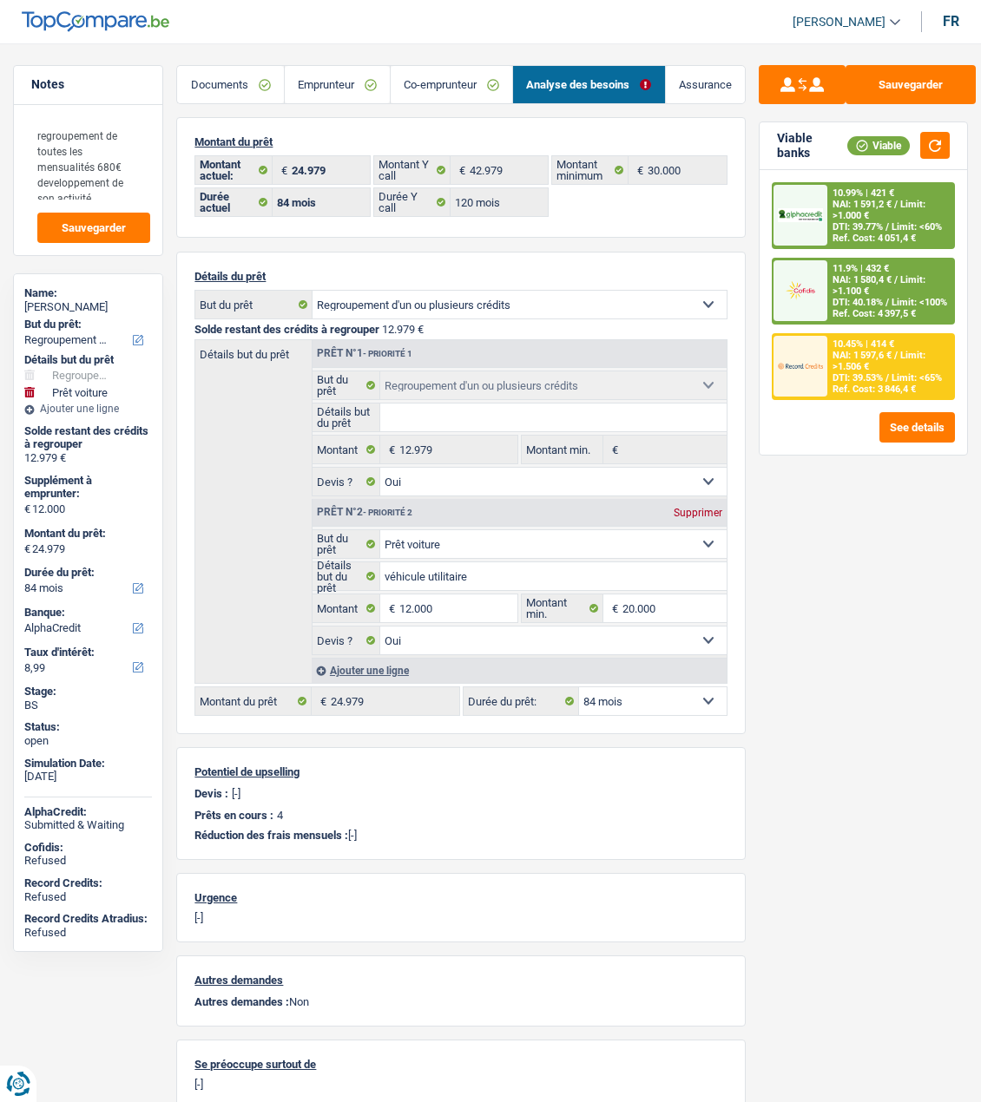
click at [318, 79] on link "Emprunteur" at bounding box center [337, 84] width 105 height 37
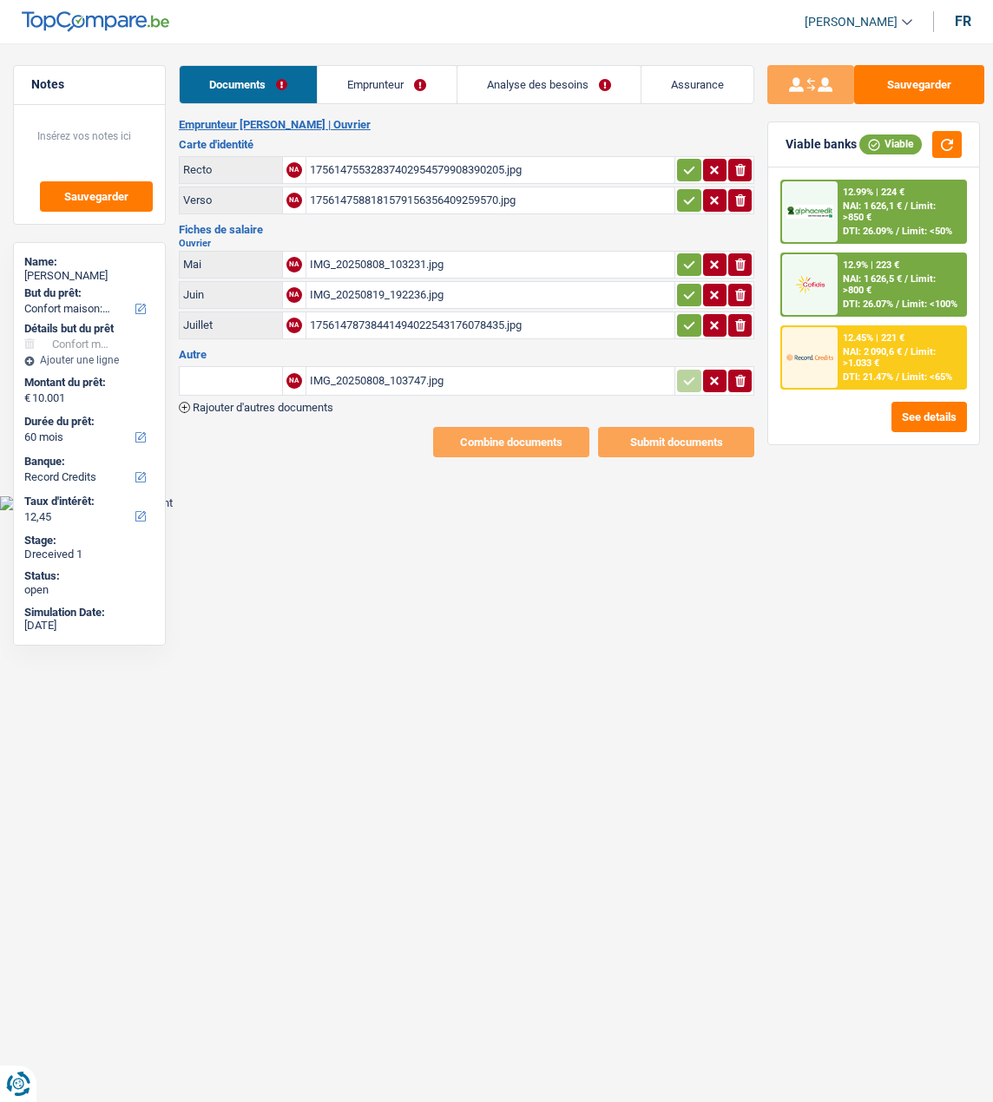
select select "household"
select select "60"
select select "record credits"
click at [384, 80] on link "Emprunteur" at bounding box center [387, 84] width 138 height 37
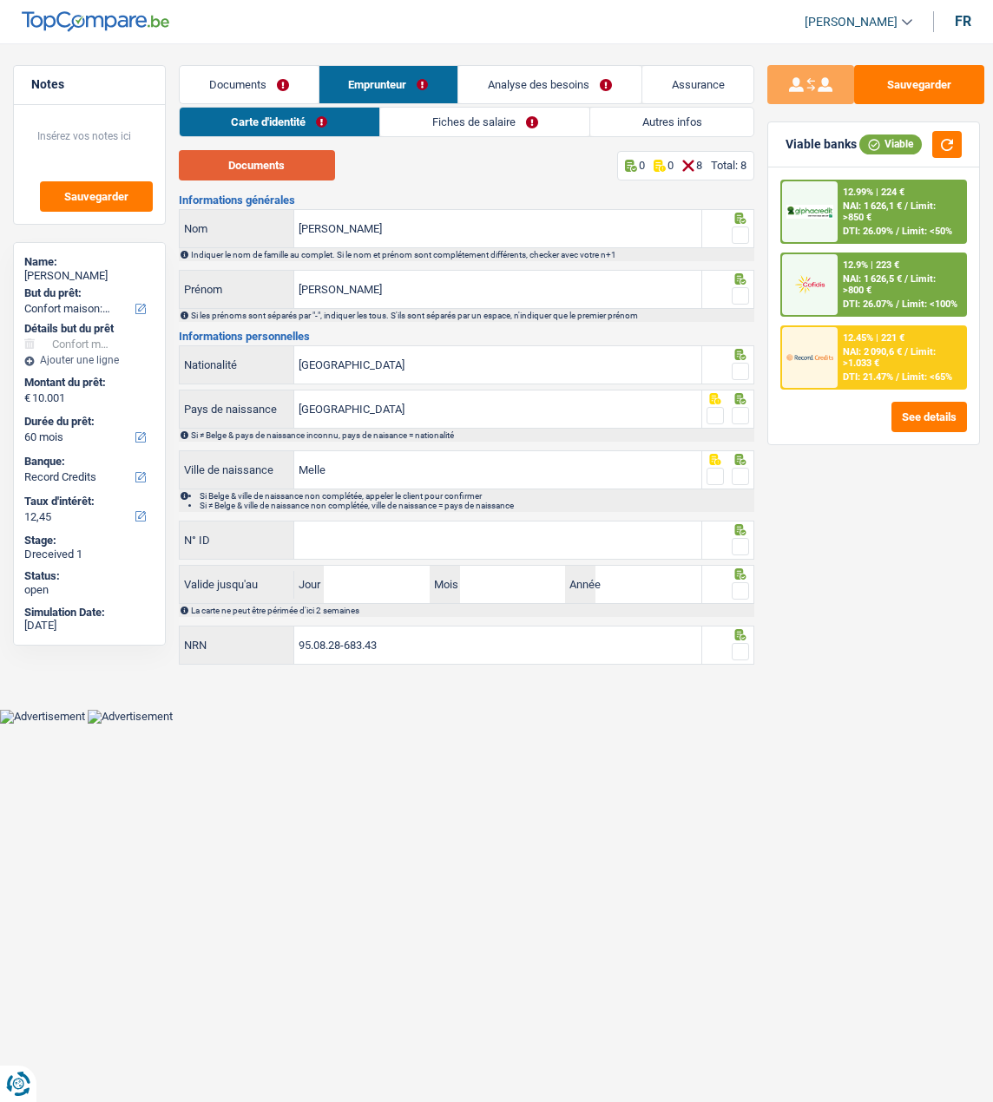
click at [292, 170] on button "Documents" at bounding box center [257, 165] width 156 height 30
click at [450, 219] on input "[PERSON_NAME]" at bounding box center [497, 228] width 407 height 37
click at [733, 229] on span at bounding box center [740, 234] width 17 height 17
click at [0, 0] on input "radio" at bounding box center [0, 0] width 0 height 0
click at [737, 292] on span at bounding box center [740, 295] width 17 height 17
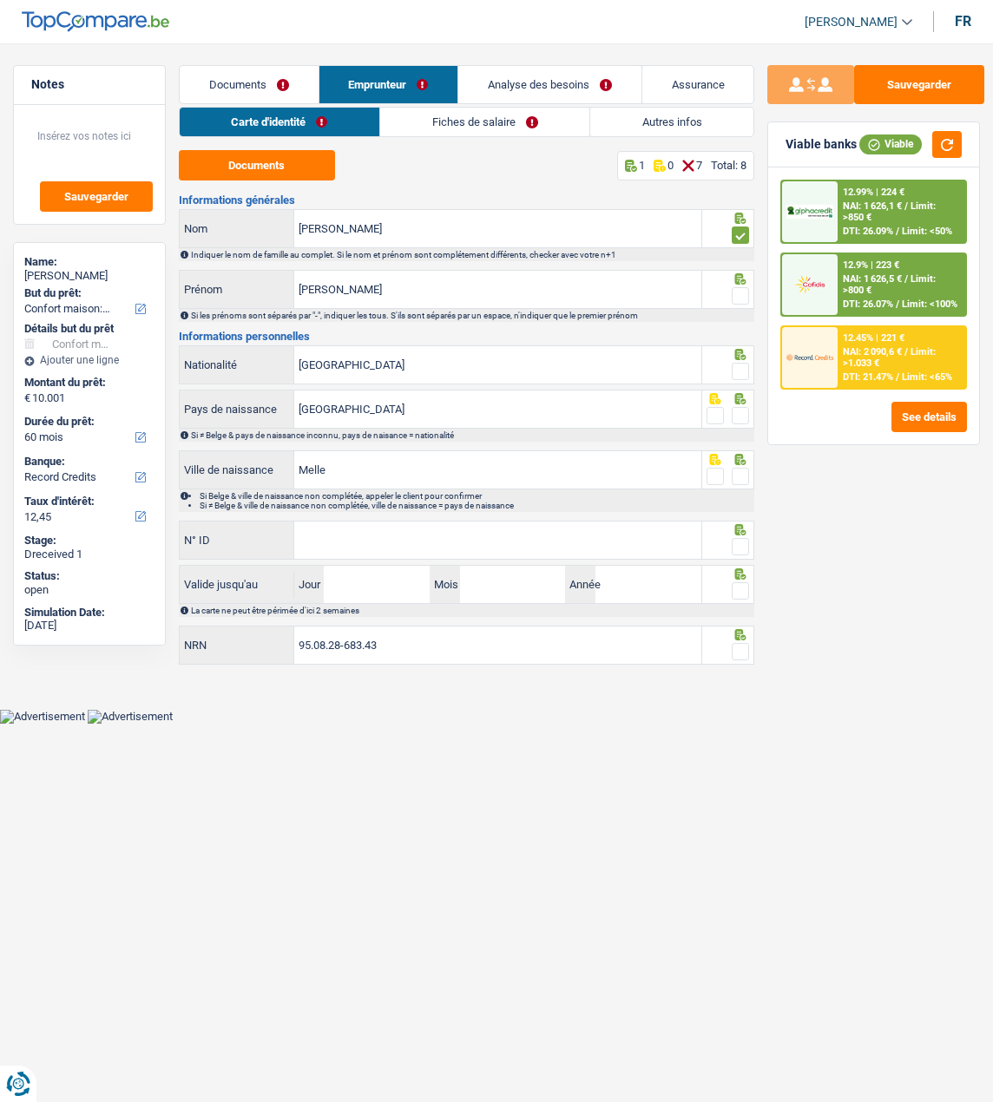
click at [0, 0] on input "radio" at bounding box center [0, 0] width 0 height 0
drag, startPoint x: 734, startPoint y: 364, endPoint x: 732, endPoint y: 384, distance: 20.0
click at [732, 364] on span at bounding box center [740, 371] width 17 height 17
click at [0, 0] on input "radio" at bounding box center [0, 0] width 0 height 0
click at [738, 409] on span at bounding box center [740, 415] width 17 height 17
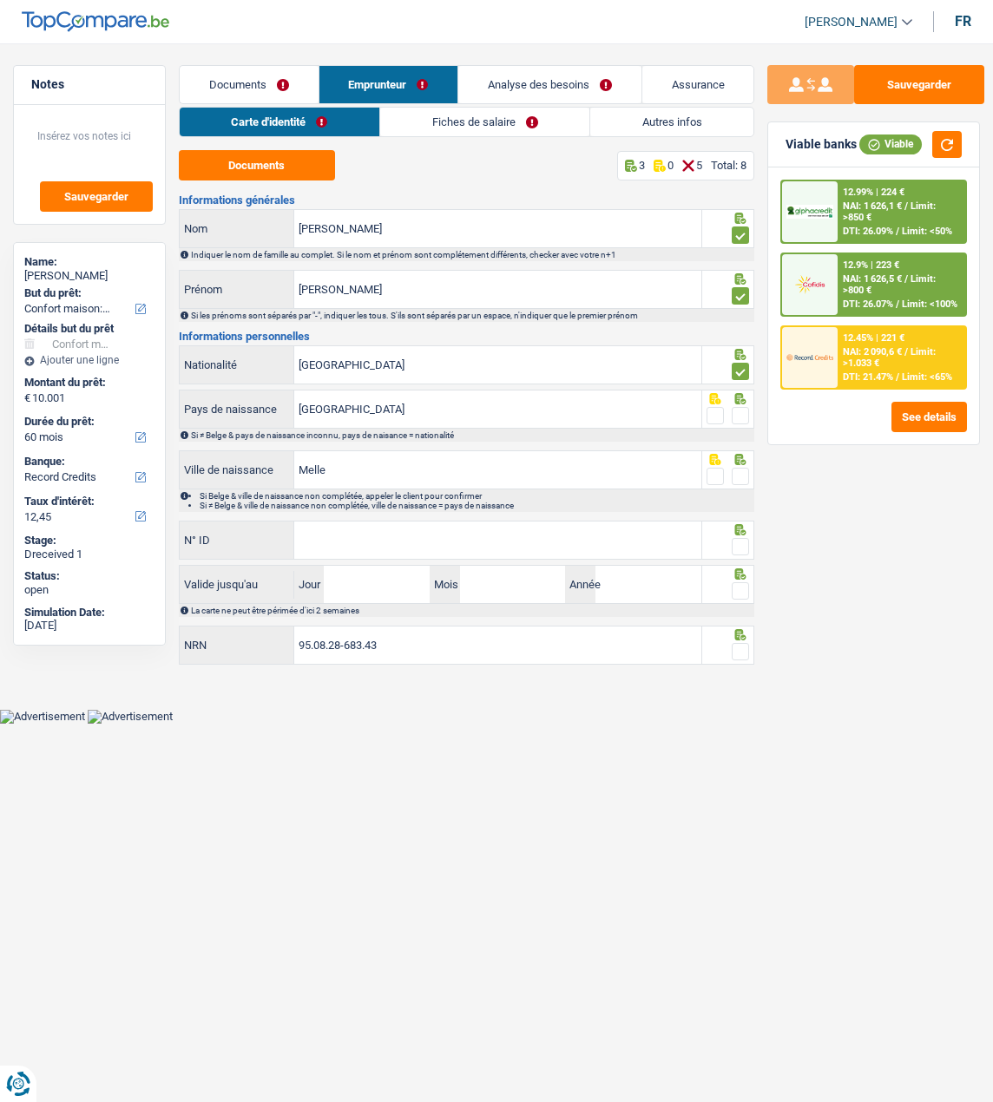
click at [0, 0] on input "radio" at bounding box center [0, 0] width 0 height 0
click at [738, 477] on span at bounding box center [740, 476] width 17 height 17
click at [0, 0] on input "radio" at bounding box center [0, 0] width 0 height 0
click at [612, 539] on input "N° ID" at bounding box center [497, 540] width 407 height 37
click at [484, 370] on input "[GEOGRAPHIC_DATA]" at bounding box center [497, 364] width 407 height 37
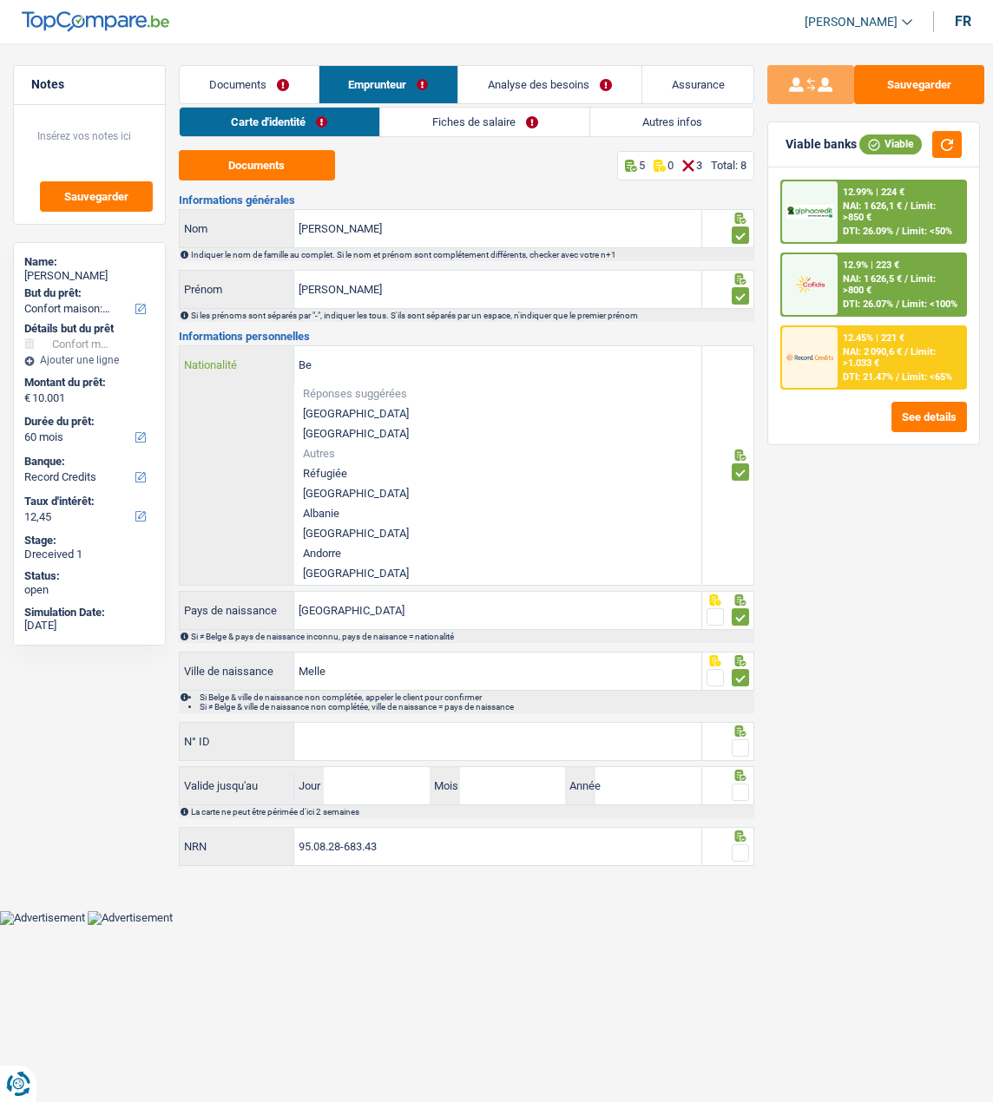
type input "B"
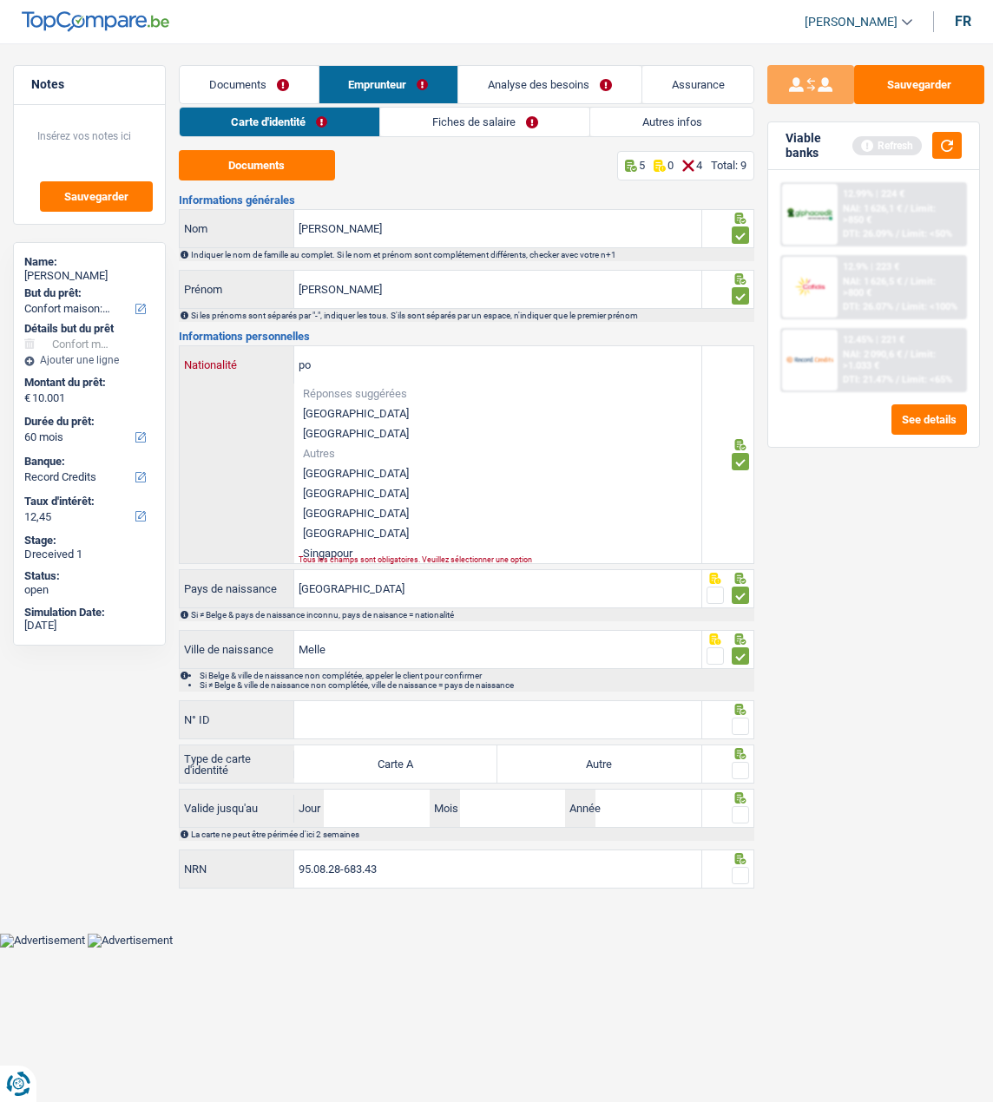
scroll to position [29, 0]
click at [345, 523] on li "Portugal" at bounding box center [497, 533] width 407 height 20
type input "Portugal"
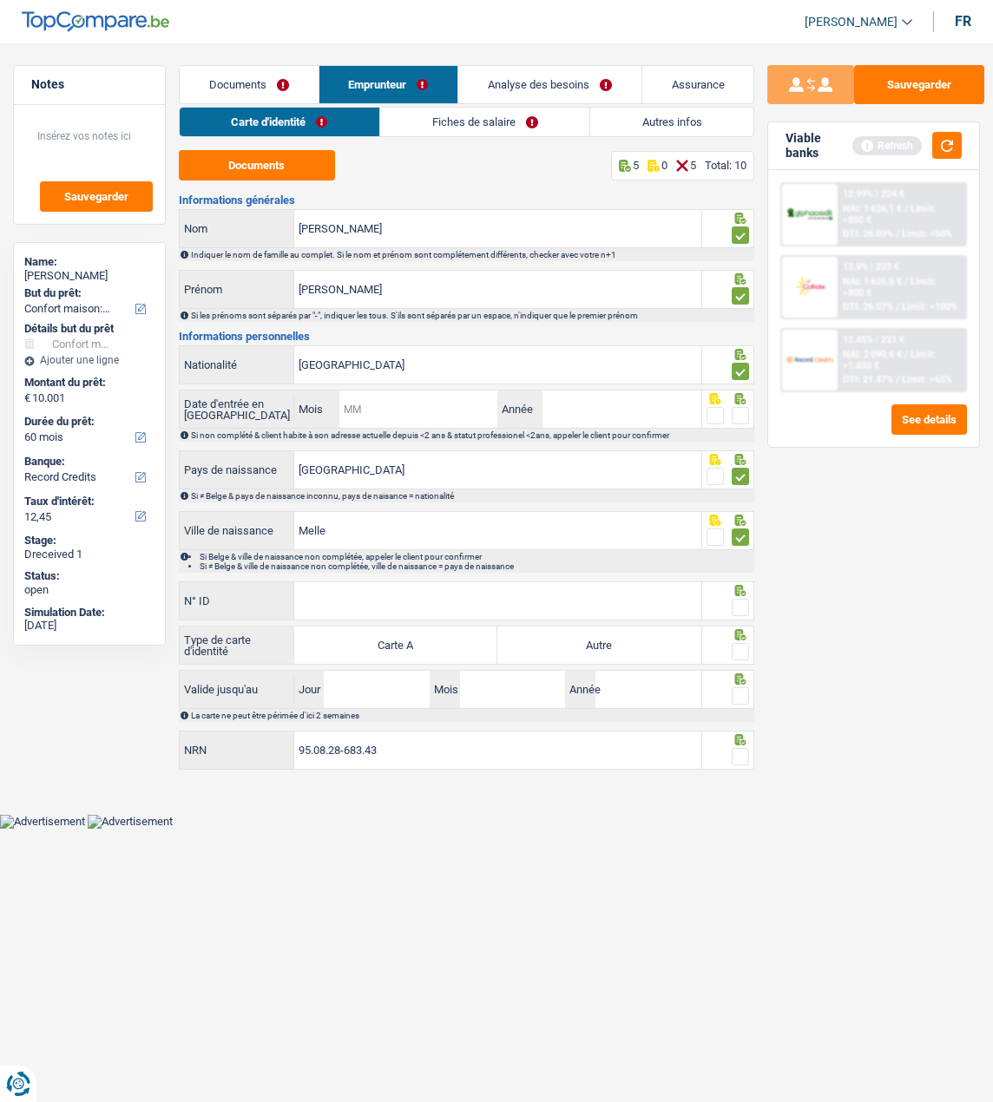
click at [390, 410] on input "Mois" at bounding box center [418, 409] width 159 height 37
type input "07"
type input "2016"
click at [745, 414] on span at bounding box center [740, 415] width 17 height 17
click at [0, 0] on input "radio" at bounding box center [0, 0] width 0 height 0
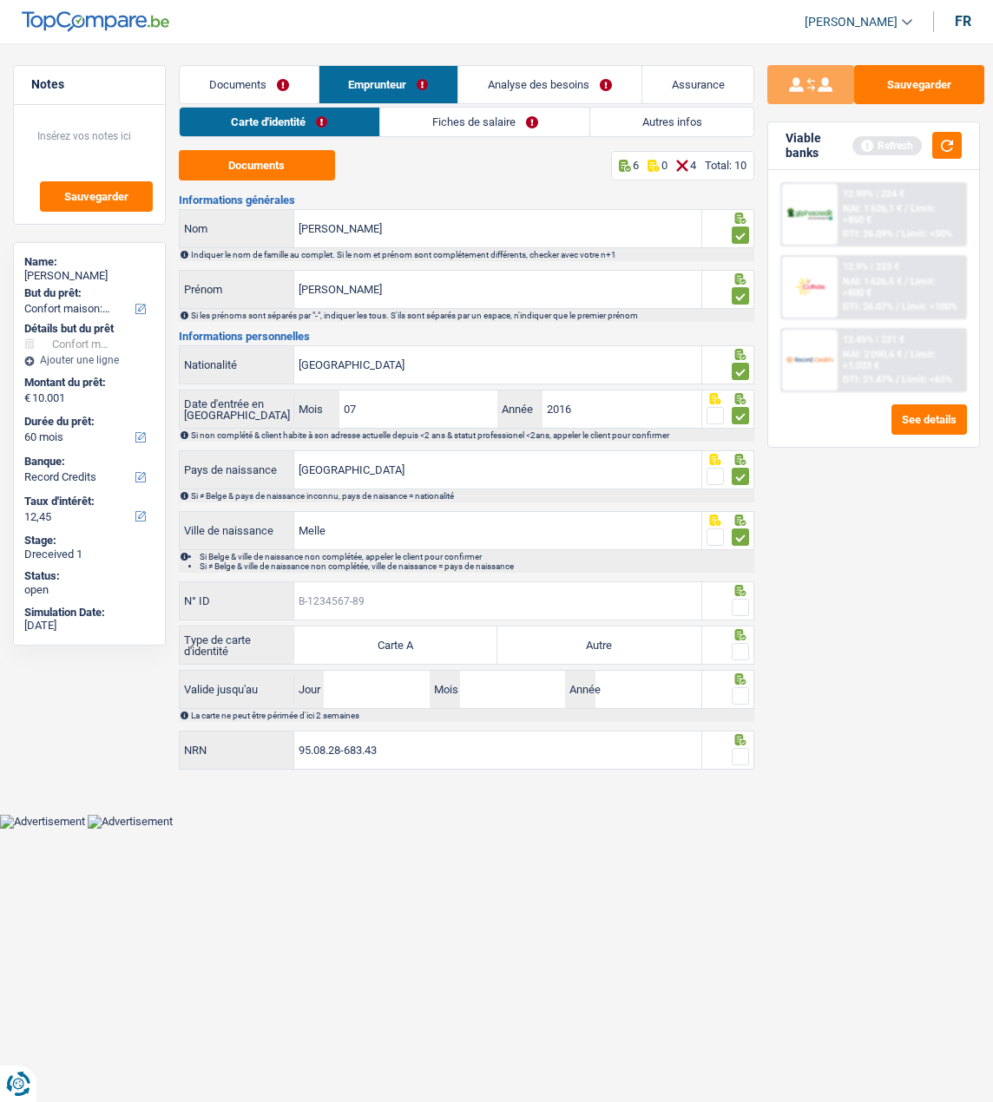
click at [455, 595] on input "N° ID" at bounding box center [497, 600] width 407 height 37
click at [738, 599] on span at bounding box center [740, 607] width 17 height 17
click at [0, 0] on input "radio" at bounding box center [0, 0] width 0 height 0
click at [474, 596] on input "B-5474899" at bounding box center [497, 600] width 407 height 37
type input "B-5474899-25"
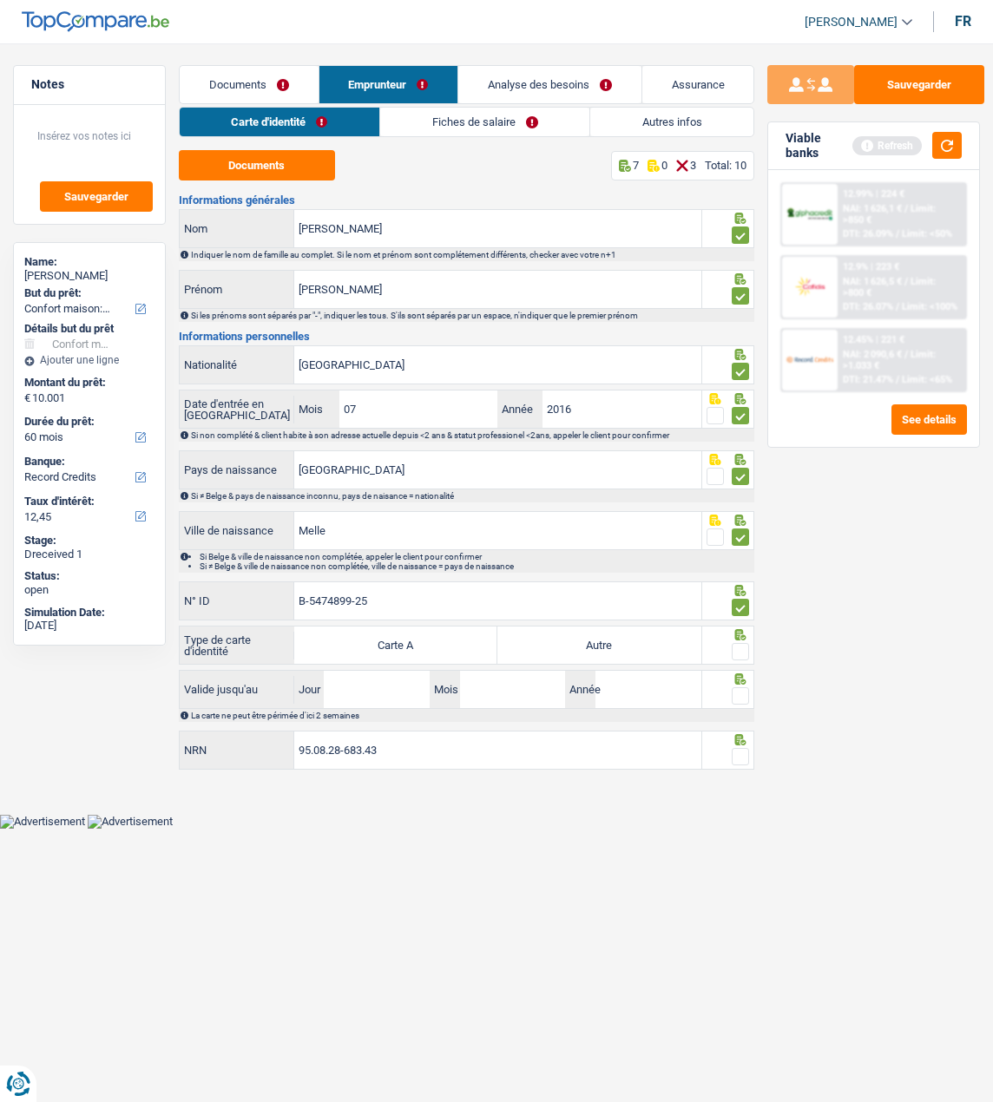
drag, startPoint x: 642, startPoint y: 647, endPoint x: 677, endPoint y: 641, distance: 35.1
click at [643, 646] on label "Autre" at bounding box center [598, 645] width 203 height 37
click at [643, 646] on input "Autre" at bounding box center [598, 645] width 203 height 37
radio input "true"
click at [740, 647] on span at bounding box center [740, 651] width 17 height 17
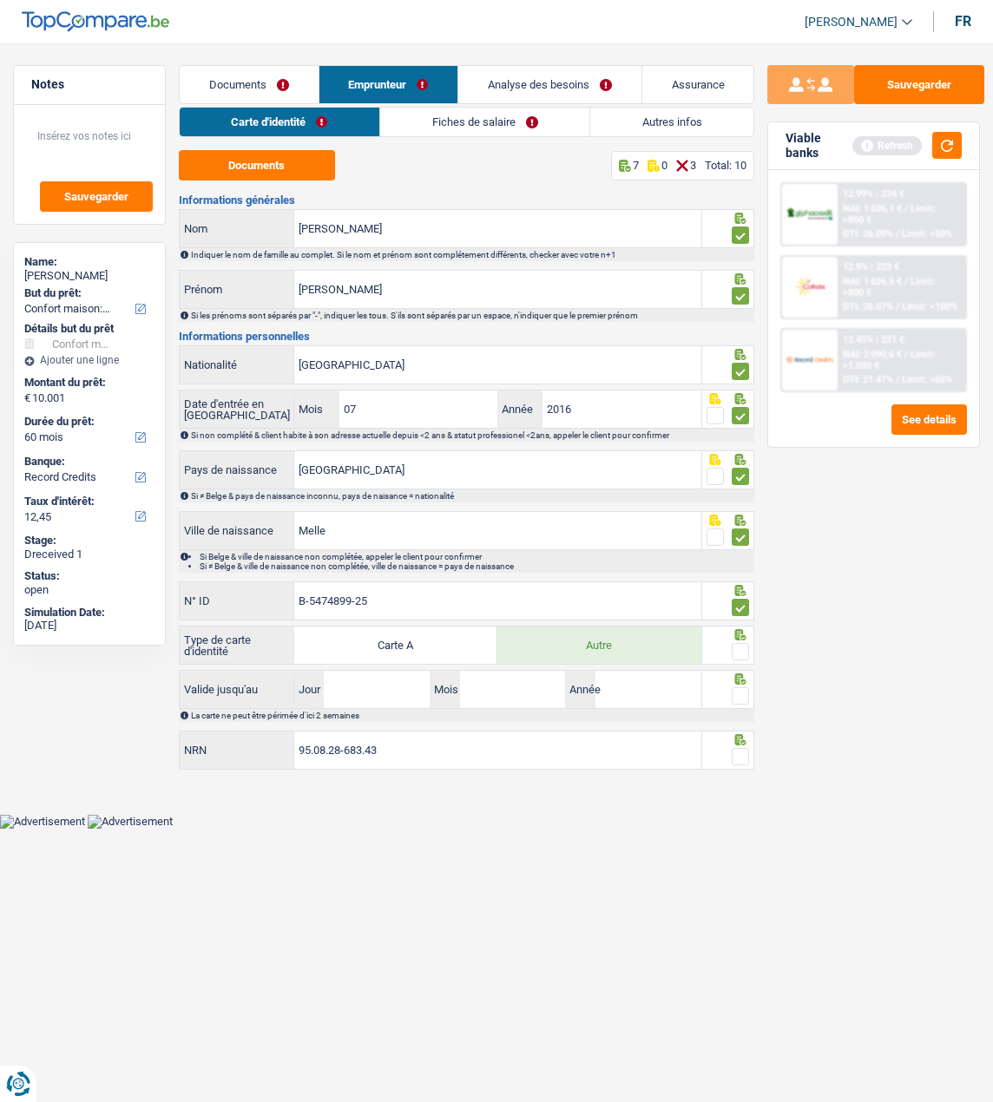
click at [0, 0] on input "radio" at bounding box center [0, 0] width 0 height 0
click at [371, 683] on input "Jour" at bounding box center [377, 689] width 106 height 37
type input "23"
type input "08"
type input "2027"
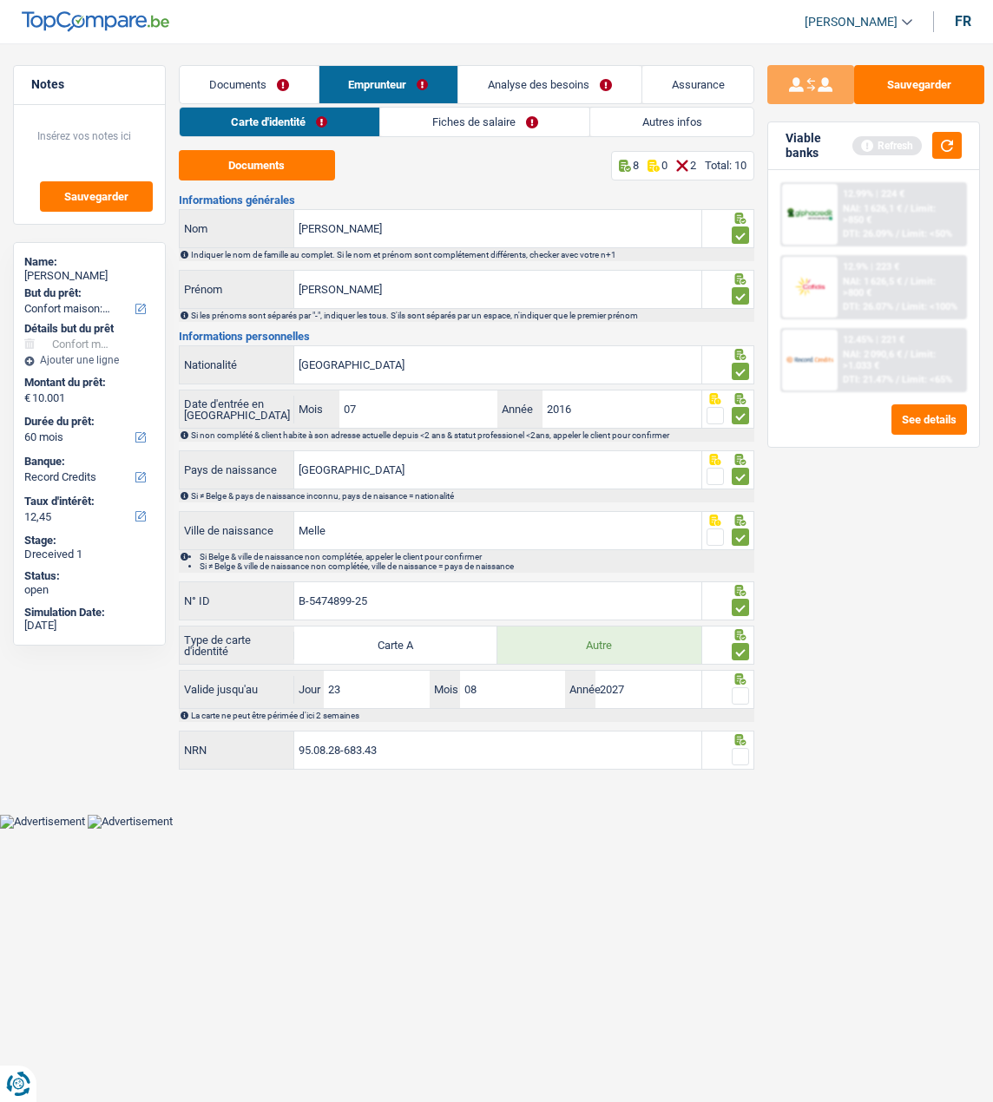
click at [738, 693] on span at bounding box center [740, 695] width 17 height 17
click at [0, 0] on input "radio" at bounding box center [0, 0] width 0 height 0
click at [746, 752] on span at bounding box center [740, 756] width 17 height 17
click at [0, 0] on input "radio" at bounding box center [0, 0] width 0 height 0
click at [497, 110] on link "Fiches de salaire" at bounding box center [485, 122] width 209 height 29
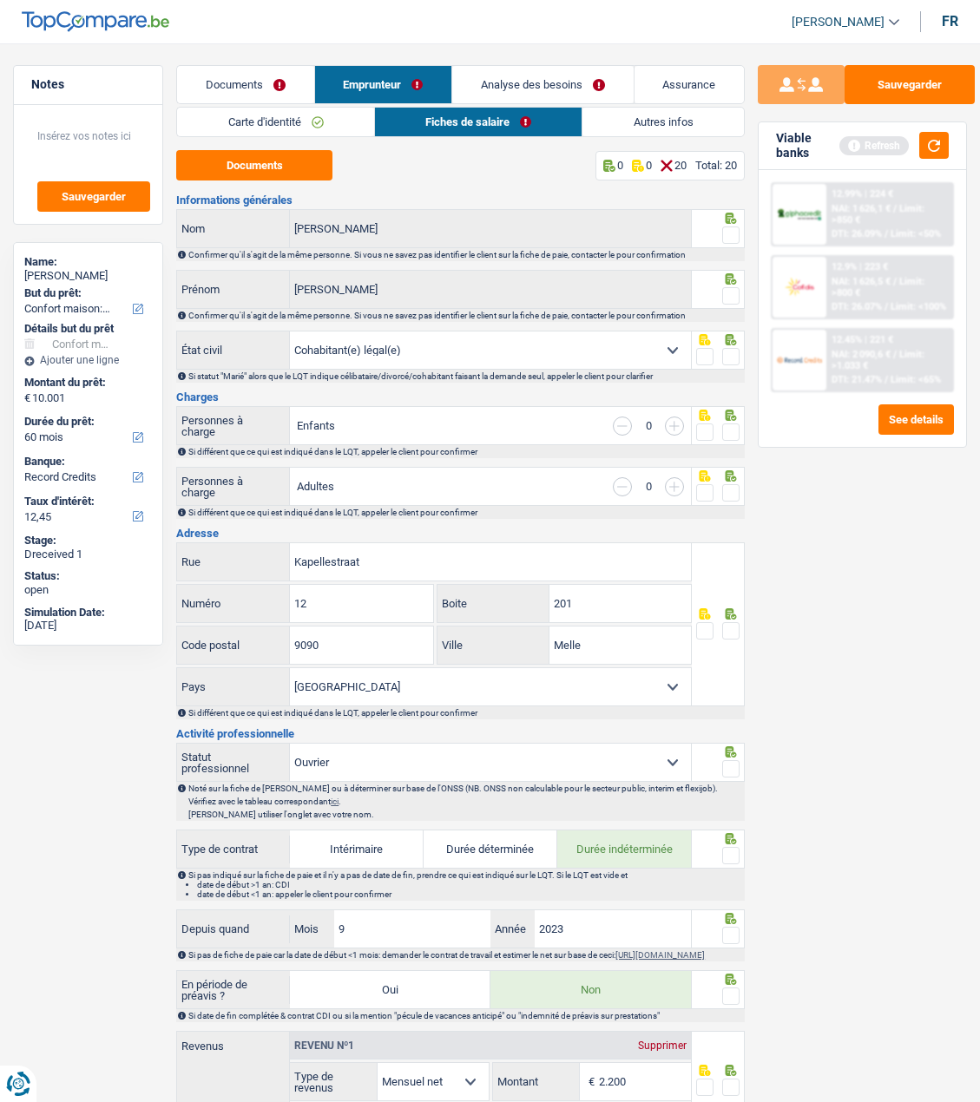
click at [739, 226] on span at bounding box center [730, 234] width 17 height 17
click at [0, 0] on input "radio" at bounding box center [0, 0] width 0 height 0
click at [725, 290] on span at bounding box center [730, 295] width 17 height 17
click at [0, 0] on input "radio" at bounding box center [0, 0] width 0 height 0
click at [736, 357] on span at bounding box center [730, 356] width 17 height 17
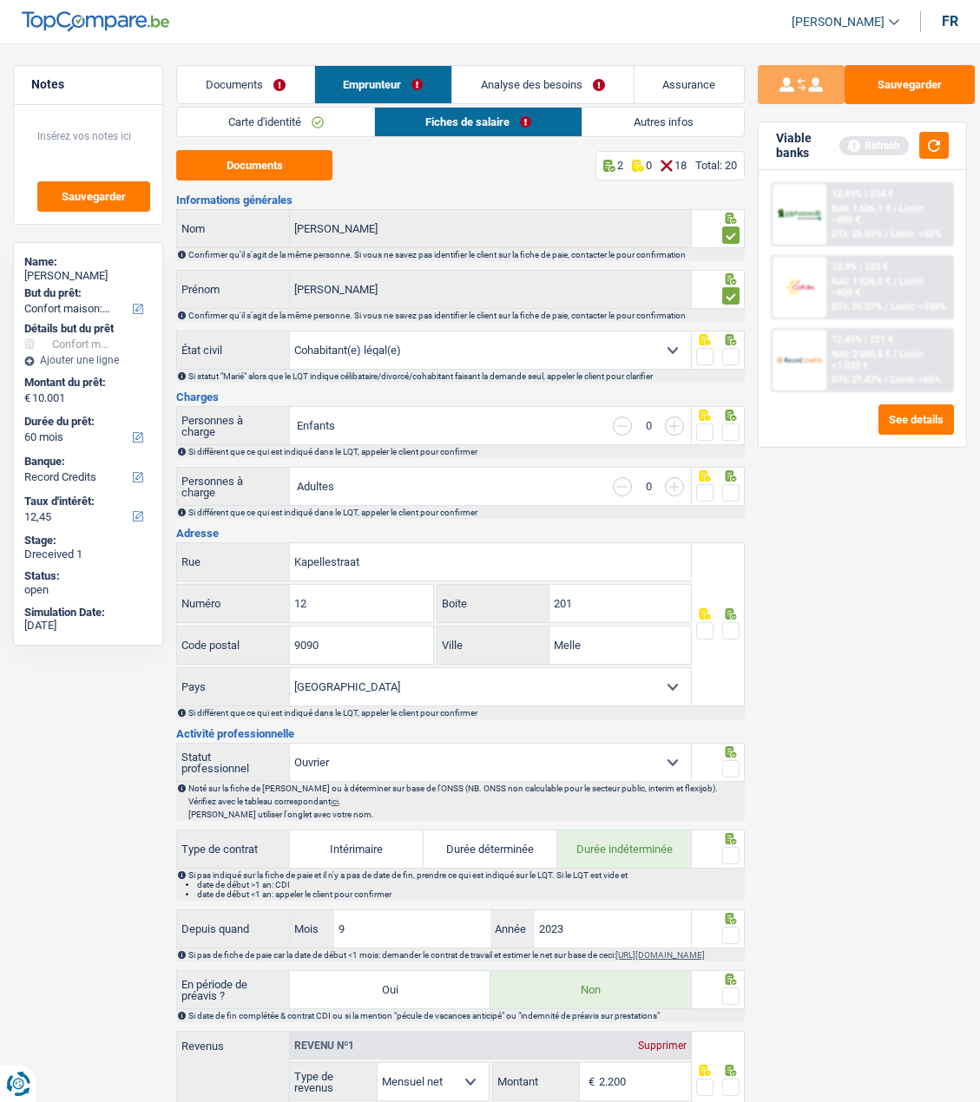
click at [0, 0] on input "radio" at bounding box center [0, 0] width 0 height 0
click at [252, 168] on button "Documents" at bounding box center [254, 165] width 156 height 30
click at [249, 75] on link "Documents" at bounding box center [245, 84] width 136 height 37
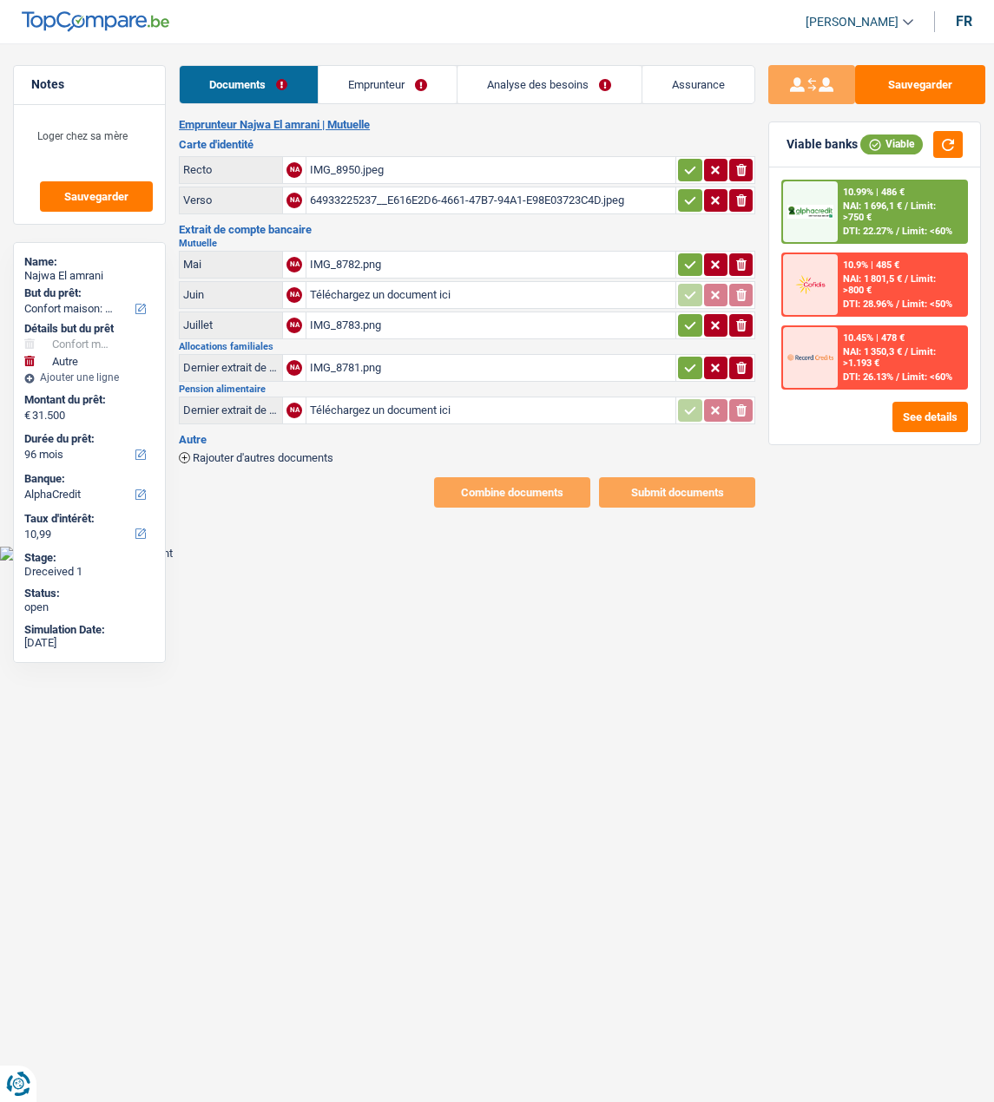
select select "household"
select select "other"
select select "96"
select select "alphacredit"
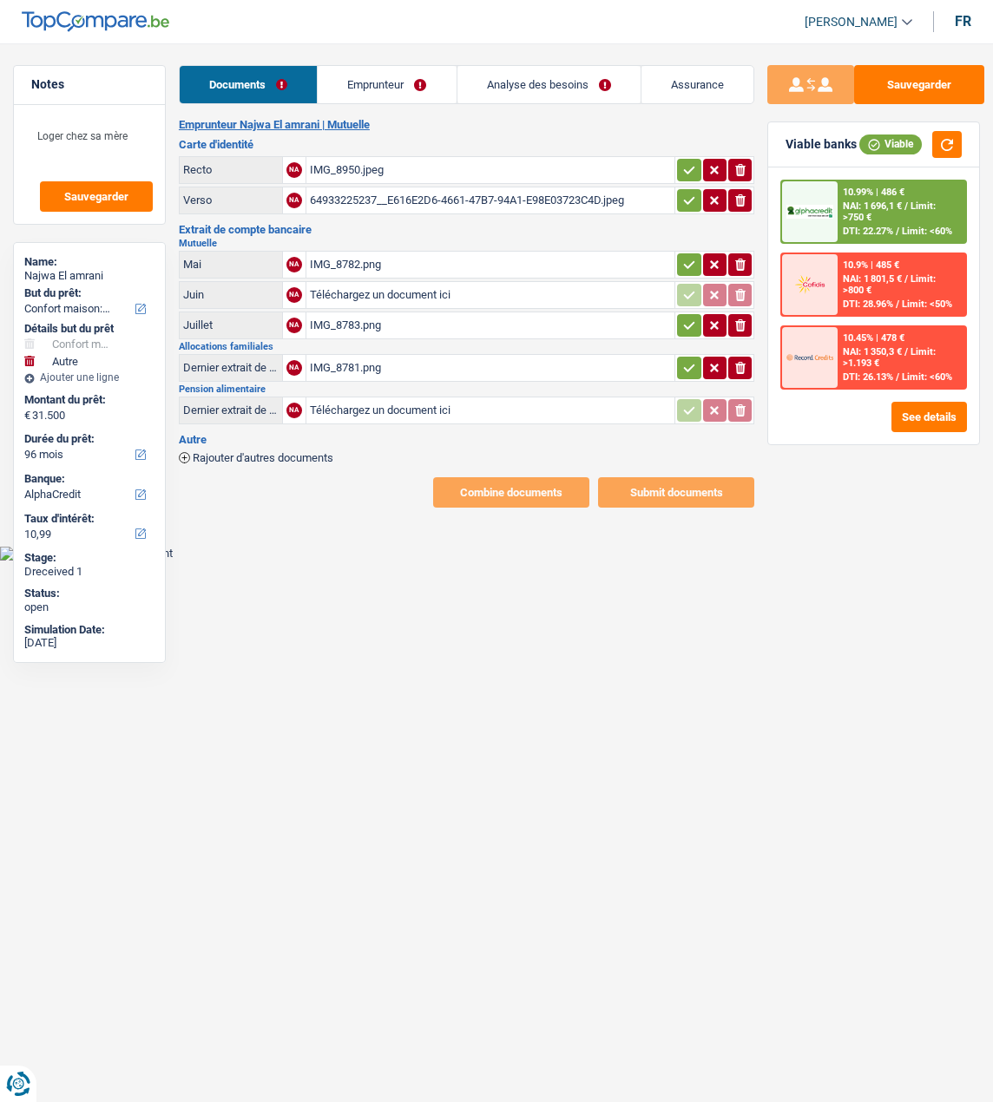
click at [735, 169] on icon "ionicons-v5-e" at bounding box center [740, 169] width 14 height 17
click at [738, 199] on icon "button" at bounding box center [740, 200] width 10 height 12
type input "C:\fakepath\image0.jpeg"
type input "C:\fakepath\image1.jpeg"
click at [686, 253] on button "button" at bounding box center [688, 264] width 23 height 23
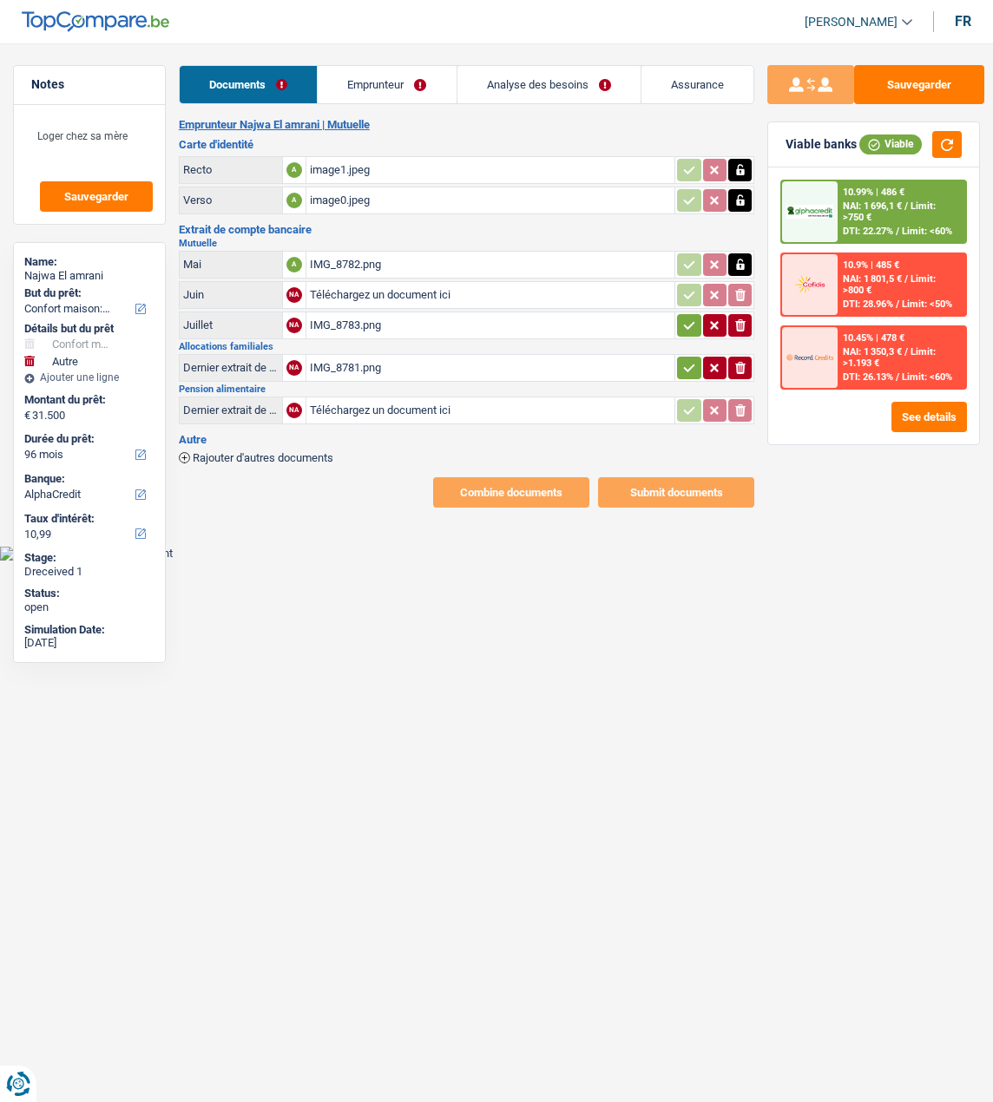
click at [688, 321] on icon "button" at bounding box center [689, 325] width 11 height 8
click at [683, 359] on icon "button" at bounding box center [689, 367] width 14 height 17
click at [388, 81] on link "Emprunteur" at bounding box center [387, 84] width 138 height 37
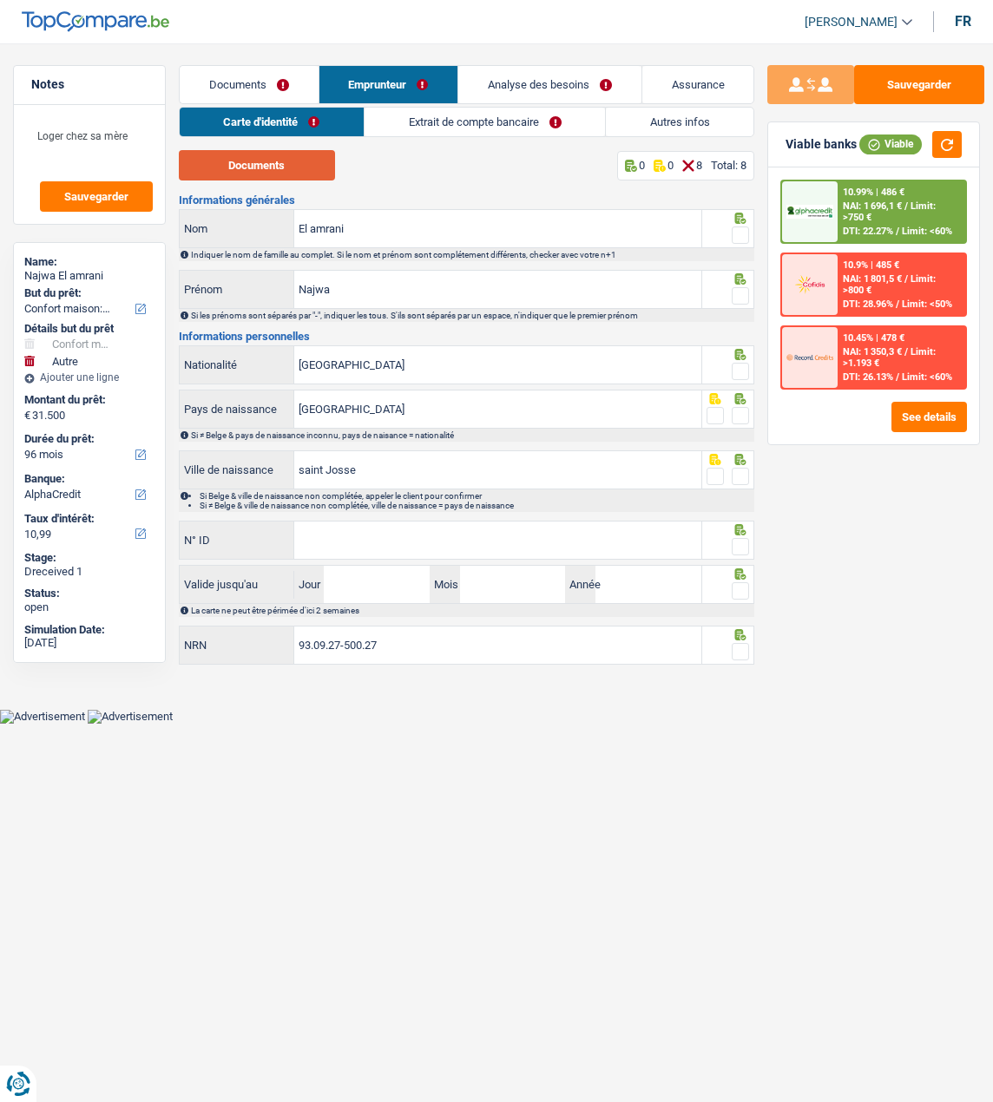
click at [267, 154] on button "Documents" at bounding box center [257, 165] width 156 height 30
click at [745, 235] on span at bounding box center [740, 234] width 17 height 17
click at [0, 0] on input "radio" at bounding box center [0, 0] width 0 height 0
click at [739, 287] on span at bounding box center [740, 295] width 17 height 17
click at [0, 0] on input "radio" at bounding box center [0, 0] width 0 height 0
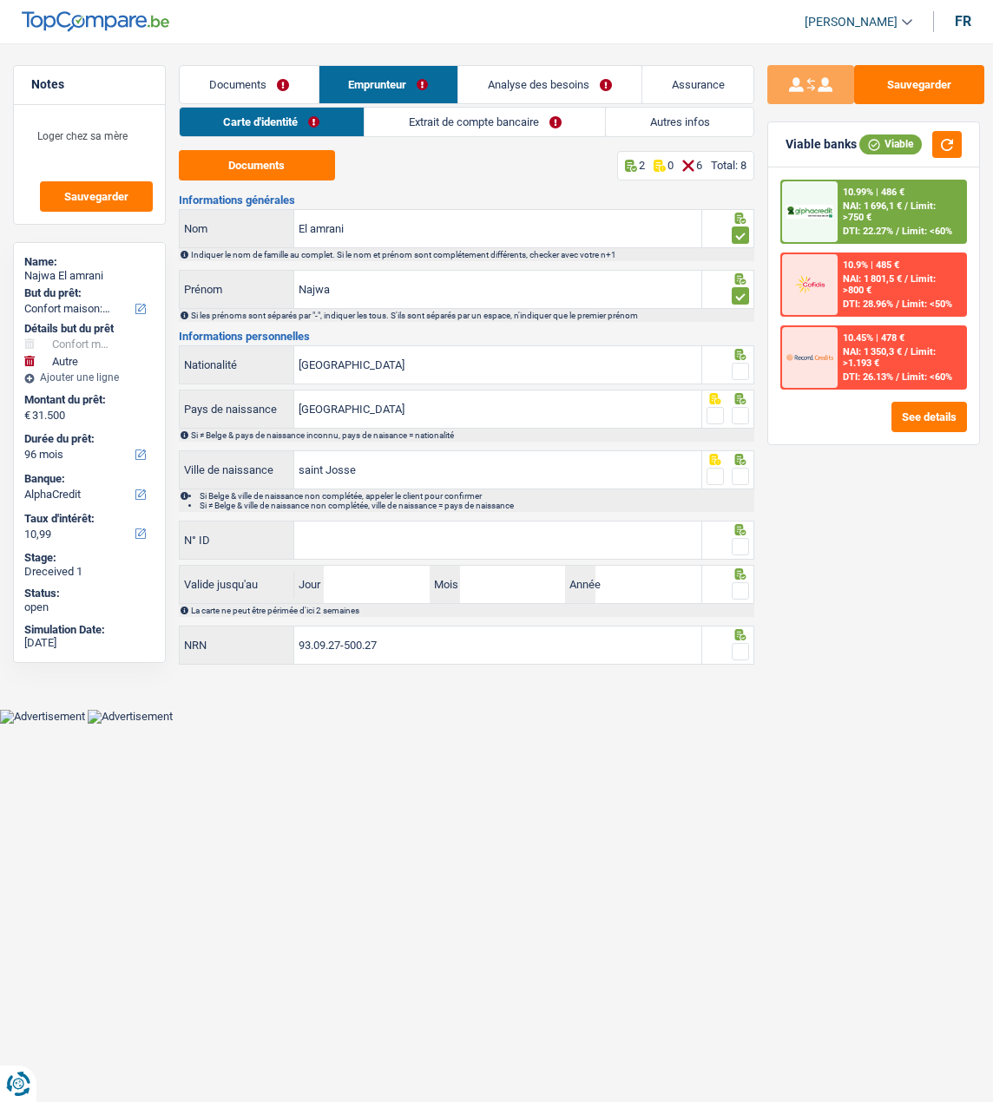
click at [745, 377] on div at bounding box center [740, 372] width 17 height 22
click at [742, 373] on span at bounding box center [740, 371] width 17 height 17
click at [0, 0] on input "radio" at bounding box center [0, 0] width 0 height 0
click at [738, 422] on div at bounding box center [740, 416] width 17 height 22
drag, startPoint x: 426, startPoint y: 472, endPoint x: 286, endPoint y: 473, distance: 139.7
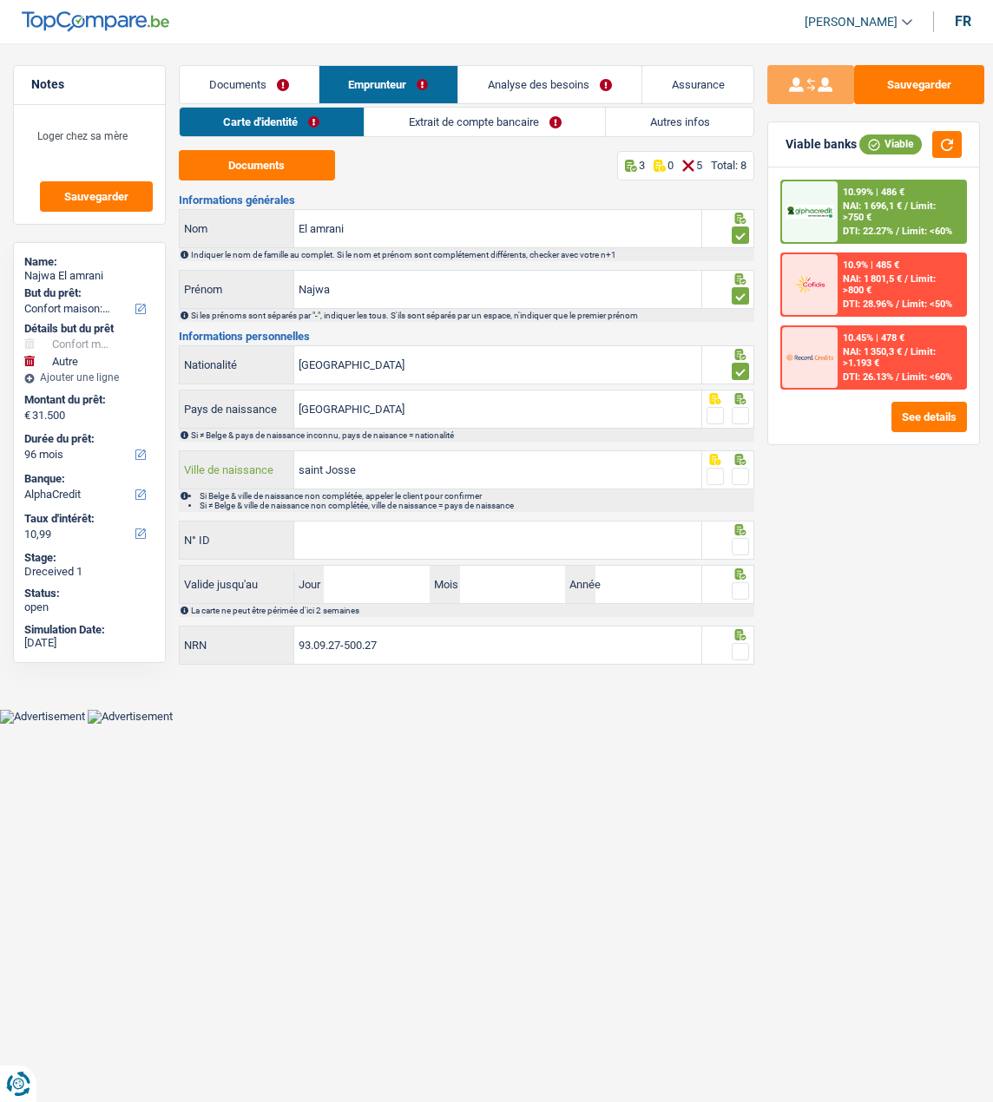
click at [286, 473] on div "saint Josse Ville de naissance" at bounding box center [441, 469] width 522 height 37
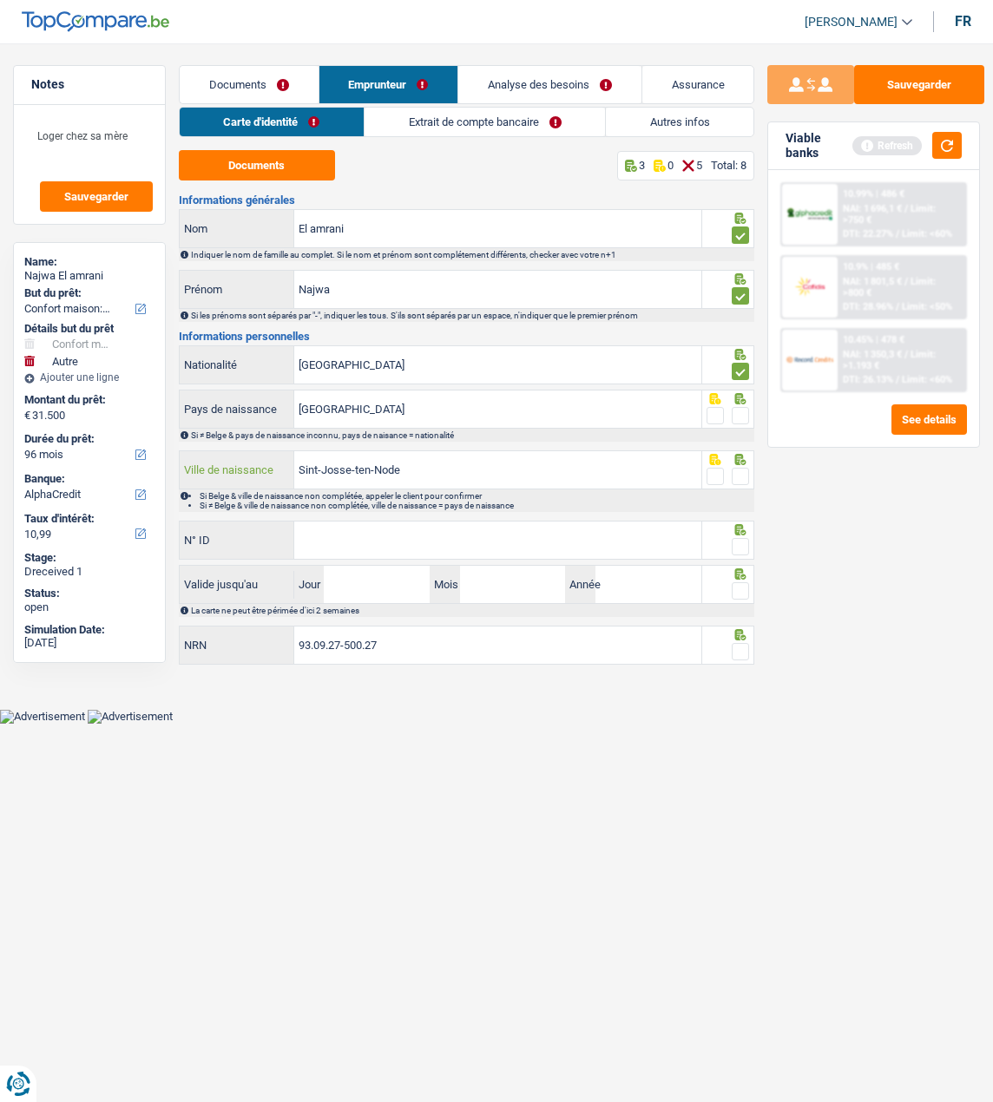
type input "Sint-Josse-ten-Node"
click at [739, 412] on span at bounding box center [740, 415] width 17 height 17
click at [0, 0] on input "radio" at bounding box center [0, 0] width 0 height 0
click at [741, 469] on span at bounding box center [740, 476] width 17 height 17
click at [0, 0] on input "radio" at bounding box center [0, 0] width 0 height 0
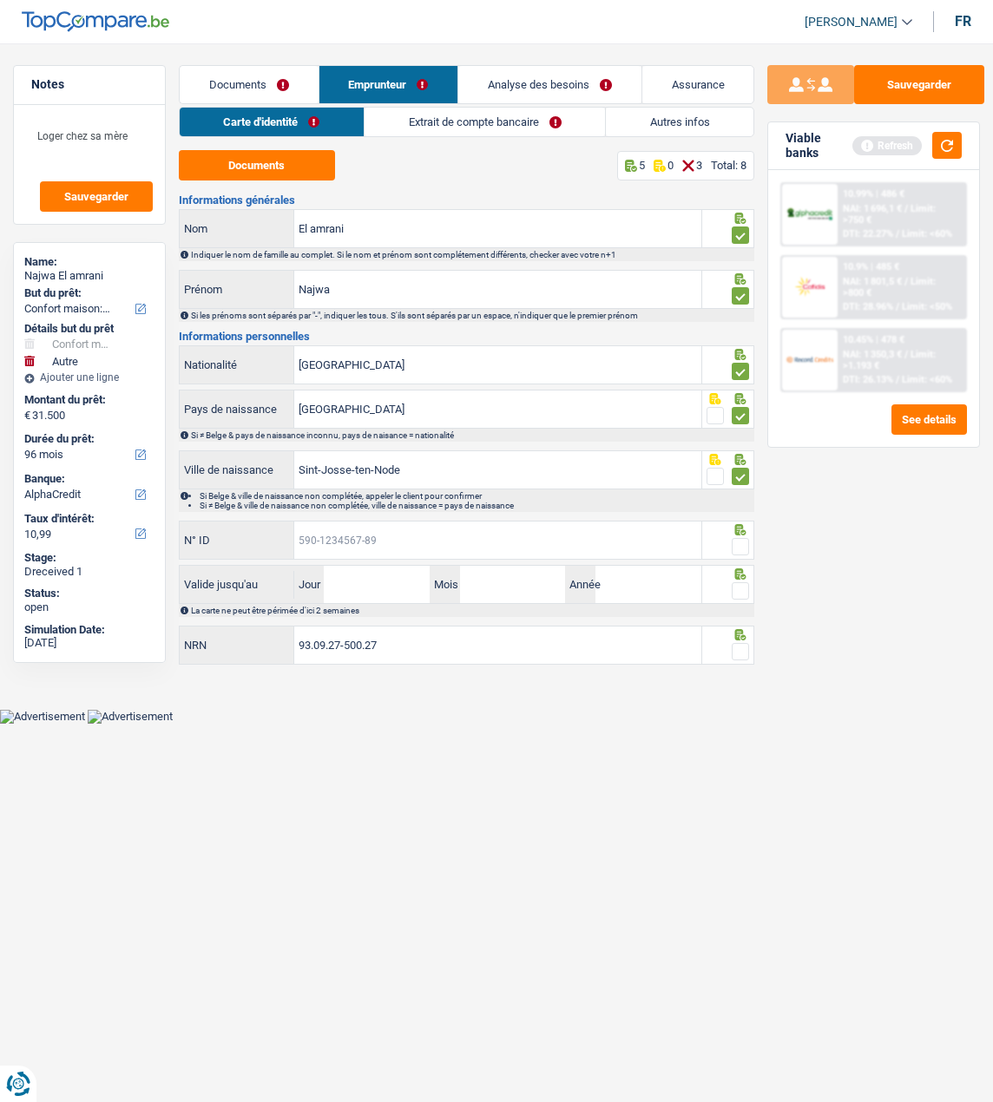
click at [501, 537] on input "N° ID" at bounding box center [497, 540] width 407 height 37
type input "[PHONE_NUMBER]"
click at [737, 541] on span at bounding box center [740, 546] width 17 height 17
click at [0, 0] on input "radio" at bounding box center [0, 0] width 0 height 0
click at [389, 585] on input "Jour" at bounding box center [377, 584] width 106 height 37
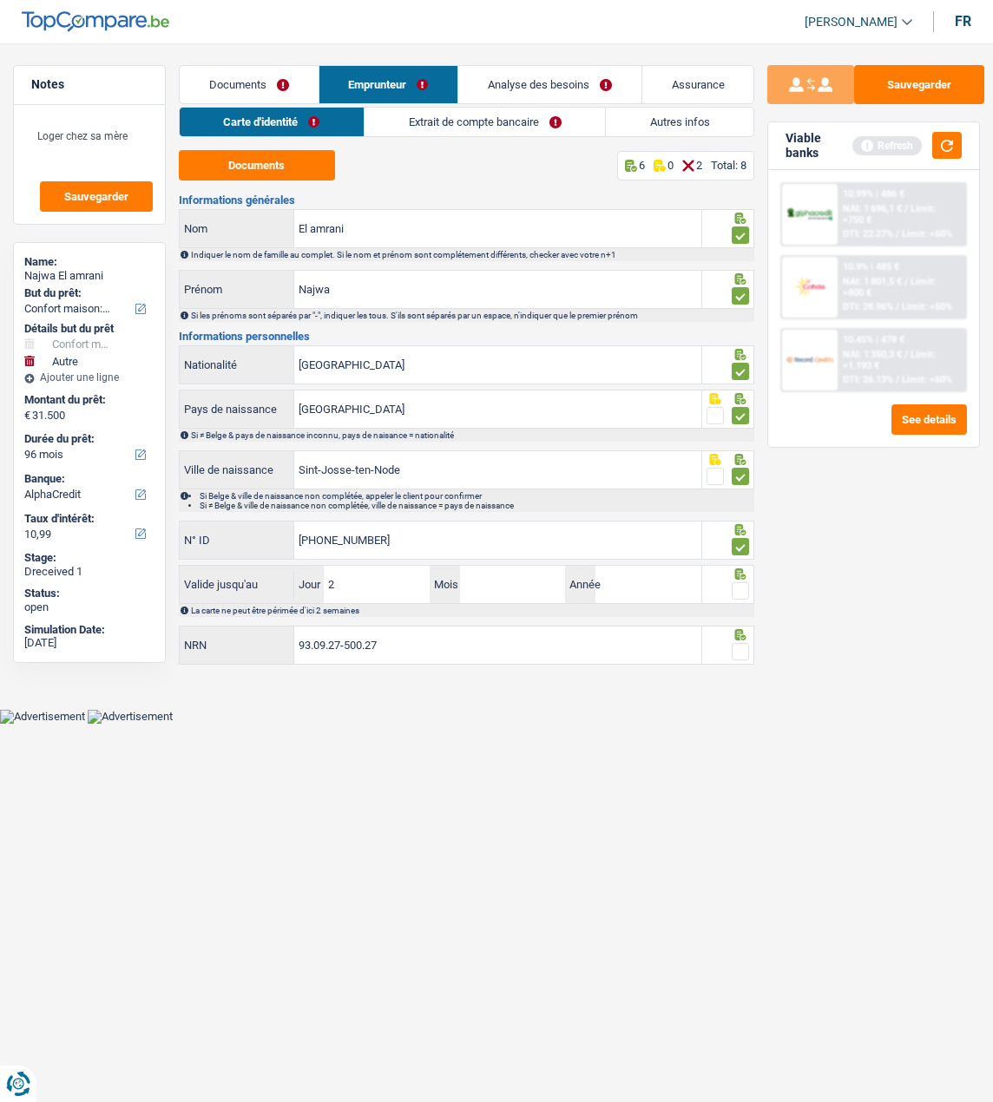
type input "20"
type input "11"
type input "2034"
click at [740, 586] on span at bounding box center [740, 590] width 17 height 17
click at [0, 0] on input "radio" at bounding box center [0, 0] width 0 height 0
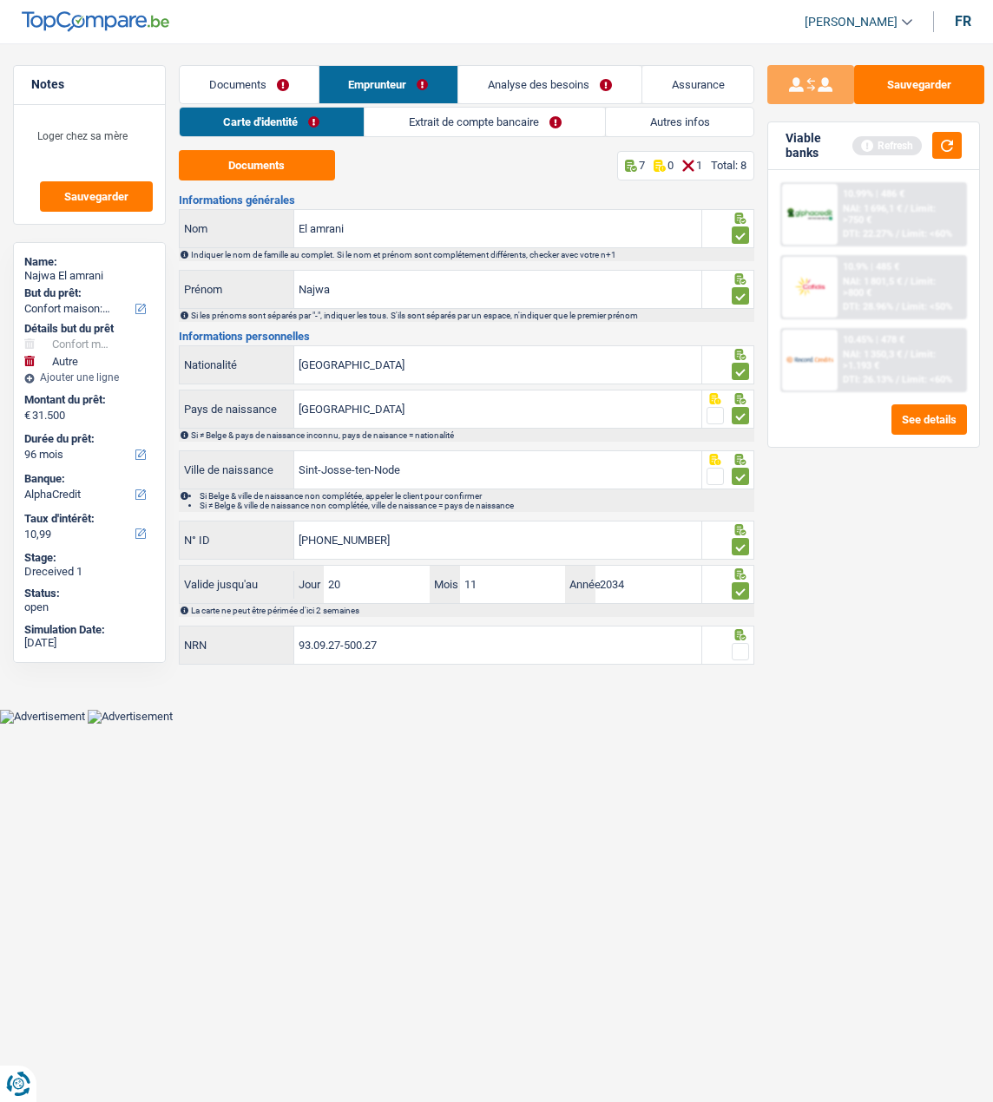
click at [742, 643] on span at bounding box center [740, 651] width 17 height 17
click at [0, 0] on input "radio" at bounding box center [0, 0] width 0 height 0
click at [905, 94] on button "Sauvegarder" at bounding box center [919, 84] width 130 height 39
click at [485, 122] on link "Extrait de compte bancaire" at bounding box center [485, 122] width 240 height 29
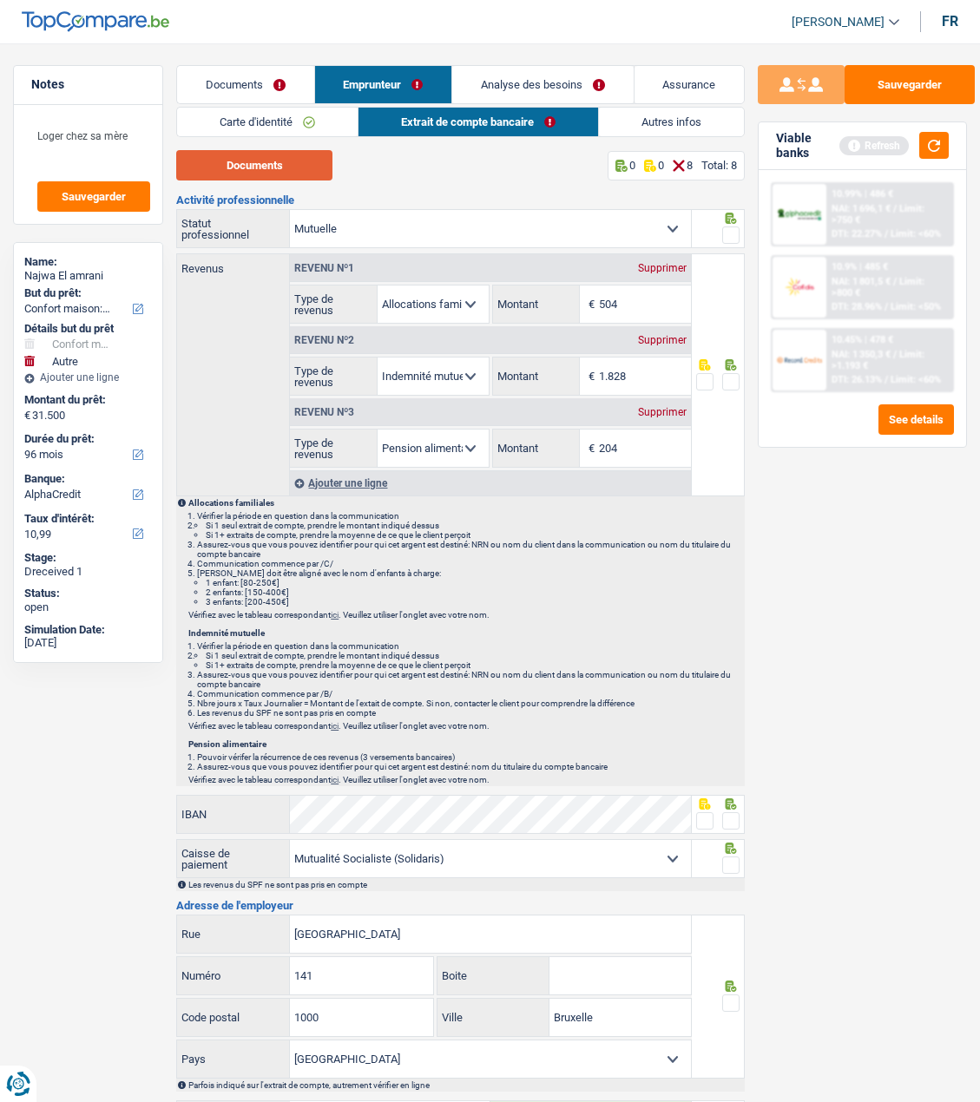
click at [282, 162] on button "Documents" at bounding box center [254, 165] width 156 height 30
click at [728, 377] on span at bounding box center [730, 381] width 17 height 17
click at [0, 0] on input "radio" at bounding box center [0, 0] width 0 height 0
click at [733, 228] on span at bounding box center [730, 234] width 17 height 17
click at [0, 0] on input "radio" at bounding box center [0, 0] width 0 height 0
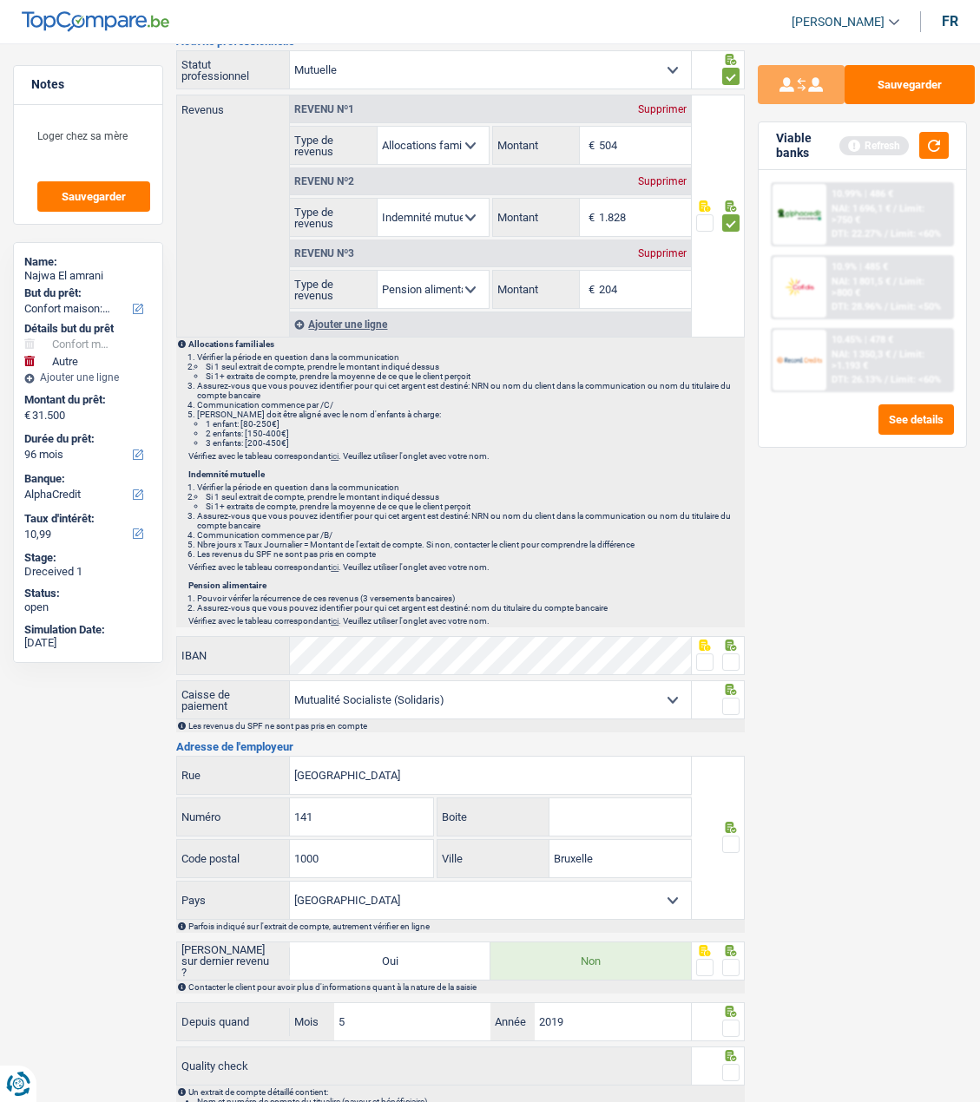
scroll to position [174, 0]
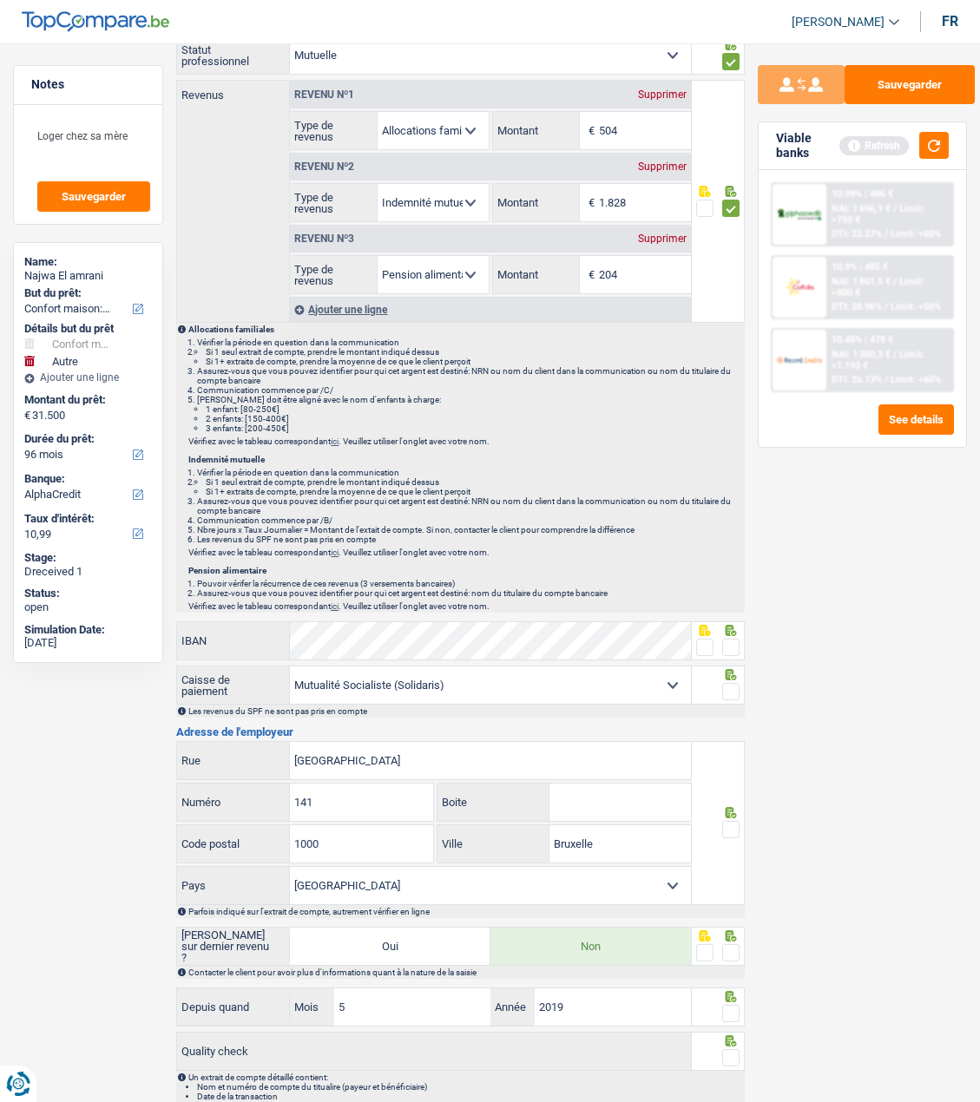
click at [700, 643] on span at bounding box center [704, 647] width 17 height 17
click at [0, 0] on input "radio" at bounding box center [0, 0] width 0 height 0
click at [729, 686] on span at bounding box center [730, 691] width 17 height 17
click at [0, 0] on input "radio" at bounding box center [0, 0] width 0 height 0
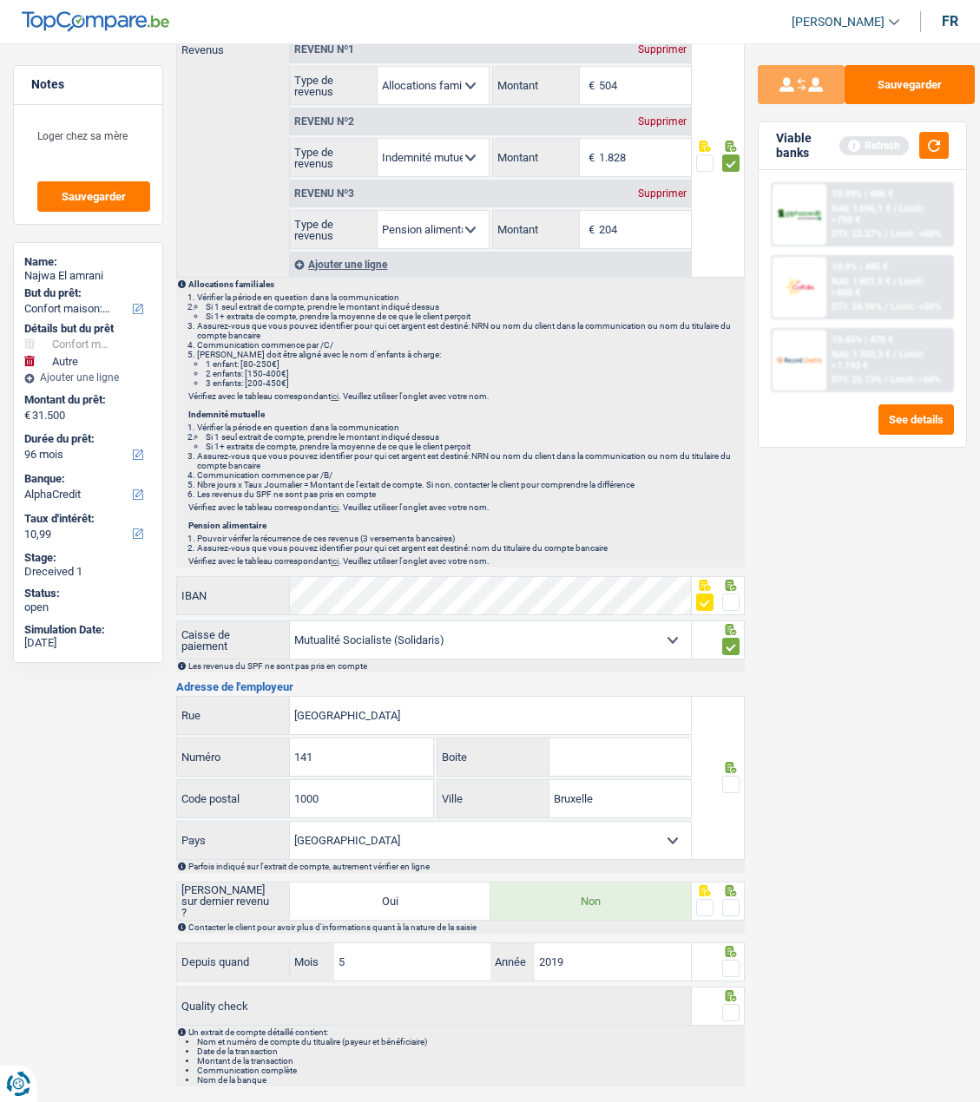
scroll to position [260, 0]
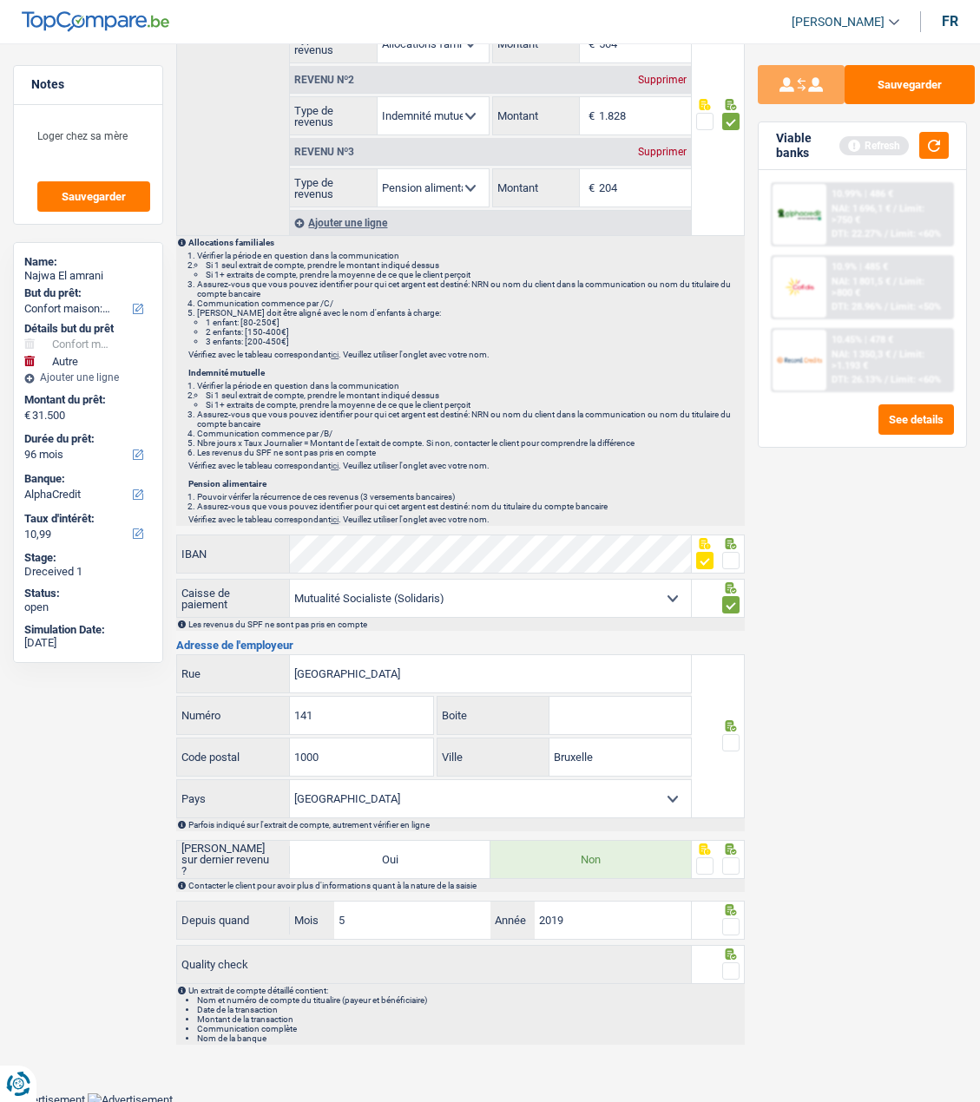
click at [733, 738] on span at bounding box center [730, 742] width 17 height 17
click at [0, 0] on input "radio" at bounding box center [0, 0] width 0 height 0
click at [725, 866] on span at bounding box center [730, 865] width 17 height 17
click at [0, 0] on input "radio" at bounding box center [0, 0] width 0 height 0
click at [738, 924] on span at bounding box center [730, 926] width 17 height 17
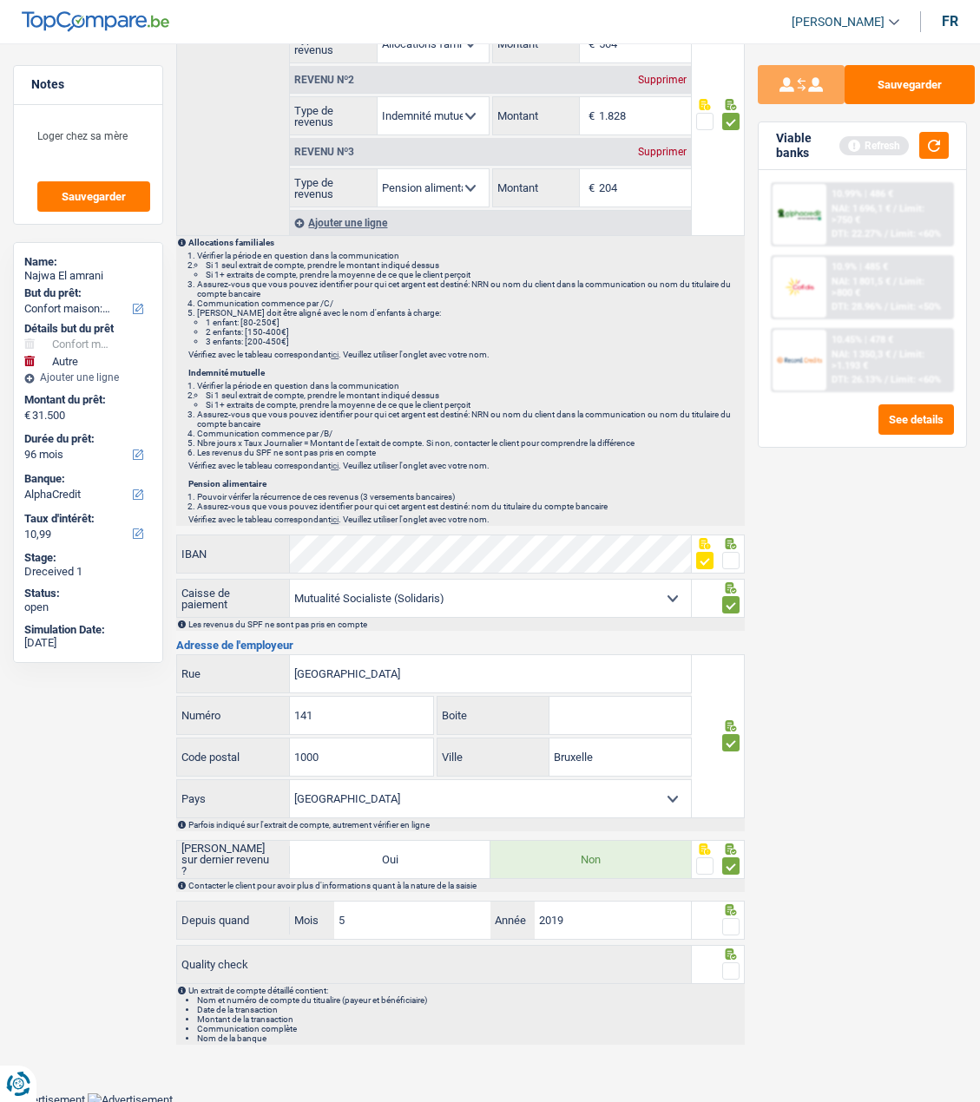
click at [0, 0] on input "radio" at bounding box center [0, 0] width 0 height 0
click at [735, 967] on span at bounding box center [730, 970] width 17 height 17
click at [0, 0] on input "radio" at bounding box center [0, 0] width 0 height 0
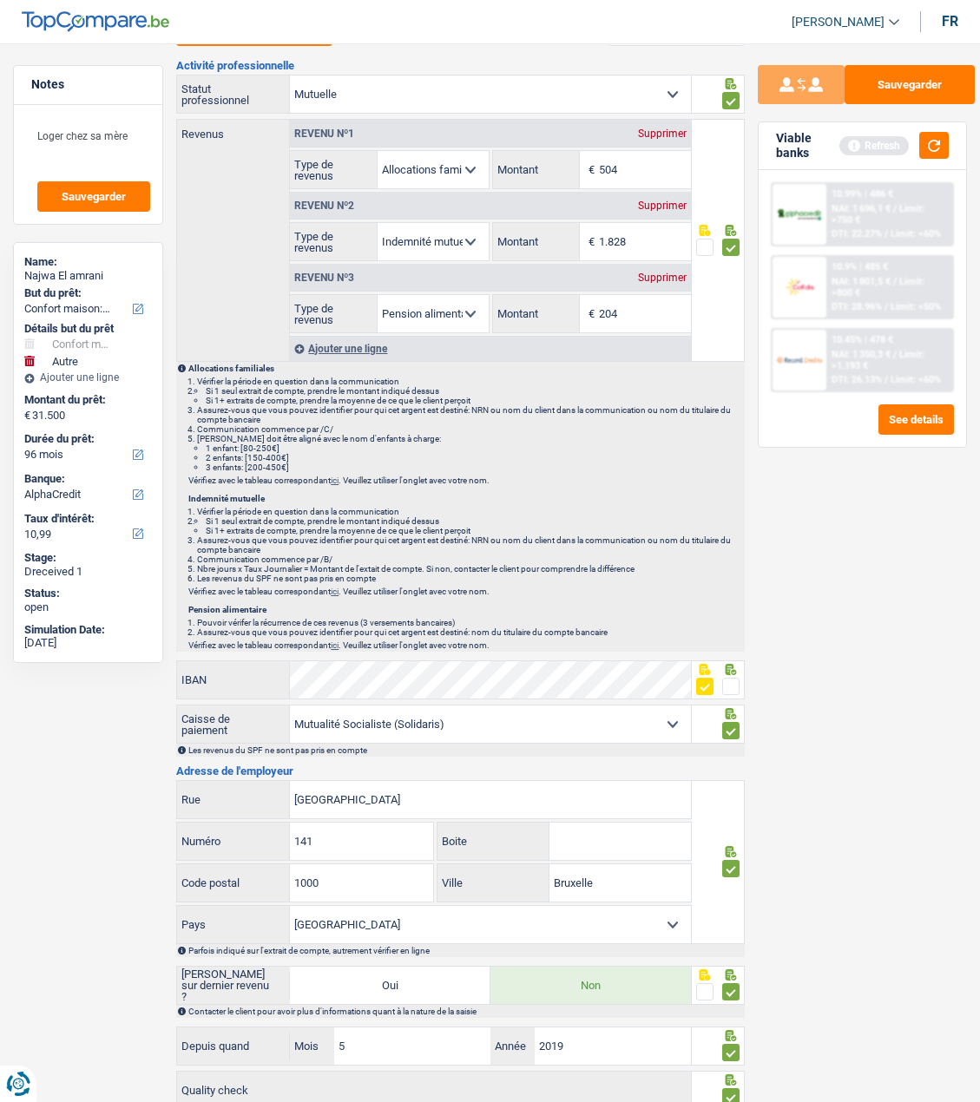
scroll to position [0, 0]
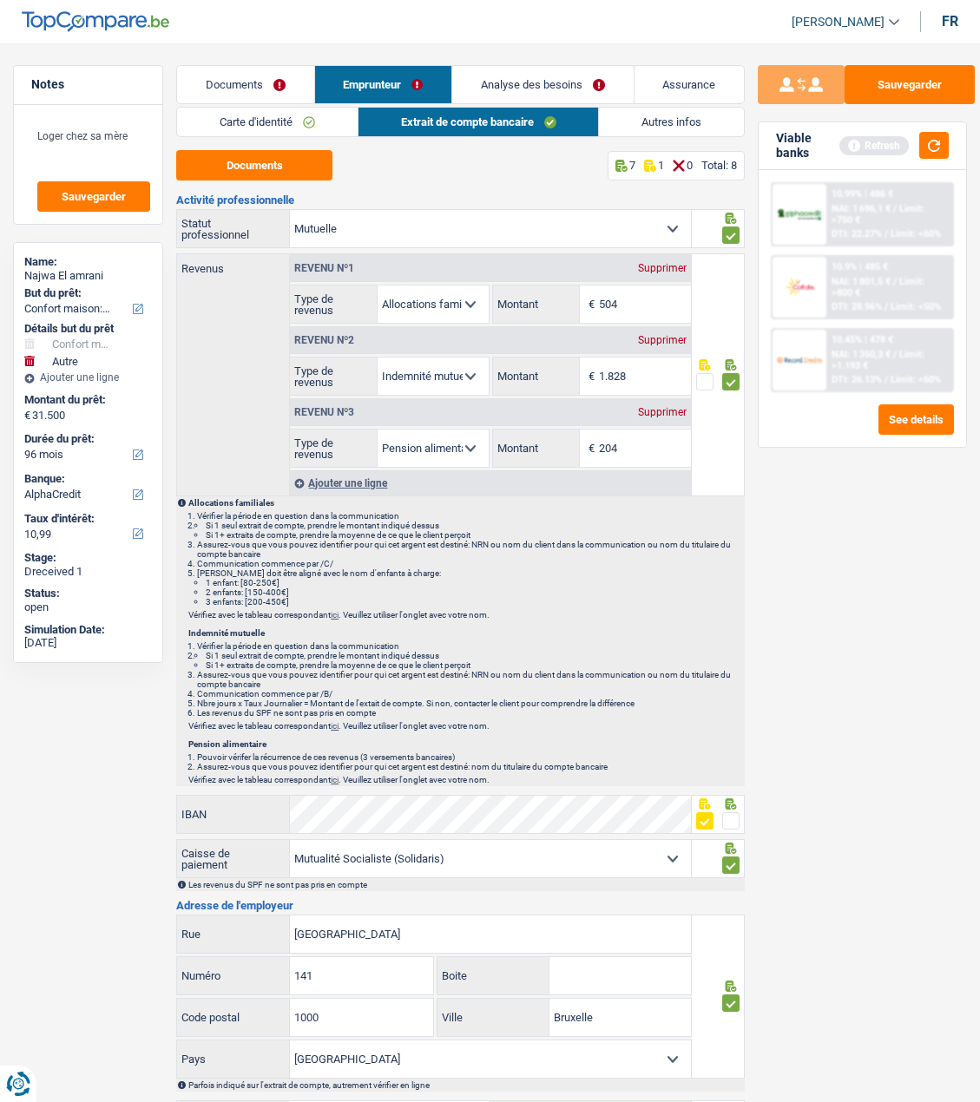
click at [562, 78] on link "Analyse des besoins" at bounding box center [542, 84] width 181 height 37
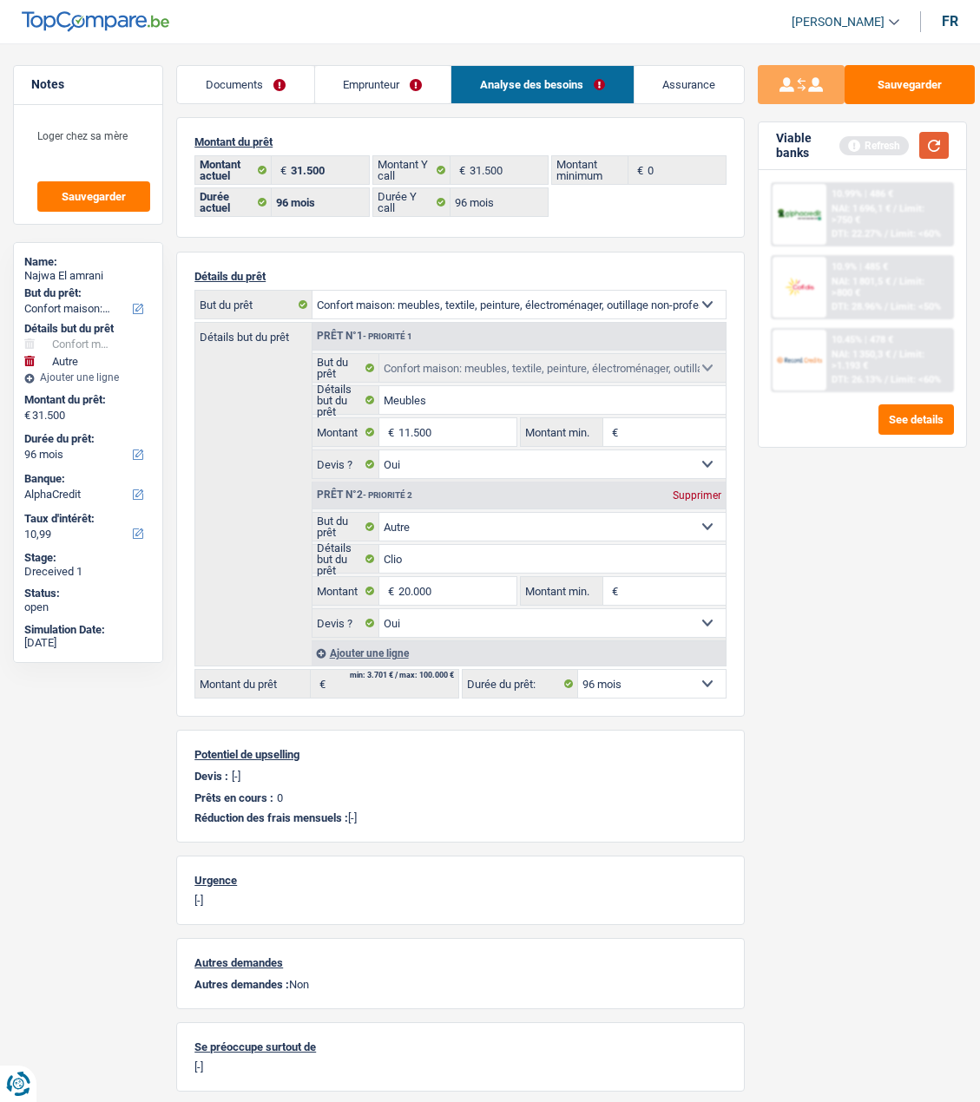
click at [927, 144] on button "button" at bounding box center [934, 145] width 30 height 27
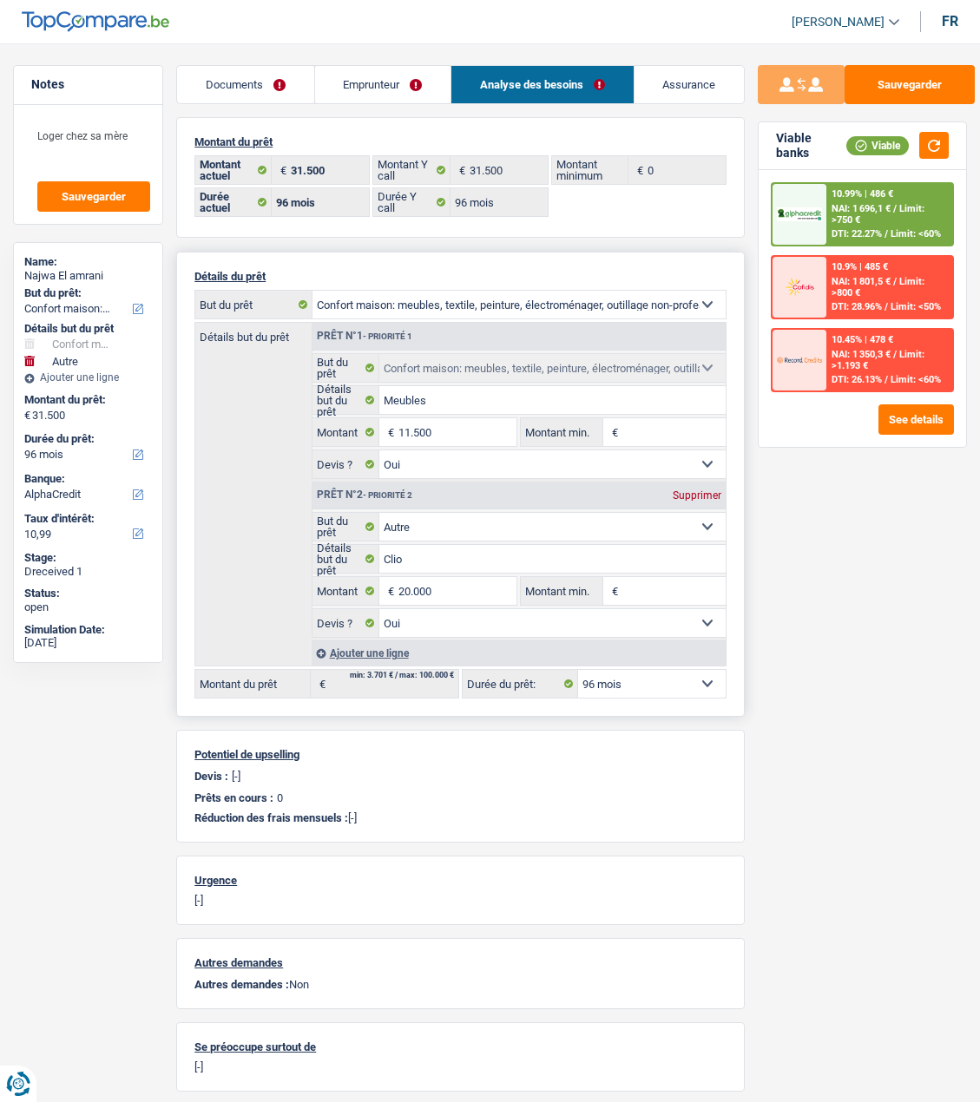
click at [690, 688] on select "12 mois 18 mois 24 mois 30 mois 36 mois 42 mois 48 mois 60 mois 72 mois 84 mois…" at bounding box center [652, 684] width 148 height 28
select select "84"
click at [578, 670] on select "12 mois 18 mois 24 mois 30 mois 36 mois 42 mois 48 mois 60 mois 72 mois 84 mois…" at bounding box center [652, 684] width 148 height 28
select select "84"
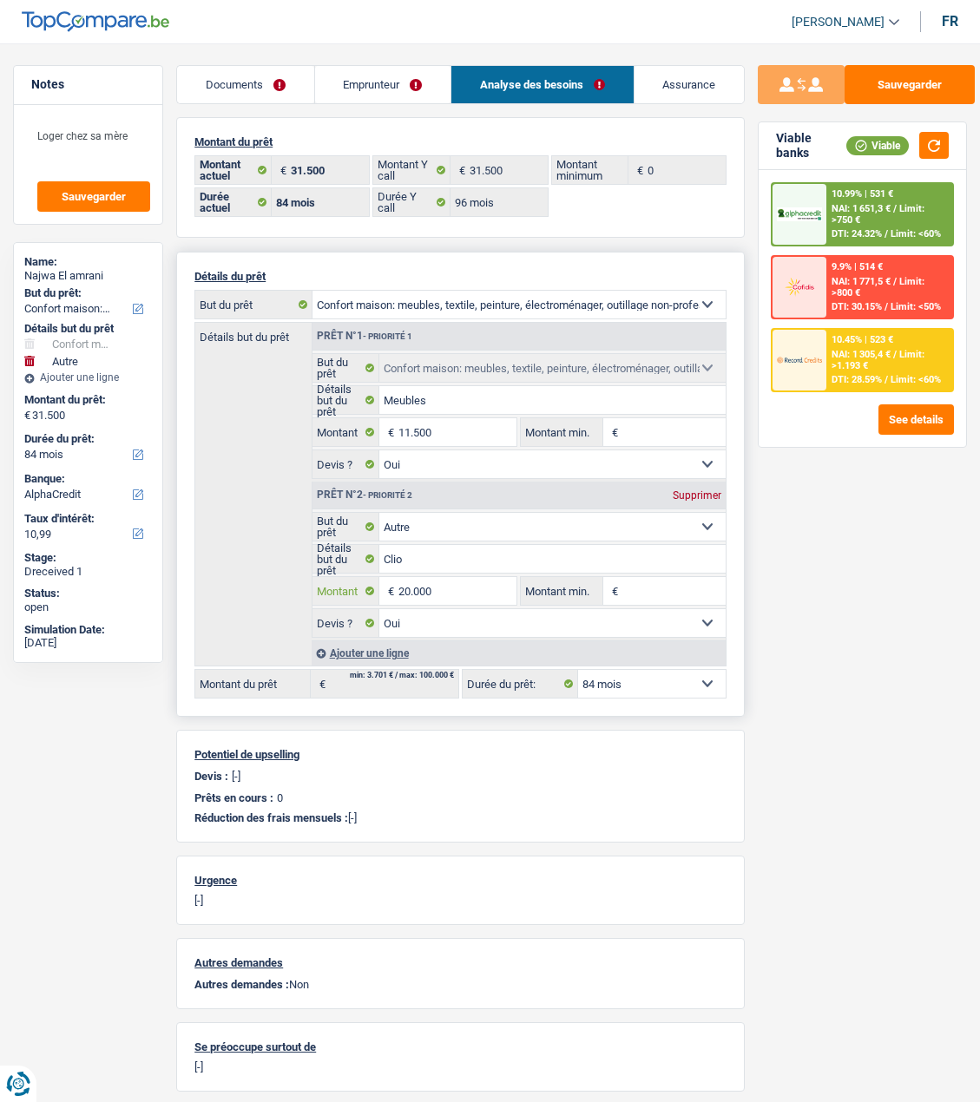
click at [446, 590] on input "20.000" at bounding box center [457, 591] width 118 height 28
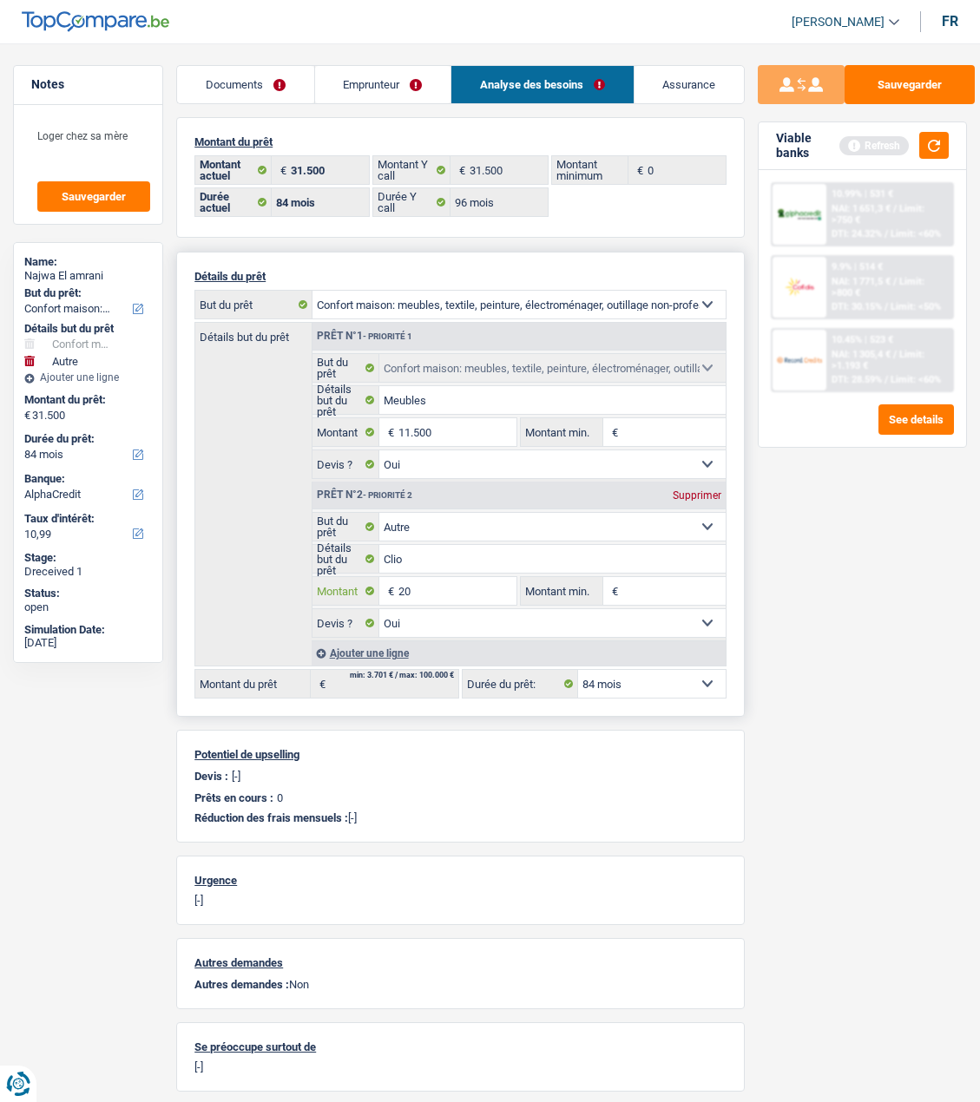
type input "2"
type input "15.000"
type input "26.500"
select select "120"
type input "26.500"
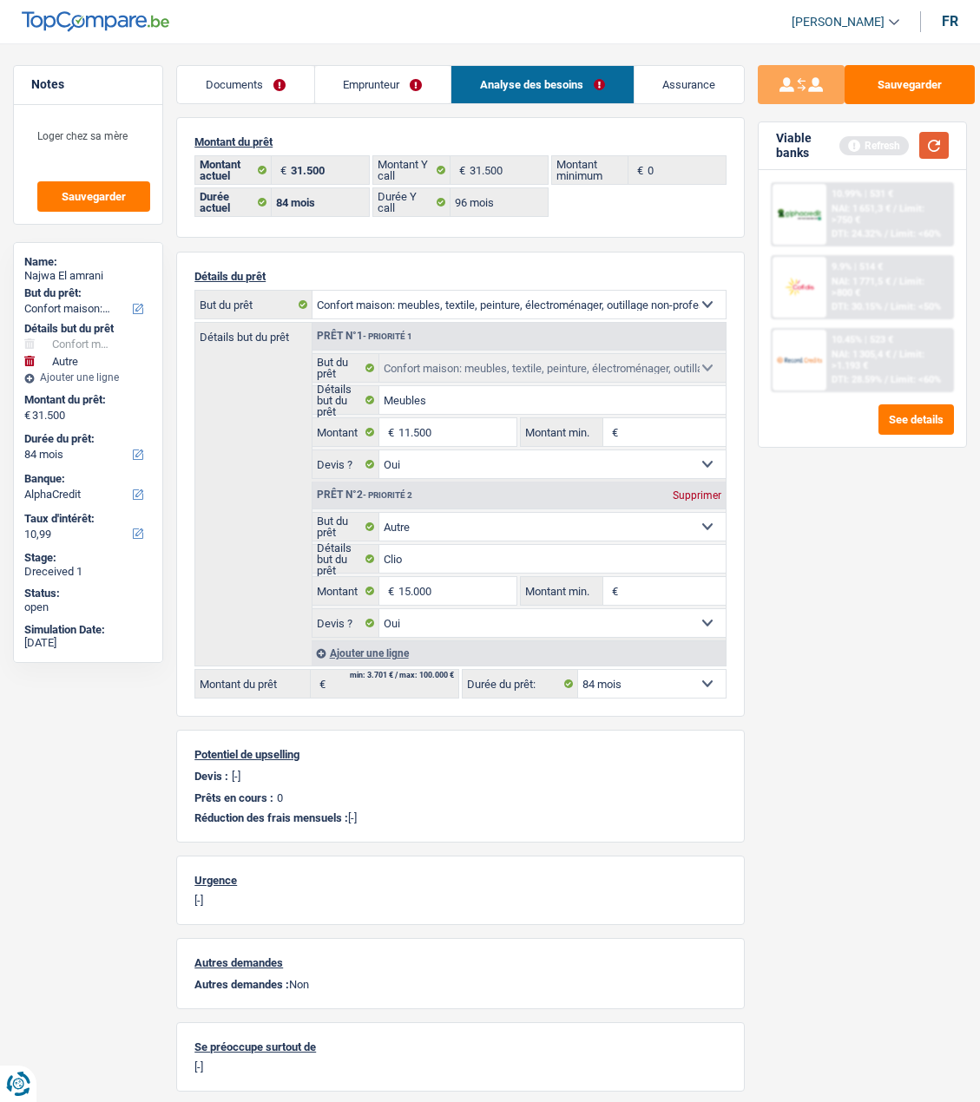
select select "120"
type input "26.500"
click at [934, 146] on button "button" at bounding box center [934, 145] width 30 height 27
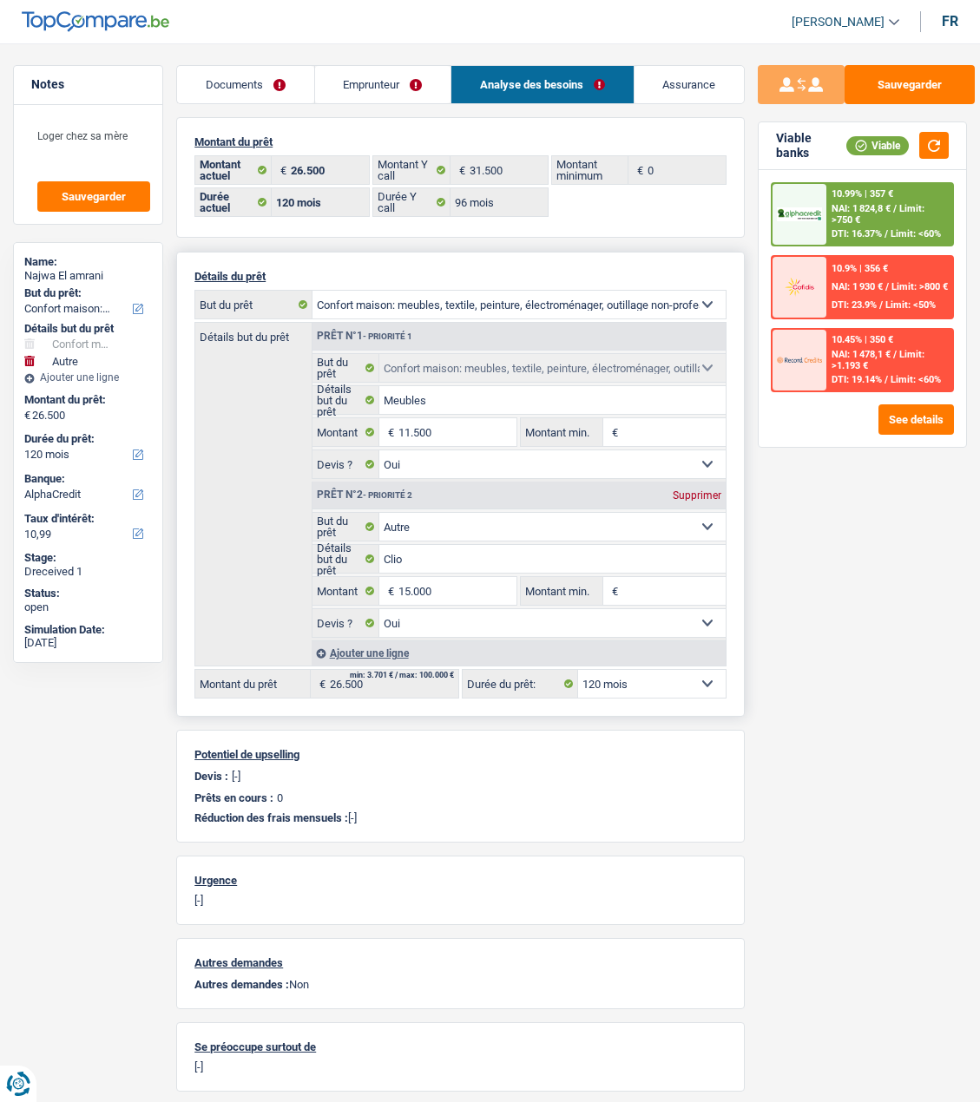
click at [645, 677] on select "12 mois 18 mois 24 mois 30 mois 36 mois 42 mois 48 mois 60 mois 72 mois 84 mois…" at bounding box center [652, 684] width 148 height 28
select select "84"
click at [578, 670] on select "12 mois 18 mois 24 mois 30 mois 36 mois 42 mois 48 mois 60 mois 72 mois 84 mois…" at bounding box center [652, 684] width 148 height 28
select select "84"
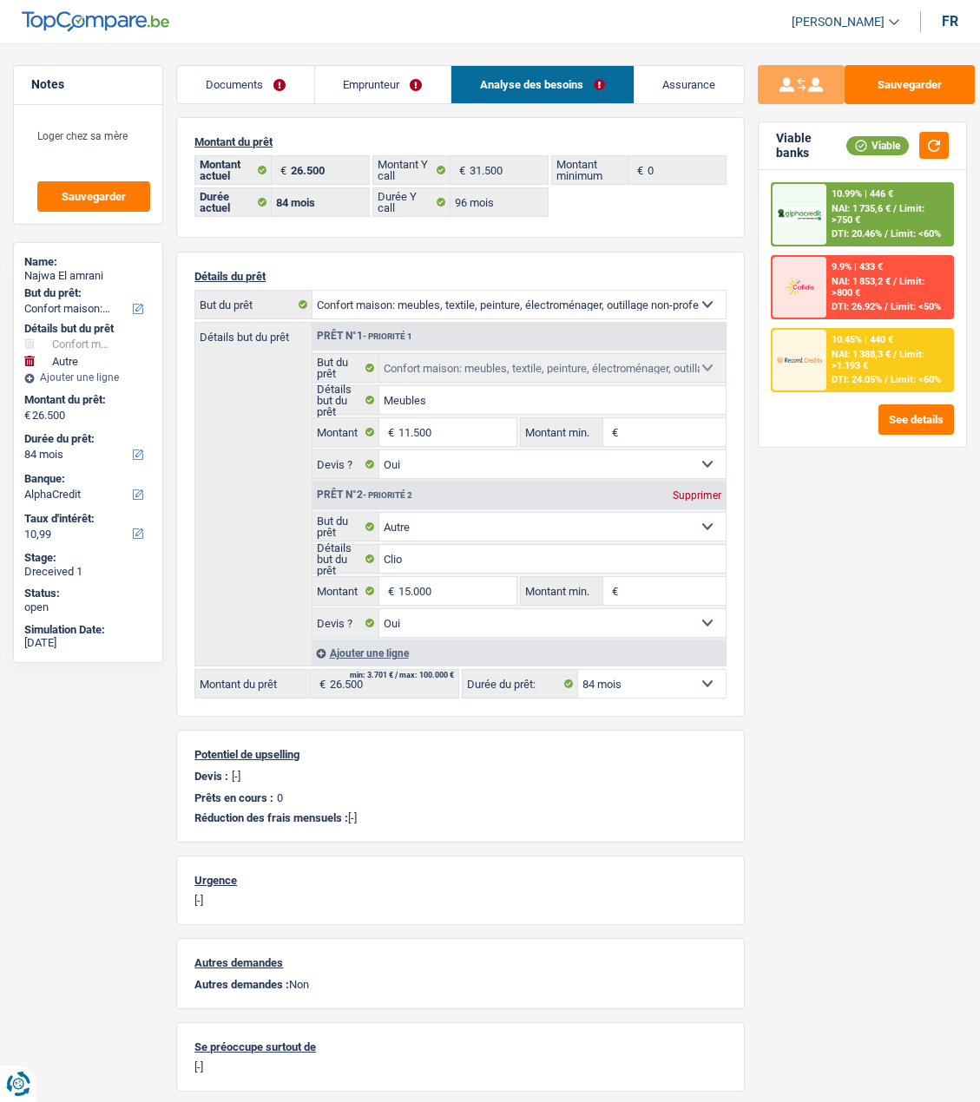
click at [381, 95] on link "Emprunteur" at bounding box center [382, 84] width 135 height 37
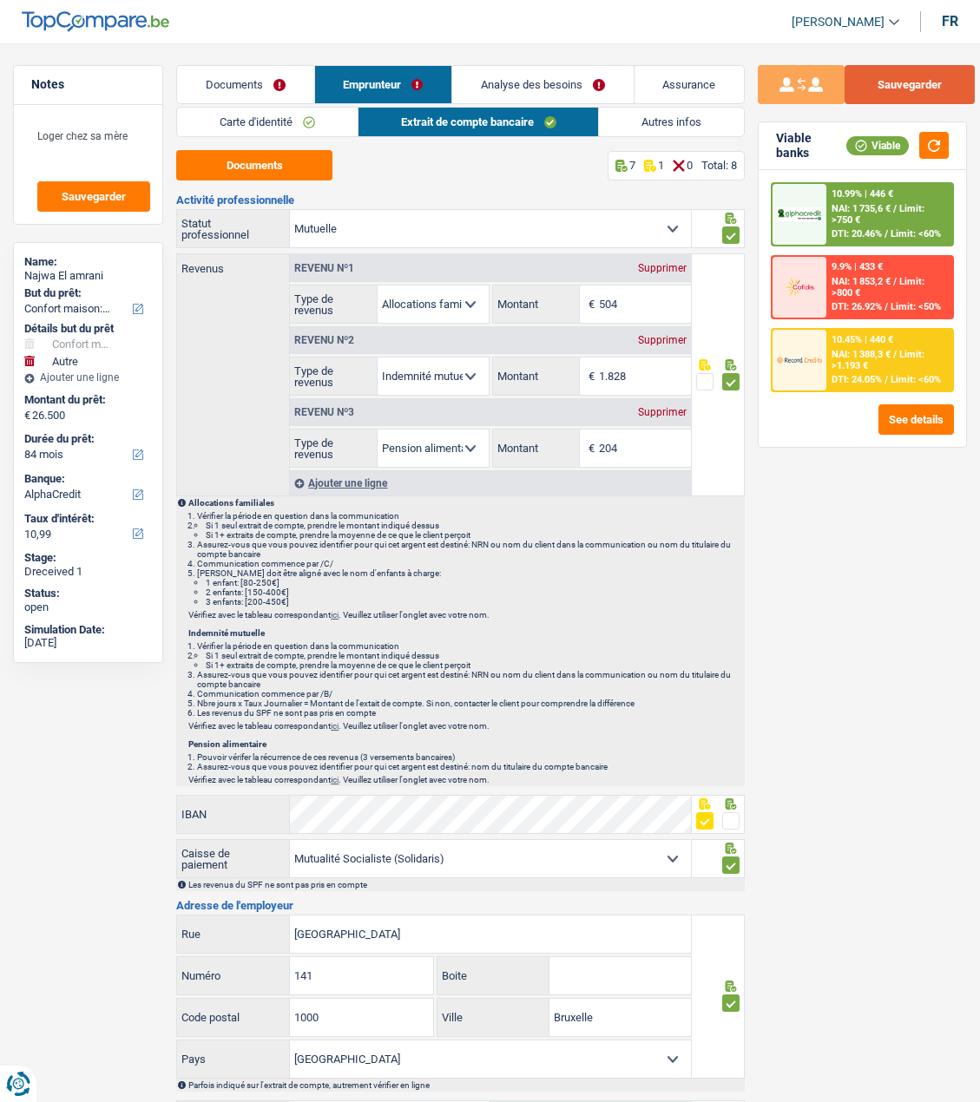
click at [922, 92] on button "Sauvegarder" at bounding box center [909, 84] width 130 height 39
